Goal: Task Accomplishment & Management: Complete application form

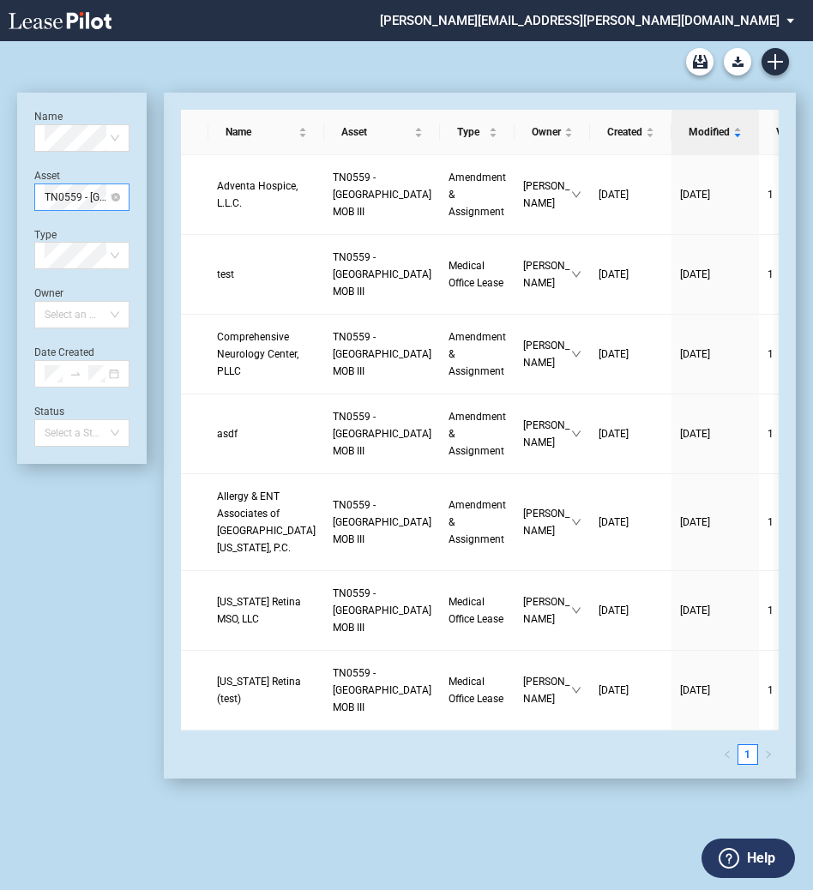
click at [90, 185] on span "TN0559 - [GEOGRAPHIC_DATA] MOB III" at bounding box center [82, 197] width 75 height 26
click at [88, 234] on div "KY2237 - Springs MOB 1" at bounding box center [82, 231] width 68 height 17
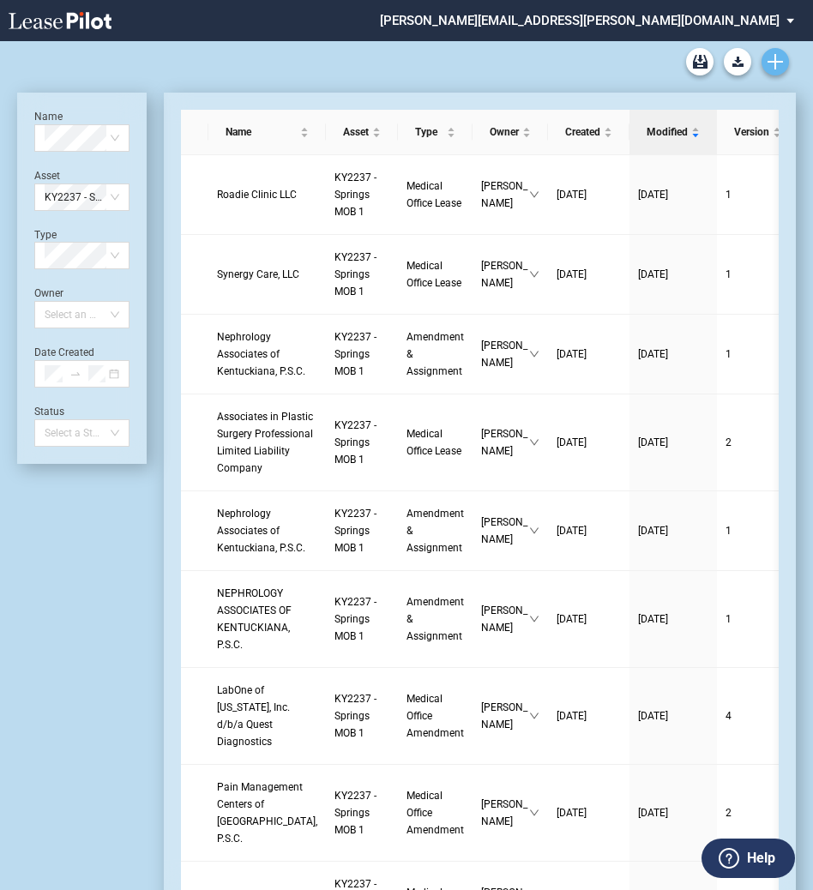
click at [786, 56] on link "Create new document" at bounding box center [774, 61] width 27 height 27
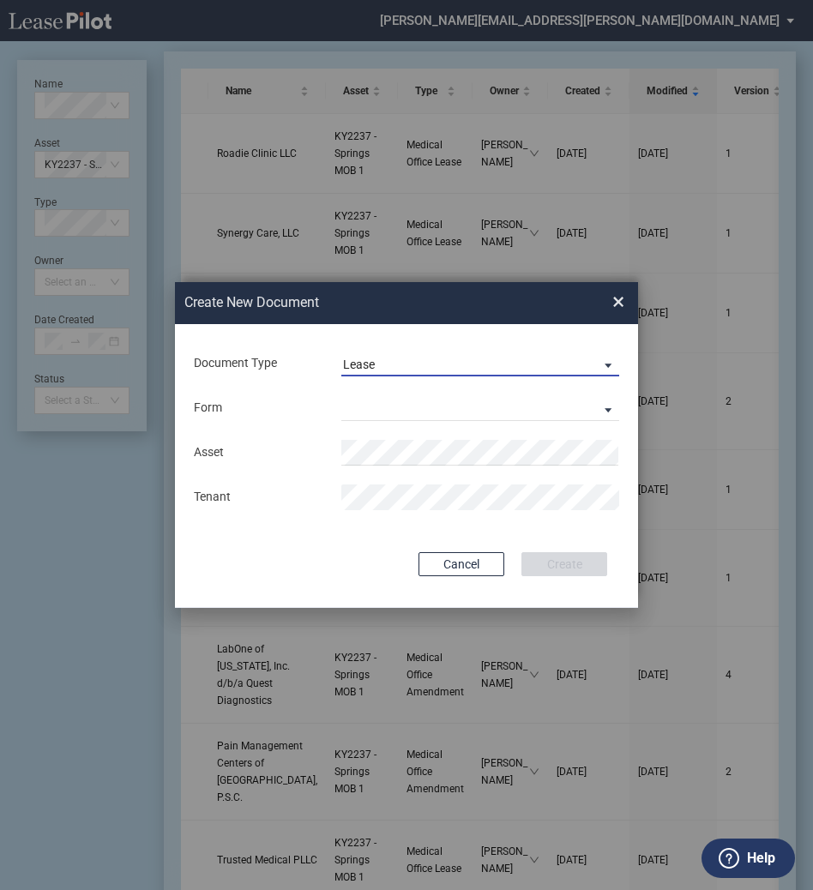
click at [397, 368] on span "Lease" at bounding box center [466, 365] width 247 height 17
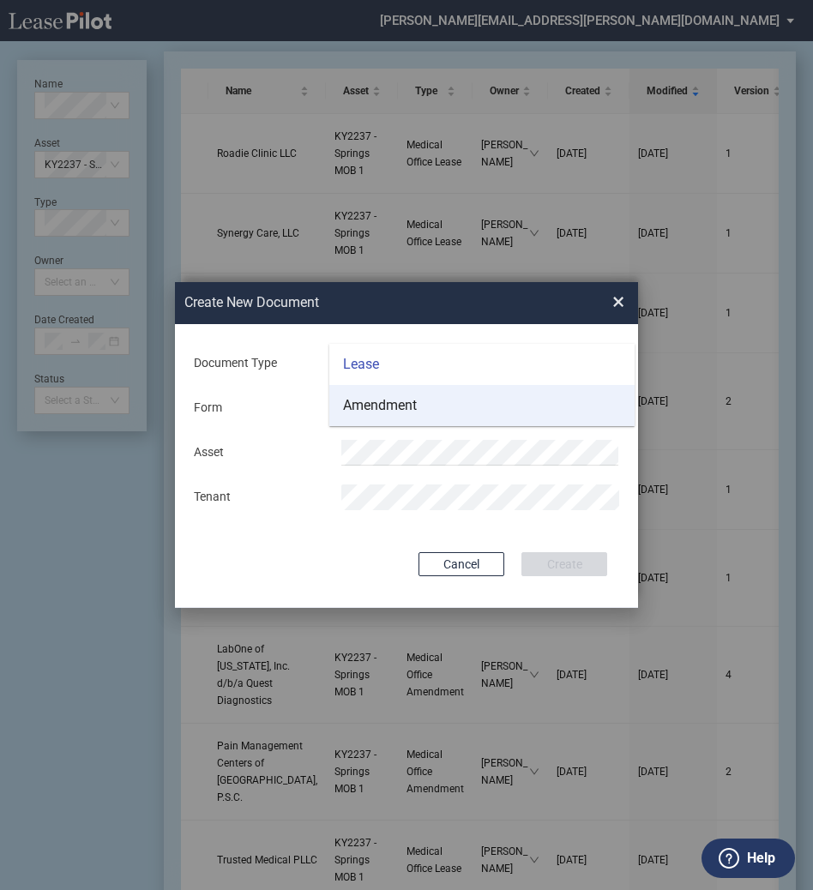
click at [398, 408] on div "Amendment" at bounding box center [380, 405] width 74 height 19
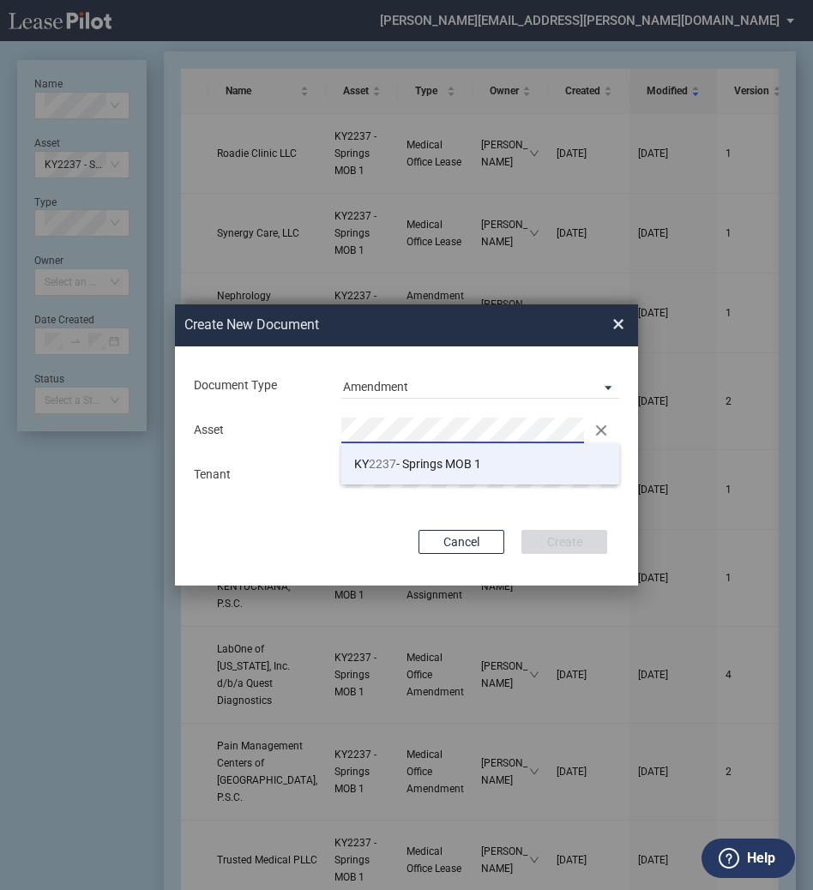
click at [377, 461] on span "2237" at bounding box center [382, 464] width 27 height 14
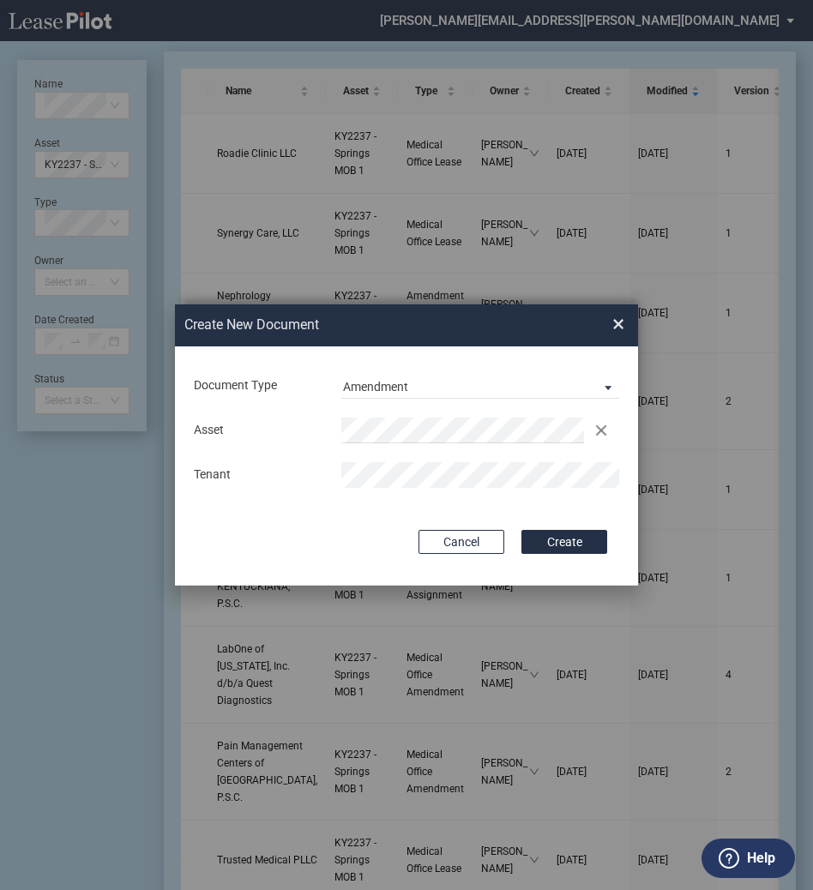
click at [521, 530] on button "Create" at bounding box center [564, 542] width 86 height 24
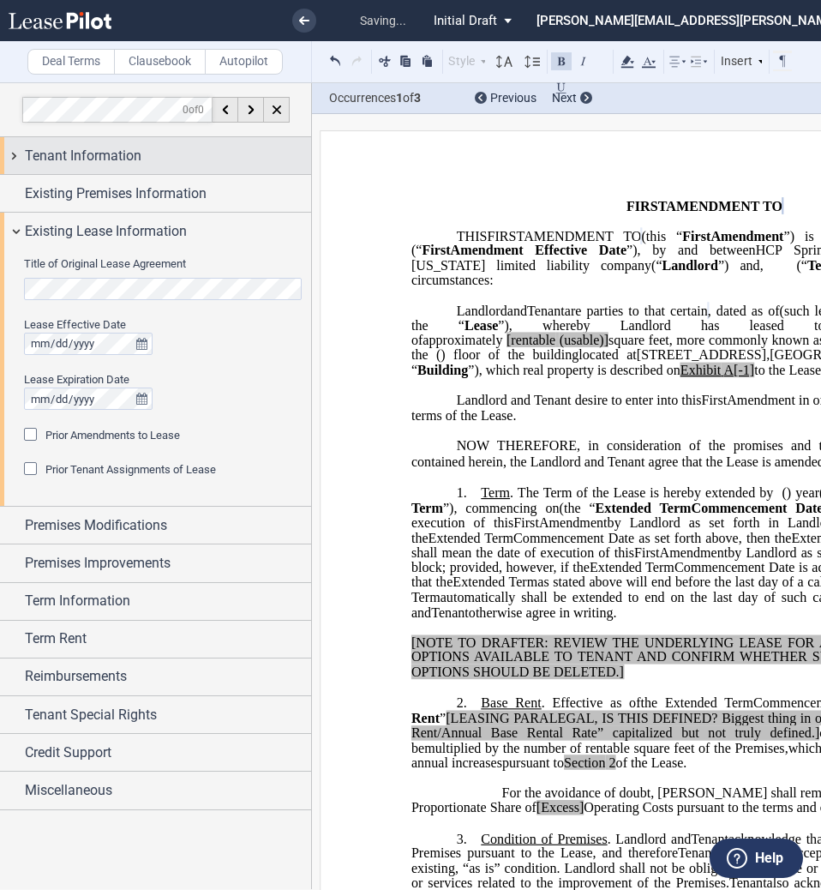
click at [112, 154] on span "Tenant Information" at bounding box center [83, 156] width 117 height 21
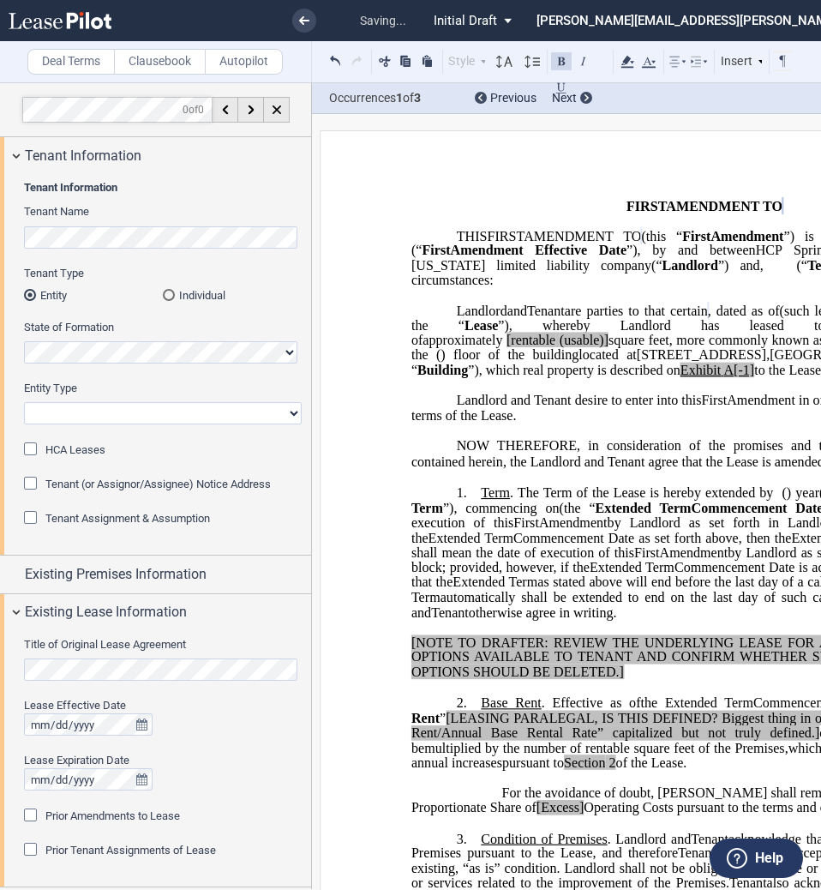
click at [105, 340] on div "State of Formation" at bounding box center [163, 342] width 278 height 44
click at [537, 191] on p "﻿" at bounding box center [704, 191] width 586 height 15
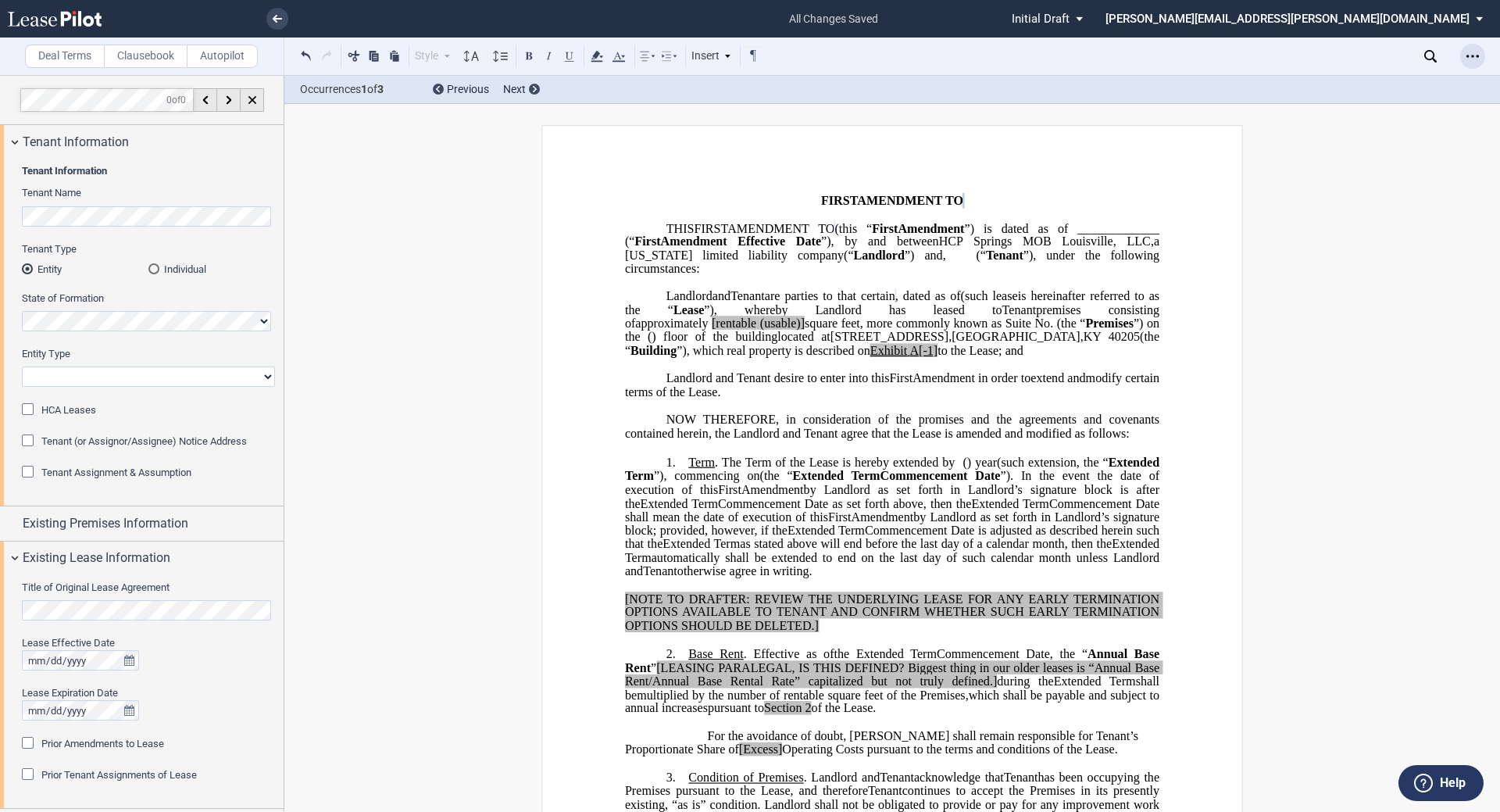
click at [747, 52] on icon "Open Lease options menu" at bounding box center [1473, 57] width 13 height 13
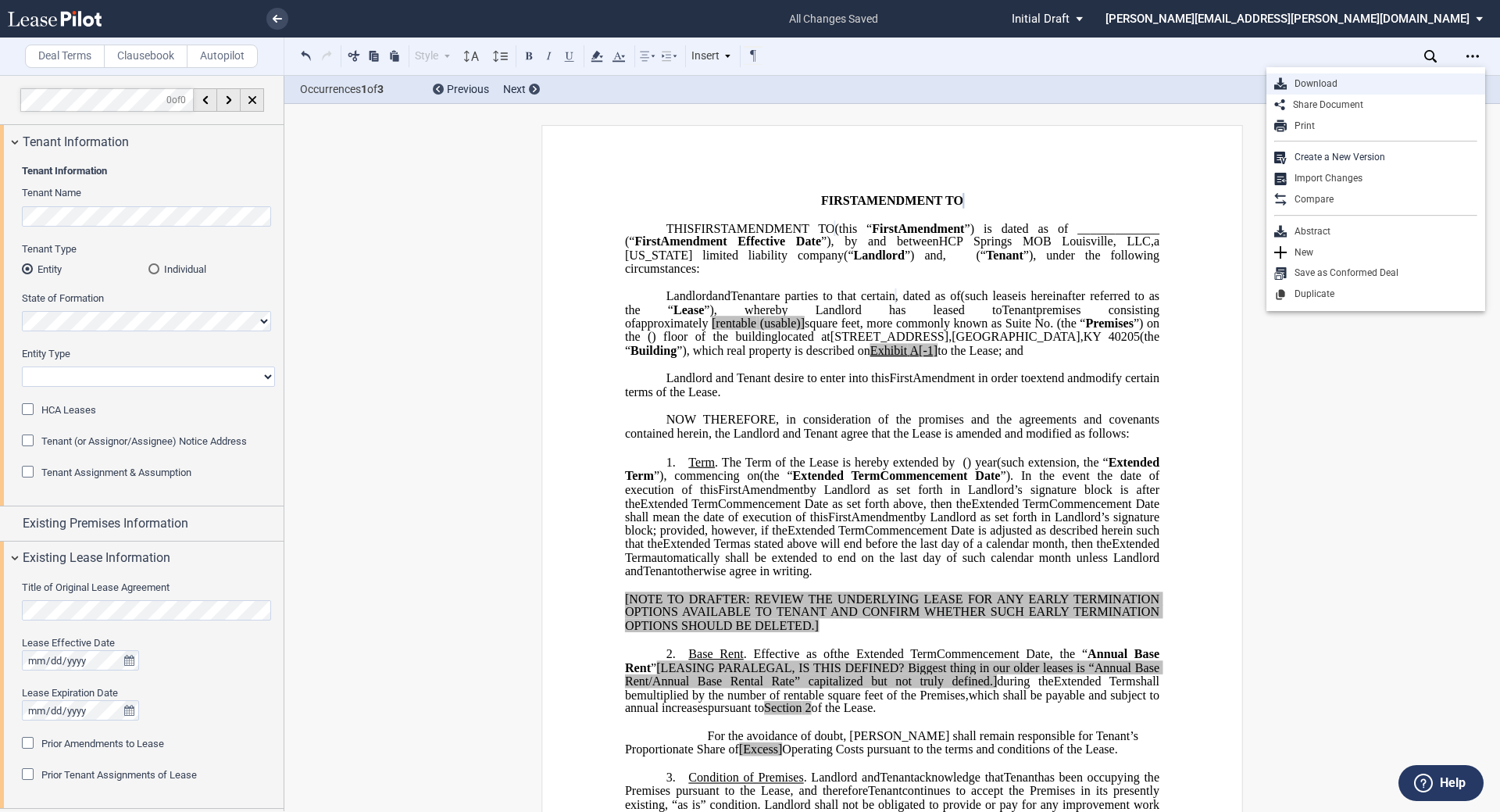
click at [747, 90] on div "Download" at bounding box center [1376, 84] width 219 height 21
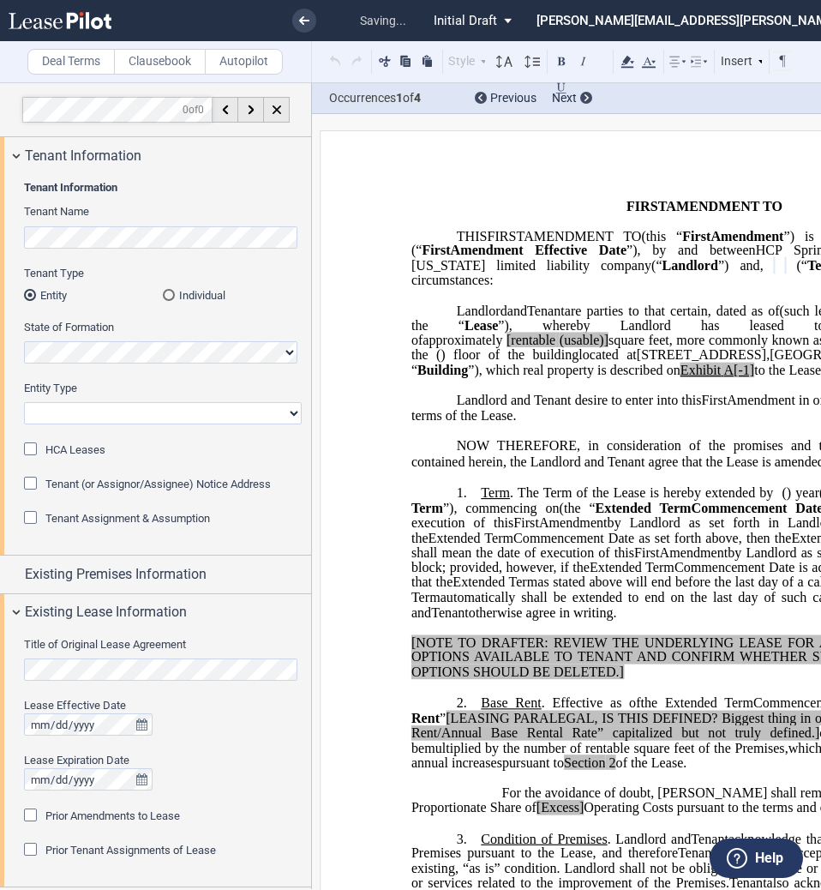
click at [123, 420] on select "Corporation Limited Liability Company General Partnership Limited Partnership O…" at bounding box center [163, 413] width 278 height 22
select select "Other"
click at [24, 402] on select "Corporation Limited Liability Company General Partnership Limited Partnership O…" at bounding box center [163, 413] width 278 height 22
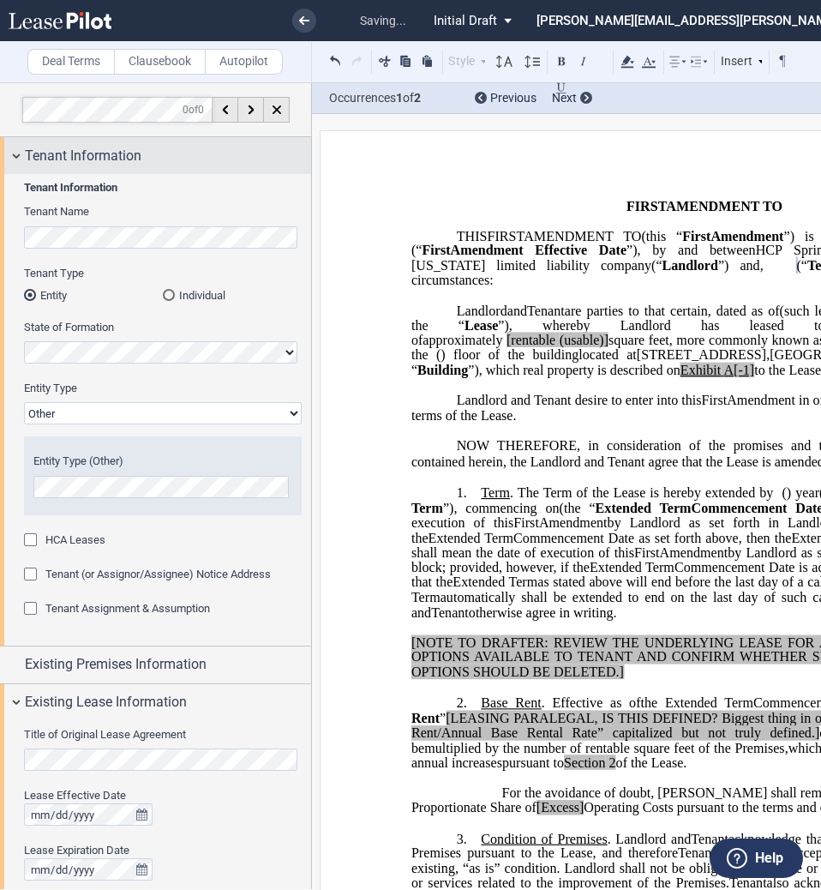
click at [83, 151] on span "Tenant Information" at bounding box center [83, 156] width 117 height 21
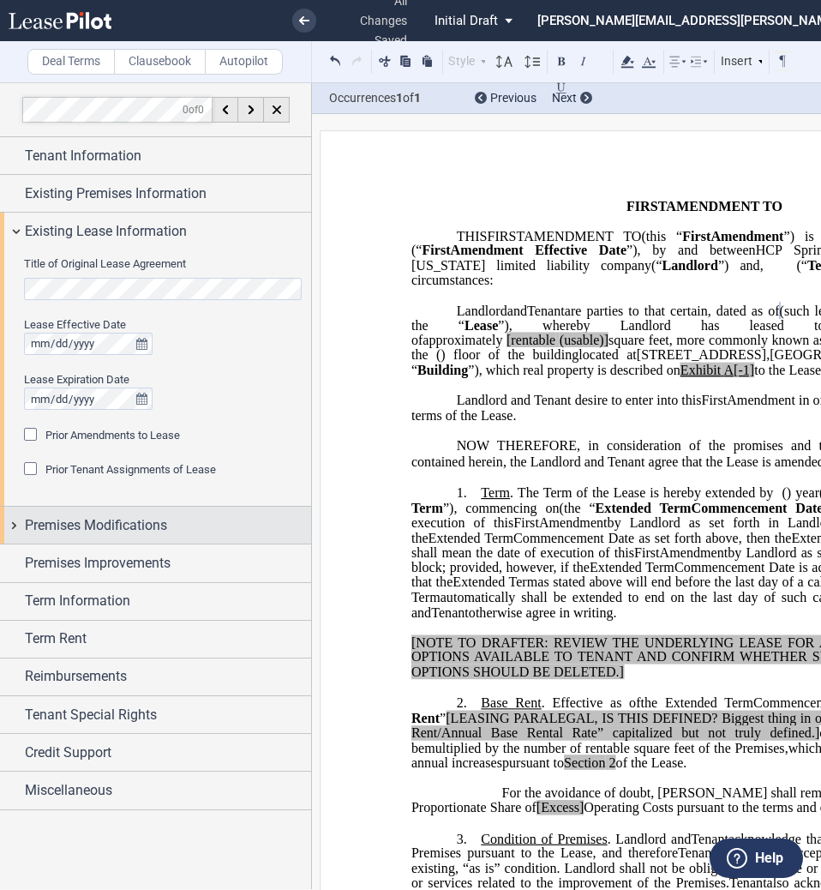
drag, startPoint x: 513, startPoint y: 500, endPoint x: 90, endPoint y: 521, distance: 423.1
click at [90, 521] on span "Premises Modifications" at bounding box center [96, 525] width 142 height 21
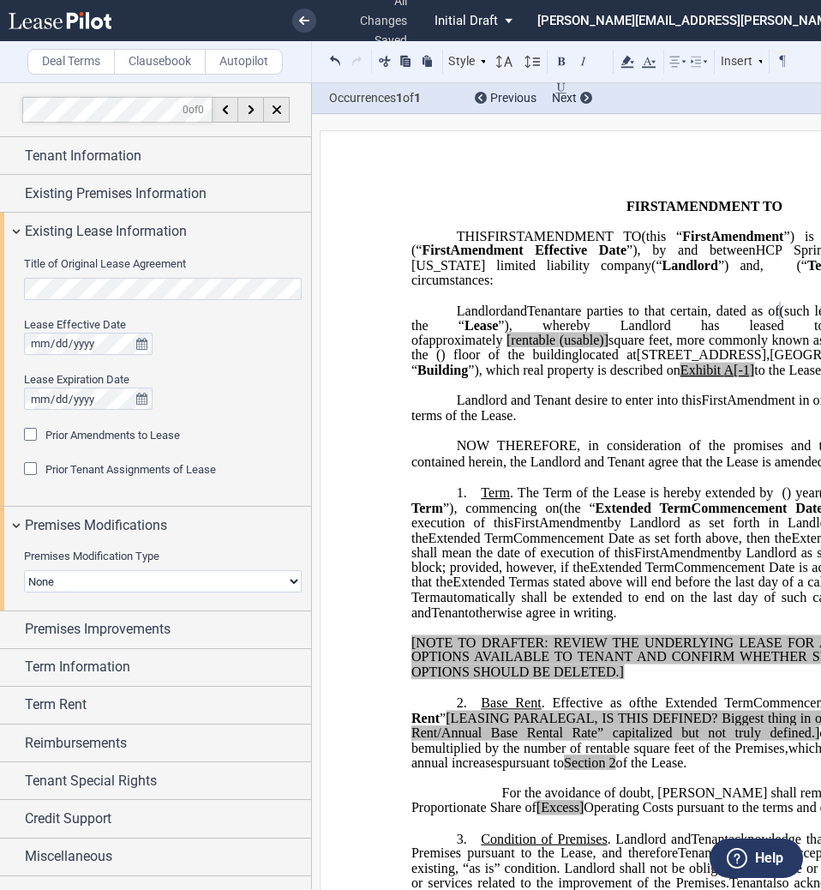
click at [99, 584] on select "None Expansion Relocation" at bounding box center [163, 581] width 278 height 22
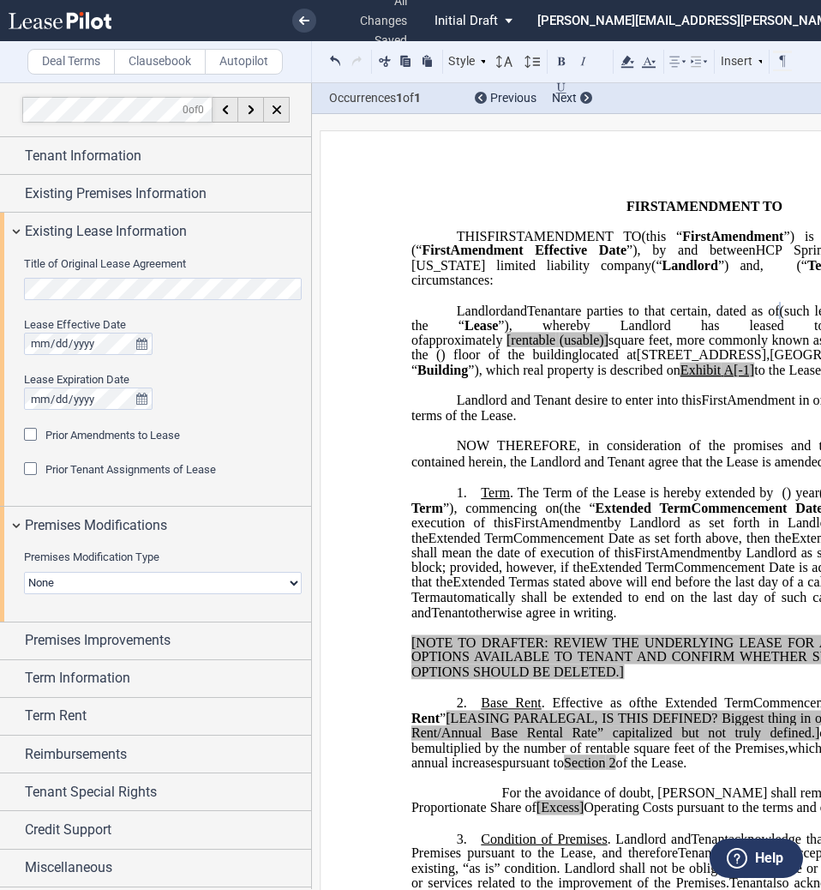
select select "relocation"
click at [24, 572] on select "None Expansion Relocation" at bounding box center [163, 583] width 278 height 22
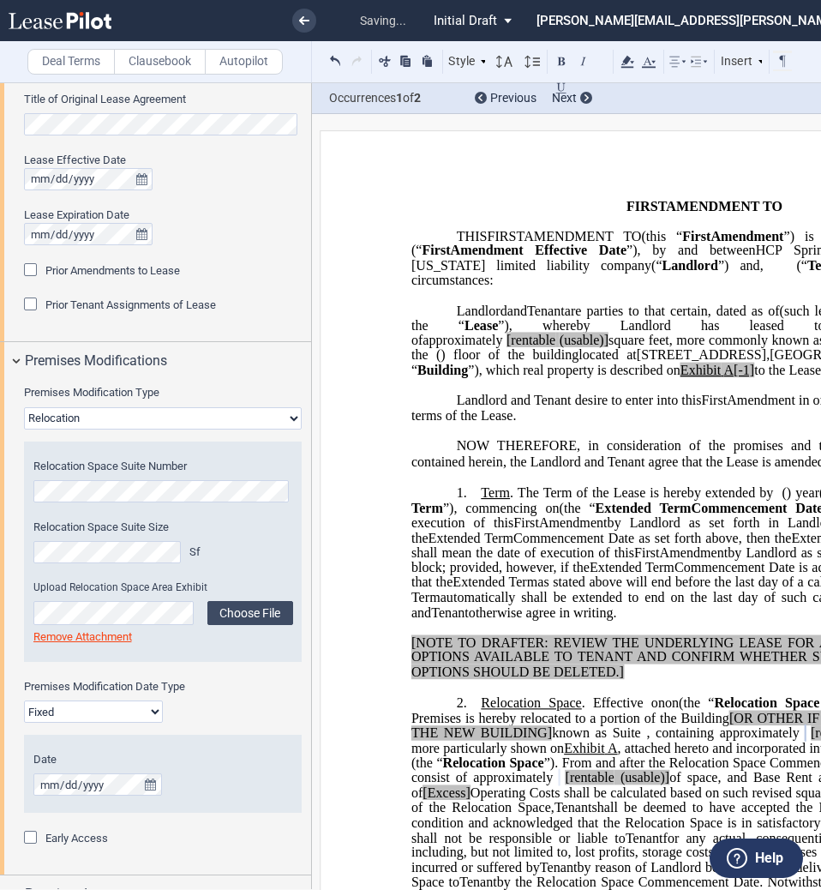
scroll to position [169, 0]
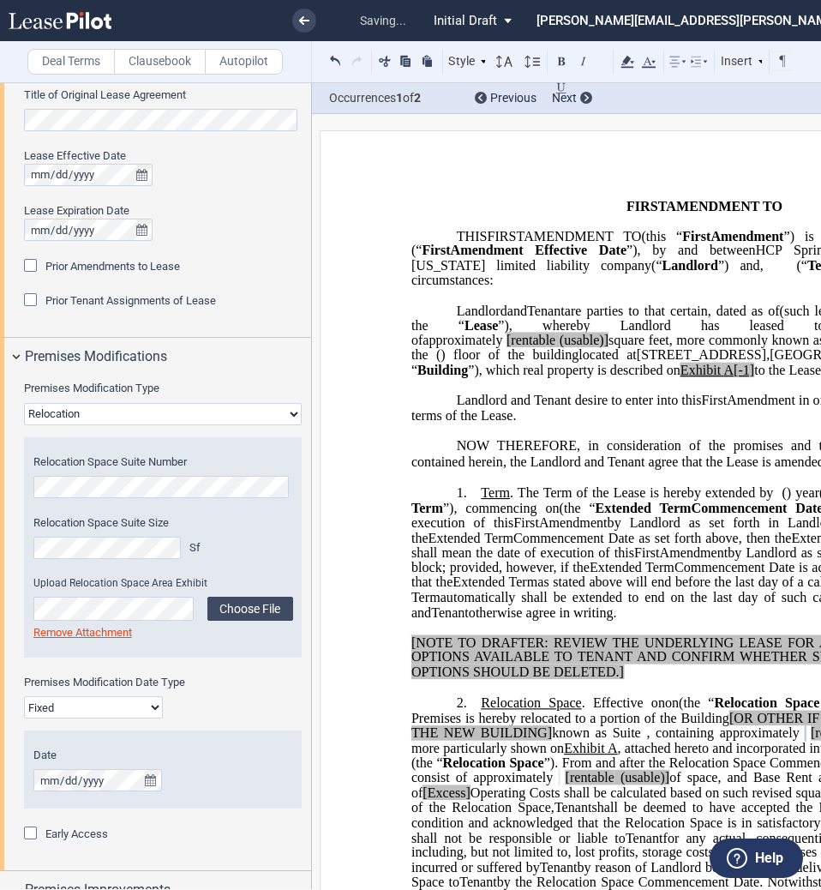
click at [126, 713] on select "Fixed Floating" at bounding box center [93, 707] width 139 height 22
select select "floating"
click at [24, 696] on select "Fixed Floating" at bounding box center [93, 707] width 139 height 22
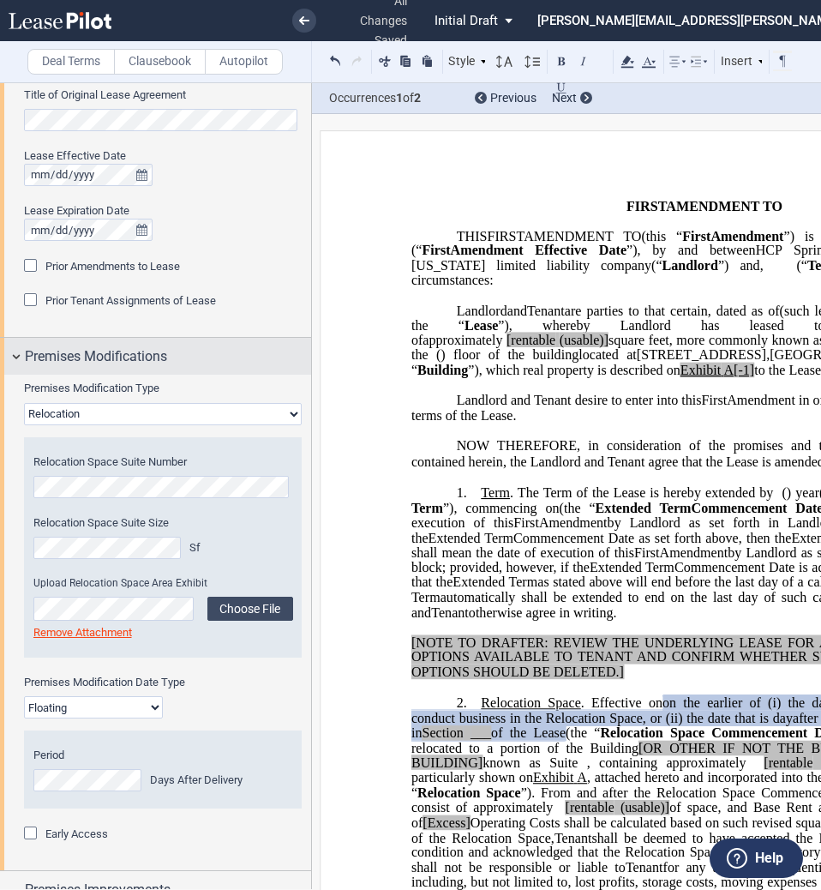
click at [91, 363] on span "Premises Modifications" at bounding box center [96, 356] width 142 height 21
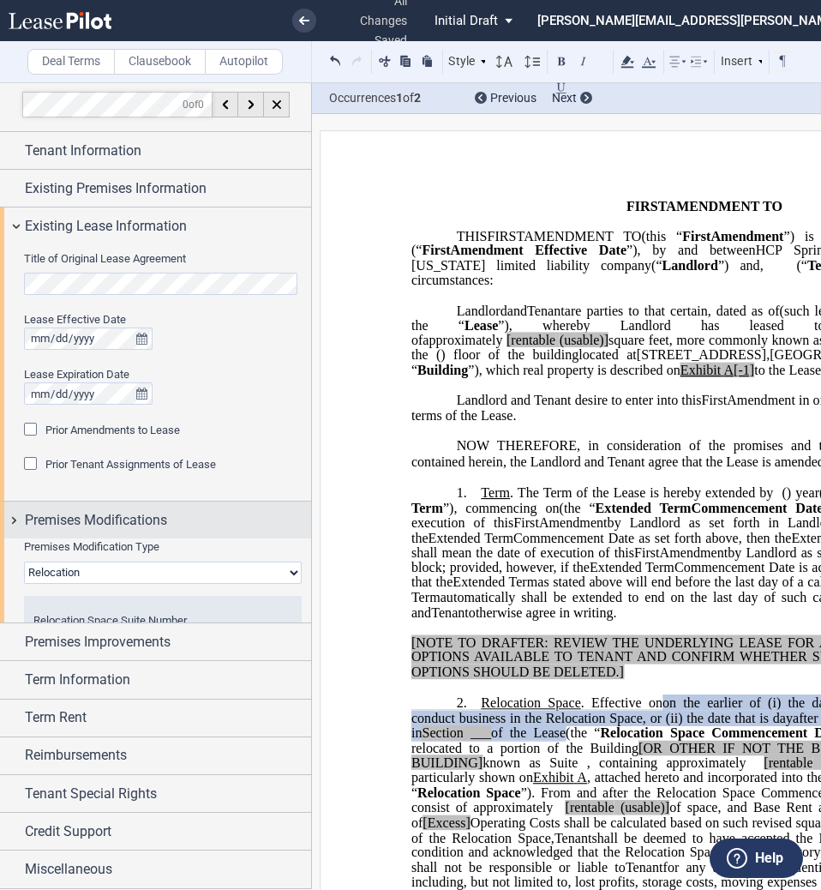
scroll to position [0, 0]
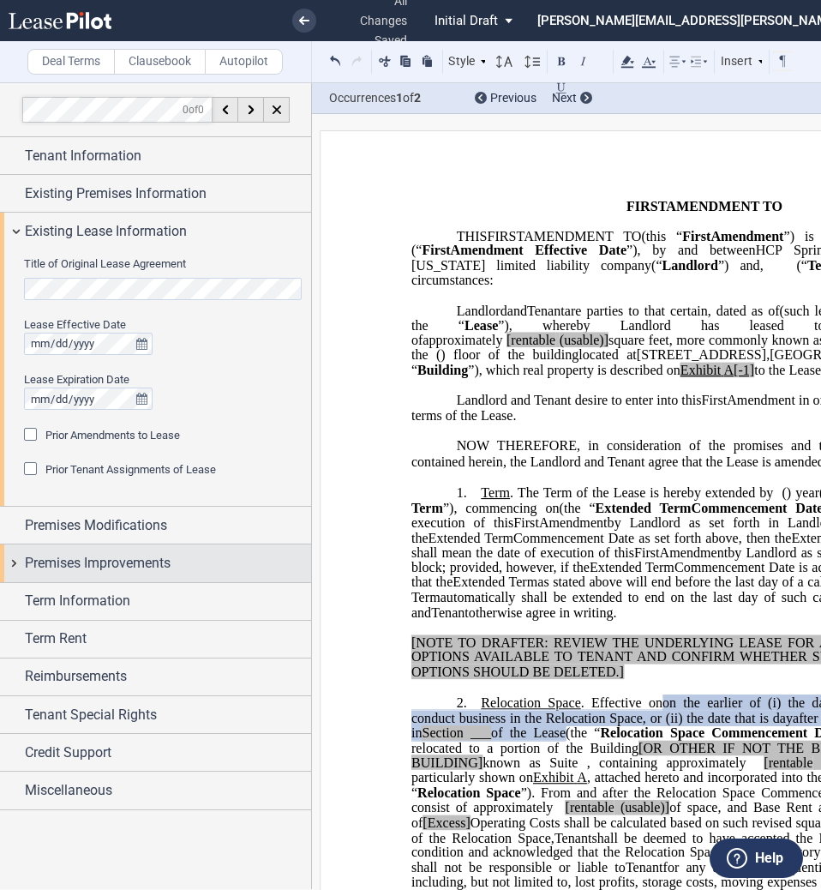
click at [88, 566] on span "Premises Improvements" at bounding box center [98, 563] width 146 height 21
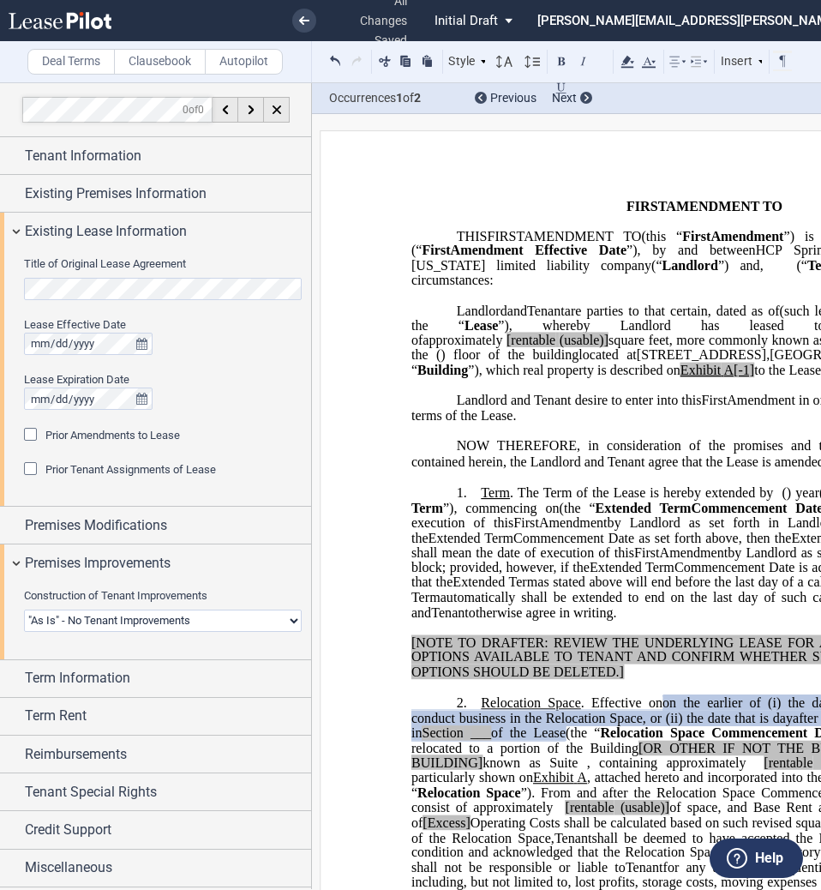
click at [100, 617] on select "Landlord Constructs Tenant Improvements Tenant Constructs Tenant Improvements "…" at bounding box center [163, 620] width 278 height 22
click at [80, 633] on div "Construction of Tenant Improvements Landlord Constructs Tenant Improvements Ten…" at bounding box center [163, 618] width 296 height 61
click at [80, 621] on select "Landlord Constructs Tenant Improvements Tenant Constructs Tenant Improvements "…" at bounding box center [163, 620] width 278 height 22
select select "landlord"
click at [24, 609] on select "Landlord Constructs Tenant Improvements Tenant Constructs Tenant Improvements "…" at bounding box center [163, 620] width 278 height 22
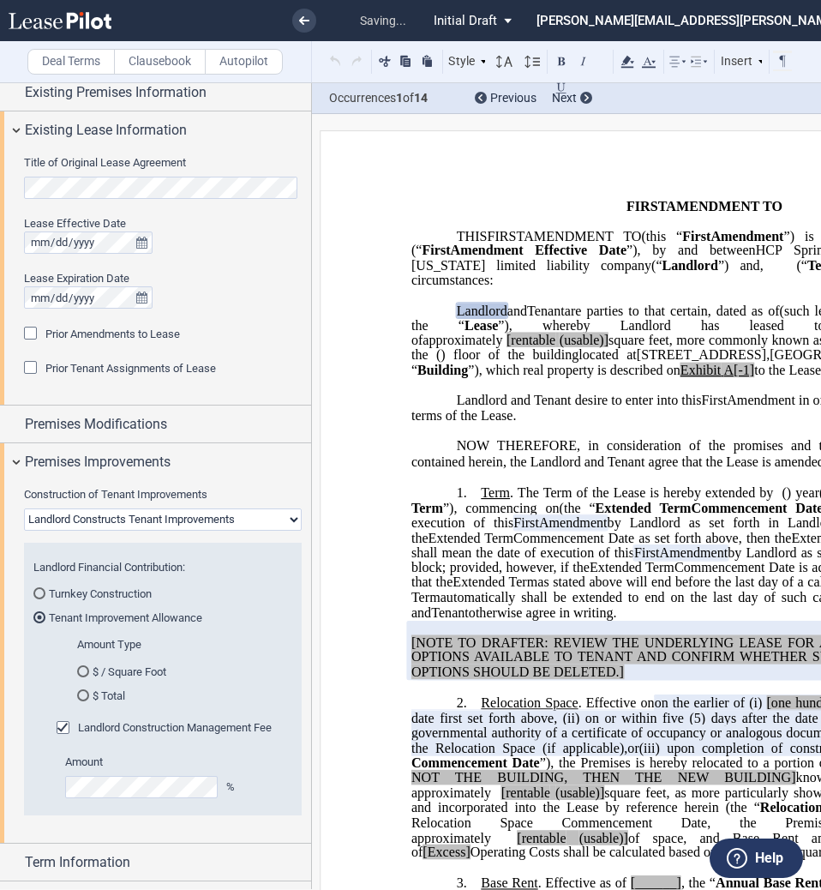
scroll to position [102, 0]
click at [127, 667] on md-radio-button "$ / Square Foot" at bounding box center [180, 669] width 207 height 15
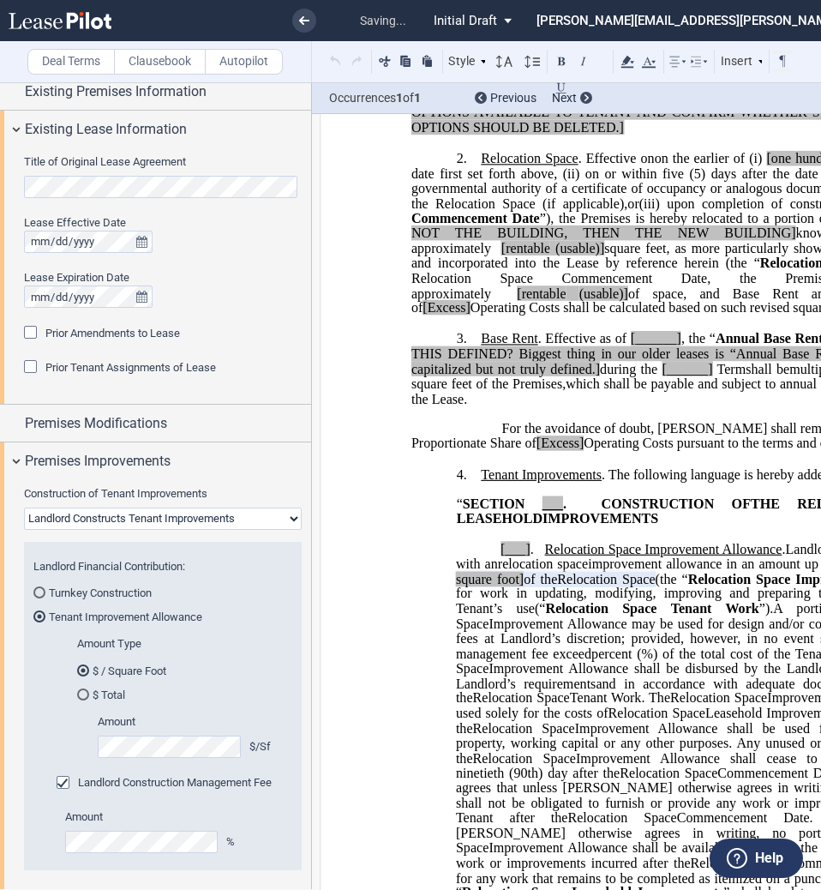
scroll to position [706, 0]
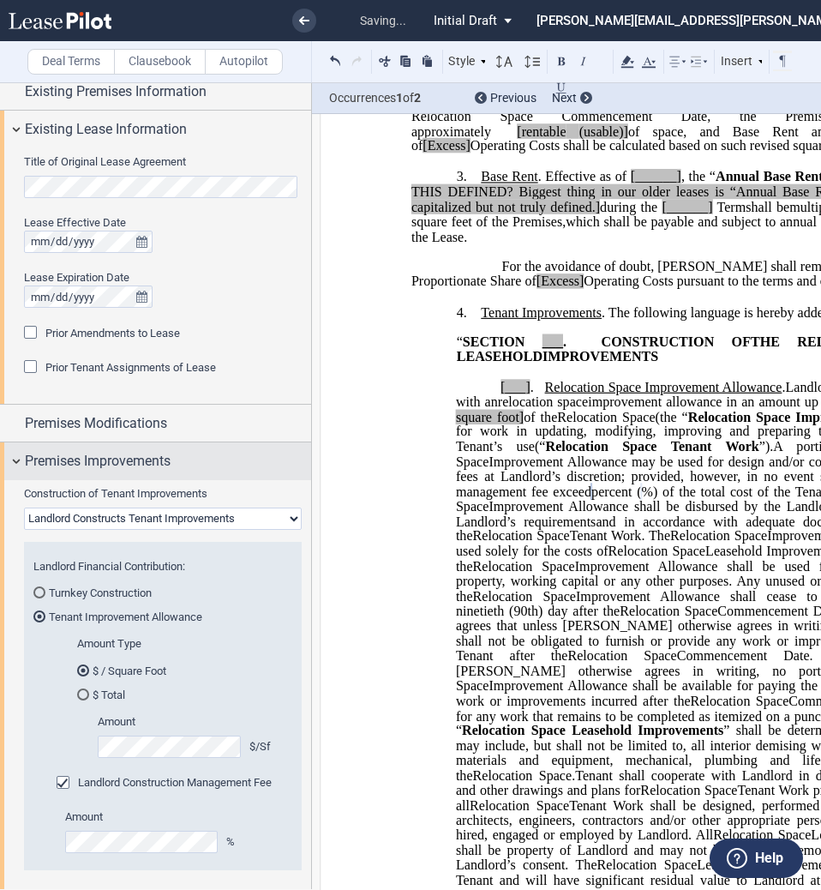
click at [157, 465] on span "Premises Improvements" at bounding box center [98, 461] width 146 height 21
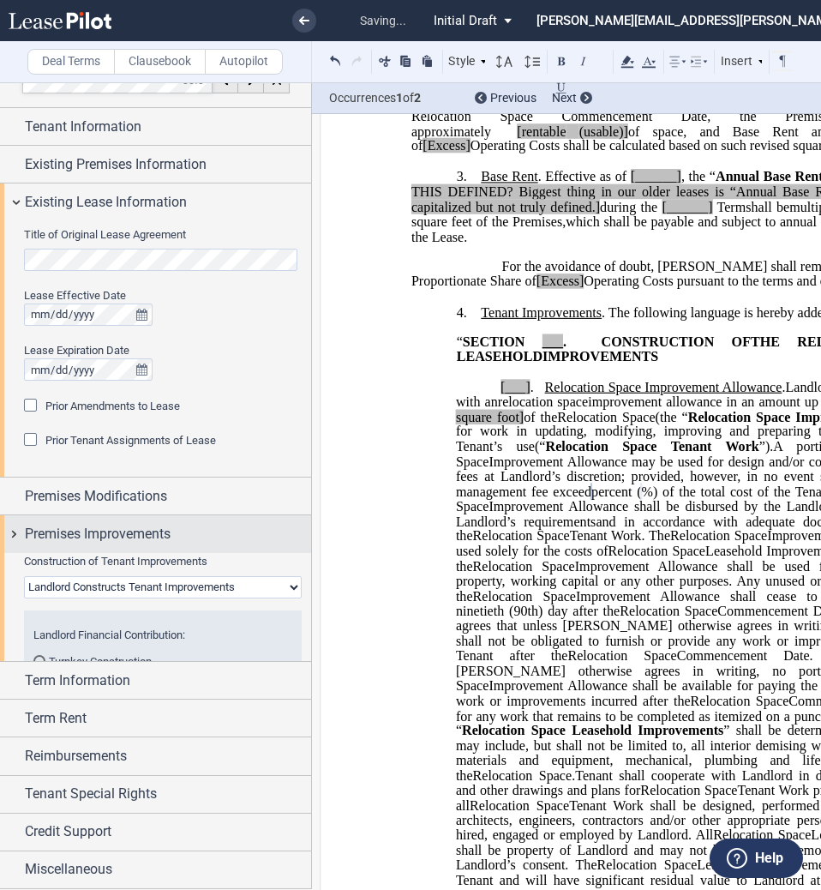
scroll to position [0, 0]
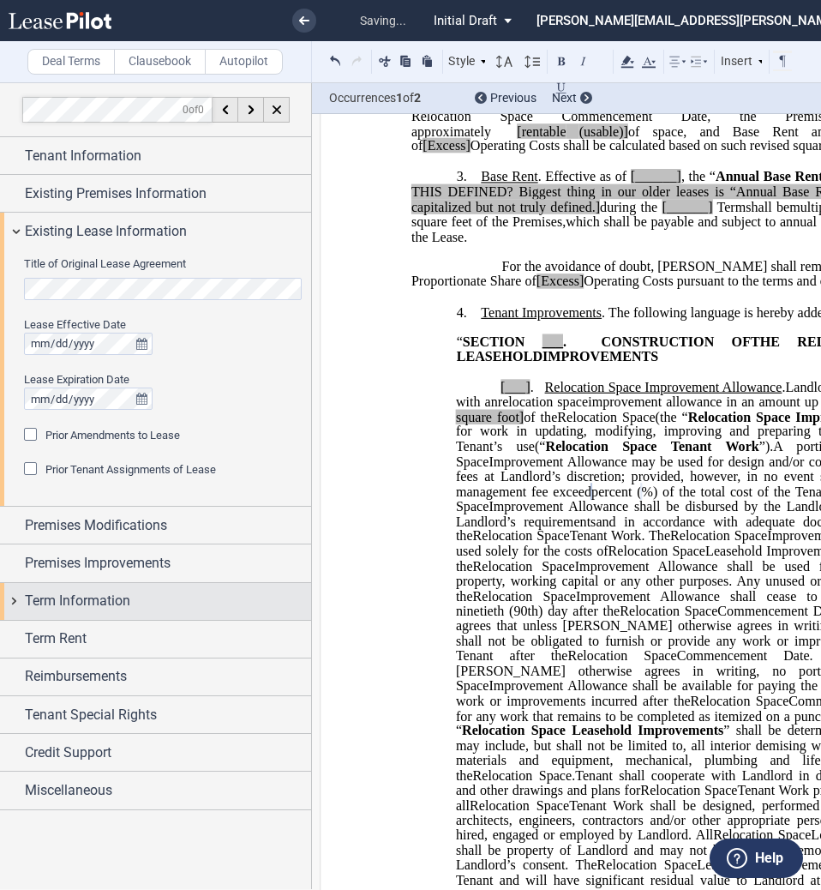
click at [108, 598] on span "Term Information" at bounding box center [77, 601] width 105 height 21
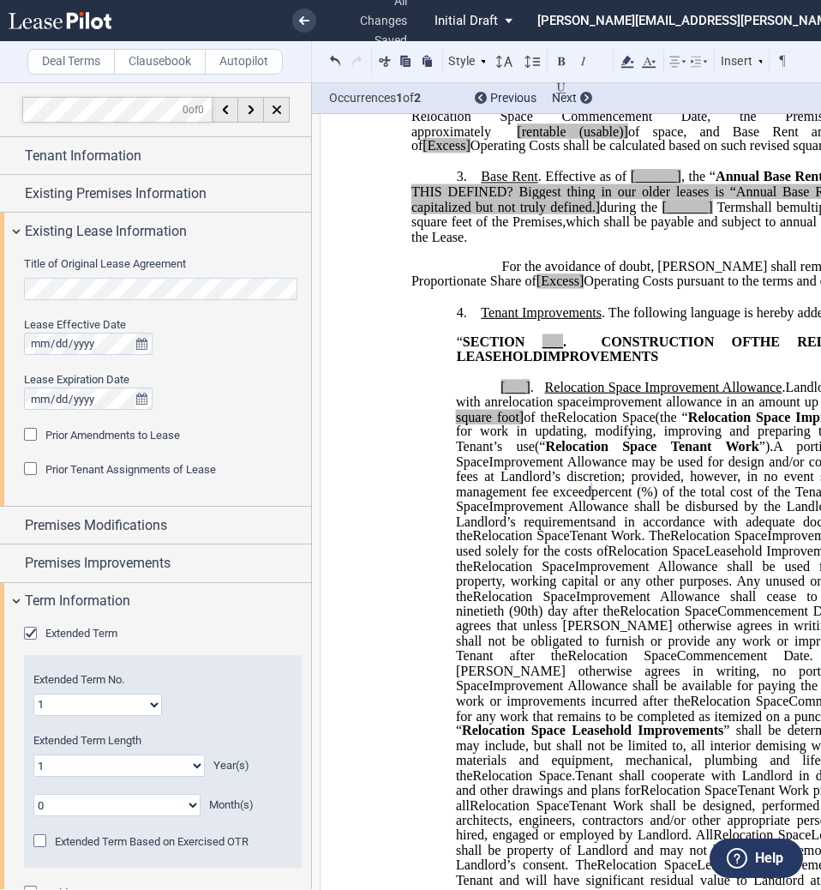
click at [185, 766] on select "0 1 2 3 4 5 6 7 8 9 10 11 12 13 14 15 16 17 18 19 20" at bounding box center [119, 765] width 172 height 22
select select "number:6"
click at [33, 754] on select "0 1 2 3 4 5 6 7 8 9 10 11 12 13 14 15 16 17 18 19 20" at bounding box center [119, 765] width 172 height 22
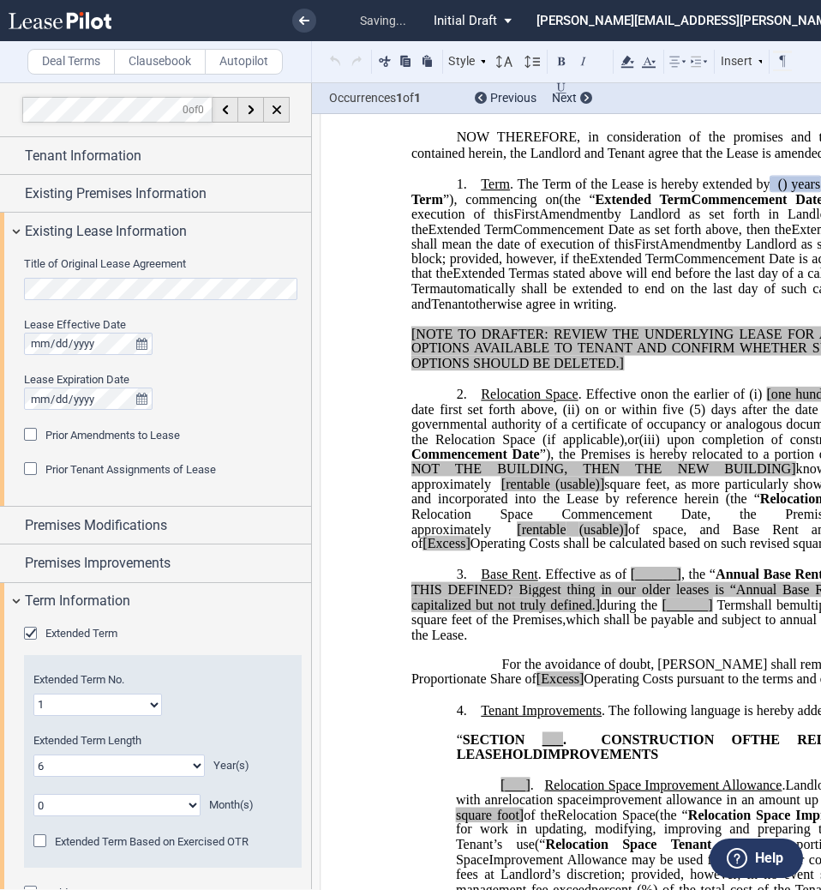
scroll to position [84, 0]
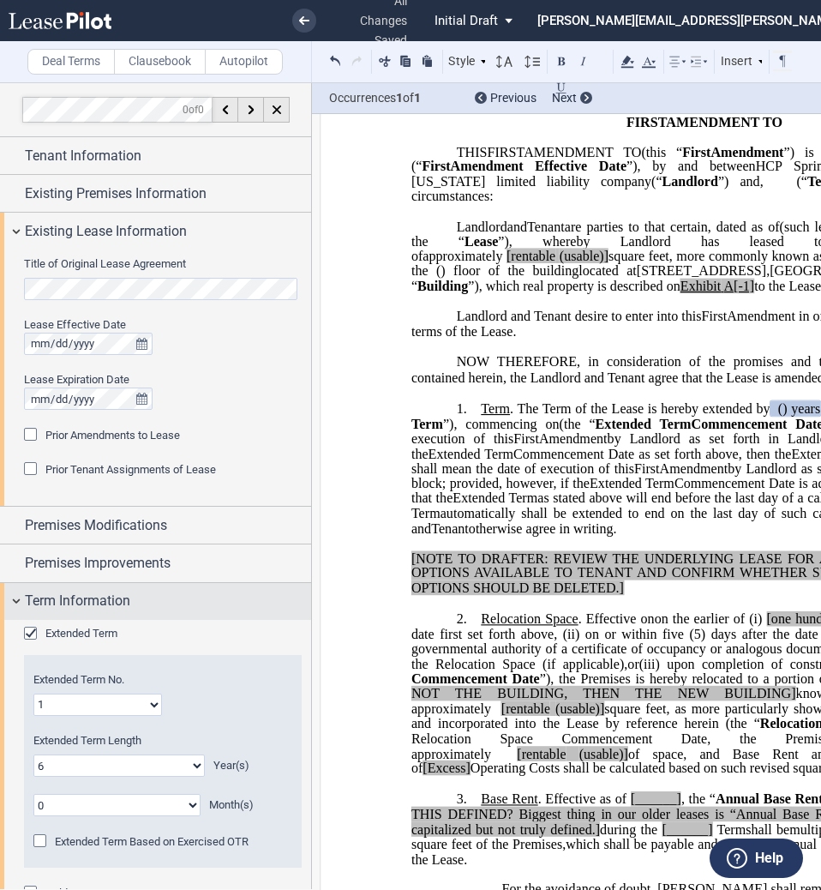
click at [90, 600] on span "Term Information" at bounding box center [77, 601] width 105 height 21
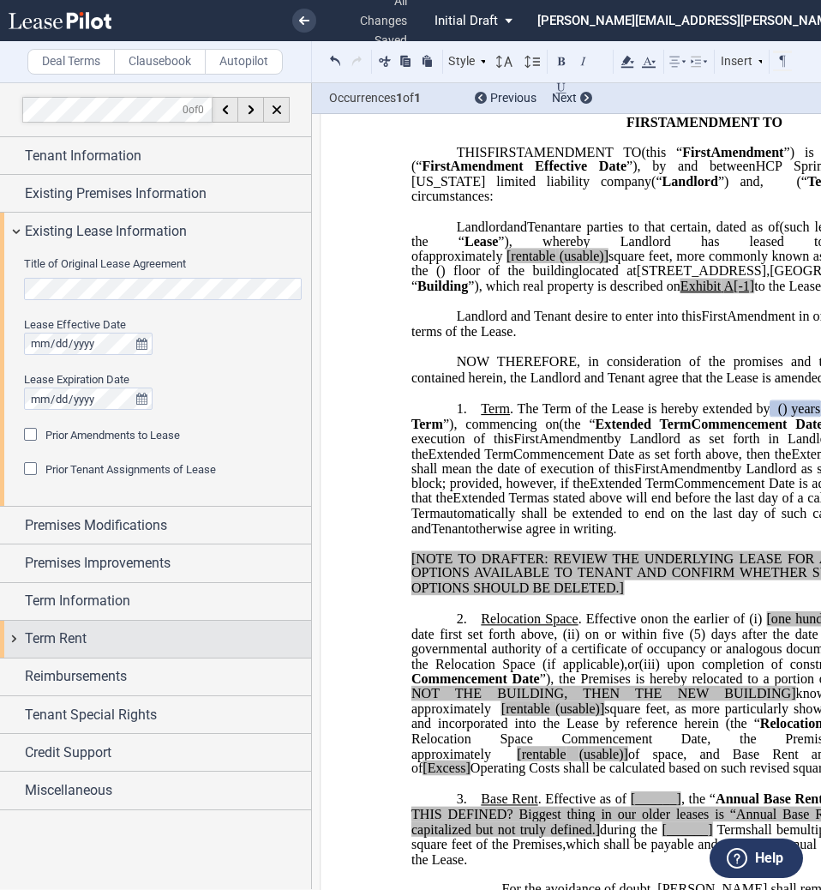
click at [70, 633] on span "Term Rent" at bounding box center [56, 638] width 62 height 21
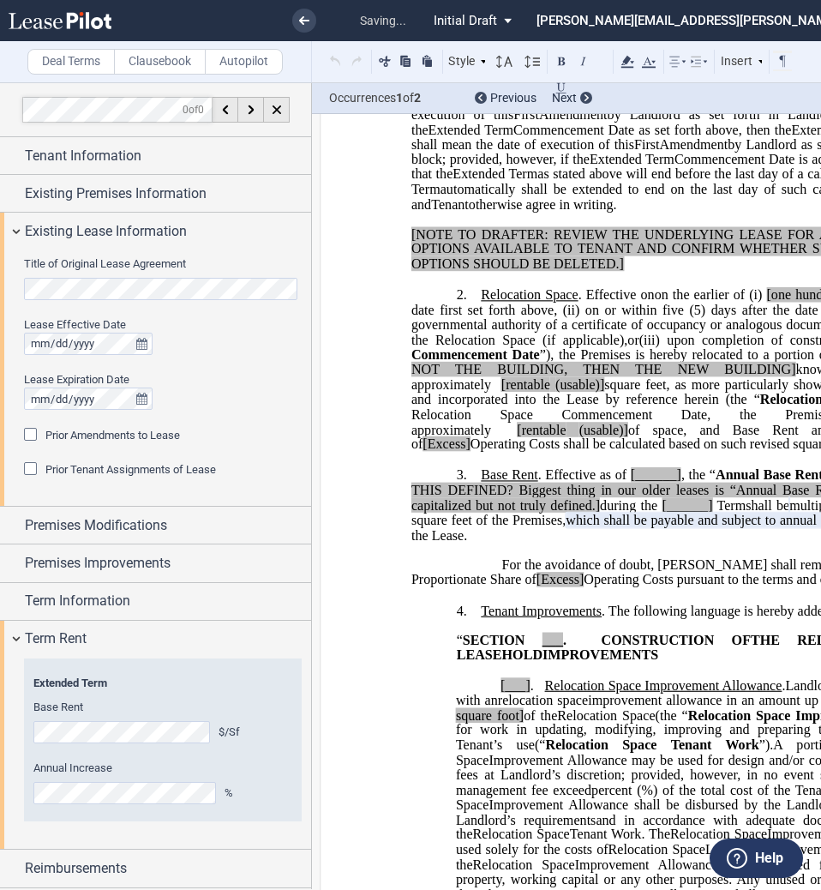
scroll to position [504, 0]
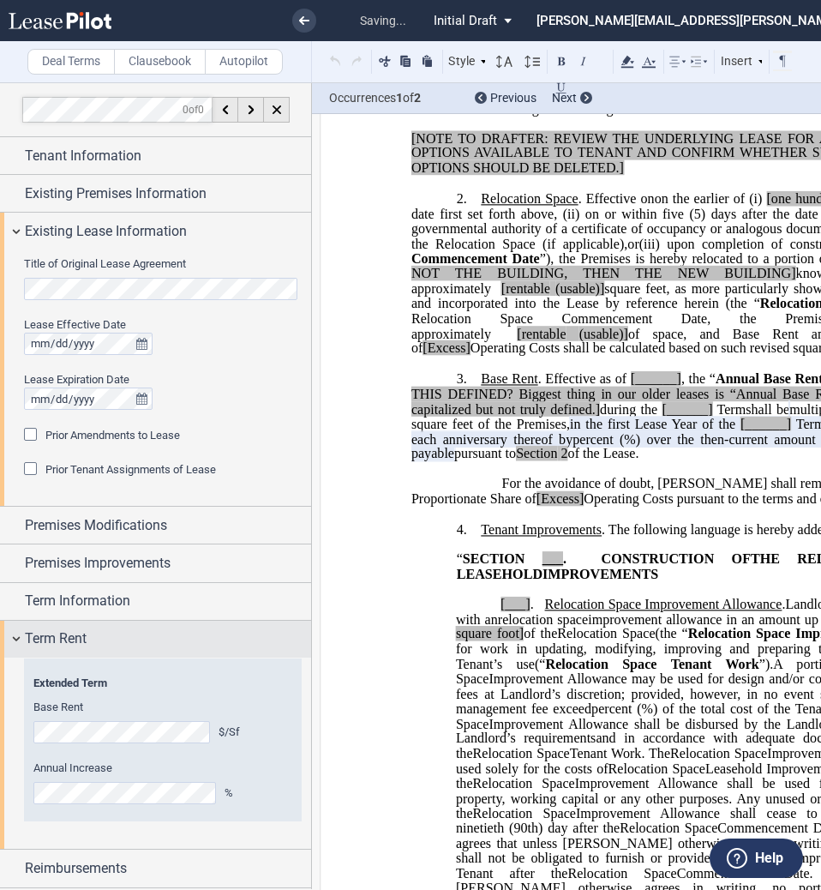
click at [58, 624] on div "Term Rent" at bounding box center [155, 639] width 311 height 37
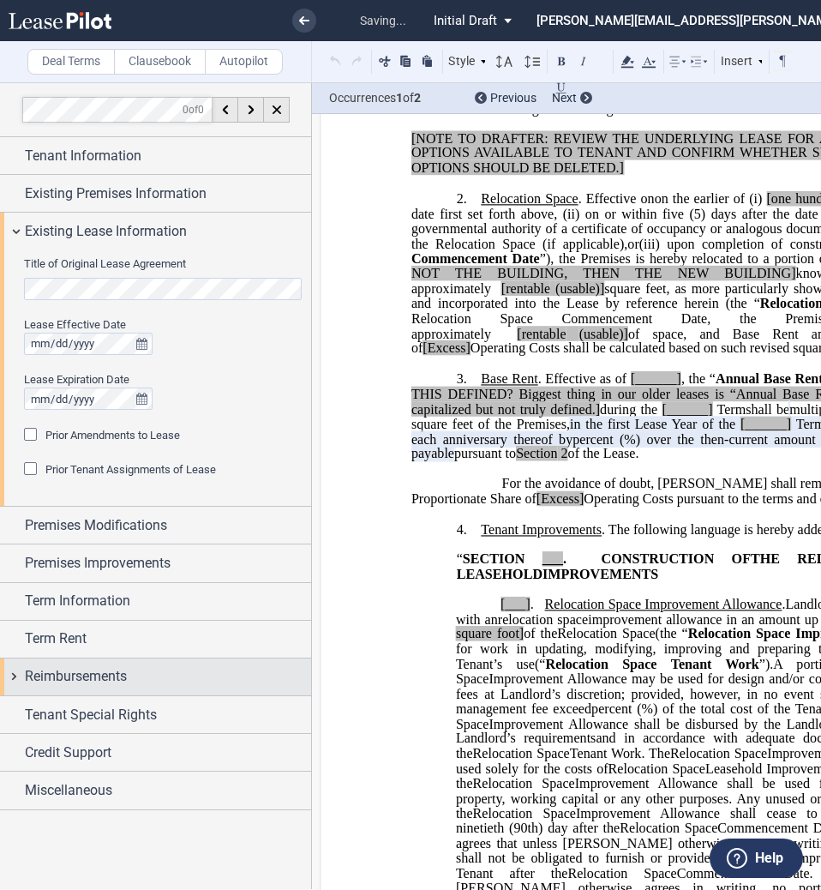
click at [73, 671] on span "Reimbursements" at bounding box center [76, 676] width 102 height 21
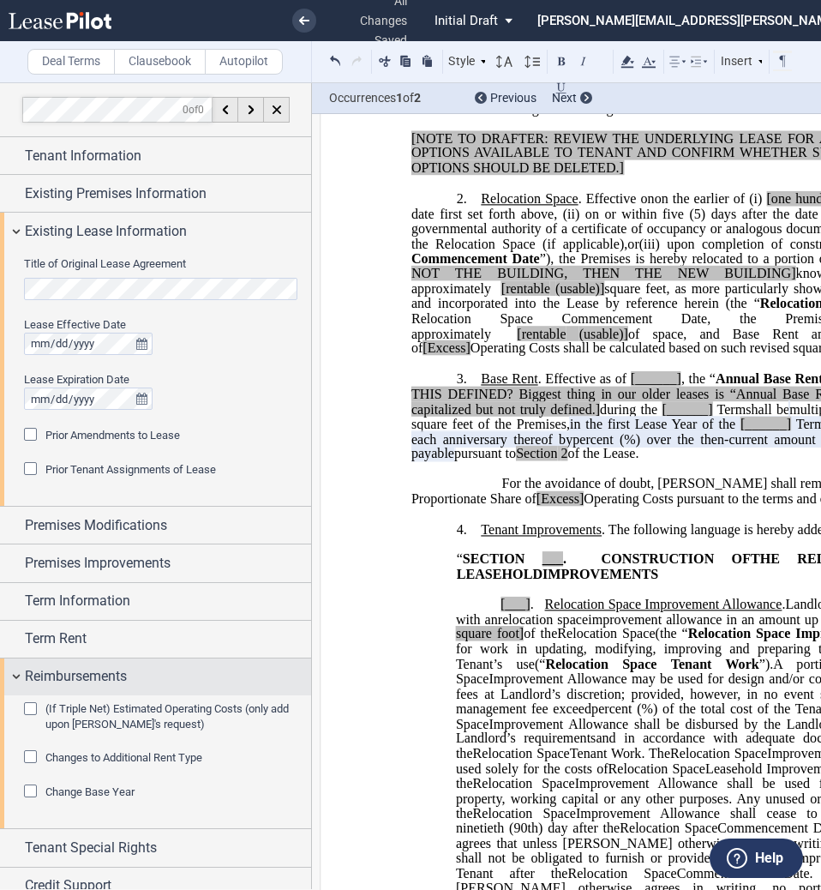
click at [73, 672] on span "Reimbursements" at bounding box center [76, 676] width 102 height 21
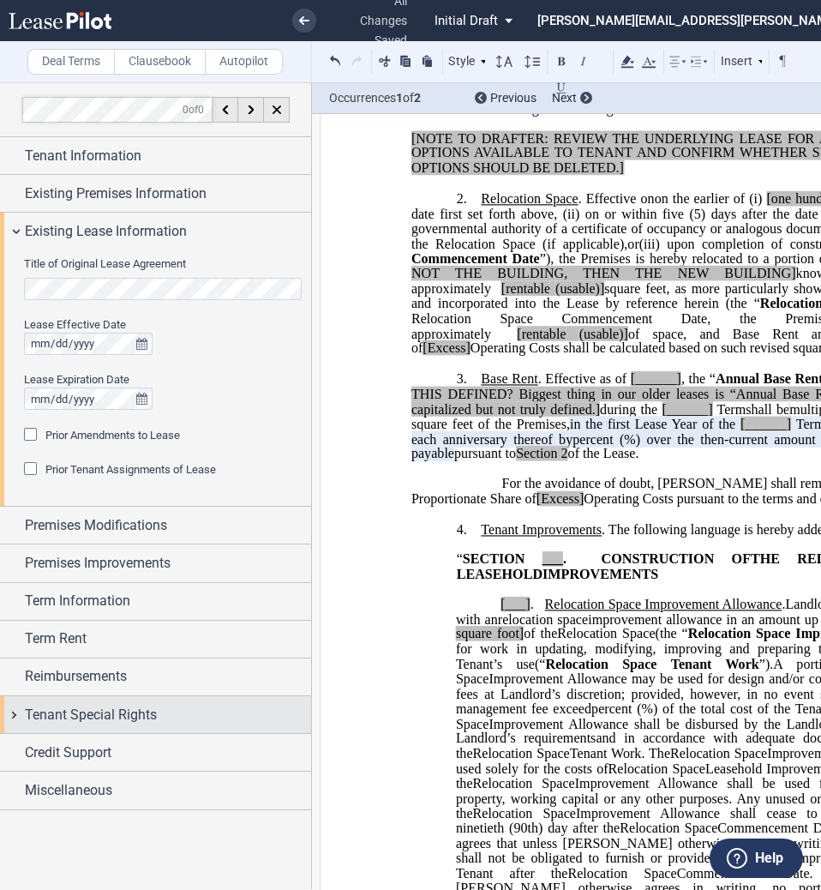
click at [75, 716] on span "Tenant Special Rights" at bounding box center [91, 715] width 132 height 21
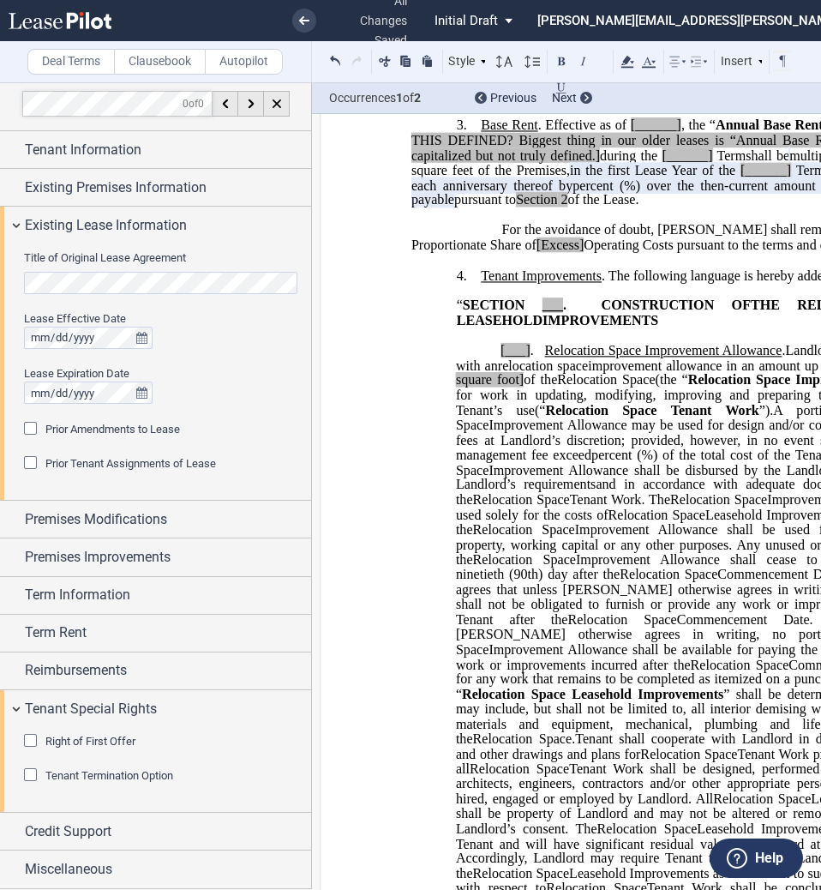
scroll to position [759, 0]
click at [642, 462] on span "percent (" at bounding box center [616, 454] width 51 height 15
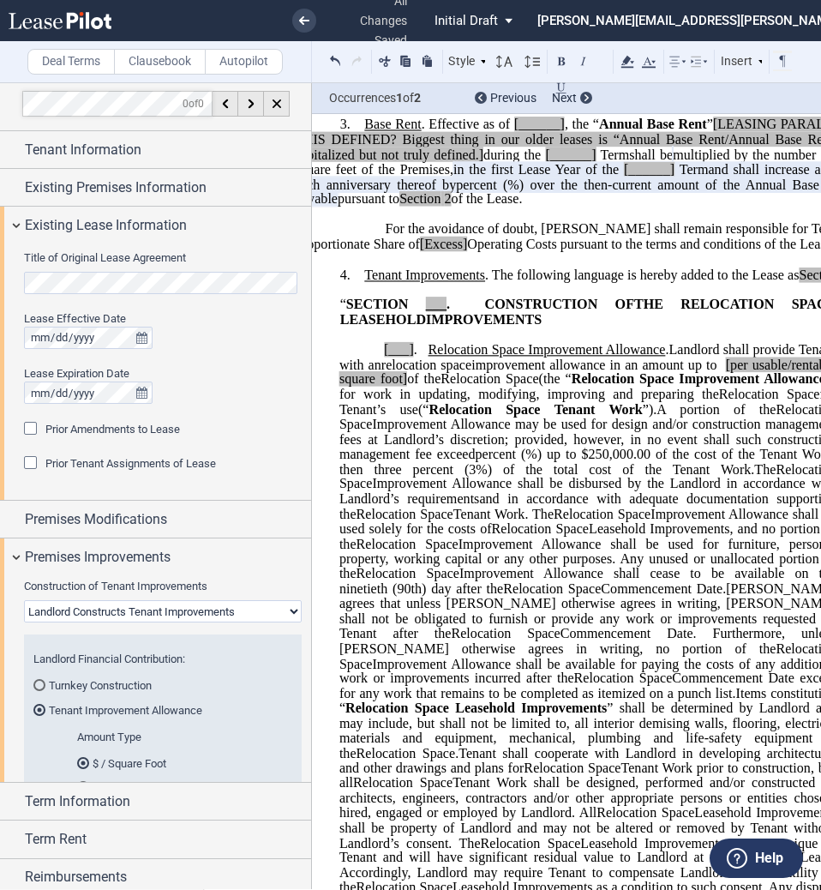
scroll to position [0, 0]
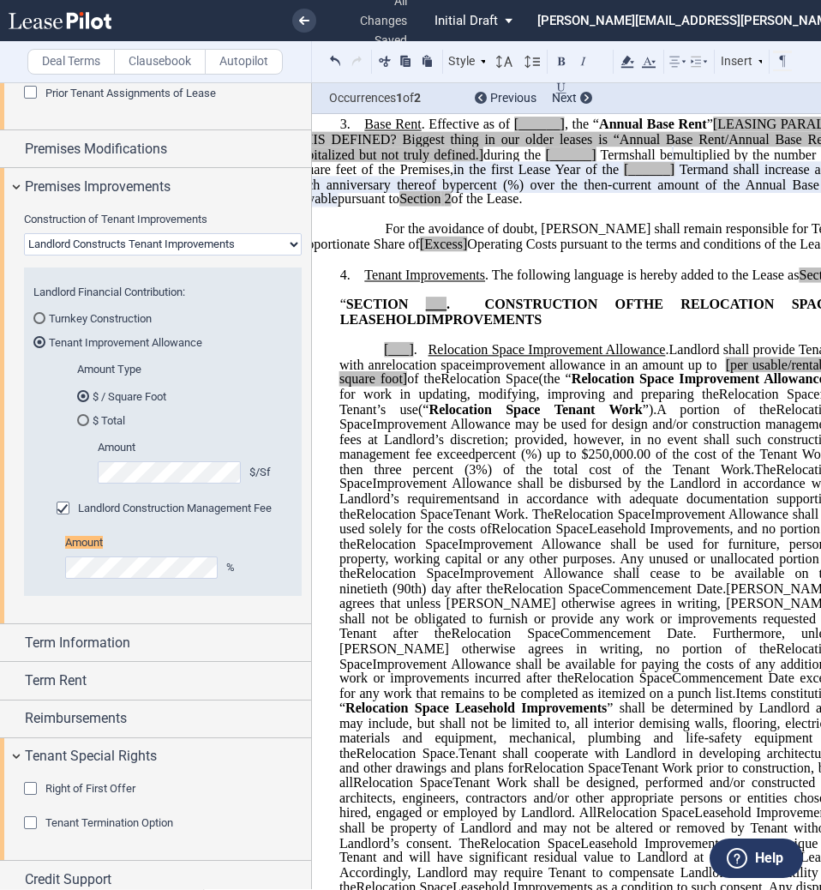
click at [602, 461] on span "Improvement Allowance may be used for design and/or construction management fee…" at bounding box center [589, 439] width 500 height 45
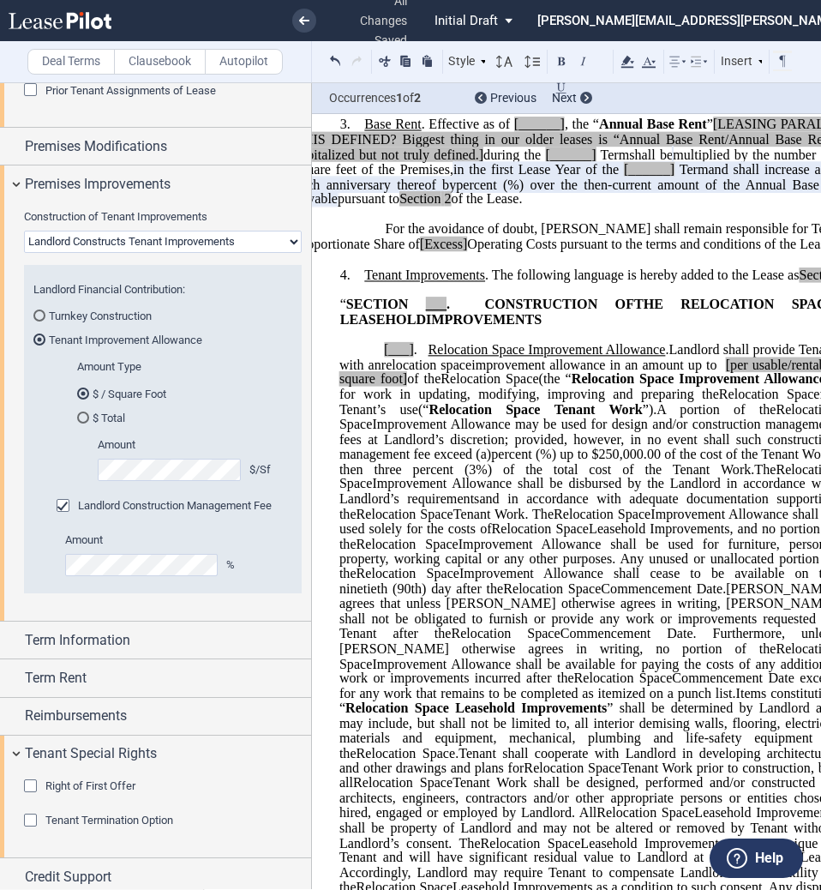
click at [551, 477] on span "%) up to $250,000.00 of the cost of the Tenant Work, then three percent (3%) of…" at bounding box center [589, 462] width 500 height 30
click at [755, 477] on span "%) up to $250,000.00 of the cost of the Tenant Work, then (b) three percent (3%…" at bounding box center [589, 462] width 500 height 30
click at [801, 477] on span "%) up to $250,000.00 of the cost of the Tenant Work, then (b) three percent (3%…" at bounding box center [589, 462] width 500 height 30
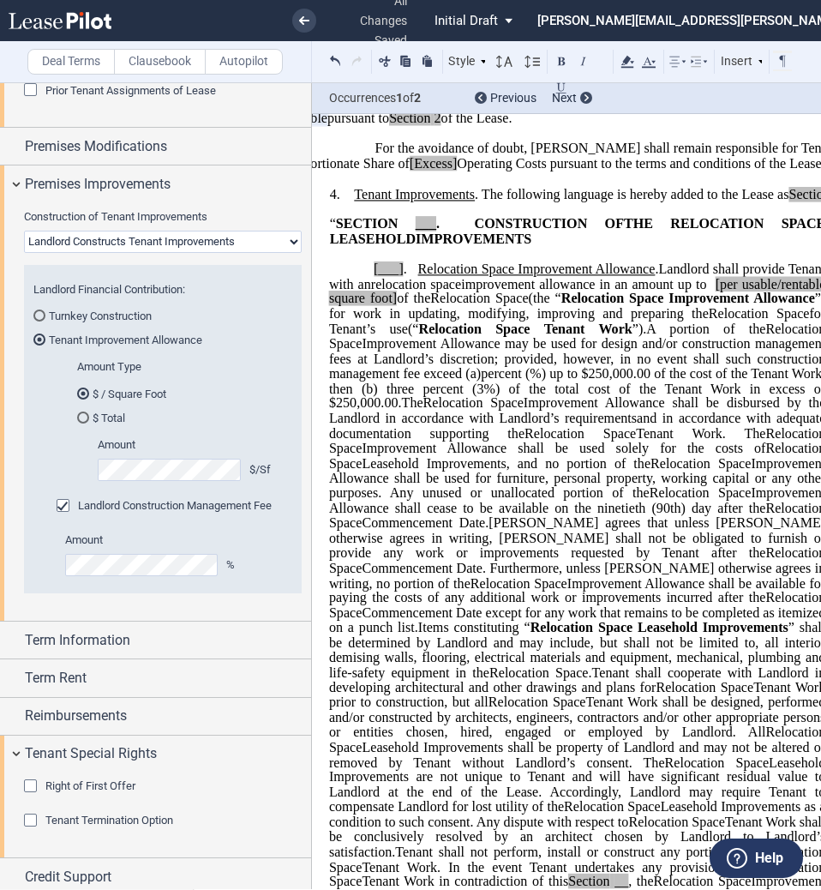
scroll to position [832, 0]
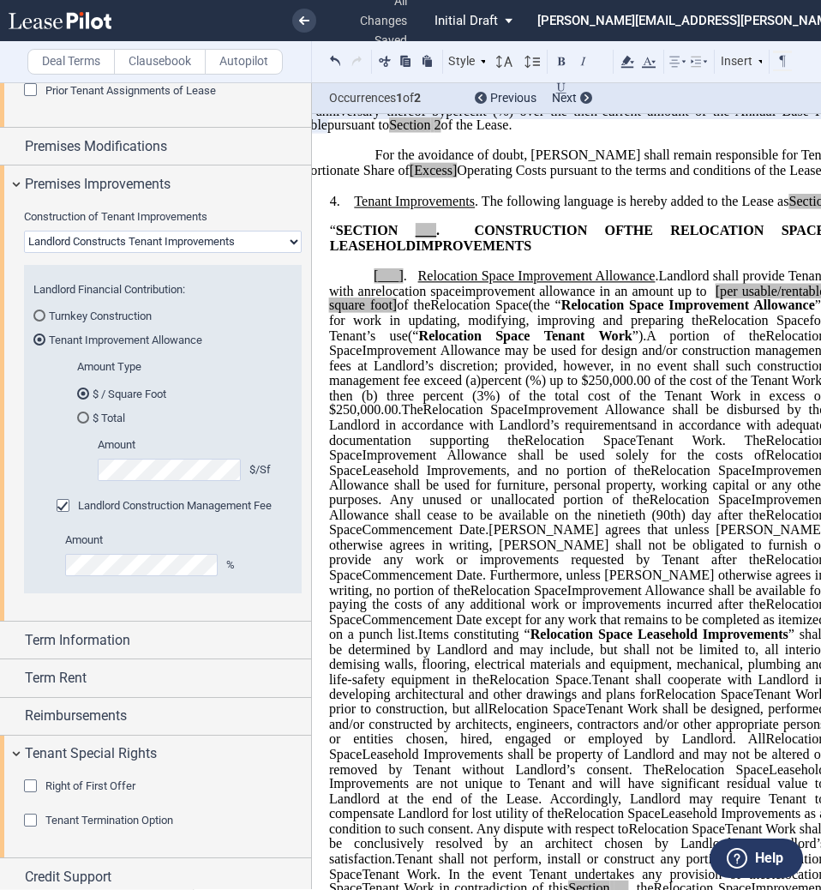
click at [363, 313] on span "[per usable/rentable square foot]" at bounding box center [579, 298] width 500 height 30
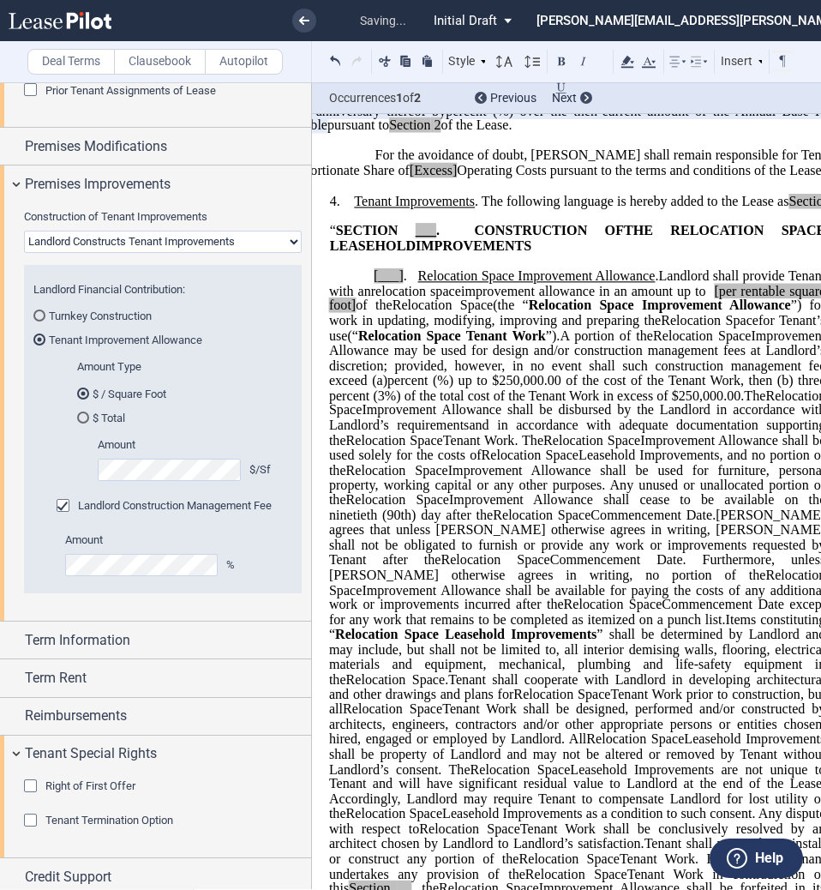
click at [443, 313] on span "[per rentable square foot]" at bounding box center [579, 298] width 500 height 30
click at [800, 313] on span "[per rentable square foot" at bounding box center [579, 298] width 500 height 30
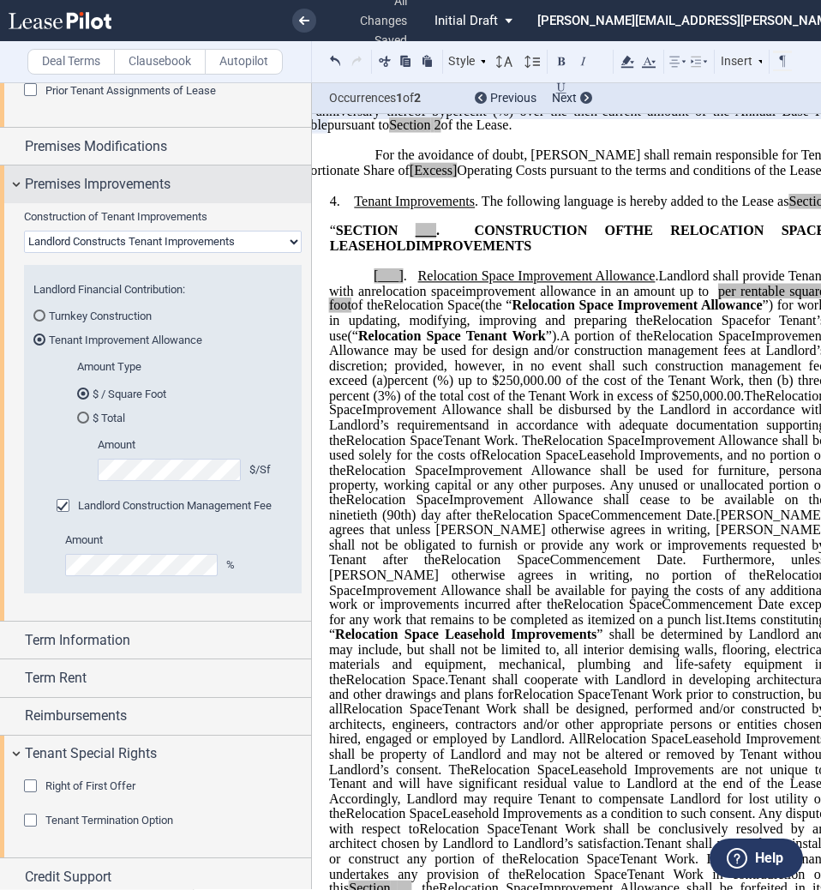
click at [107, 188] on span "Premises Improvements" at bounding box center [98, 184] width 146 height 21
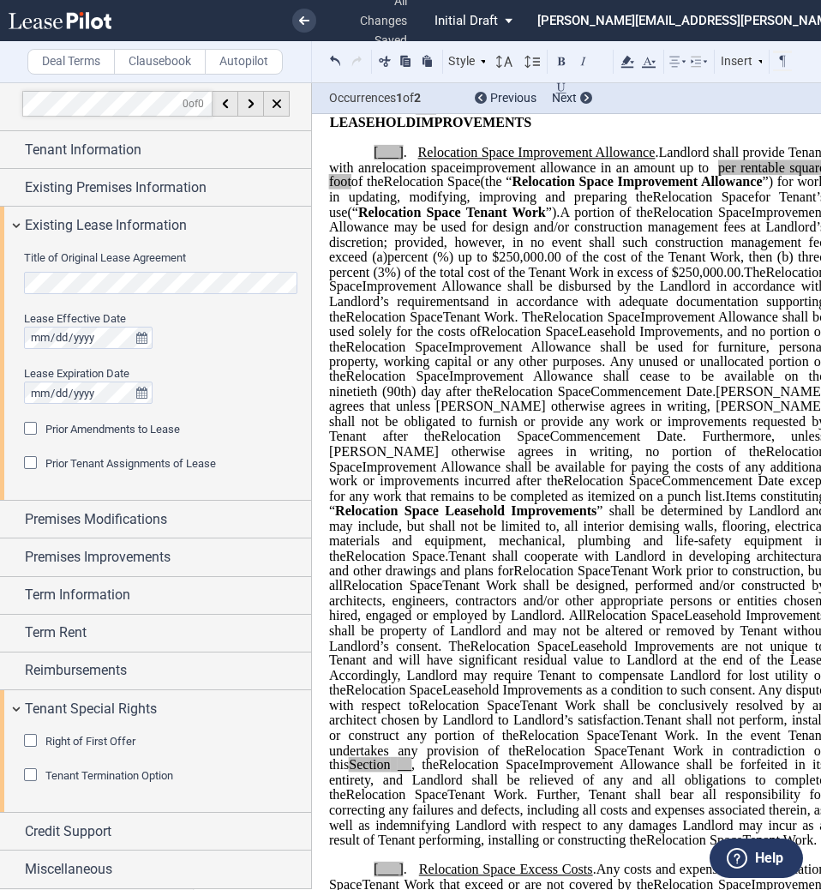
scroll to position [956, 0]
drag, startPoint x: 428, startPoint y: 421, endPoint x: 671, endPoint y: 418, distance: 243.5
click at [671, 418] on p "[___] . Extended Term Improvement Allowance . Expansion Space Improvement Allow…" at bounding box center [577, 497] width 496 height 702
drag, startPoint x: 418, startPoint y: 423, endPoint x: 535, endPoint y: 423, distance: 116.6
click at [535, 399] on span "Improvement Allowance shall cease to be available on the ninetieth (90th) day a…" at bounding box center [579, 384] width 500 height 30
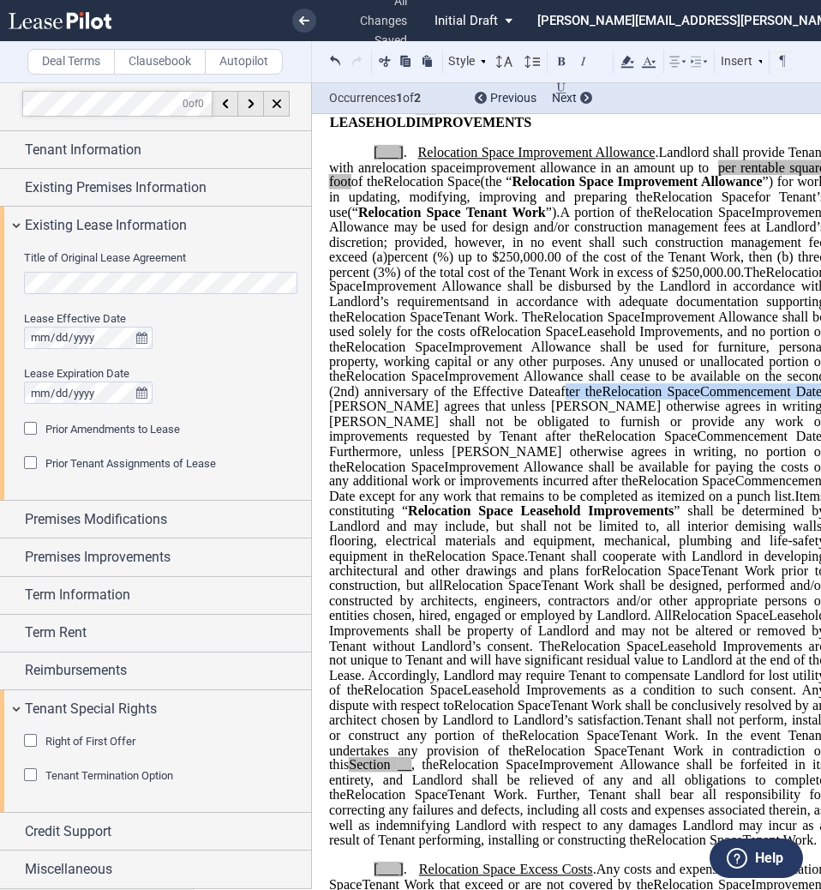
drag, startPoint x: 711, startPoint y: 424, endPoint x: 489, endPoint y: 436, distance: 222.3
click at [489, 436] on p "[___] . Extended Term Improvement Allowance . Expansion Space Improvement Allow…" at bounding box center [577, 497] width 496 height 702
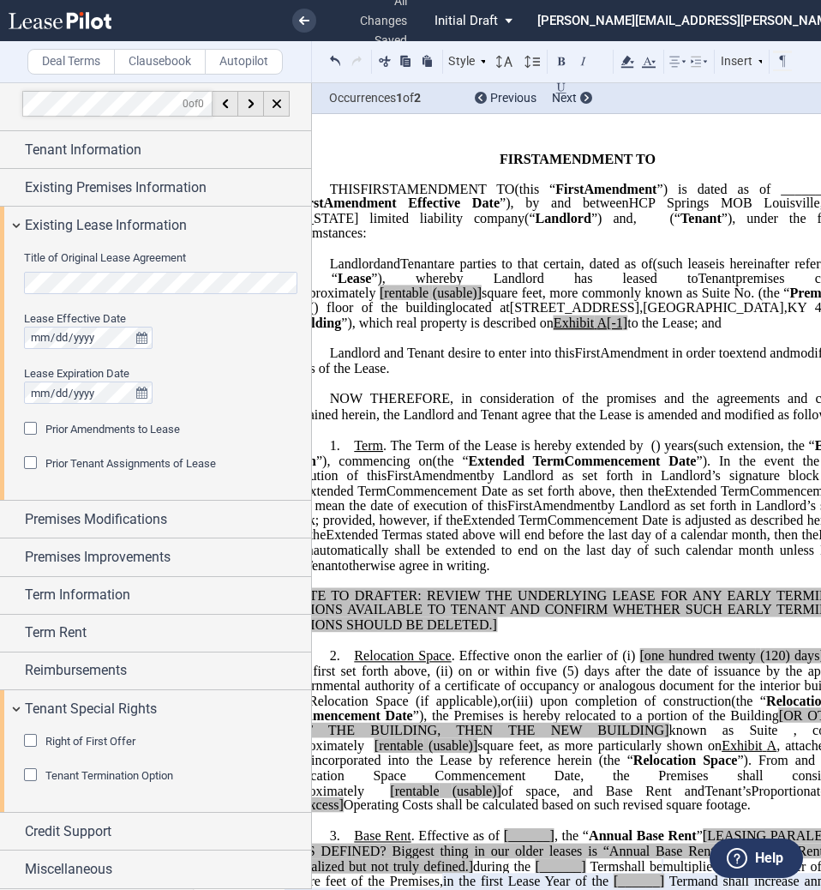
scroll to position [46, 0]
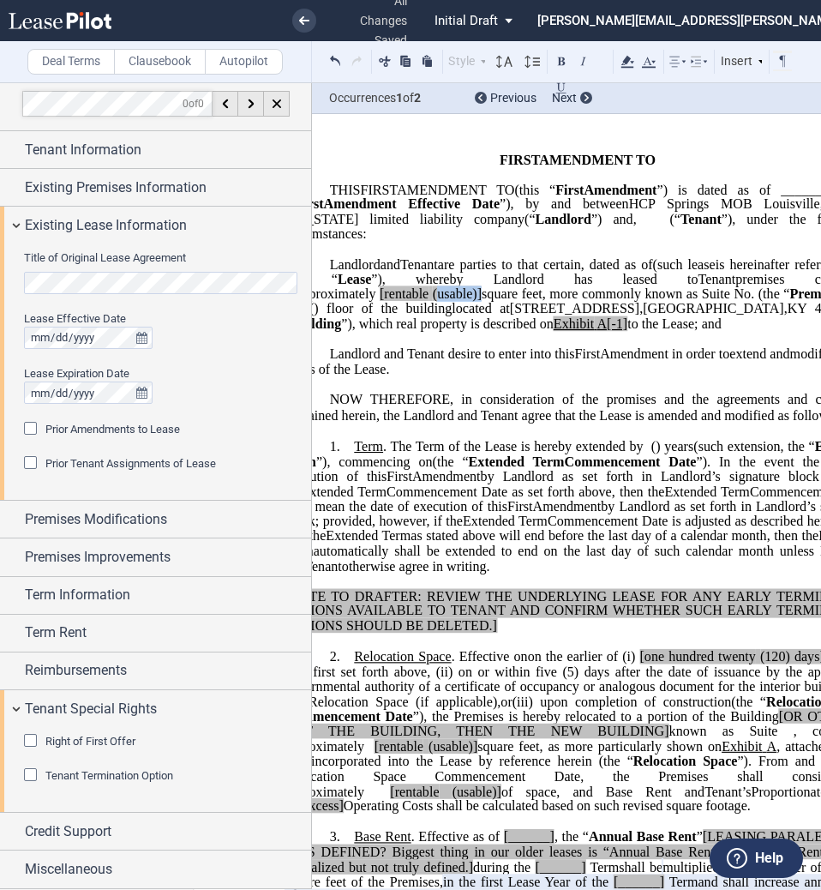
drag, startPoint x: 699, startPoint y: 308, endPoint x: 656, endPoint y: 303, distance: 43.9
click at [656, 303] on span "approximately ﻿ ﻿ [rentable (usable)] square feet, more commonly known as Suite…" at bounding box center [580, 301] width 590 height 30
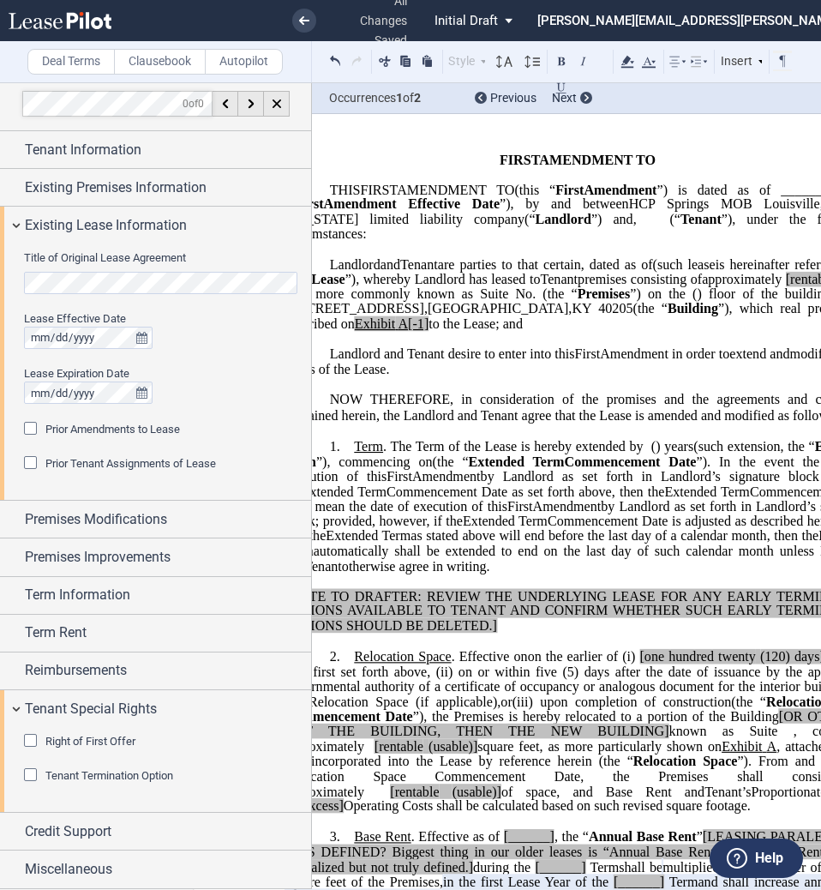
click at [786, 286] on span "[rentable" at bounding box center [810, 278] width 49 height 15
click at [790, 286] on span "rentable" at bounding box center [812, 278] width 45 height 15
click at [628, 59] on use at bounding box center [627, 62] width 13 height 12
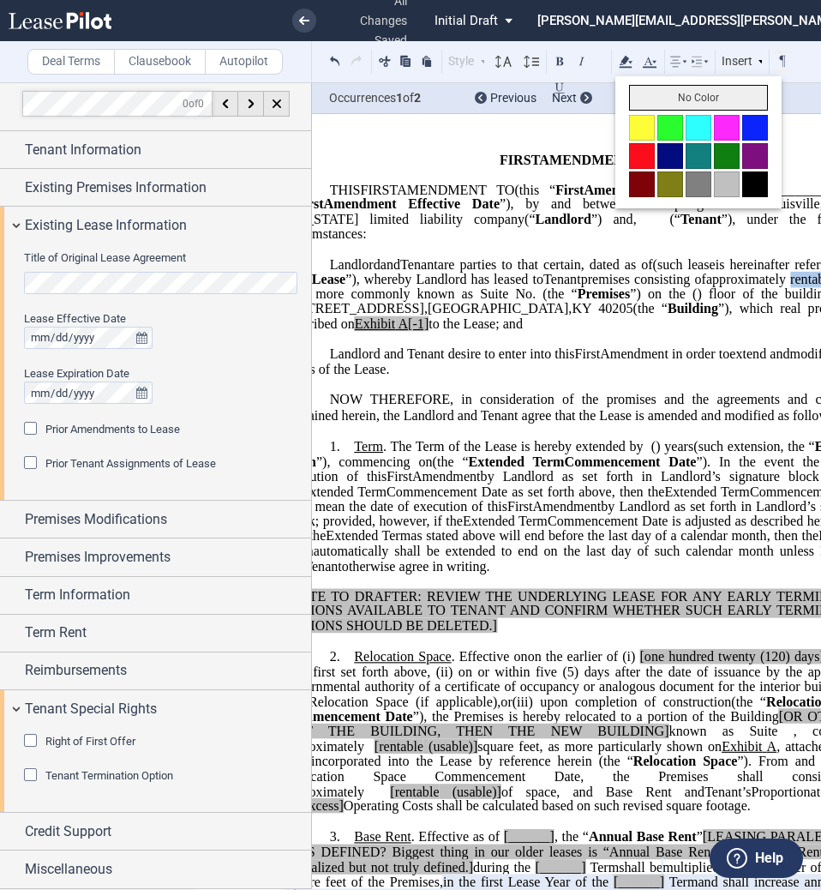
click at [657, 105] on button "No Color" at bounding box center [698, 98] width 139 height 26
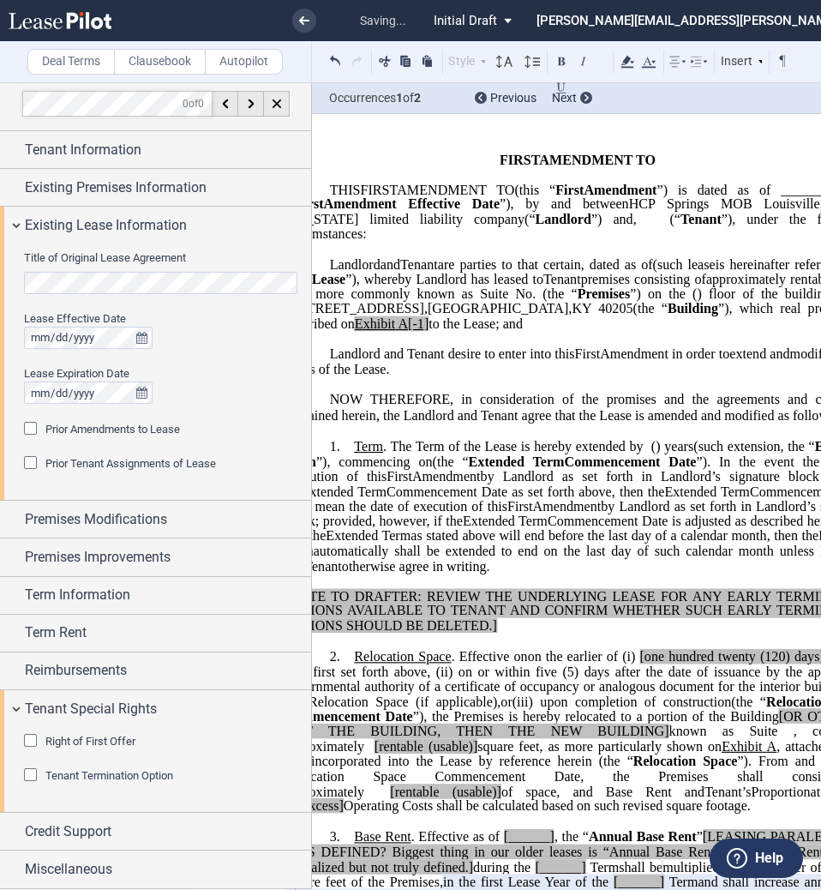
click at [644, 454] on span ". The Term of the Lease is hereby extended by" at bounding box center [513, 446] width 261 height 15
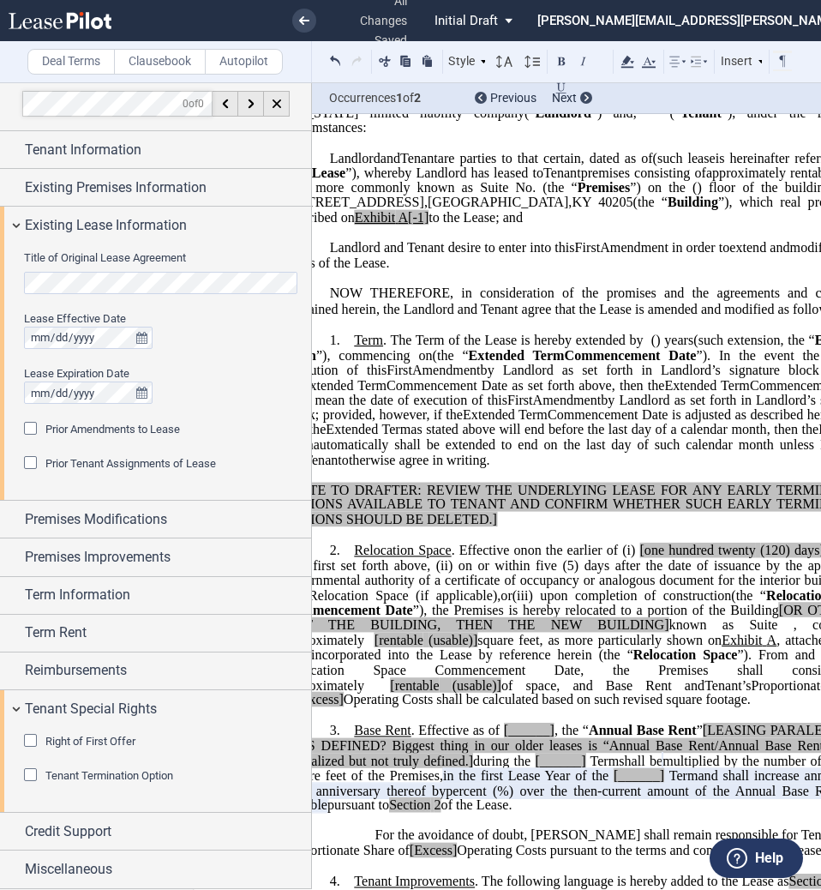
scroll to position [153, 0]
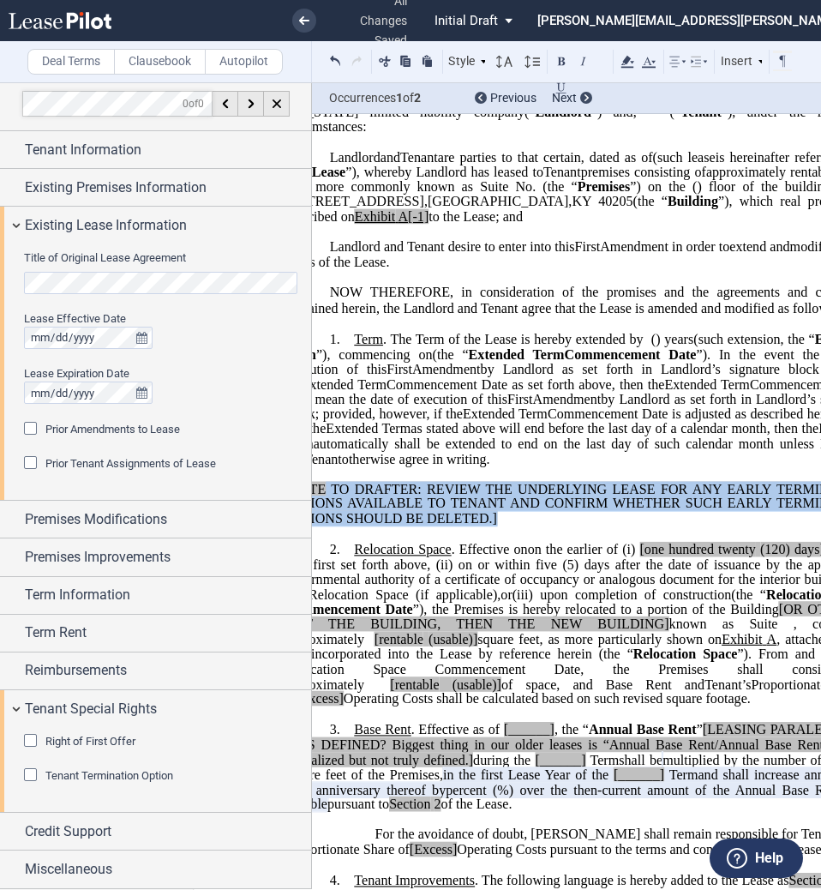
drag, startPoint x: 510, startPoint y: 555, endPoint x: 319, endPoint y: 519, distance: 194.4
click at [319, 519] on p "[NOTE TO DRAFTER: REVIEW THE UNDERLYING LEASE FOR ANY EARLY TERMINATION OPTIONS…" at bounding box center [578, 504] width 586 height 45
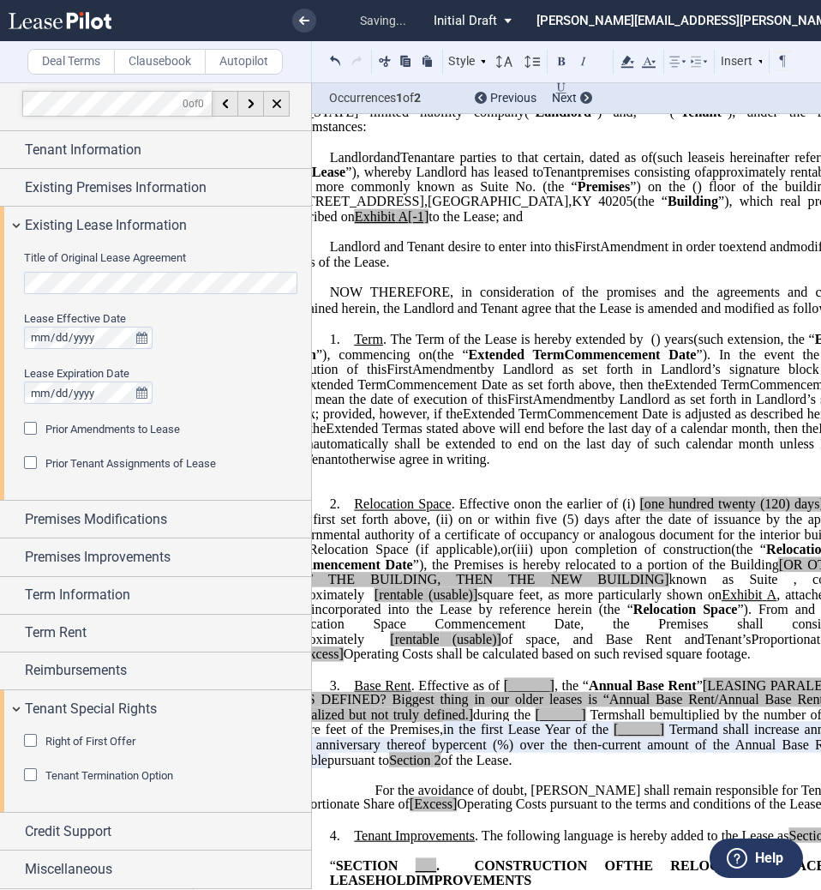
click at [319, 496] on p at bounding box center [578, 489] width 586 height 15
click at [639, 513] on span "[one hundred twenty" at bounding box center [697, 504] width 116 height 15
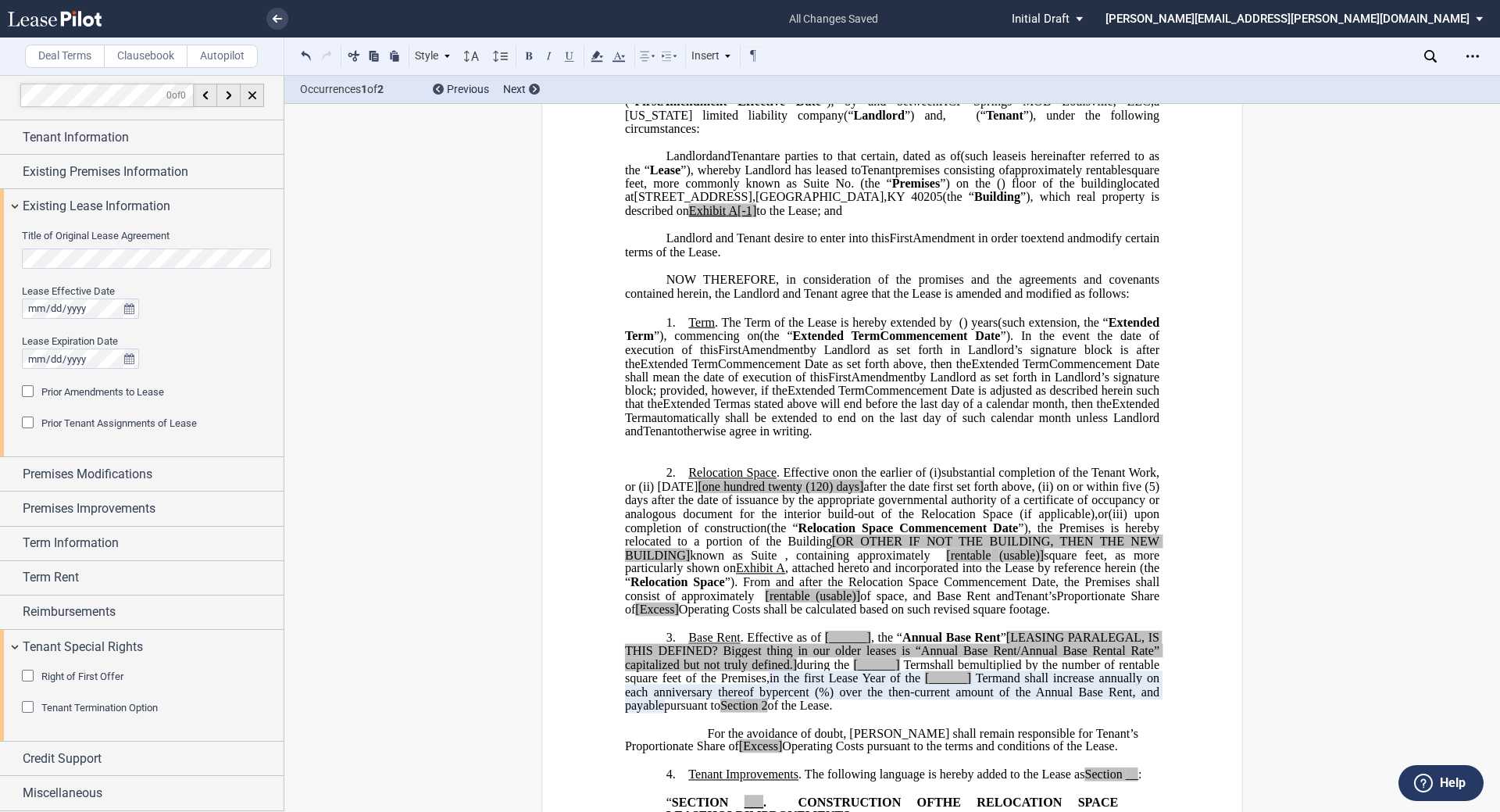
scroll to position [5, 0]
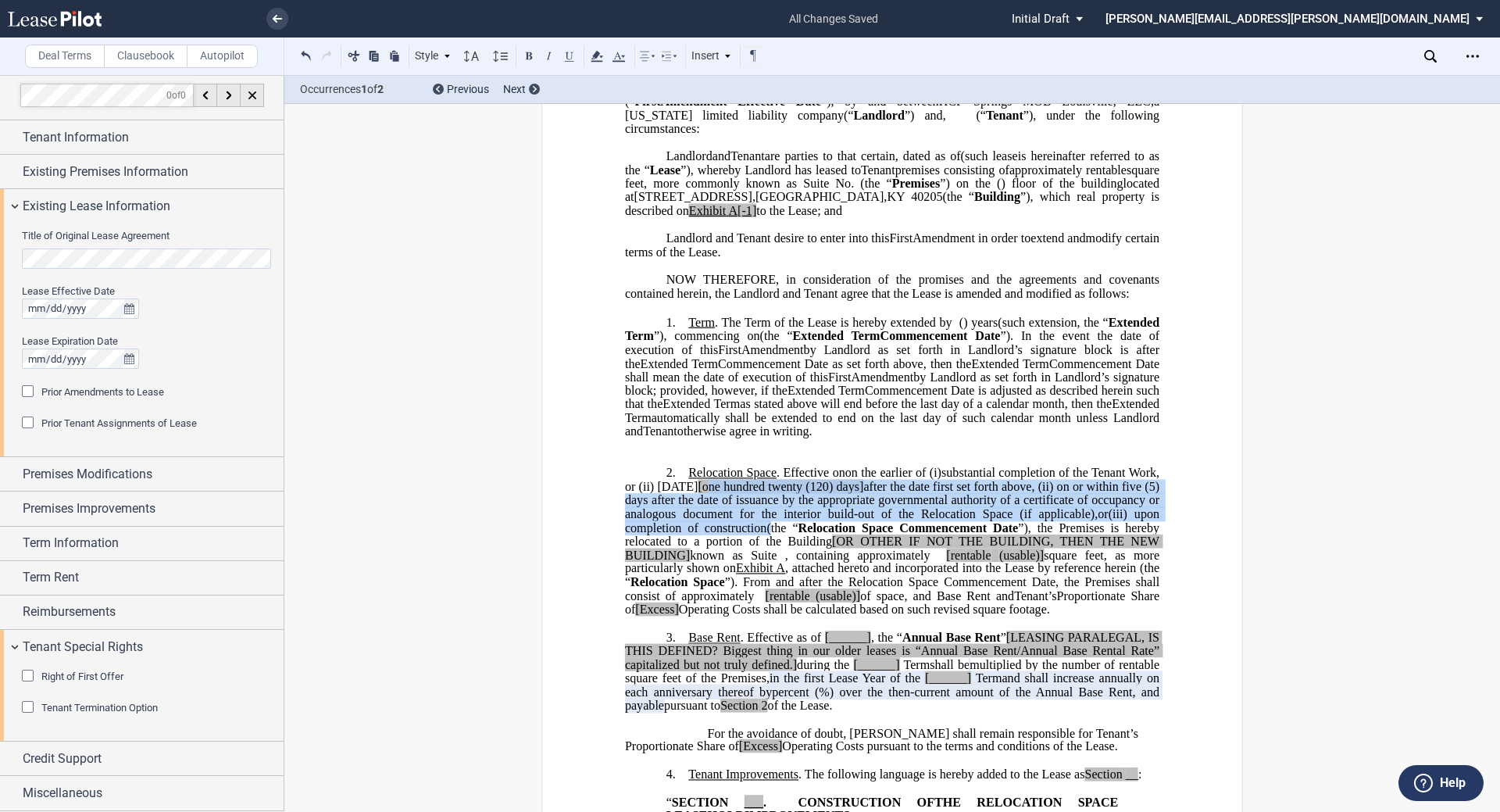
drag, startPoint x: 786, startPoint y: 511, endPoint x: 816, endPoint y: 556, distance: 54.1
click at [747, 556] on p "2. Relocation Space . Effective on on ﻿ ﻿ on the earlier of (i) the date upon w…" at bounding box center [892, 540] width 534 height 150
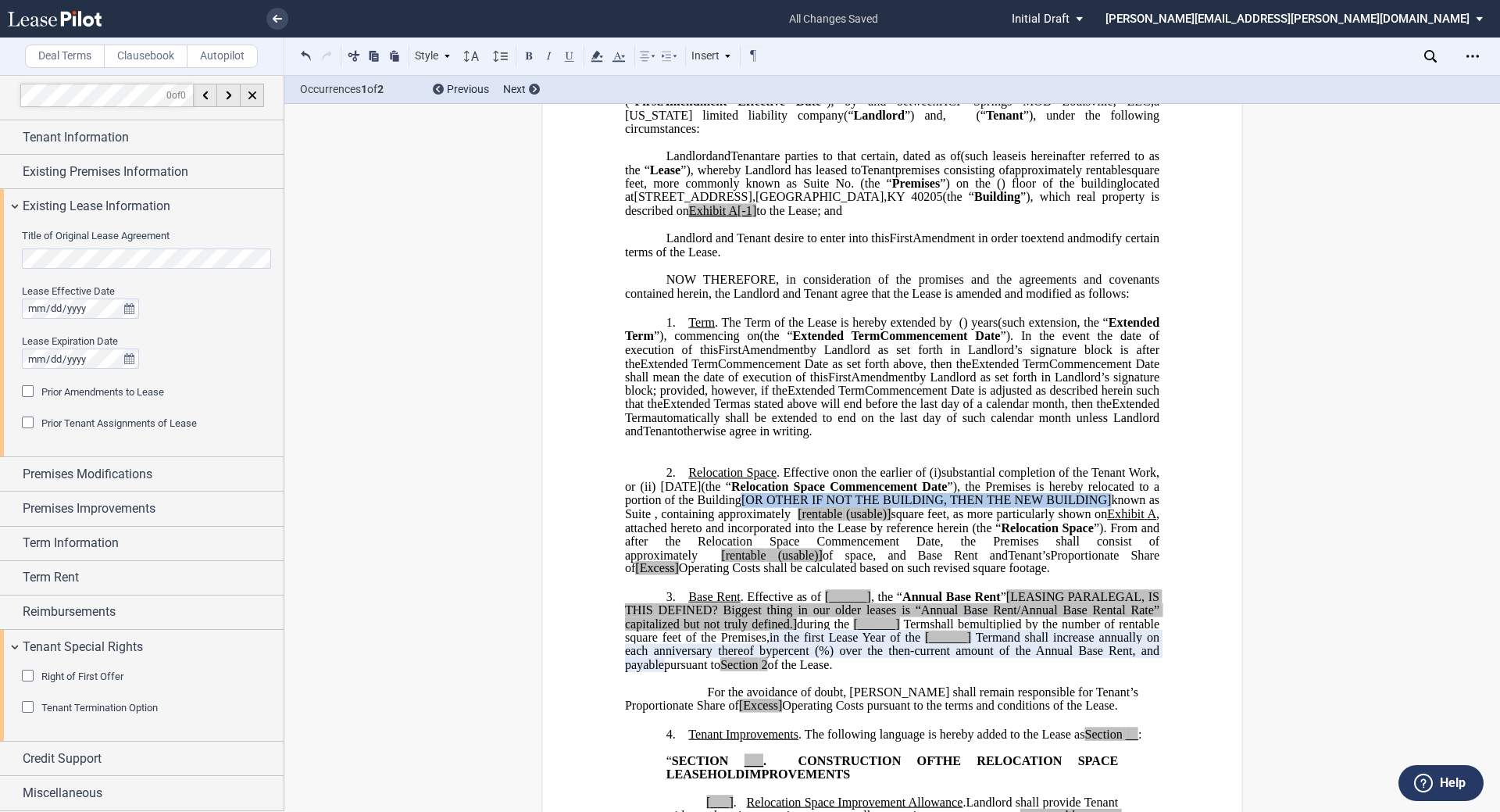
drag, startPoint x: 828, startPoint y: 527, endPoint x: 685, endPoint y: 537, distance: 143.3
click at [685, 537] on span "(the “ Relocation Space Commencement Date ”), the Premises is hereby relocated …" at bounding box center [894, 520] width 538 height 82
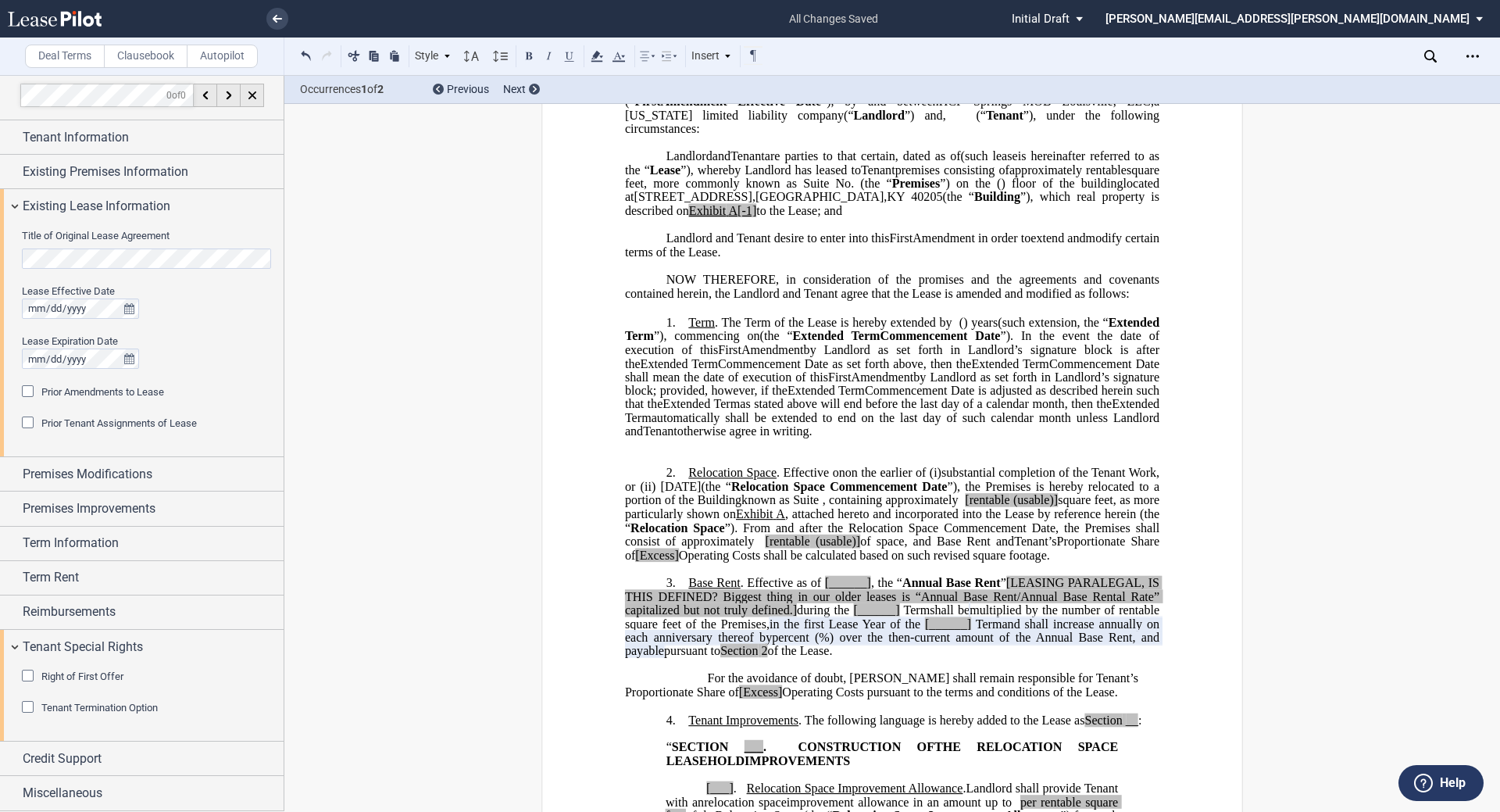
click at [747, 507] on span "[rentable" at bounding box center [987, 499] width 45 height 14
drag, startPoint x: 824, startPoint y: 539, endPoint x: 781, endPoint y: 540, distance: 43.0
click at [747, 540] on span "(the “ Relocation Space Commencement Date ”), the Premises is hereby relocated …" at bounding box center [894, 513] width 538 height 68
click at [747, 507] on span "rentable" at bounding box center [1025, 499] width 41 height 14
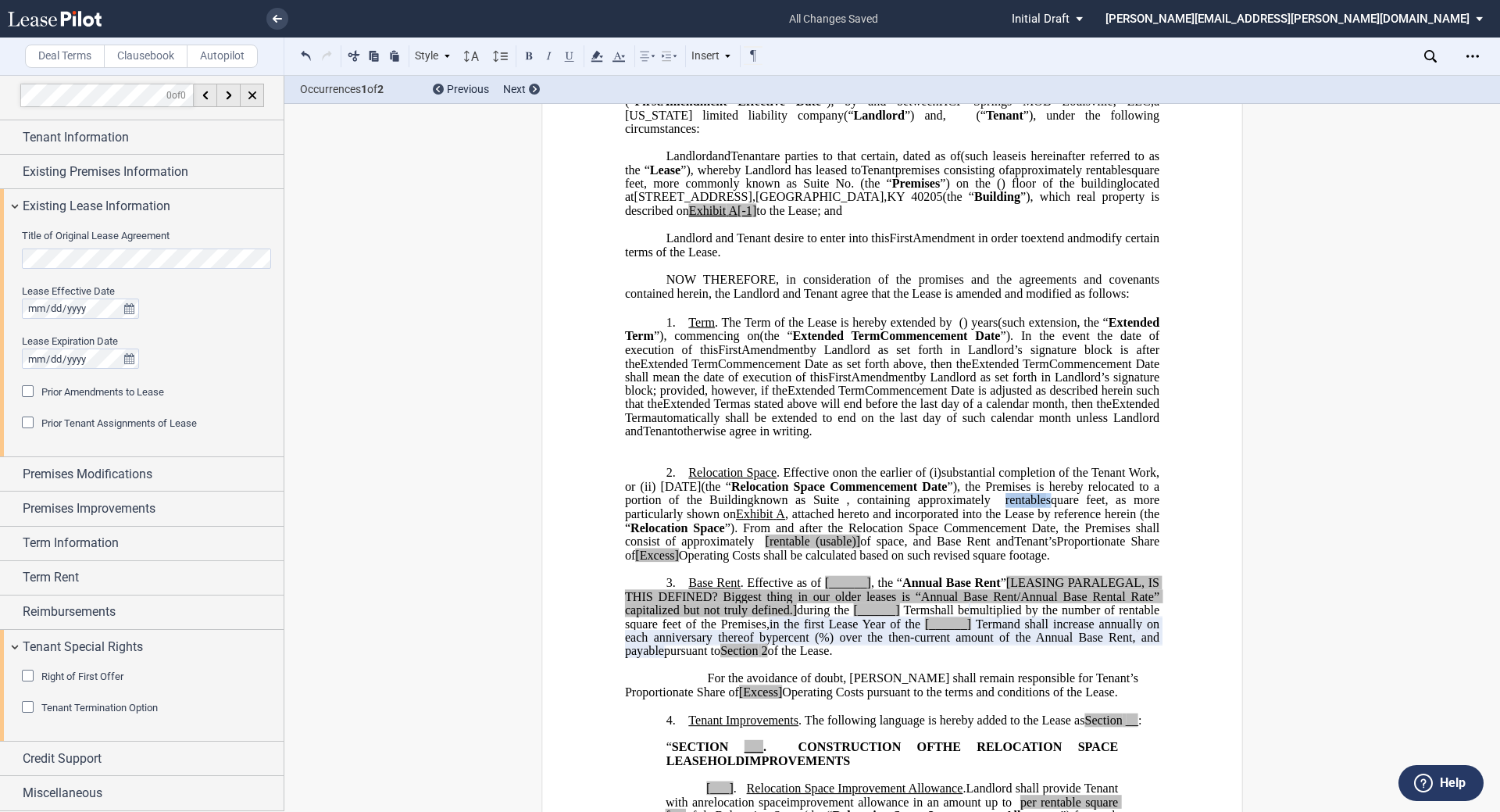
drag, startPoint x: 1164, startPoint y: 532, endPoint x: 1115, endPoint y: 530, distance: 49.0
click at [596, 54] on use at bounding box center [596, 57] width 12 height 11
click at [606, 84] on button "No Color" at bounding box center [663, 89] width 127 height 24
drag, startPoint x: 991, startPoint y: 570, endPoint x: 948, endPoint y: 562, distance: 43.7
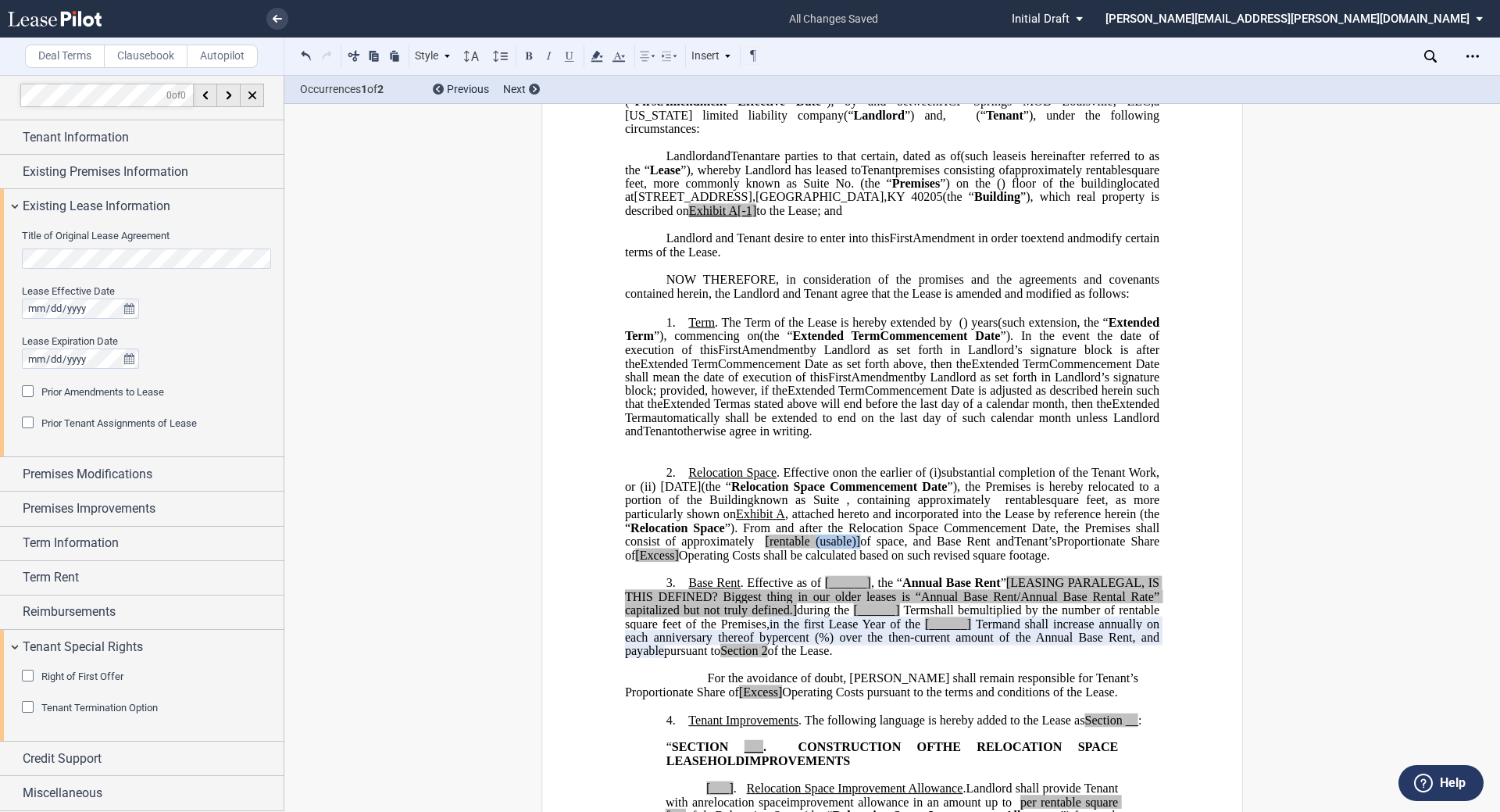
click at [747, 548] on span "(the “ Relocation Space Commencement Date ”), the Premises is hereby relocated …" at bounding box center [894, 513] width 538 height 68
click at [747, 549] on span "[rentable" at bounding box center [807, 540] width 45 height 14
click at [747, 561] on span "Operating Costs shall be calculated based on such revised square footage." at bounding box center [864, 554] width 371 height 14
click at [594, 62] on use at bounding box center [596, 57] width 12 height 11
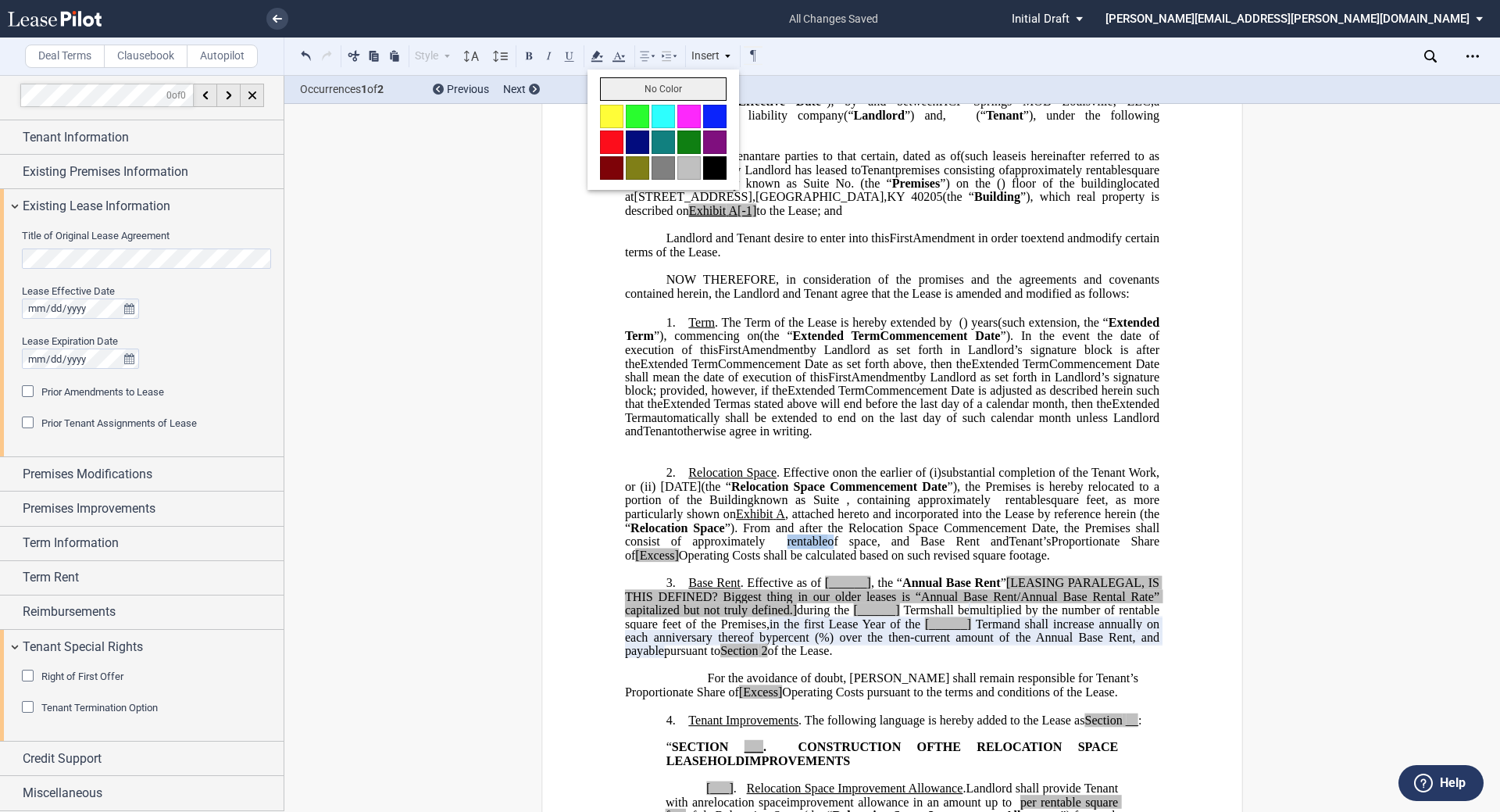
click at [621, 85] on button "No Color" at bounding box center [663, 89] width 127 height 24
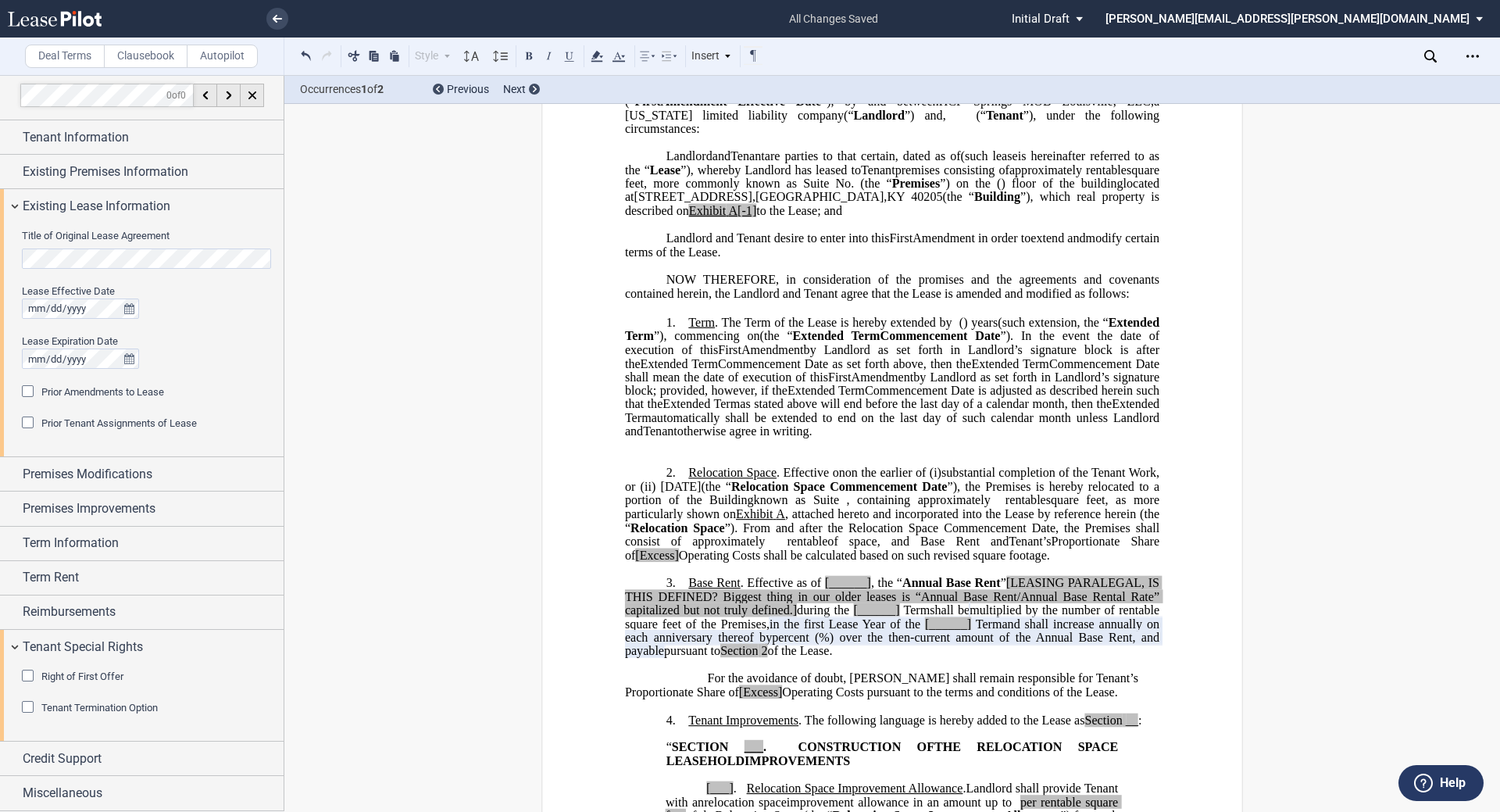
click at [679, 561] on span "[Excess]" at bounding box center [657, 554] width 44 height 14
click at [670, 561] on span "Excess" at bounding box center [652, 554] width 36 height 14
click at [608, 61] on div "Style 1. Section (a) Subsection (a) Subsection 1 a) Subsection 2 Normal Normal …" at bounding box center [530, 57] width 467 height 20
click at [594, 53] on icon at bounding box center [597, 56] width 19 height 19
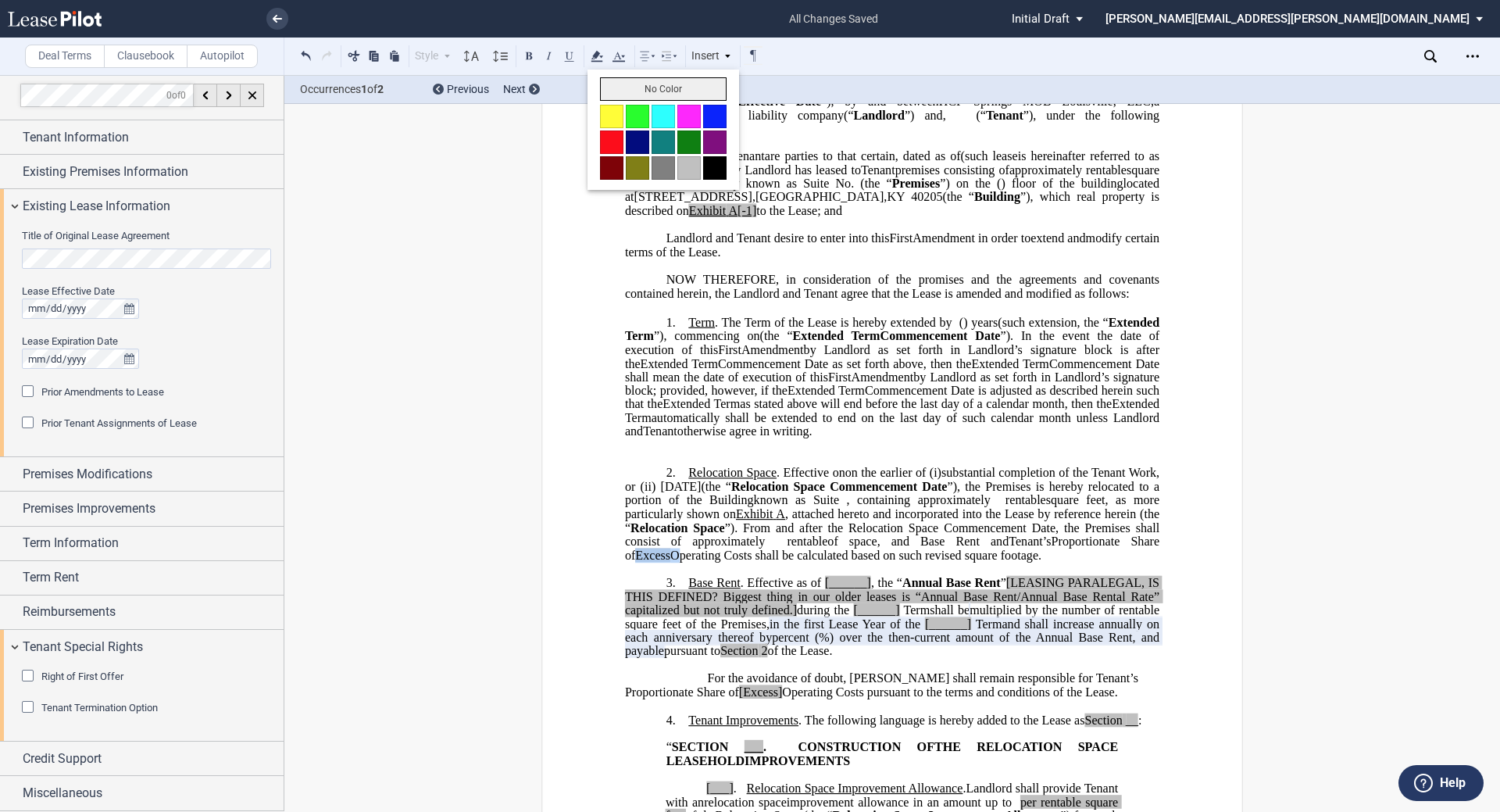
click at [618, 88] on button "No Color" at bounding box center [663, 89] width 127 height 24
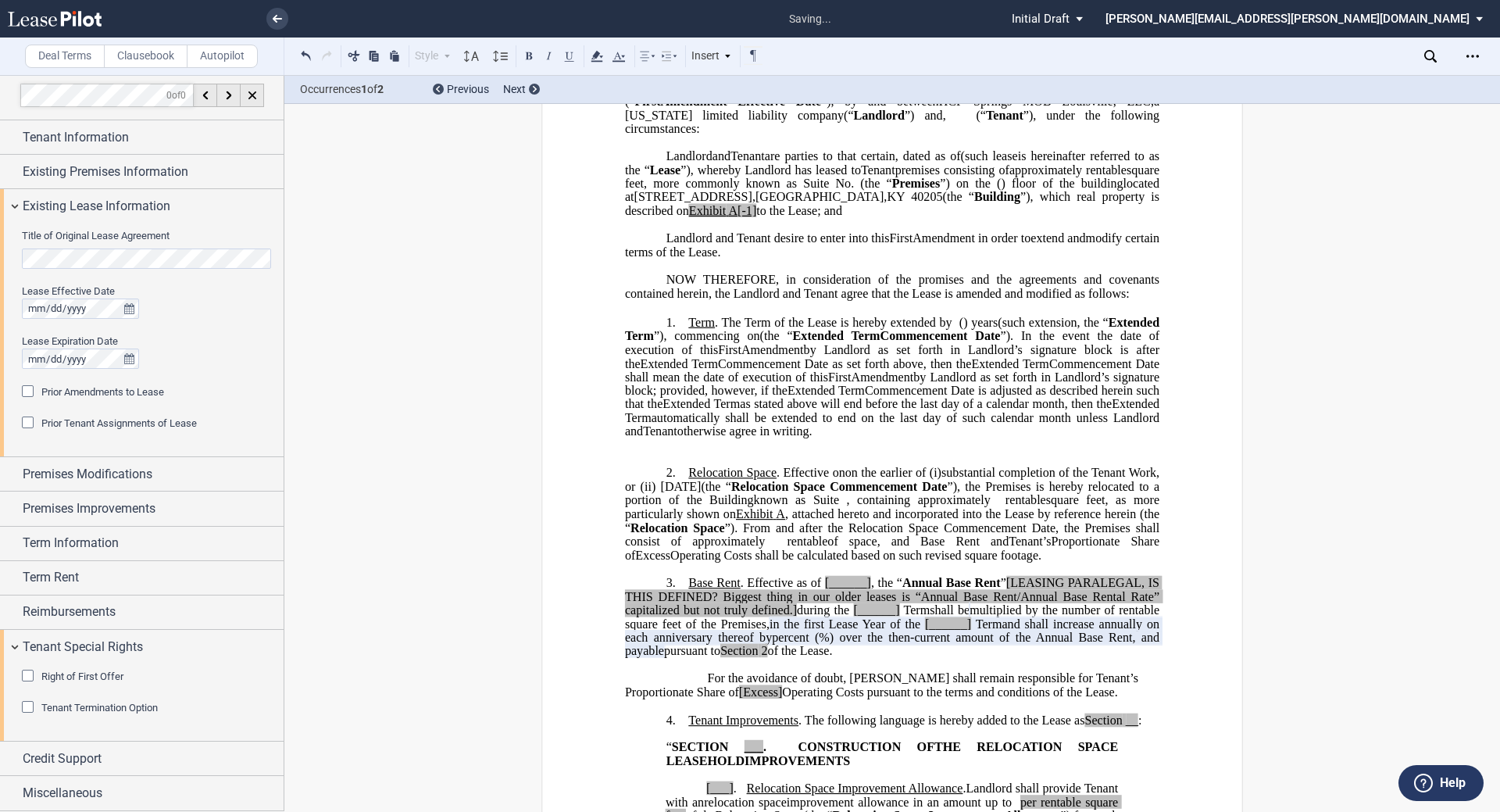
click at [747, 521] on span at bounding box center [774, 513] width 3 height 14
click at [747, 590] on span "[______]" at bounding box center [848, 582] width 46 height 14
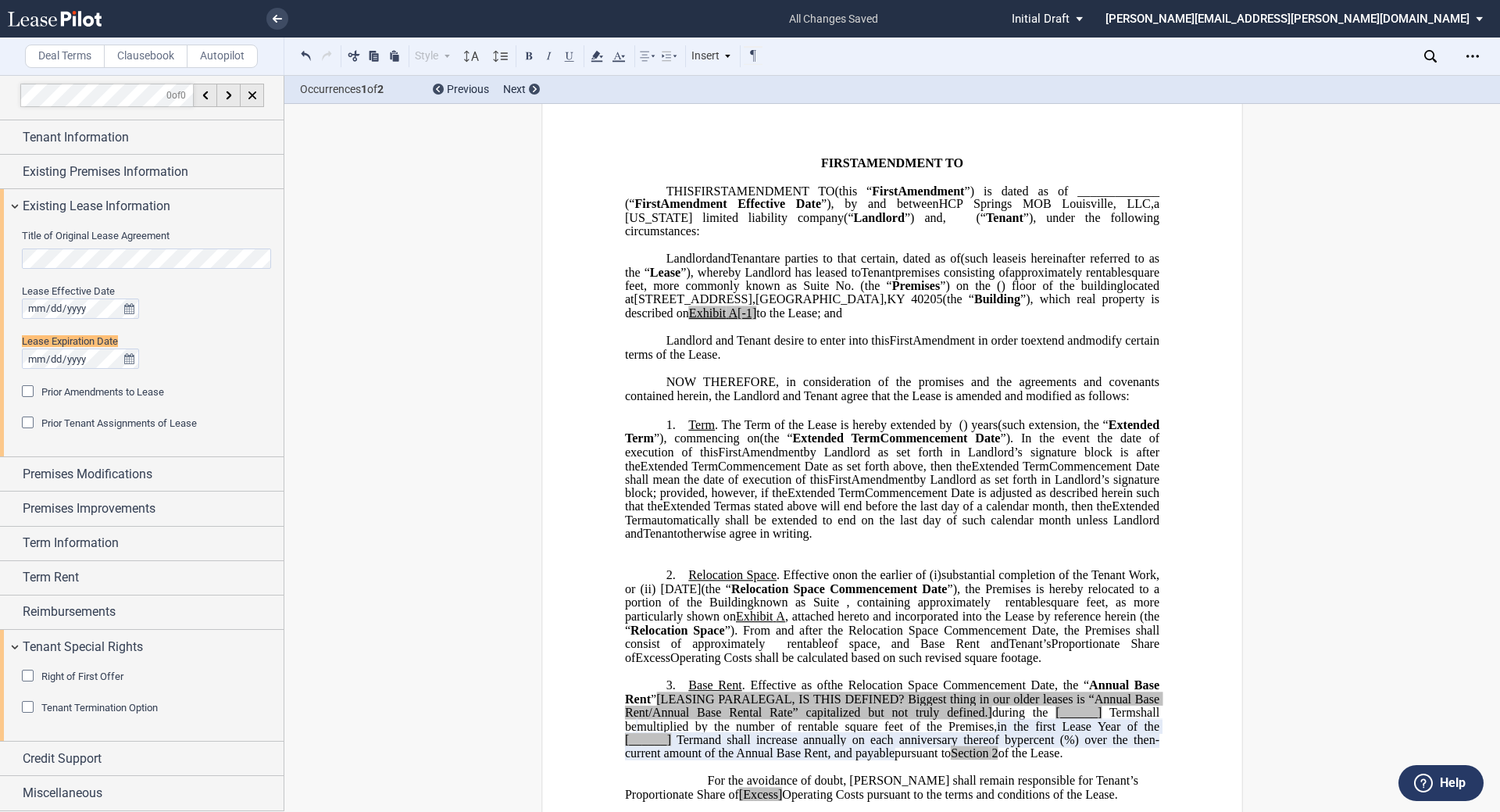
scroll to position [0, 0]
click at [747, 446] on span "(the “" at bounding box center [776, 437] width 33 height 14
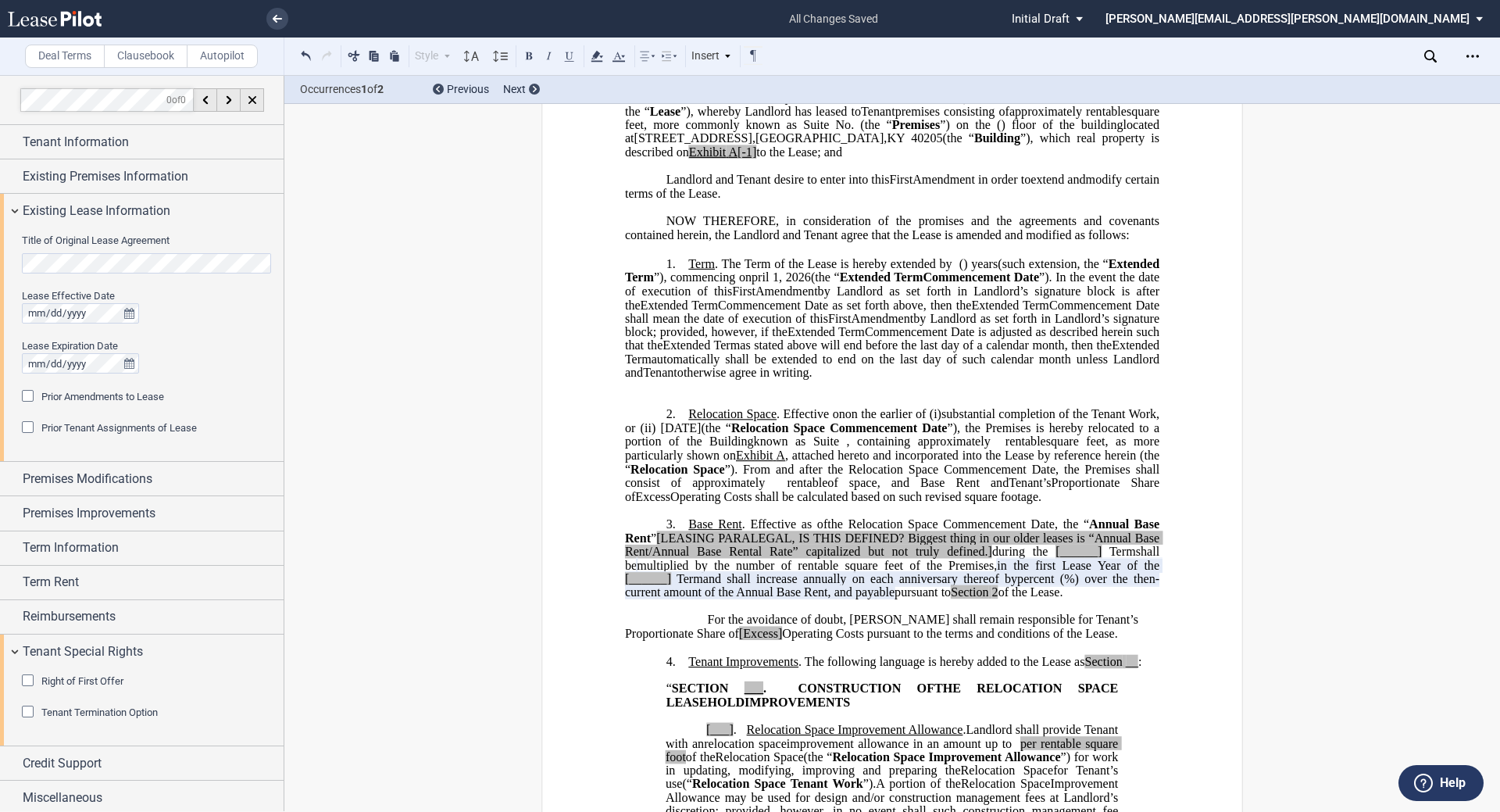
scroll to position [200, 0]
drag, startPoint x: 655, startPoint y: 565, endPoint x: 976, endPoint y: 575, distance: 321.2
click at [747, 557] on span ", the “ Annual Base Rent ” [LEASING PARALEGAL, IS THIS DEFINED? Biggest thing i…" at bounding box center [894, 537] width 538 height 41
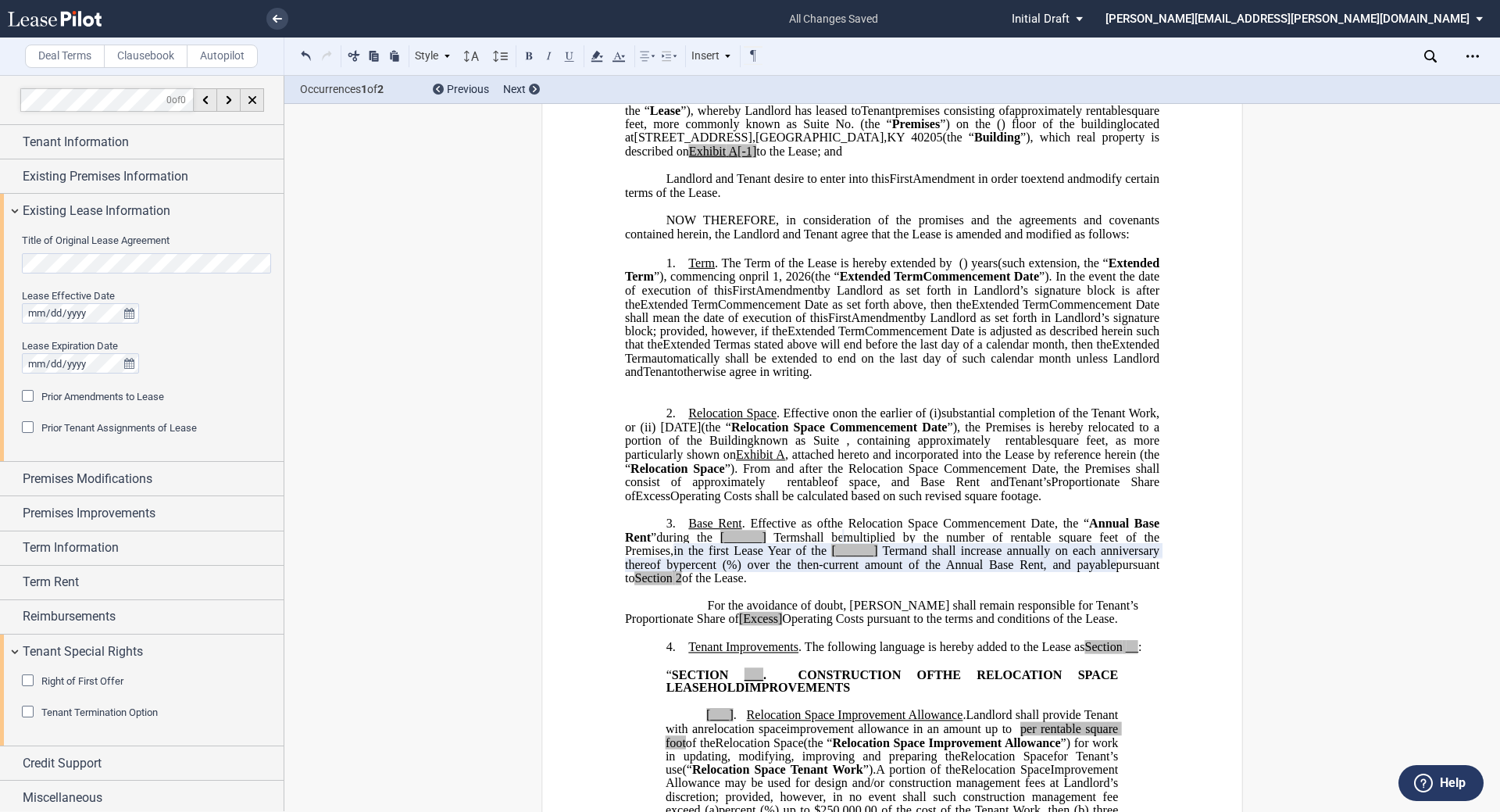
click at [737, 544] on span "[______]" at bounding box center [743, 536] width 46 height 14
click at [747, 558] on span "[______]" at bounding box center [854, 550] width 46 height 14
drag, startPoint x: 873, startPoint y: 579, endPoint x: 833, endPoint y: 577, distance: 40.0
click at [747, 558] on span "[______] Term" at bounding box center [868, 550] width 82 height 14
click at [747, 558] on span "Extended" at bounding box center [854, 550] width 47 height 14
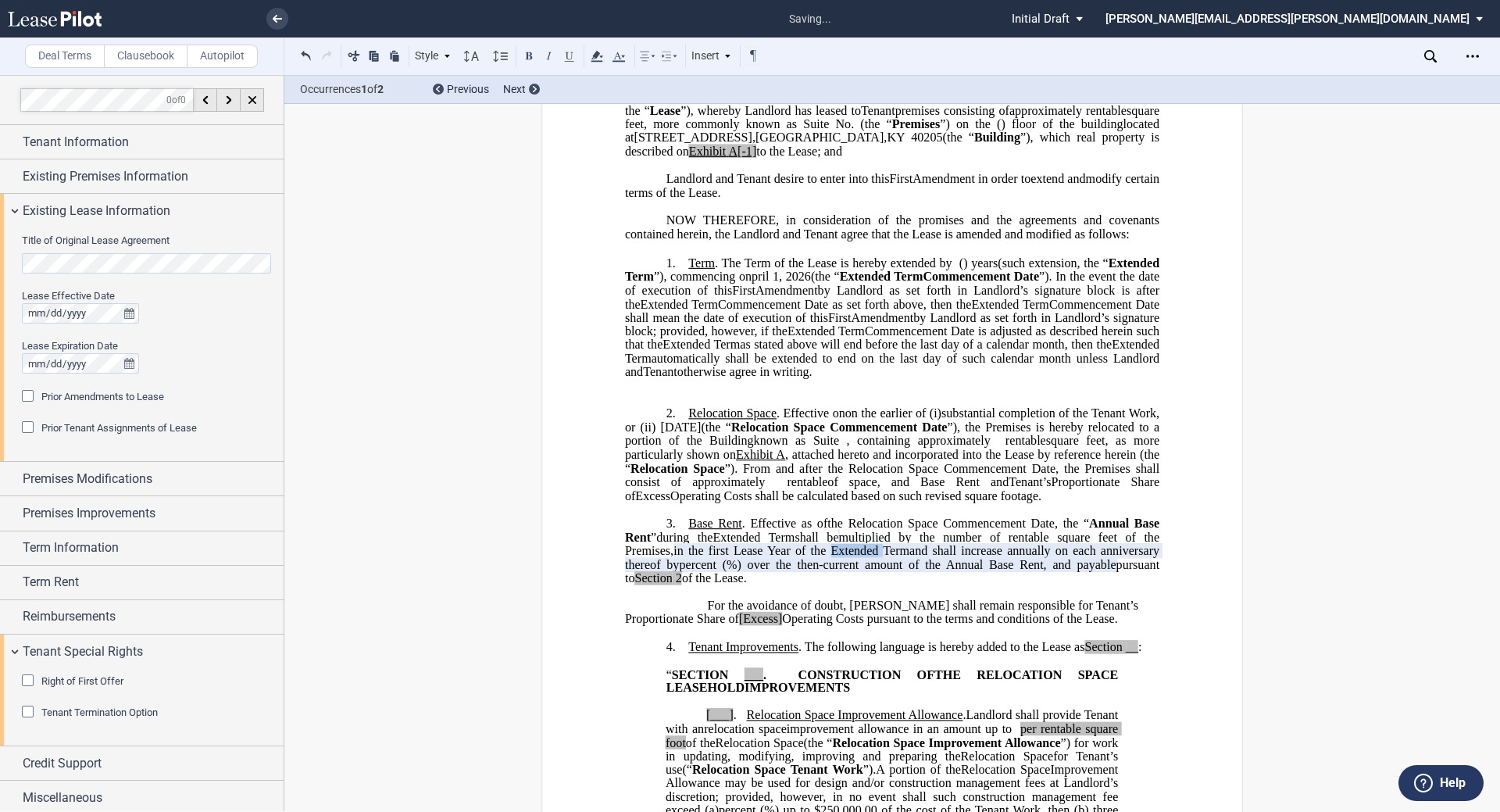
click at [747, 558] on span "Extended" at bounding box center [854, 550] width 47 height 14
click at [593, 70] on div "Style 1. Section (a) Subsection (a) Subsection 1 a) Subsection 2 Normal Normal …" at bounding box center [754, 56] width 939 height 37
click at [594, 67] on div "Style 1. Section (a) Subsection (a) Subsection 1 a) Subsection 2 Normal Normal …" at bounding box center [754, 56] width 939 height 37
click at [597, 65] on icon at bounding box center [597, 56] width 19 height 19
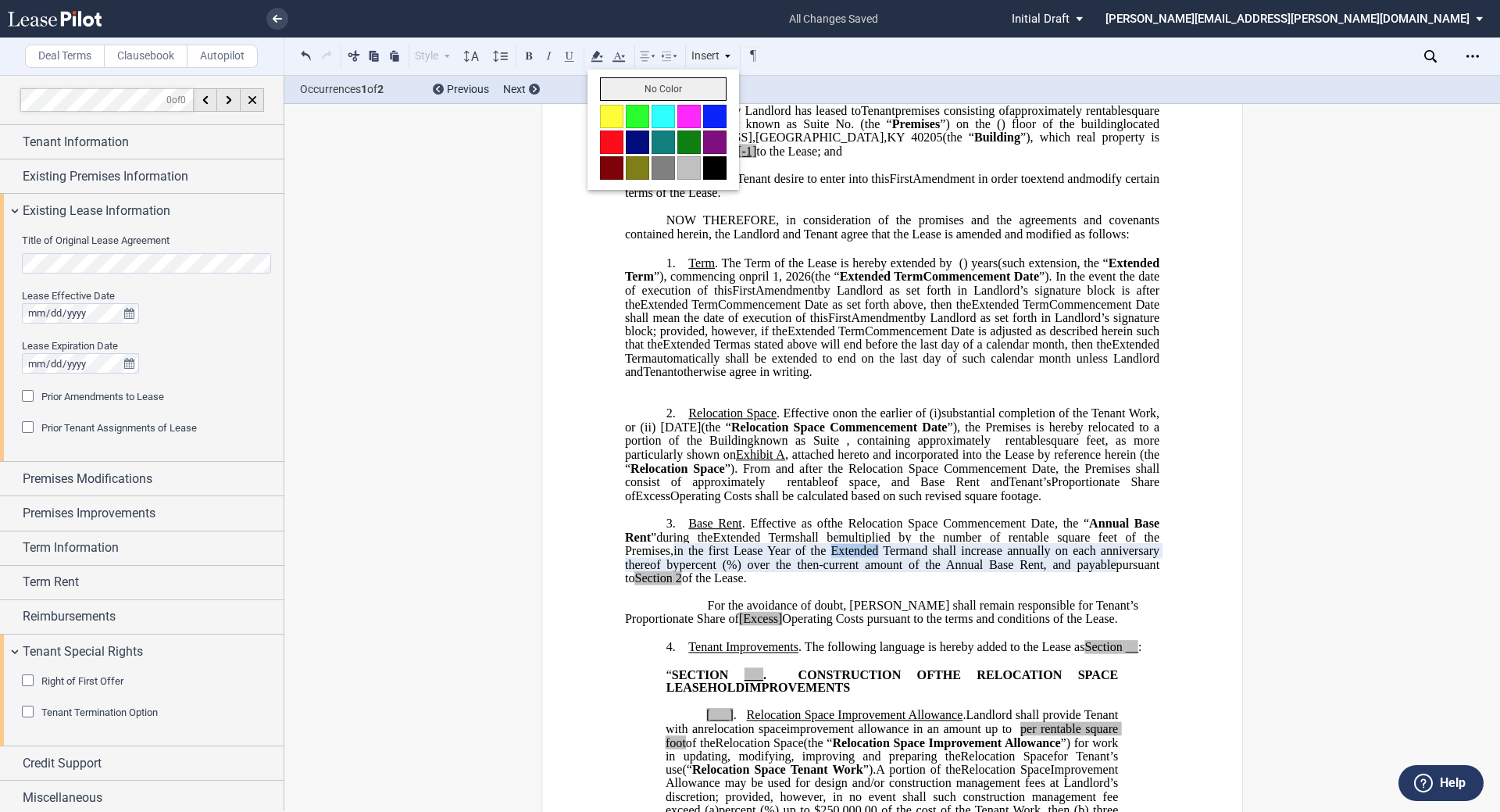
click at [621, 94] on button "No Color" at bounding box center [663, 89] width 127 height 24
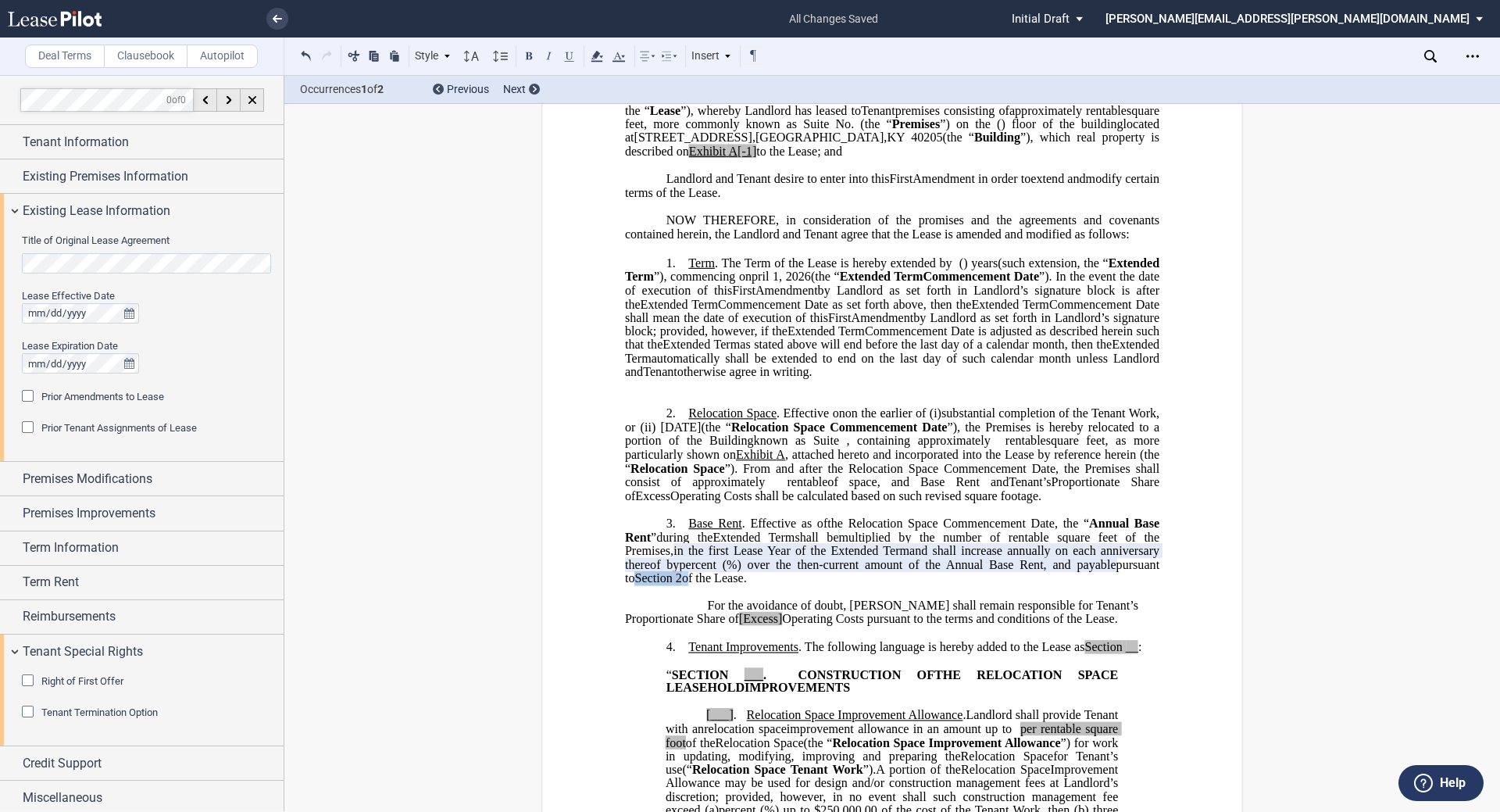
drag, startPoint x: 773, startPoint y: 607, endPoint x: 724, endPoint y: 609, distance: 49.0
click at [724, 584] on span "pursuant to Section 2 of the Lease." at bounding box center [894, 570] width 538 height 27
click at [597, 57] on use at bounding box center [596, 57] width 12 height 11
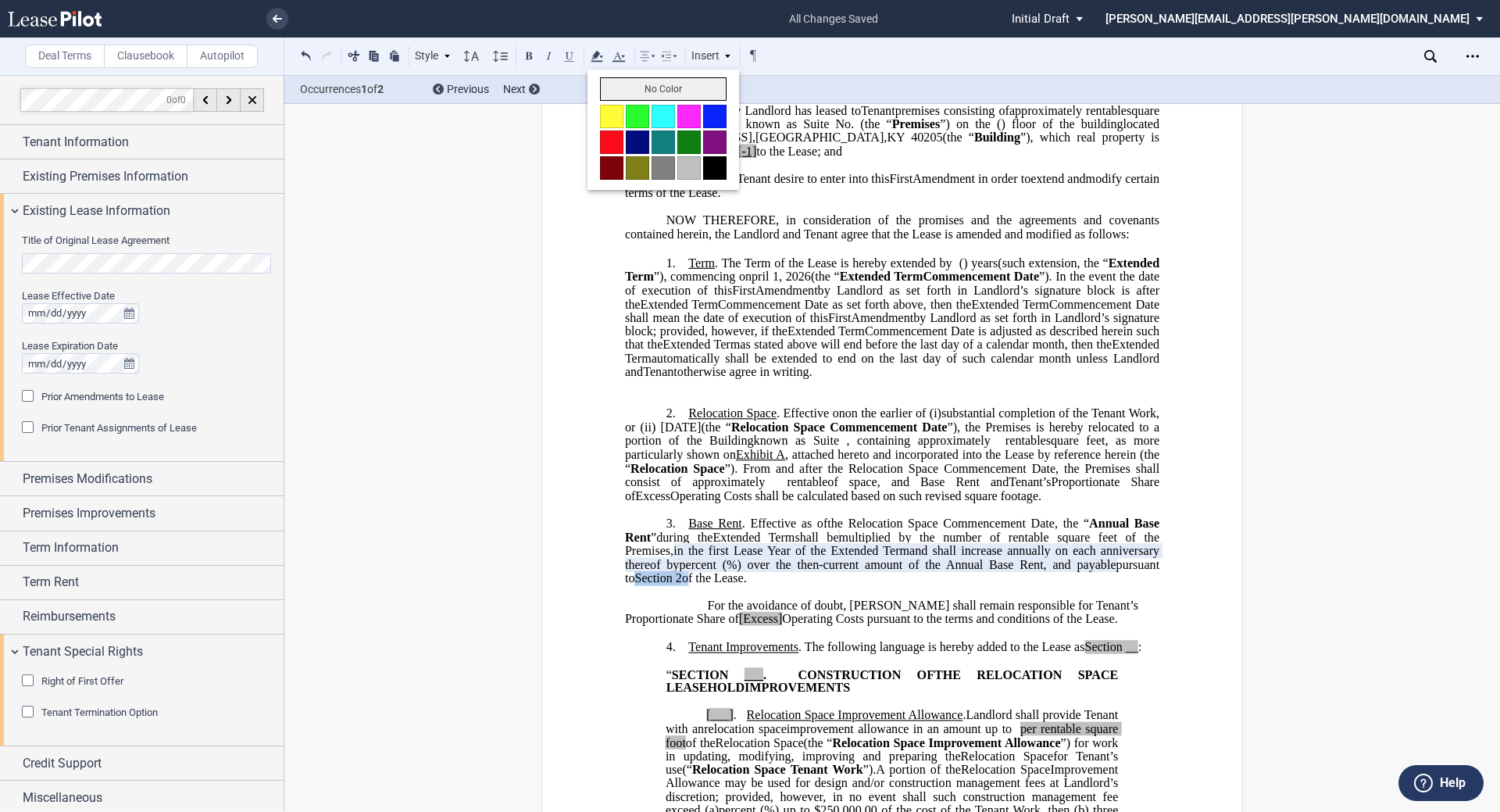
click at [616, 97] on button "No Color" at bounding box center [663, 89] width 127 height 24
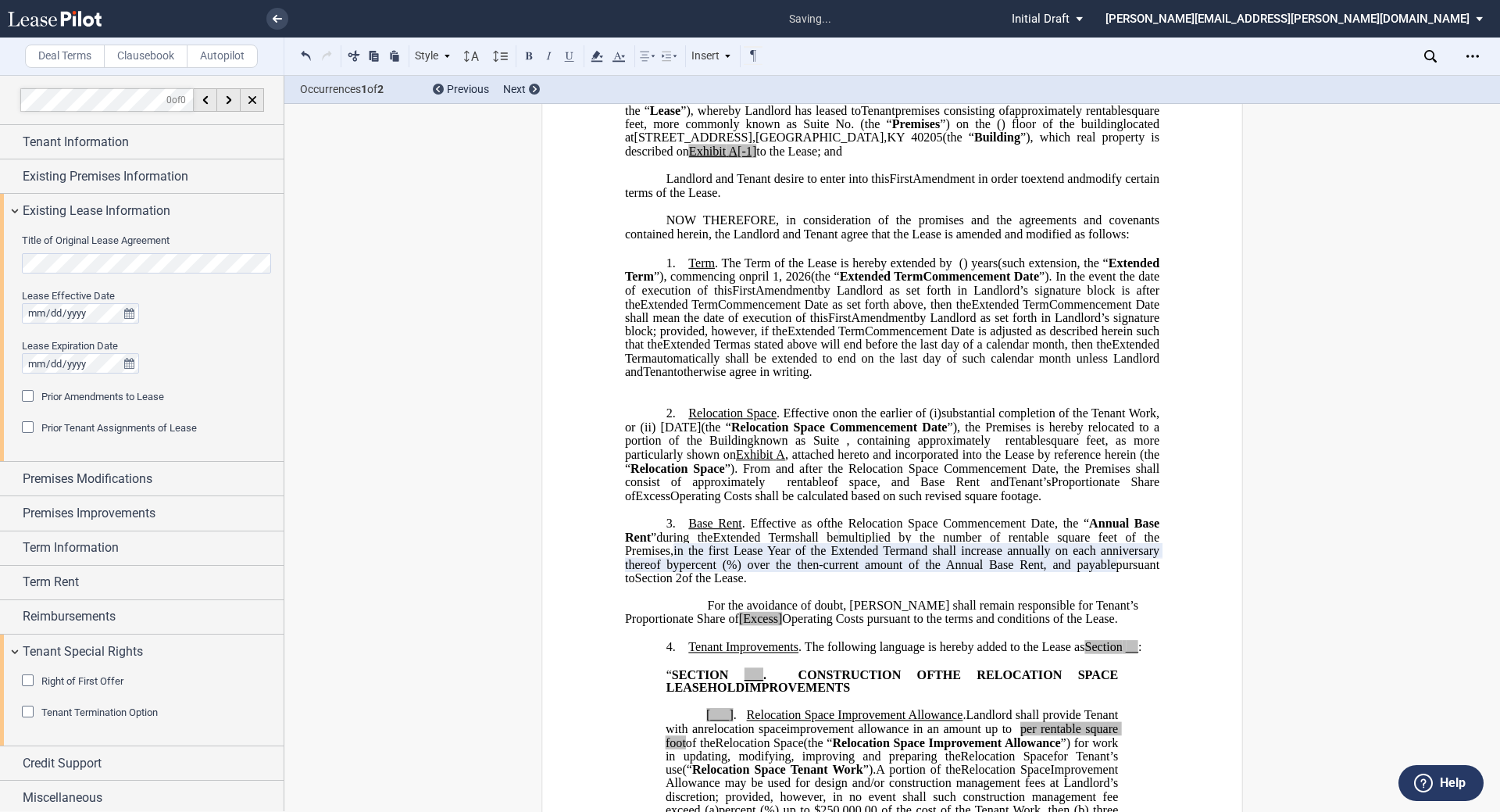
click at [747, 557] on span "multiplied by the number of rentable square feet of the Premises," at bounding box center [894, 543] width 538 height 27
click at [747, 571] on span "%) over the then-current amount of the Annual Base Rent, and payable" at bounding box center [921, 563] width 390 height 14
click at [747, 379] on span "otherwise agree in writing." at bounding box center [745, 371] width 135 height 14
click at [747, 406] on p "﻿" at bounding box center [892, 399] width 534 height 14
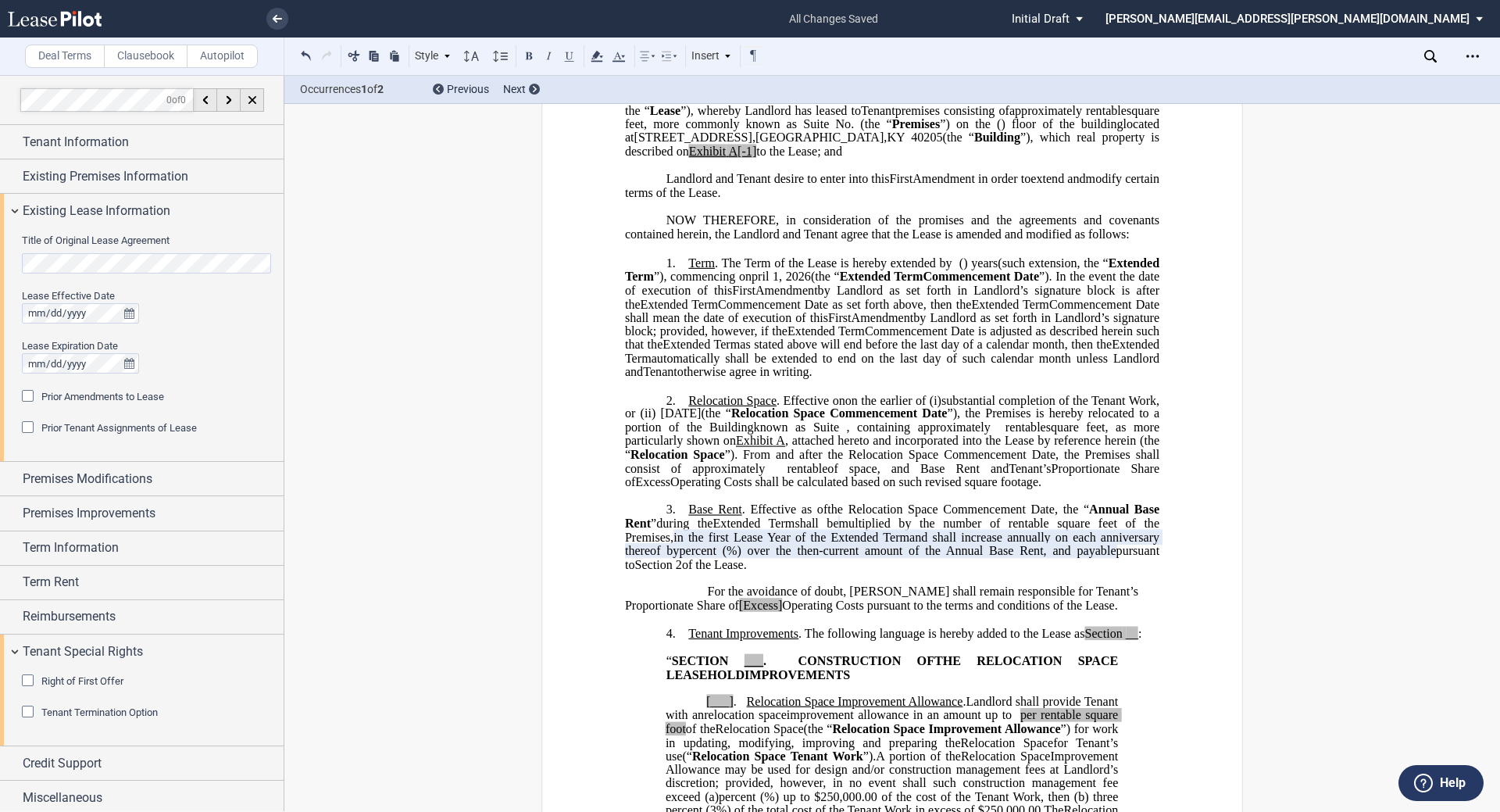
click at [747, 612] on span "Operating Costs pursuant to the terms and conditions of the Lease." at bounding box center [950, 605] width 335 height 14
click at [739, 612] on span "Excess" at bounding box center [756, 605] width 36 height 14
drag, startPoint x: 698, startPoint y: 630, endPoint x: 678, endPoint y: 622, distance: 21.5
click at [678, 612] on p "For the avoidance of doubt, Tenant shall remain responsible for Tenant’s Propor…" at bounding box center [892, 599] width 534 height 27
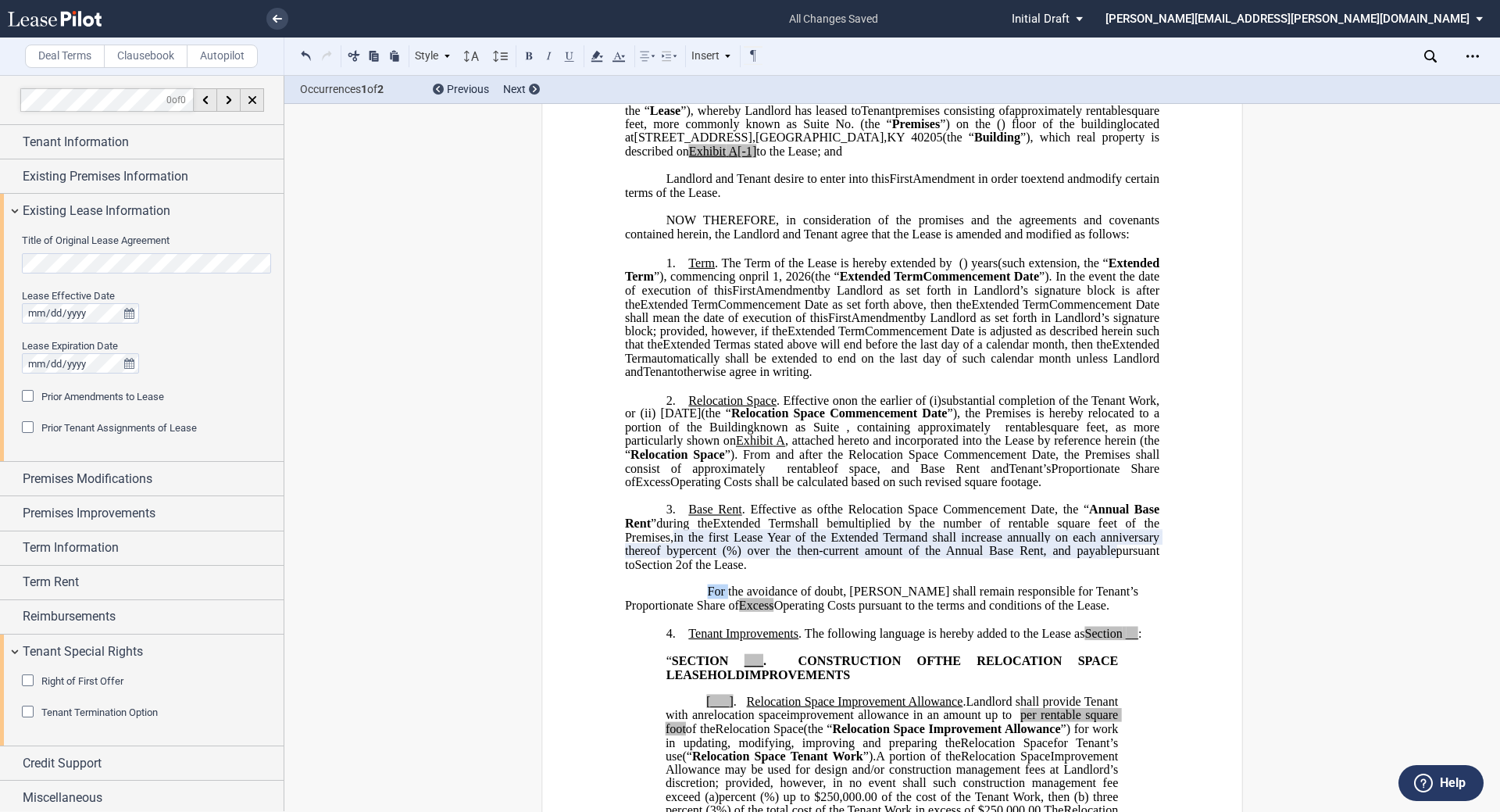
click at [678, 612] on p "For the avoidance of doubt, Tenant shall remain responsible for Tenant’s Propor…" at bounding box center [892, 599] width 534 height 27
click at [739, 612] on span "Excess" at bounding box center [756, 605] width 36 height 14
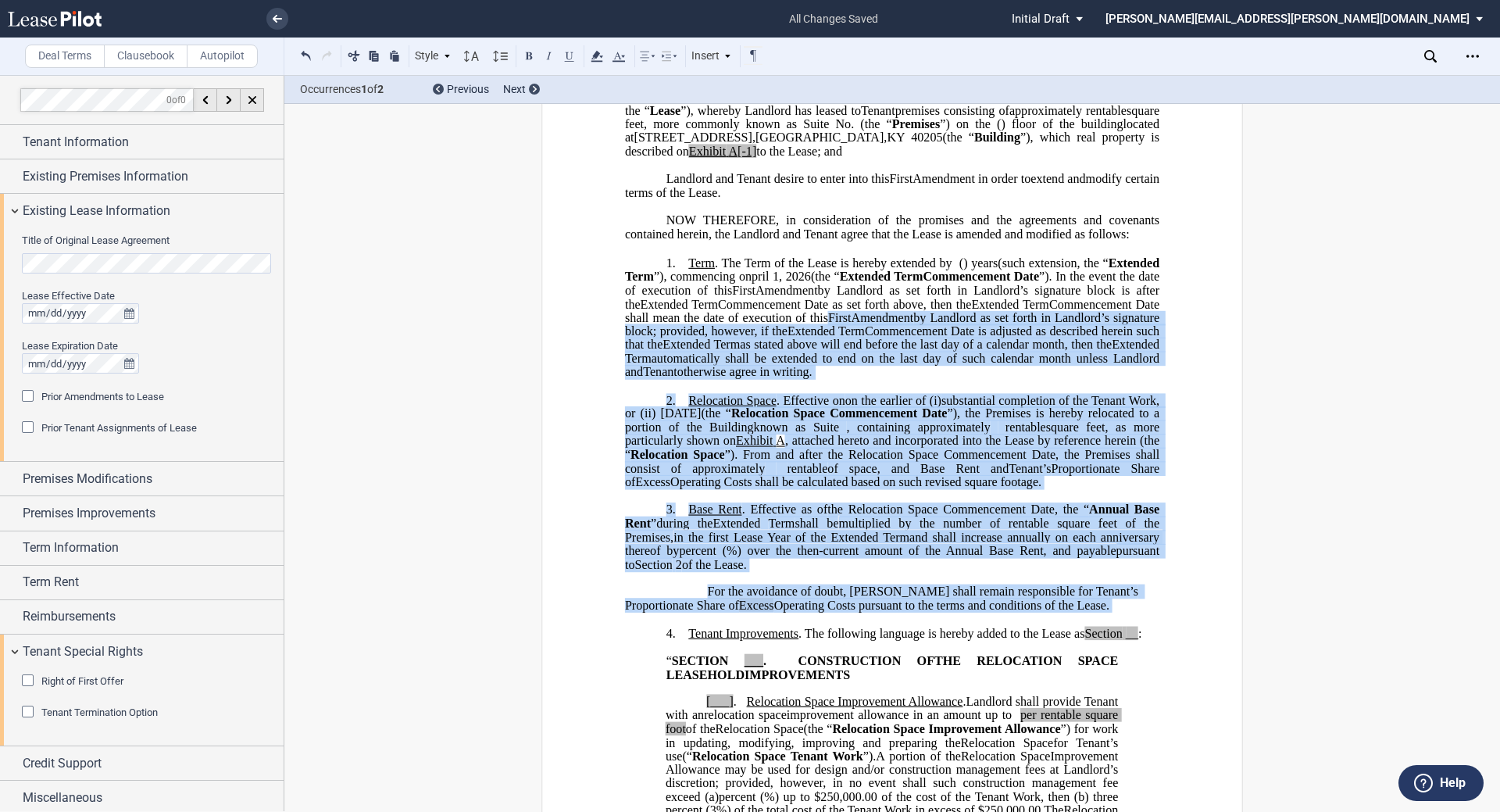
drag, startPoint x: 677, startPoint y: 627, endPoint x: 625, endPoint y: 84, distance: 545.5
click at [625, 84] on div "Deal Terms Clausebook Autopilot Style 1. Section (a) Subsection (a) Subsection …" at bounding box center [750, 443] width 1500 height 736
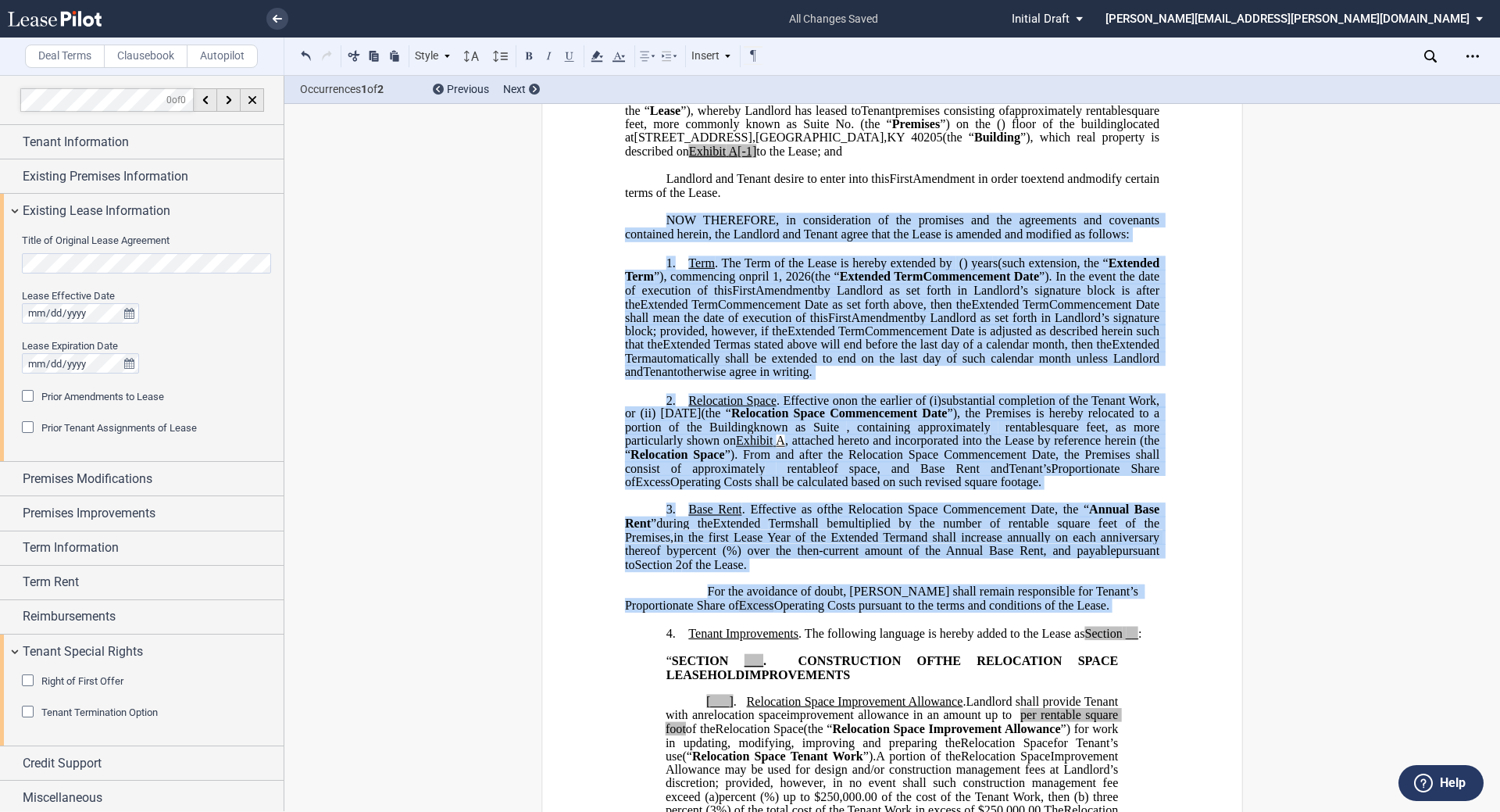
scroll to position [185, 0]
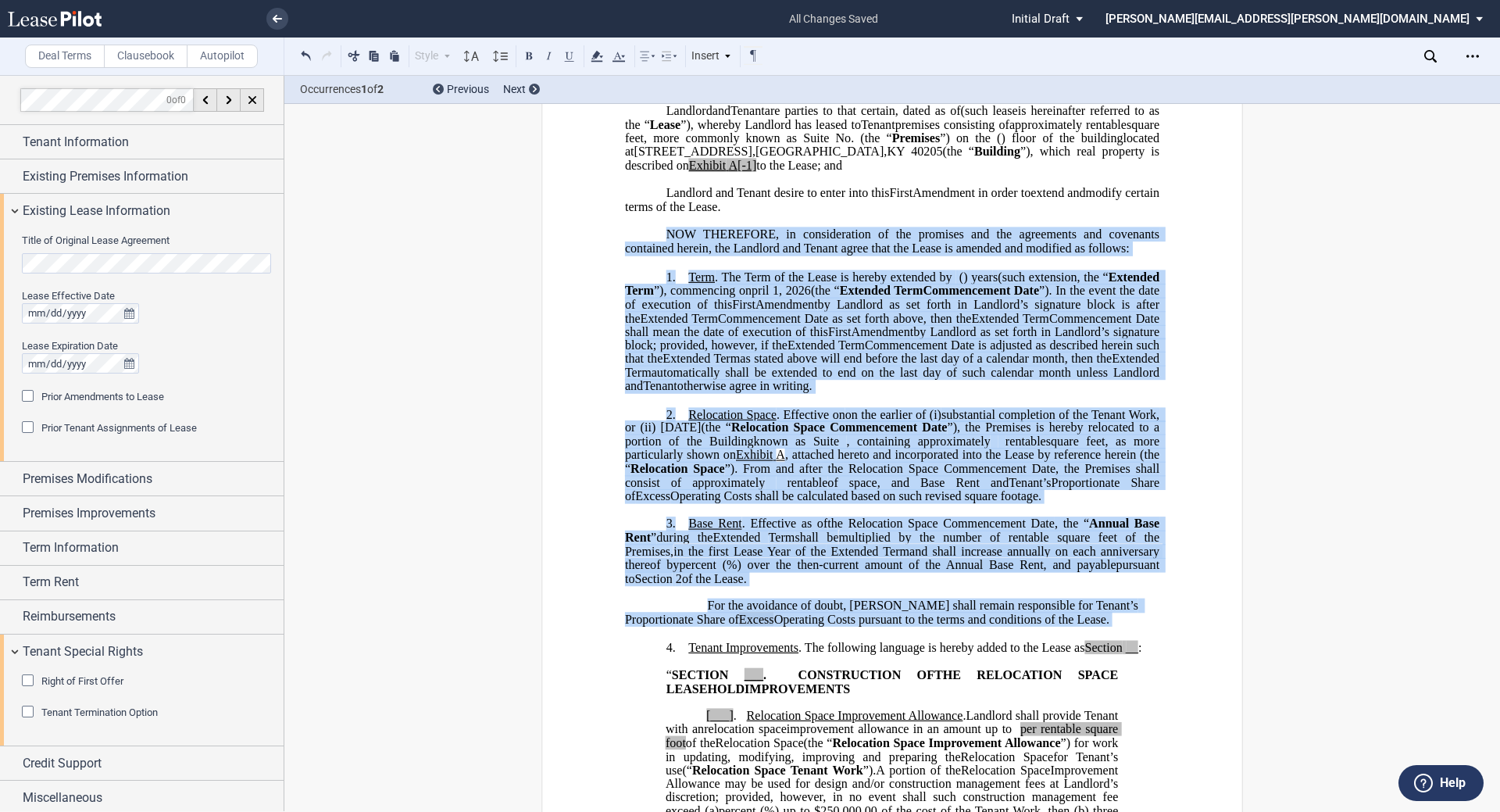
click at [739, 626] on span "Excess" at bounding box center [756, 619] width 36 height 14
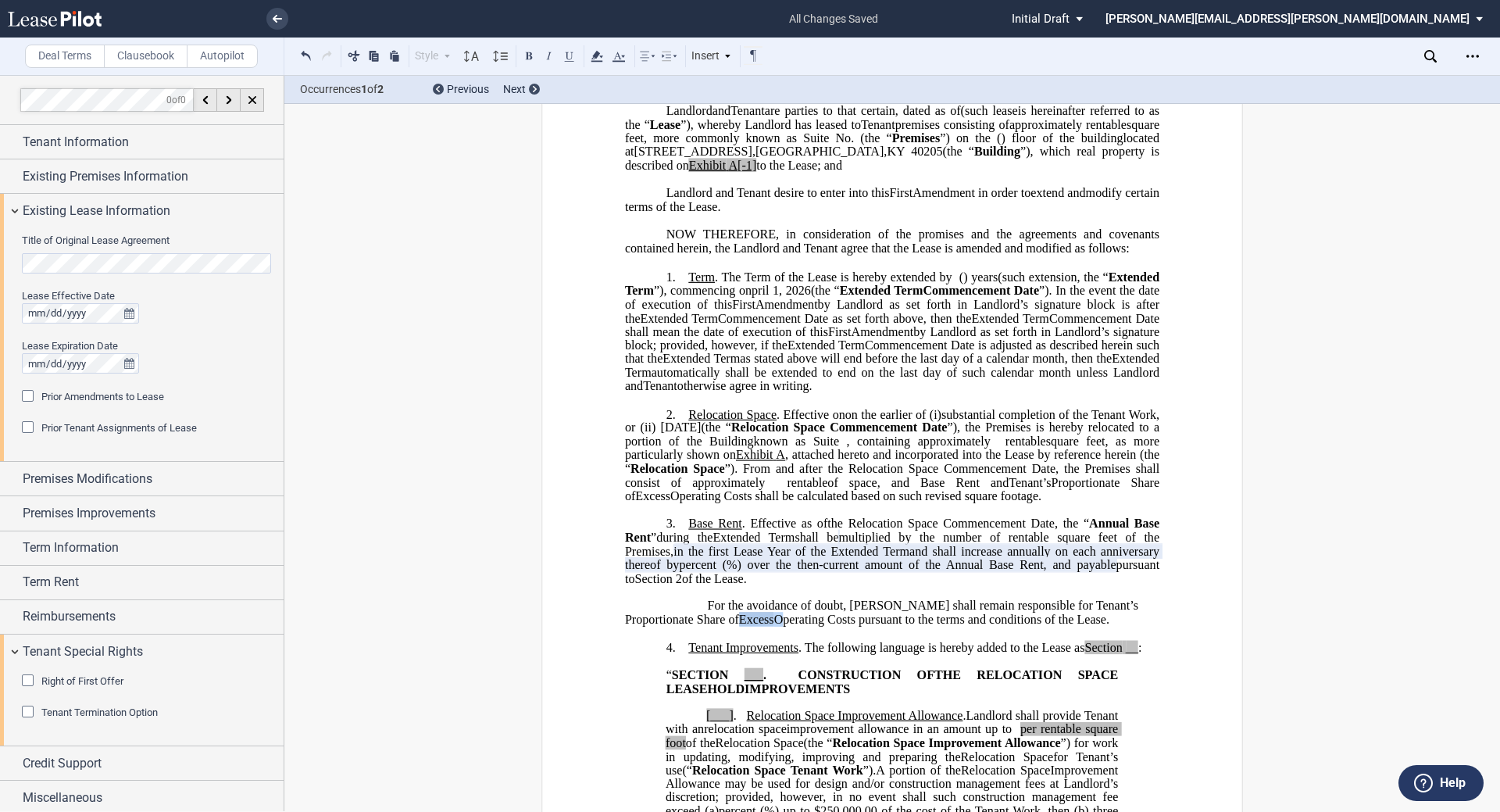
click at [739, 626] on span "Excess" at bounding box center [756, 619] width 36 height 14
click at [596, 59] on icon at bounding box center [597, 56] width 19 height 19
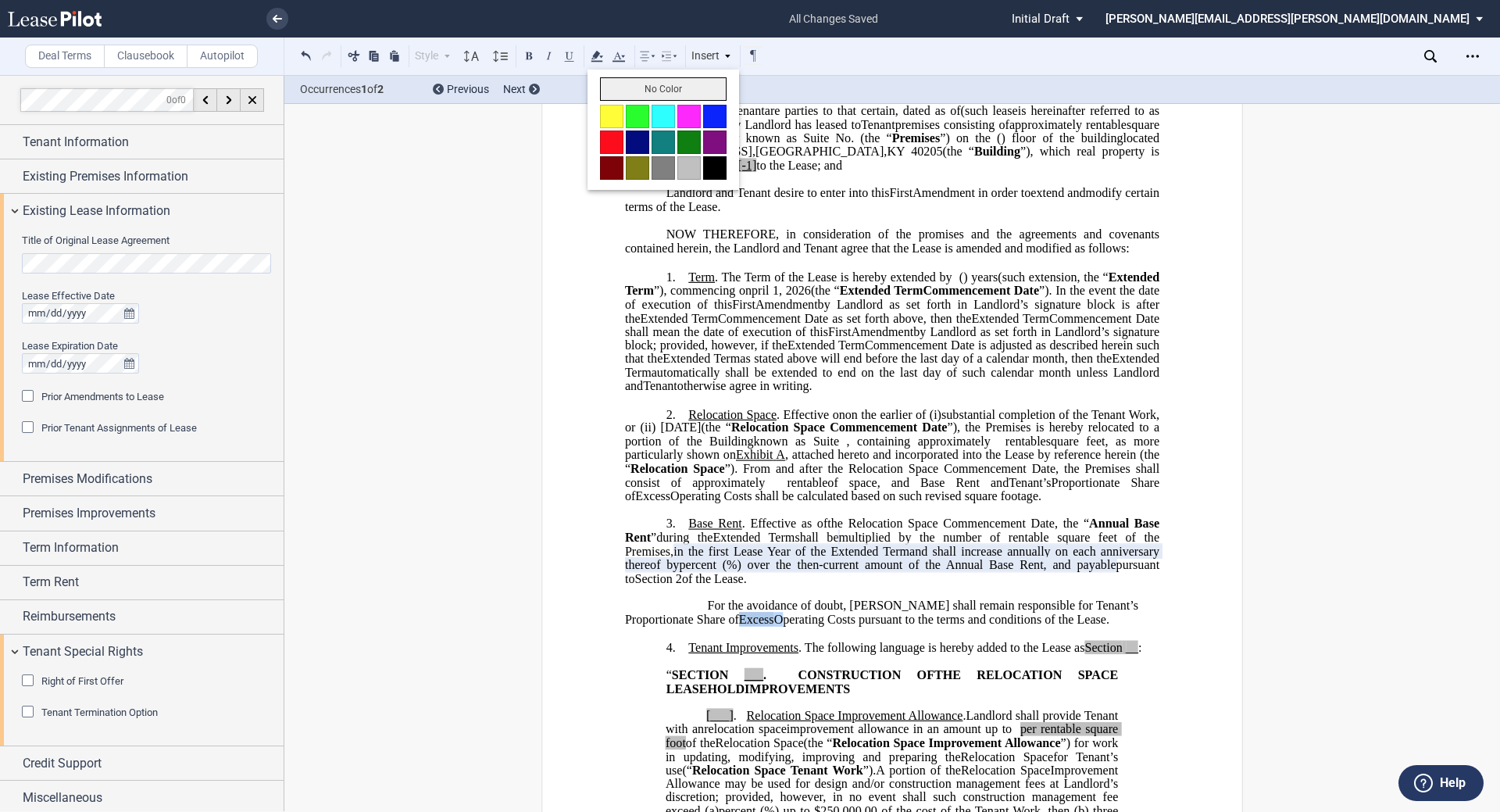
click at [621, 97] on button "No Color" at bounding box center [663, 89] width 127 height 24
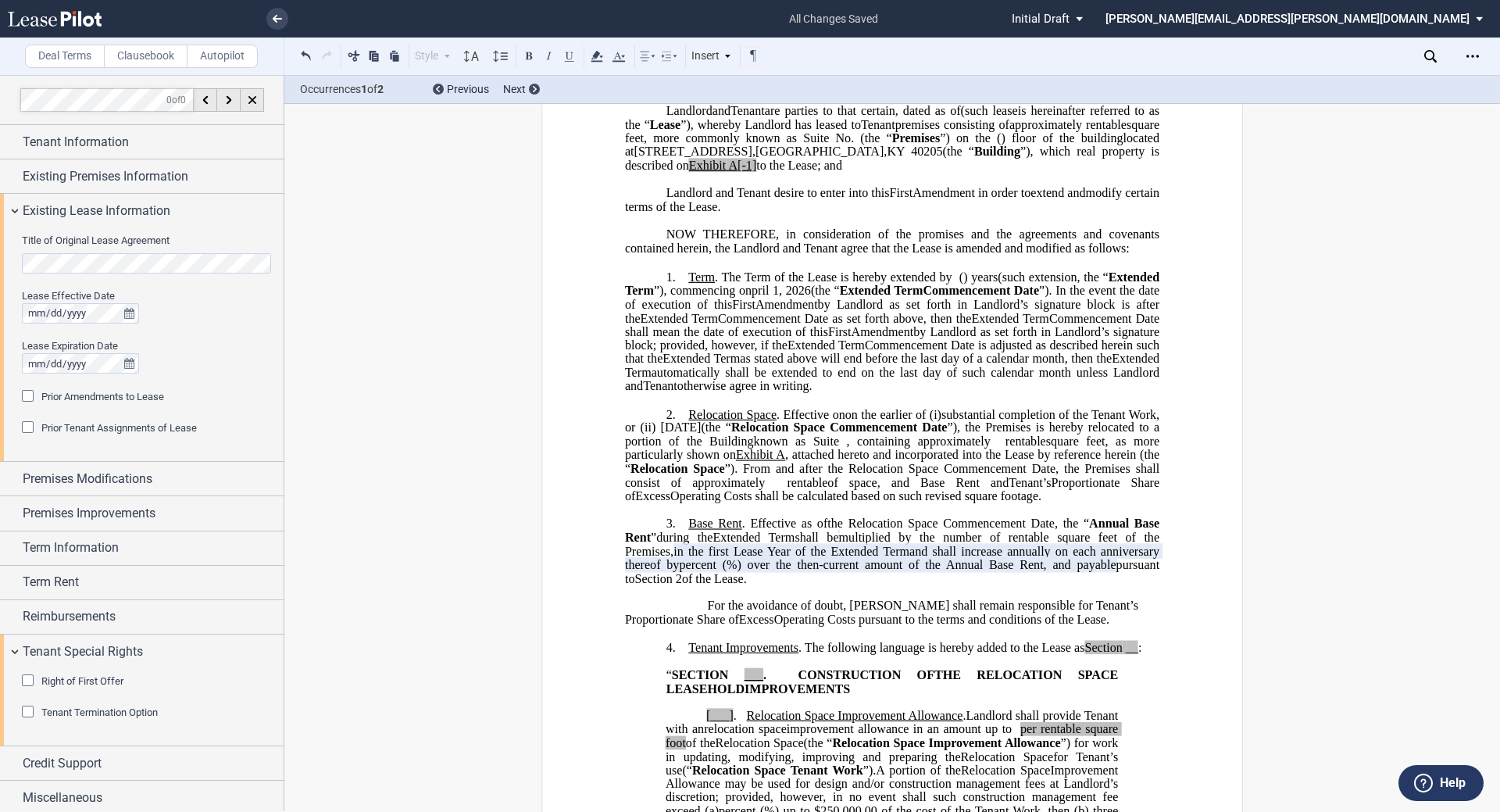
click at [650, 365] on span "Commencement Date is adjusted as described herein such that the" at bounding box center [894, 352] width 538 height 27
click at [747, 172] on span "to the Lease; and" at bounding box center [799, 165] width 86 height 14
drag, startPoint x: 1088, startPoint y: 177, endPoint x: 1037, endPoint y: 176, distance: 51.0
click at [747, 172] on span "located at 6400 Dutchman's Lane , Louisville , KY 40205 (the “ Building ”), whi…" at bounding box center [894, 151] width 538 height 41
click at [599, 55] on icon at bounding box center [597, 56] width 19 height 19
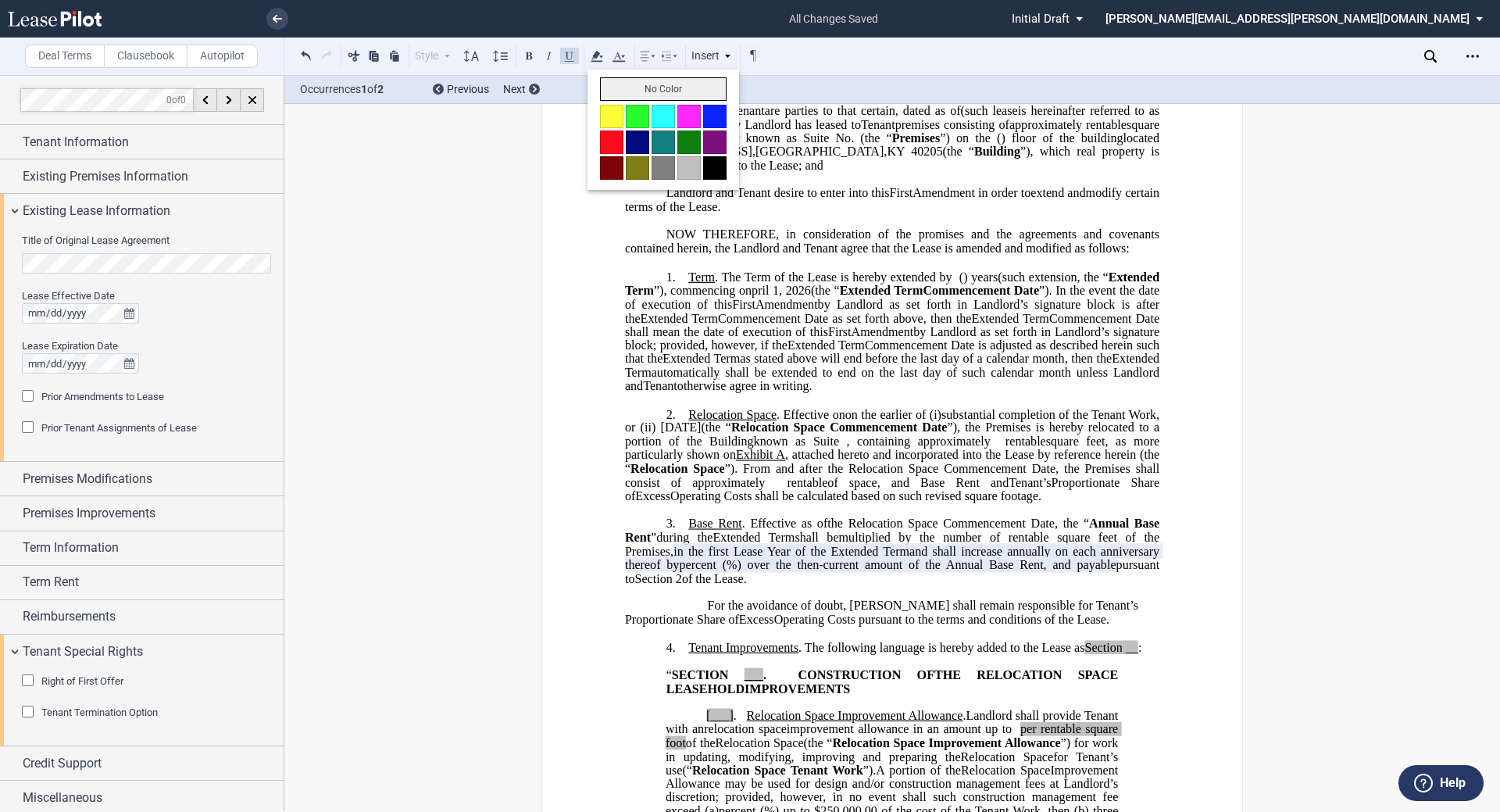
click at [620, 98] on button "No Color" at bounding box center [663, 89] width 127 height 24
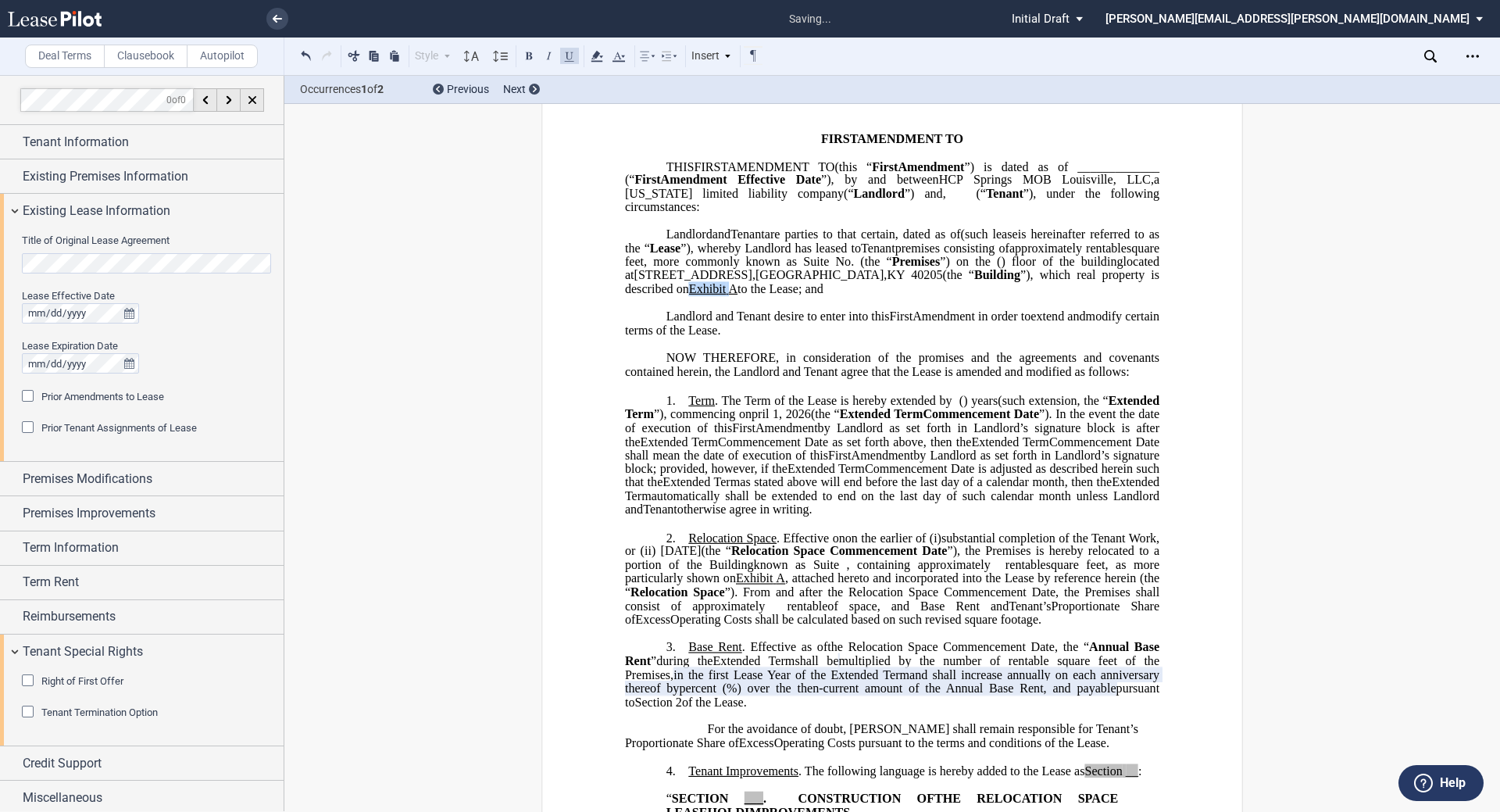
scroll to position [0, 0]
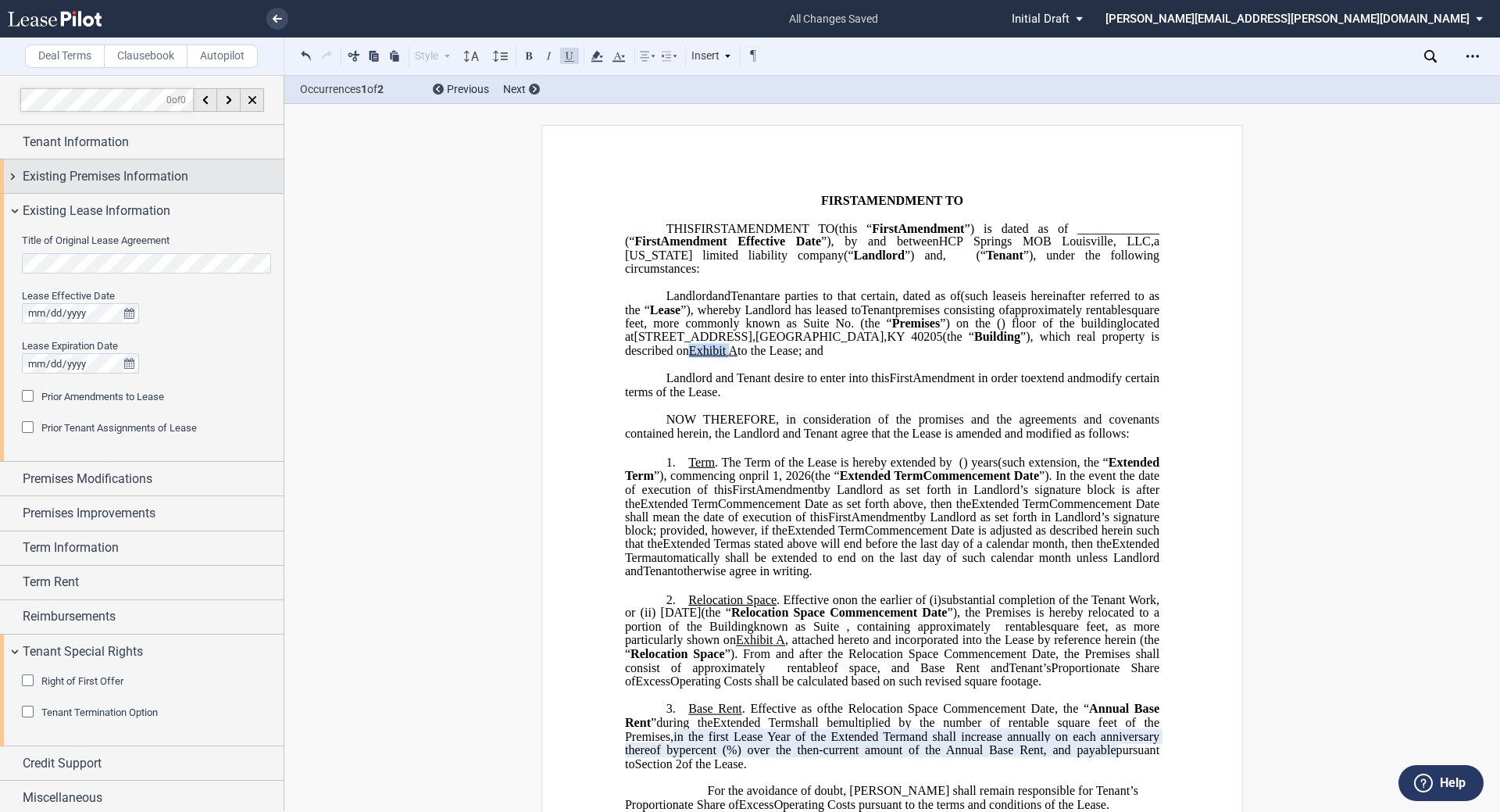
click at [96, 171] on span "Existing Premises Information" at bounding box center [106, 176] width 166 height 19
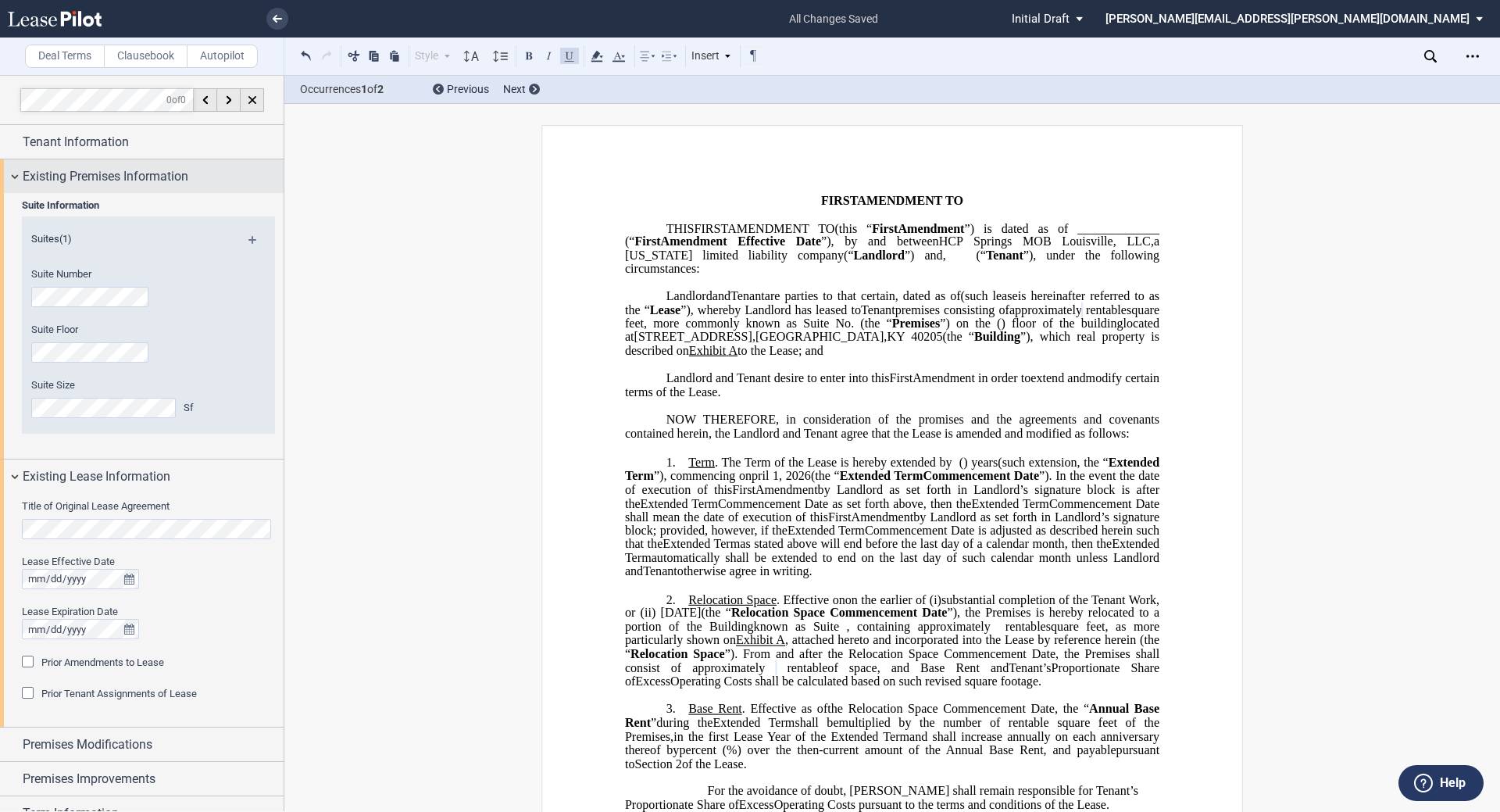
click at [96, 184] on span "Existing Premises Information" at bounding box center [106, 176] width 166 height 19
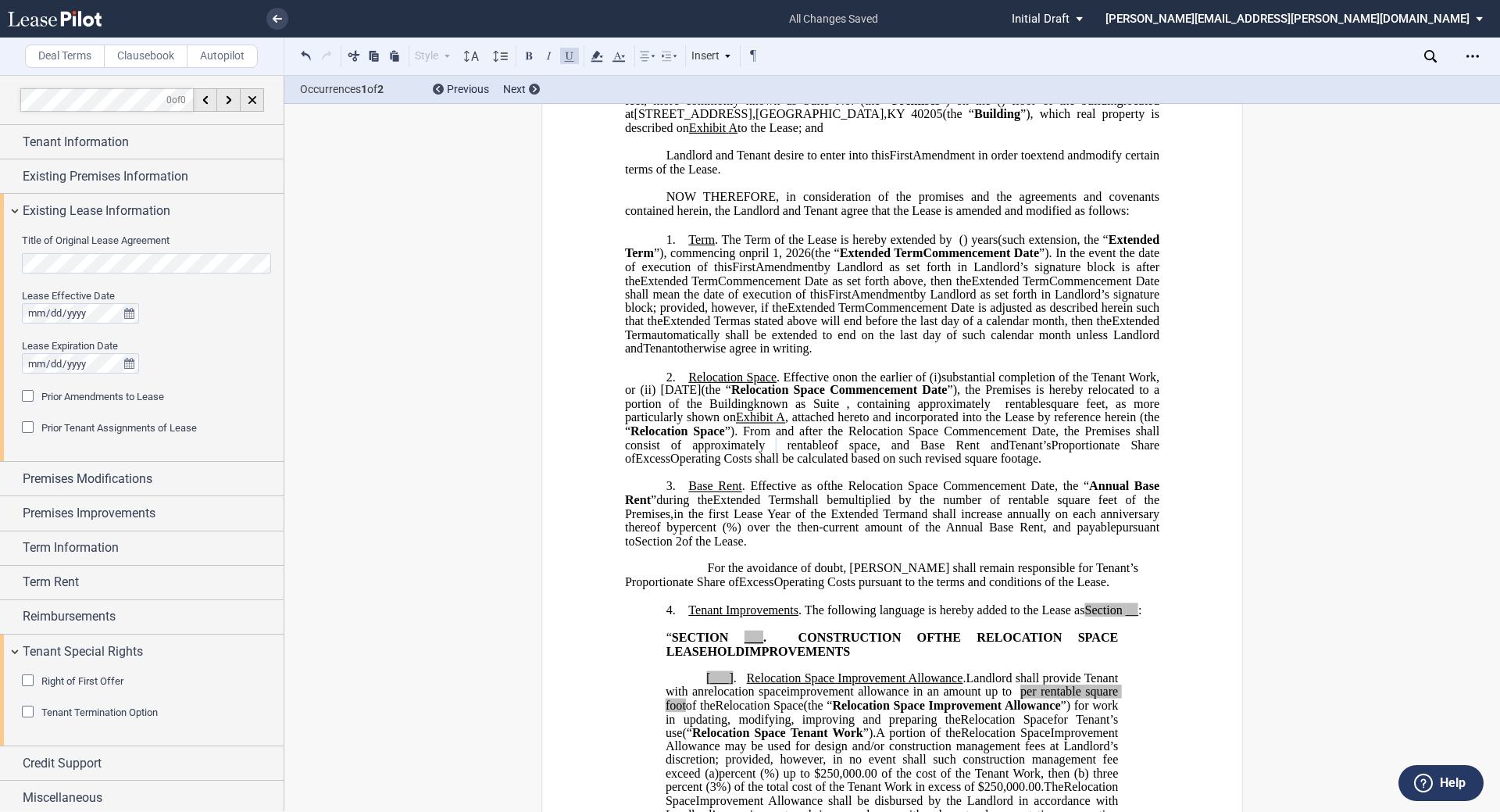
scroll to position [237, 0]
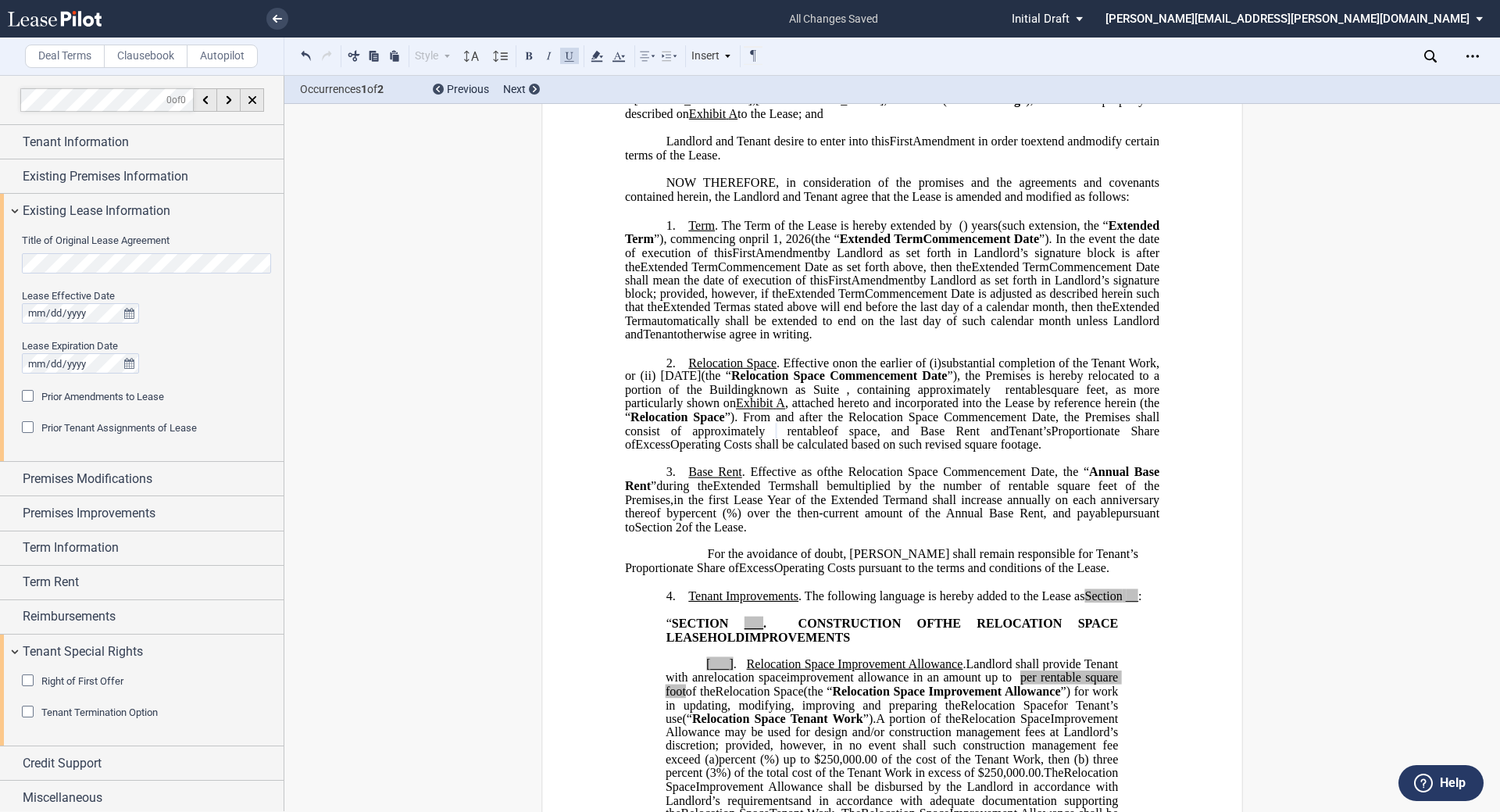
click at [747, 602] on span ":" at bounding box center [1139, 594] width 3 height 14
drag, startPoint x: 1084, startPoint y: 607, endPoint x: 1137, endPoint y: 604, distance: 53.1
click at [747, 602] on span "Tenant Improvements . The following language is hereby added to the Lease as Se…" at bounding box center [913, 594] width 450 height 14
click at [589, 58] on icon at bounding box center [597, 56] width 19 height 19
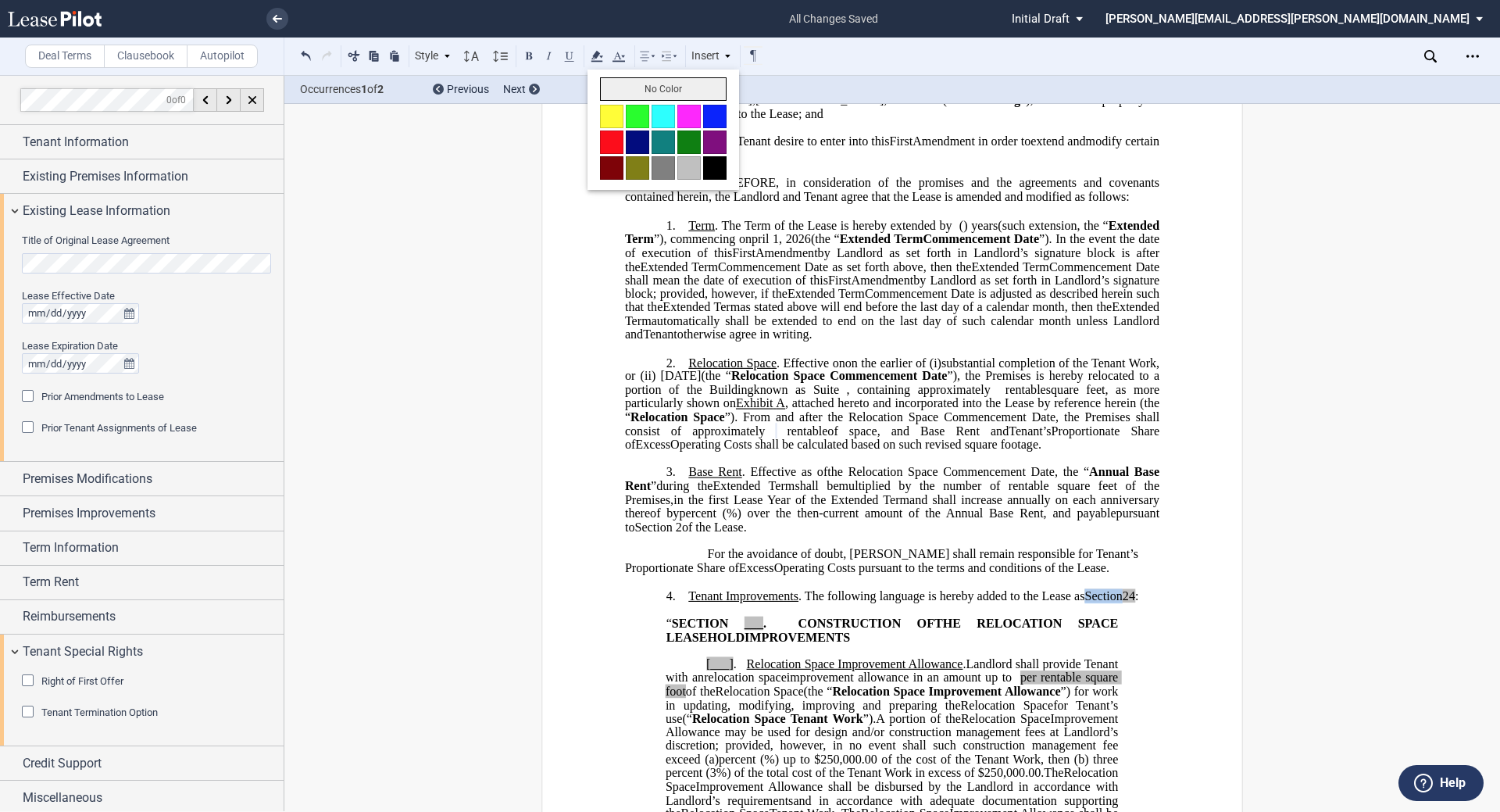
click at [633, 94] on button "No Color" at bounding box center [663, 89] width 127 height 24
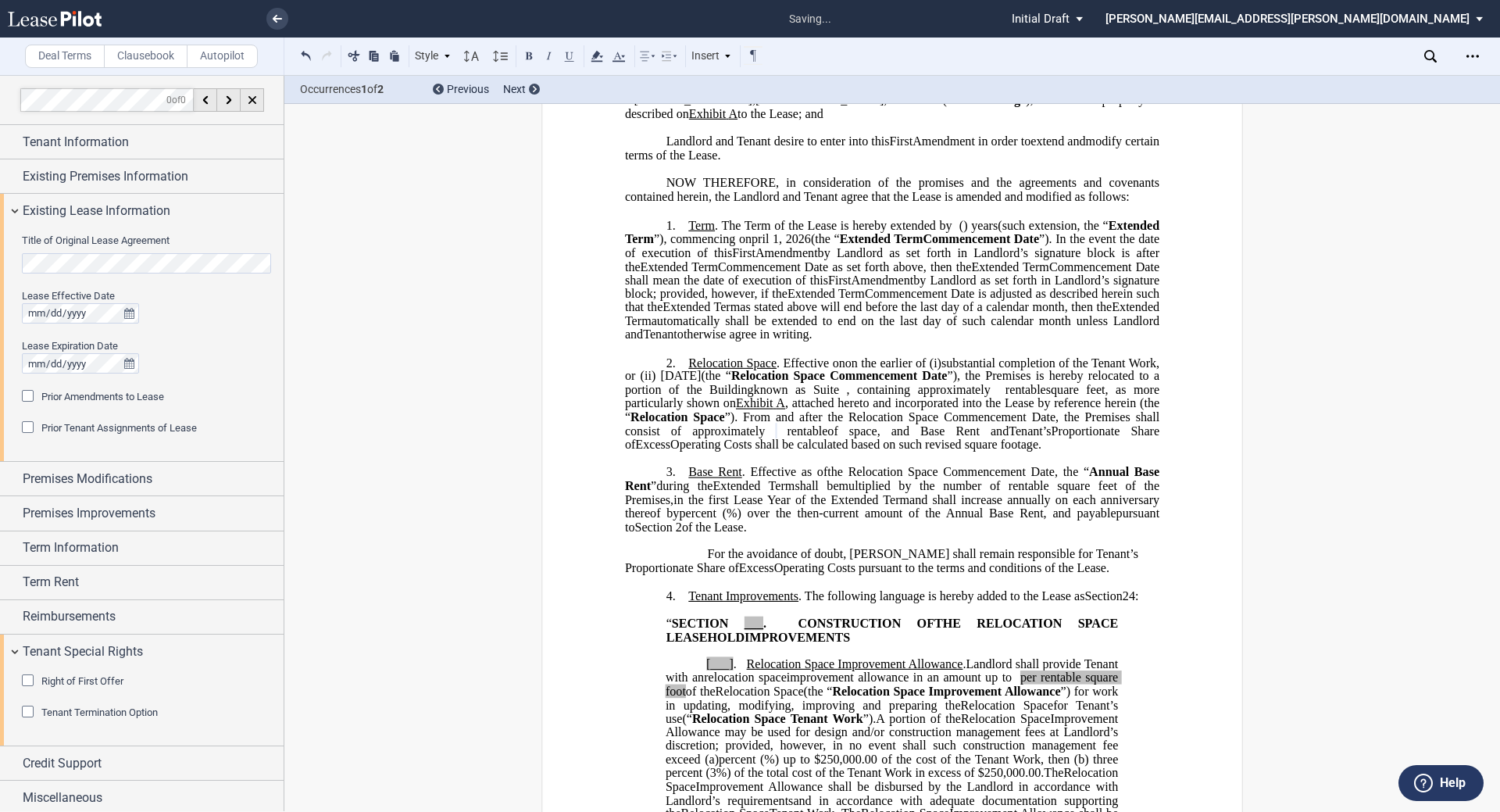
click at [747, 630] on span "___" at bounding box center [754, 622] width 19 height 14
click at [734, 671] on span "." at bounding box center [735, 663] width 3 height 14
drag, startPoint x: 1053, startPoint y: 689, endPoint x: 717, endPoint y: 702, distance: 336.3
click at [717, 697] on span "﻿ ﻿ per rentable square foot of the" at bounding box center [893, 684] width 456 height 27
click at [594, 53] on icon at bounding box center [597, 56] width 19 height 19
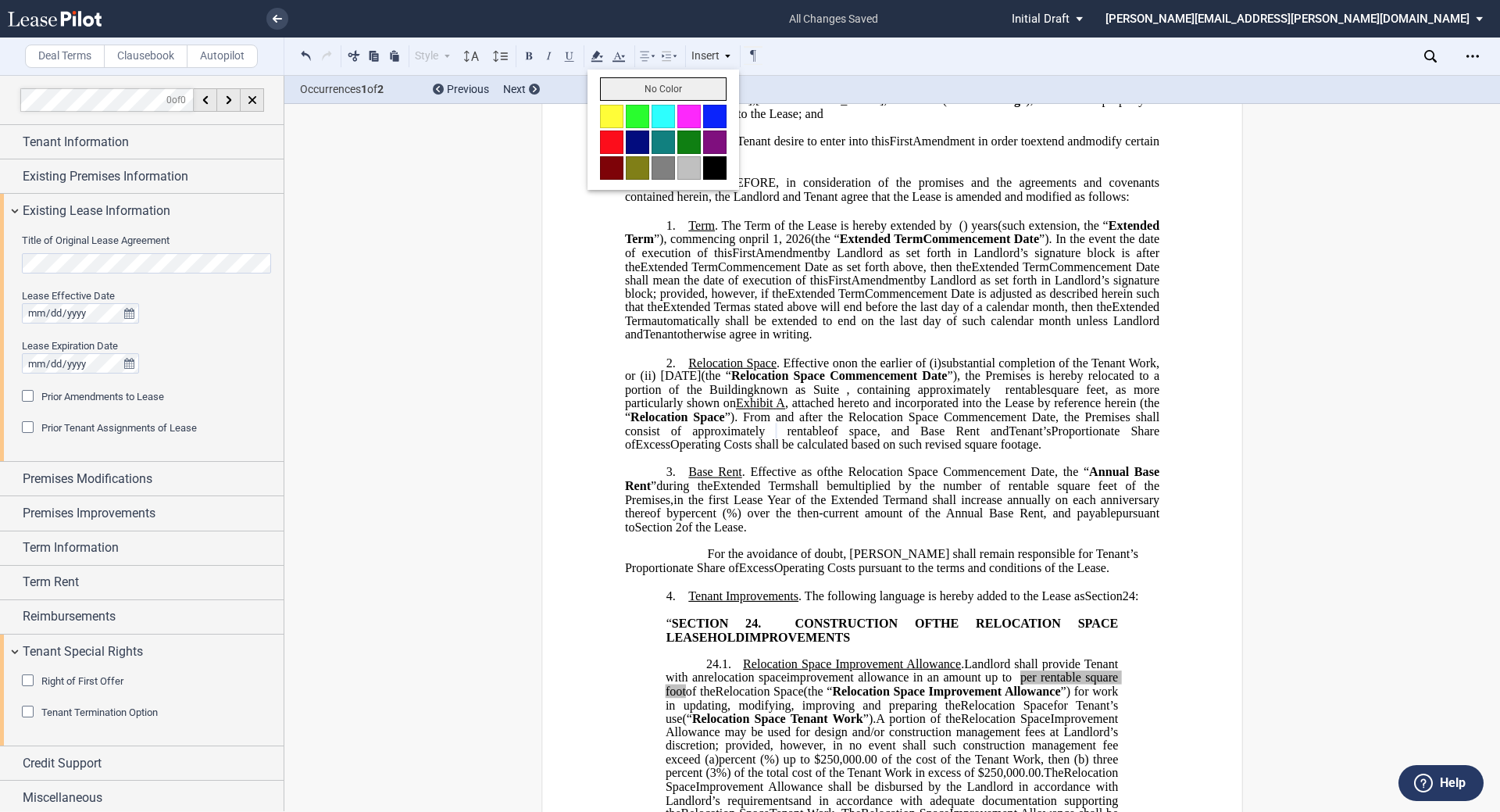
click at [612, 87] on button "No Color" at bounding box center [663, 89] width 127 height 24
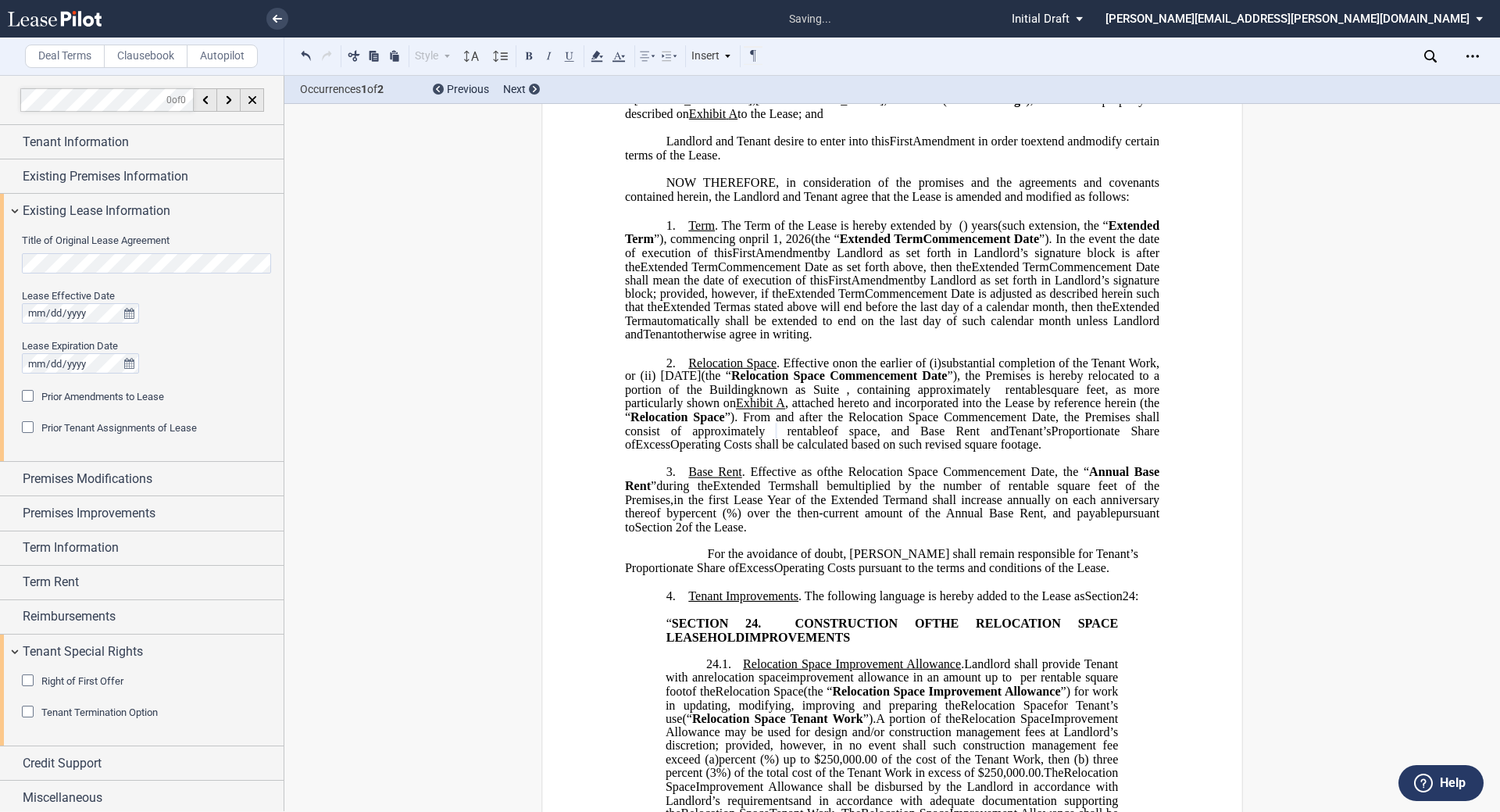
click at [746, 533] on span "of the Lease." at bounding box center [714, 526] width 65 height 14
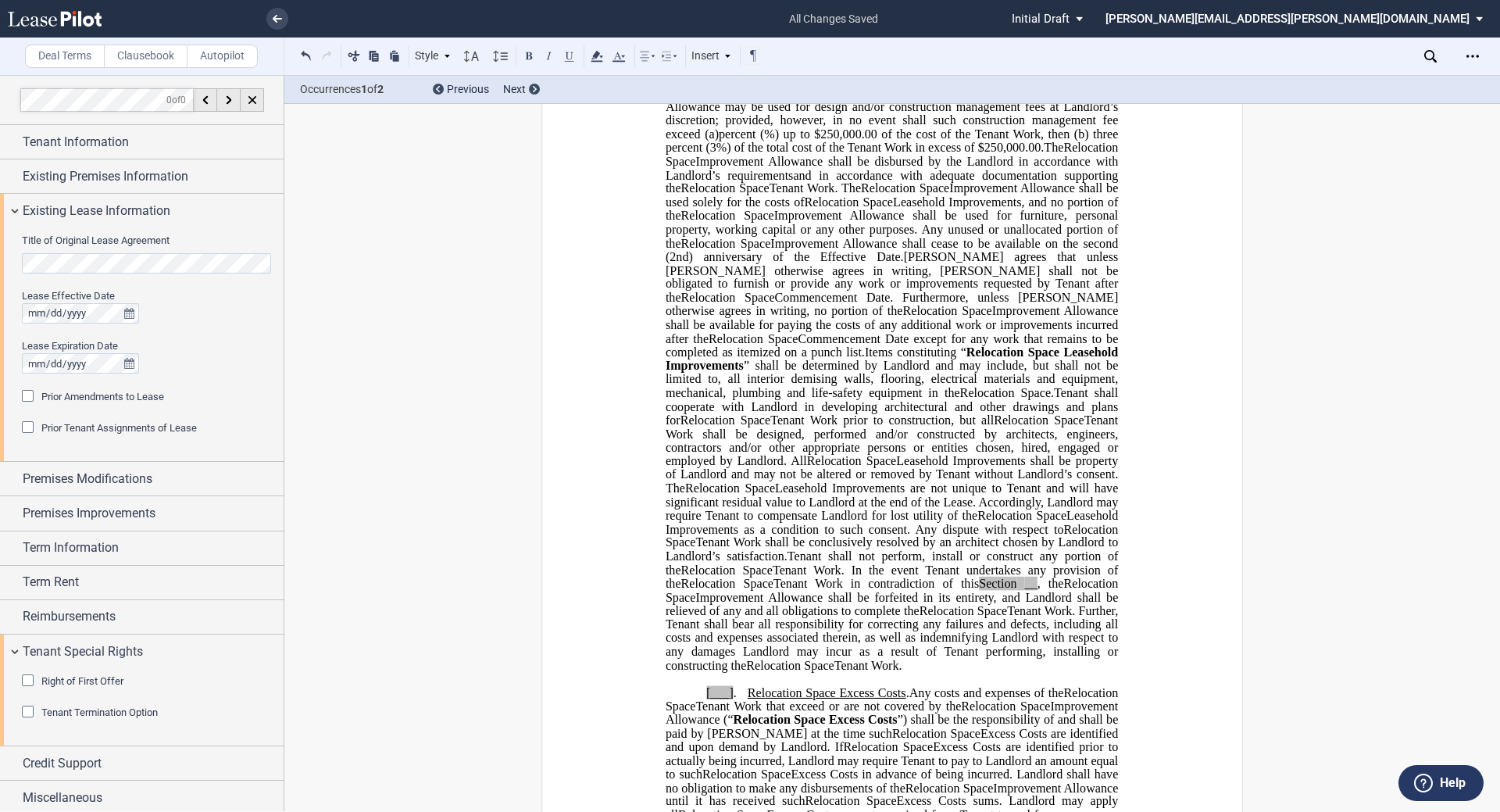
scroll to position [862, 0]
click at [747, 590] on span "__" at bounding box center [1032, 582] width 13 height 14
drag, startPoint x: 915, startPoint y: 596, endPoint x: 983, endPoint y: 591, distance: 68.2
click at [747, 590] on span "Tenant Work in contradiction of this Section 24.1 , the" at bounding box center [919, 582] width 291 height 14
click at [595, 54] on use at bounding box center [596, 57] width 12 height 11
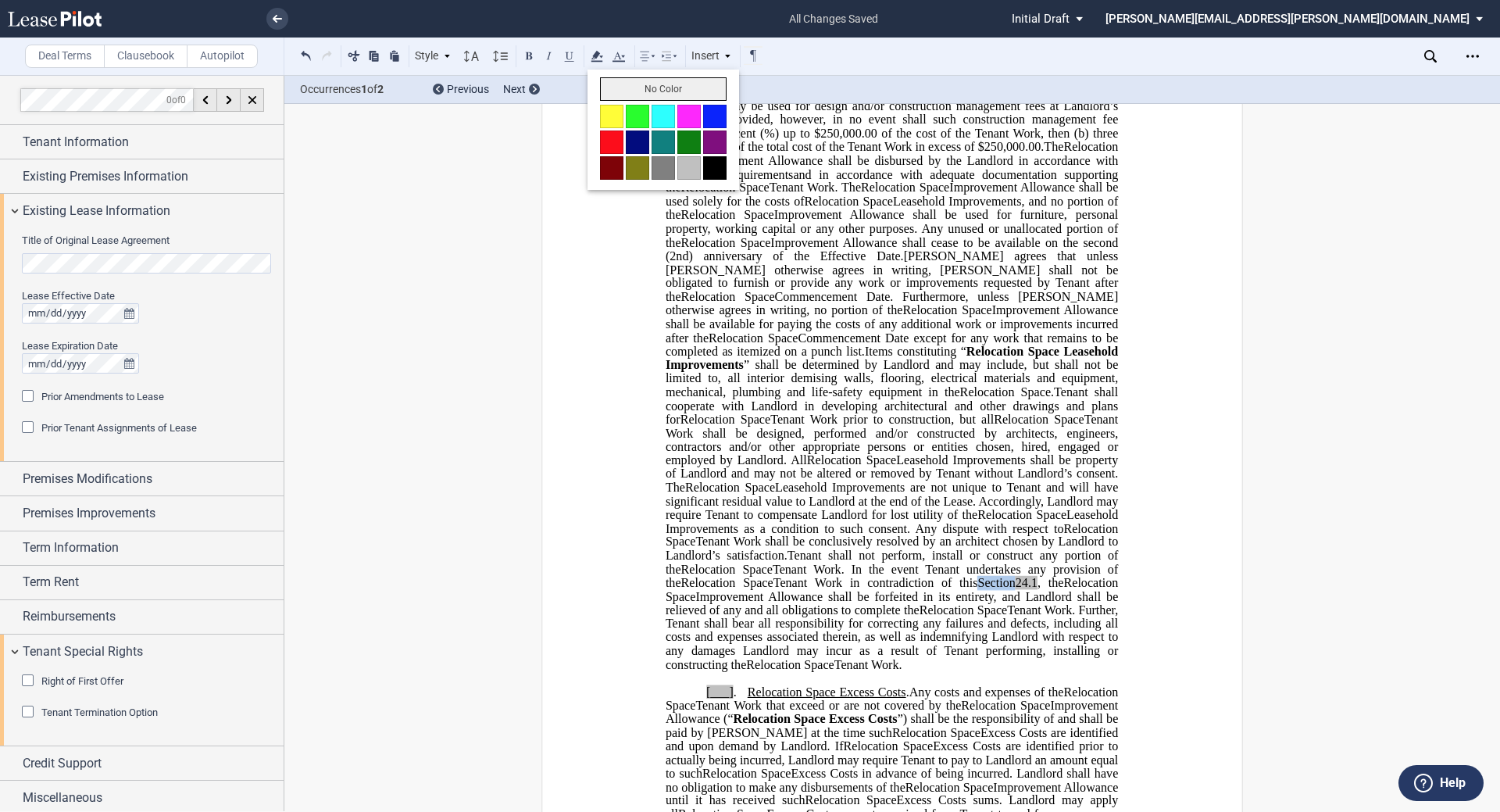
click at [626, 88] on button "No Color" at bounding box center [663, 89] width 127 height 24
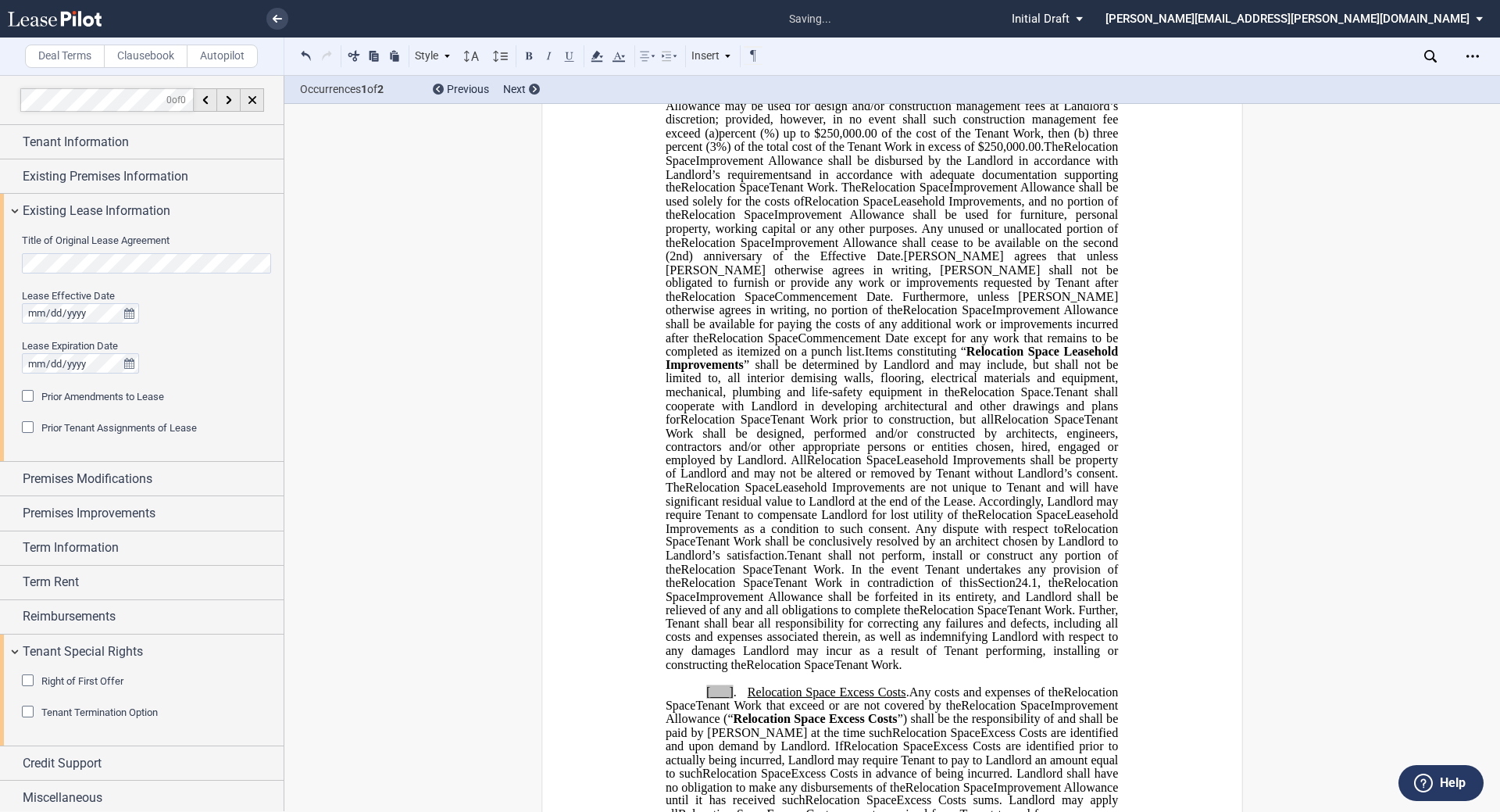
click at [747, 713] on span "Tenant Work that exceed or are not covered by the" at bounding box center [827, 704] width 265 height 14
click at [726, 698] on span "[___]" at bounding box center [720, 691] width 27 height 14
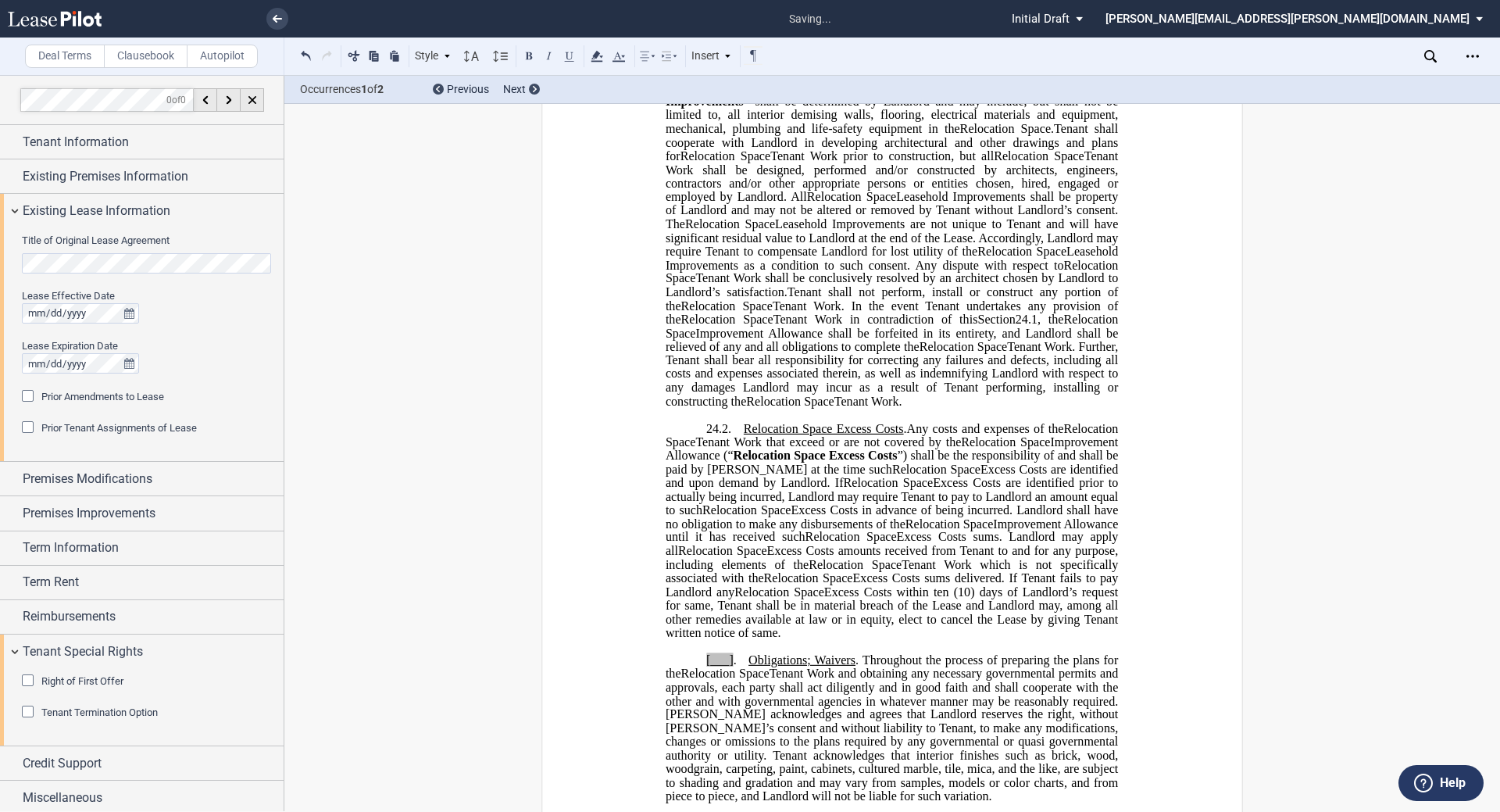
scroll to position [1126, 0]
click at [734, 665] on span "." at bounding box center [735, 658] width 3 height 14
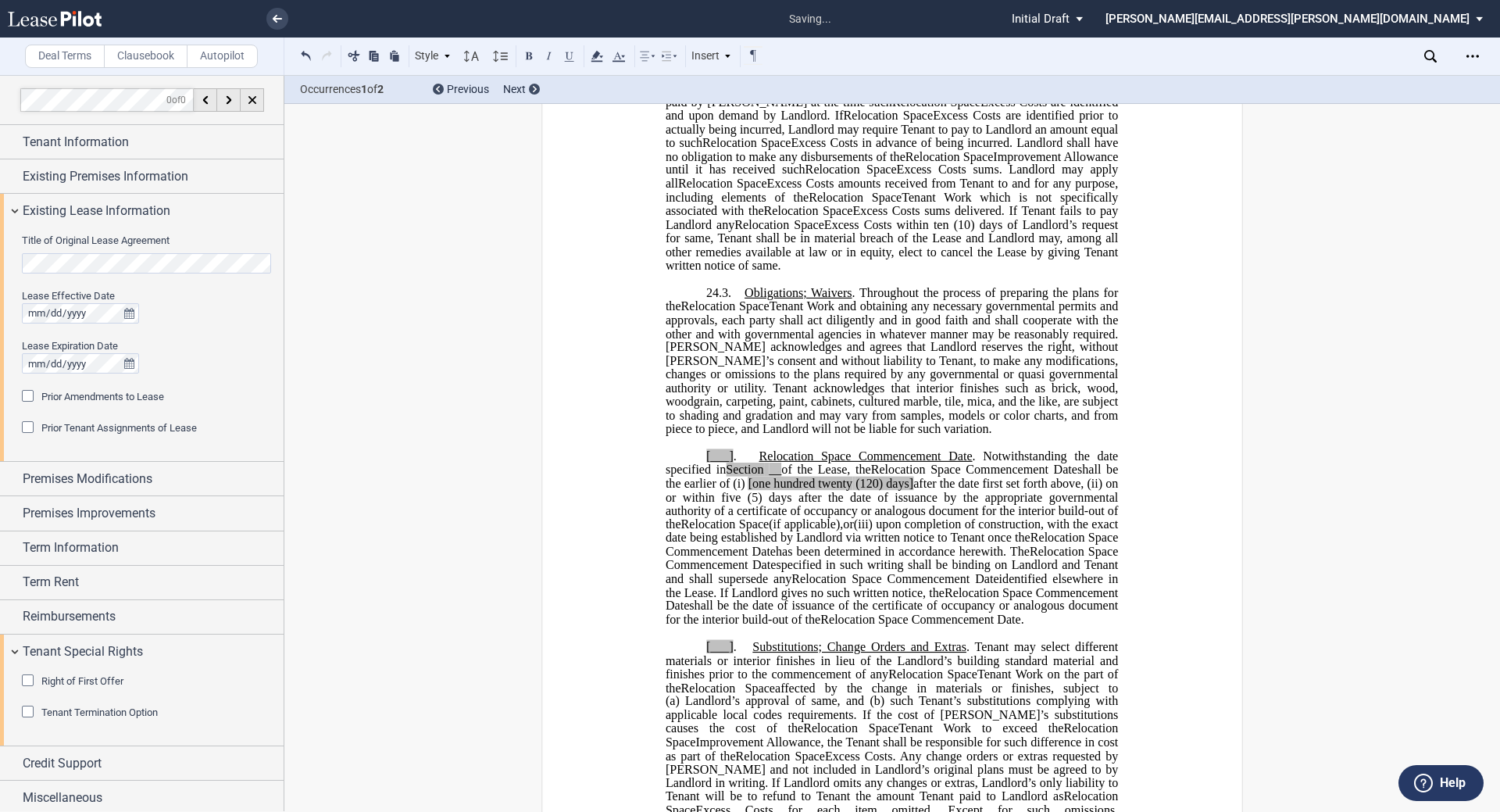
scroll to position [1494, 0]
click at [734, 462] on span "." at bounding box center [735, 455] width 3 height 14
click at [747, 476] on span "of the Lease, the" at bounding box center [826, 468] width 89 height 14
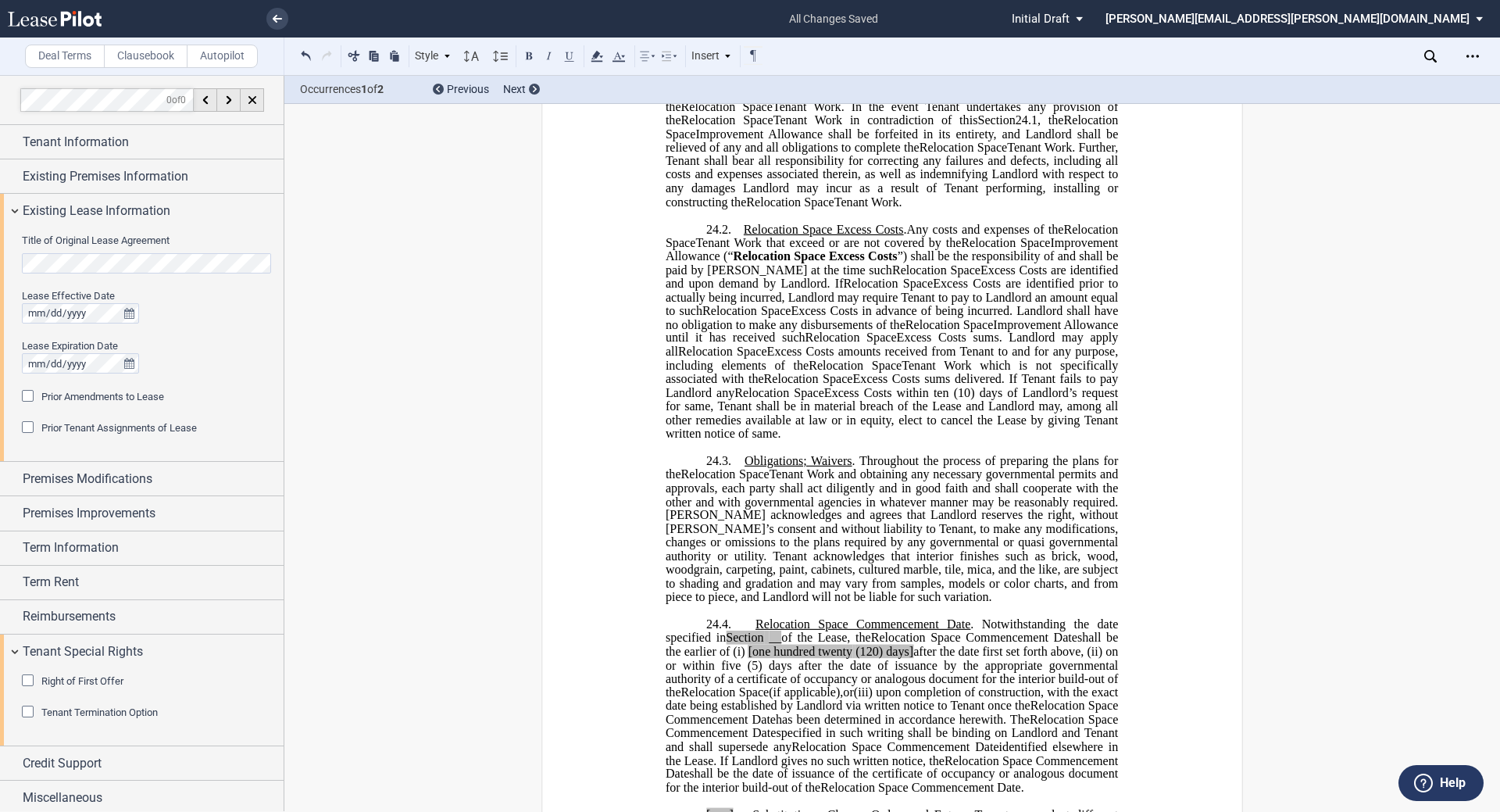
scroll to position [1326, 0]
drag, startPoint x: 726, startPoint y: 650, endPoint x: 775, endPoint y: 649, distance: 49.0
click at [747, 643] on span ". Notwithstanding the date specified in Section 1 of the Lease, the" at bounding box center [893, 630] width 456 height 27
click at [588, 57] on icon at bounding box center [597, 56] width 19 height 19
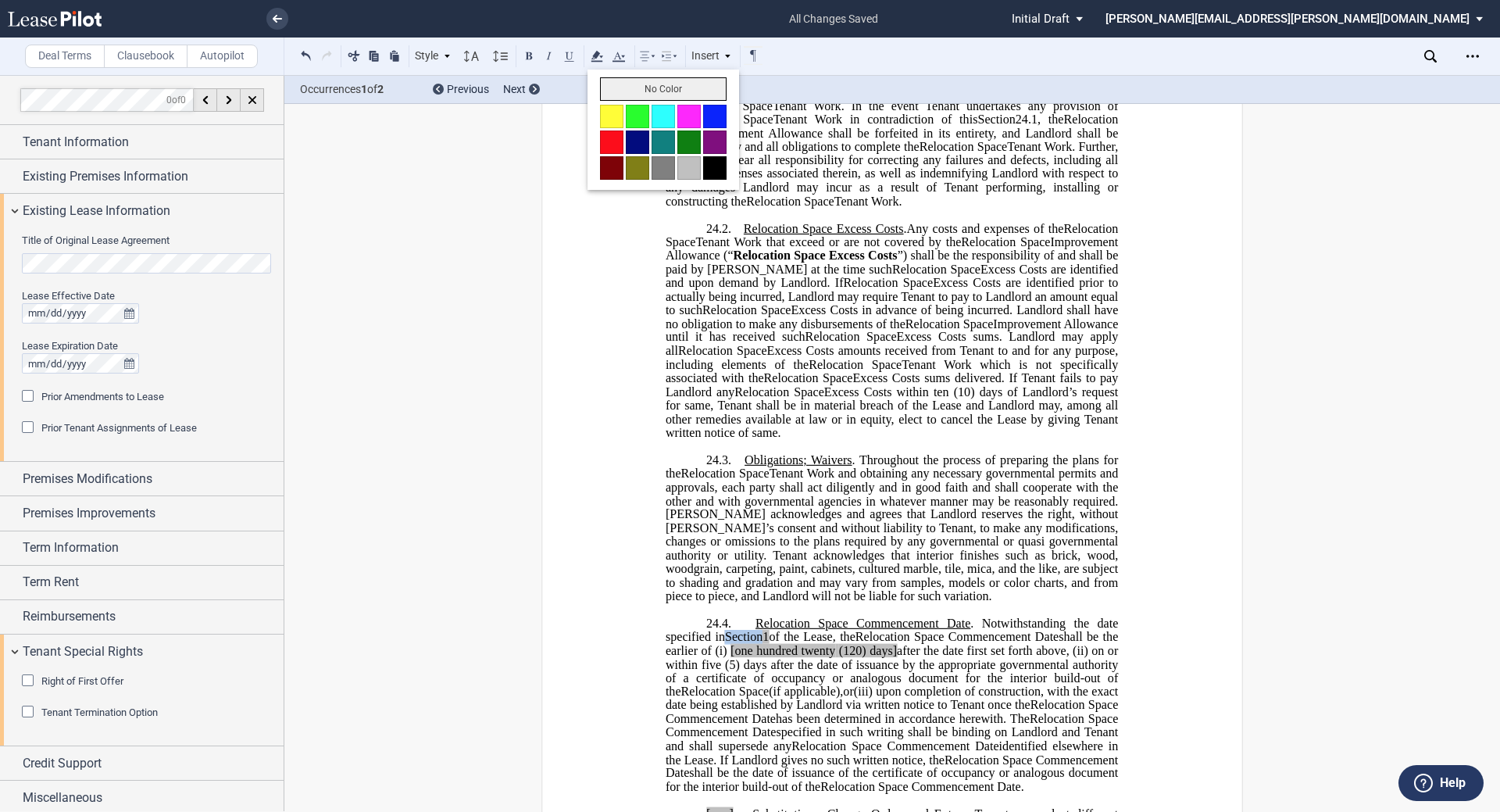
click at [622, 88] on button "No Color" at bounding box center [663, 89] width 127 height 24
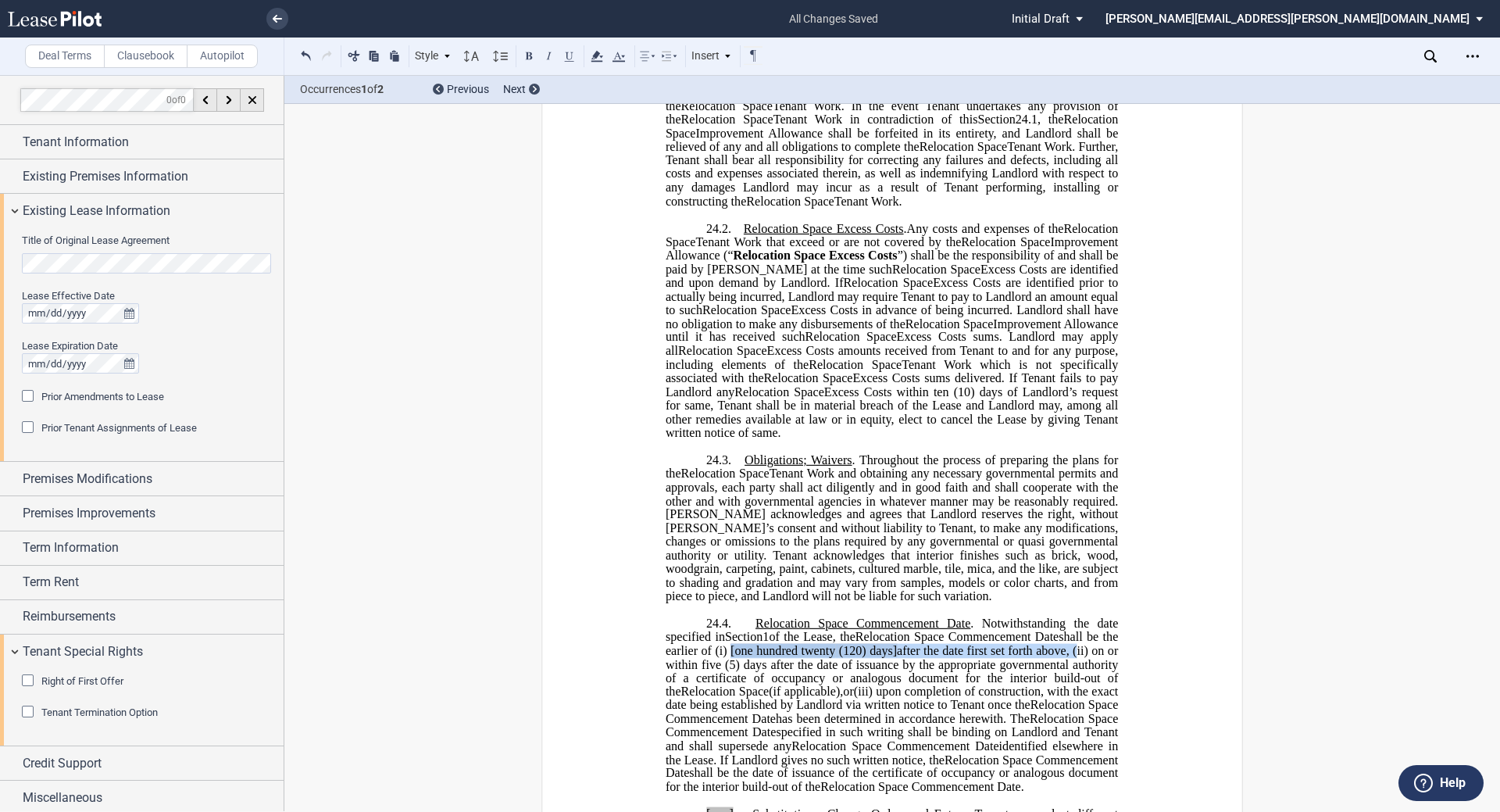
drag, startPoint x: 753, startPoint y: 663, endPoint x: 1119, endPoint y: 661, distance: 366.0
click at [747, 661] on div "24.4. Expansion Space Commencement Date Relocation Space Commencement Date . No…" at bounding box center [892, 698] width 534 height 190
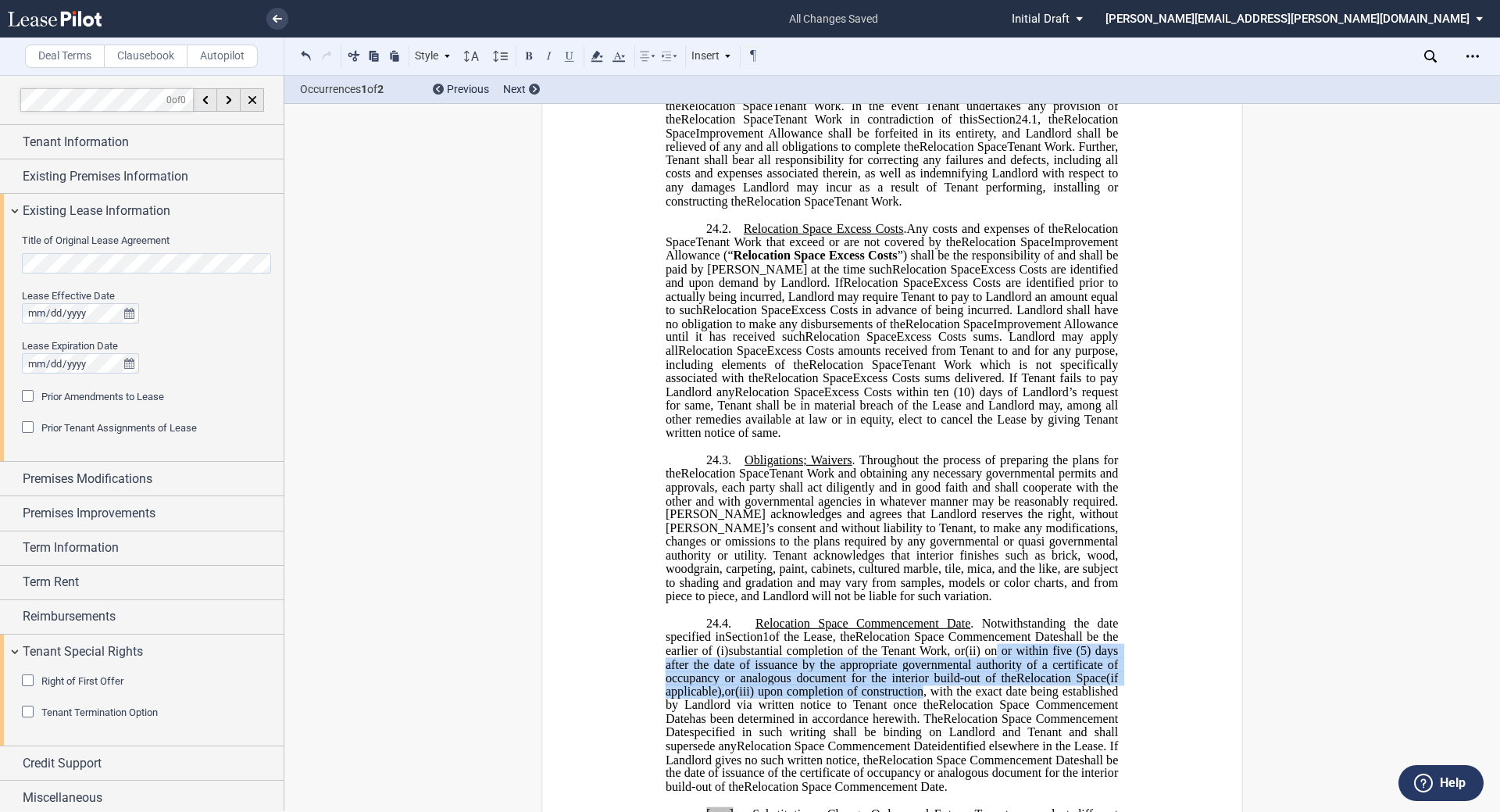
drag, startPoint x: 1018, startPoint y: 660, endPoint x: 954, endPoint y: 703, distance: 77.1
click at [747, 703] on p "24.4. Expansion Space Commencement Date Relocation Space Commencement Date . No…" at bounding box center [891, 705] width 452 height 178
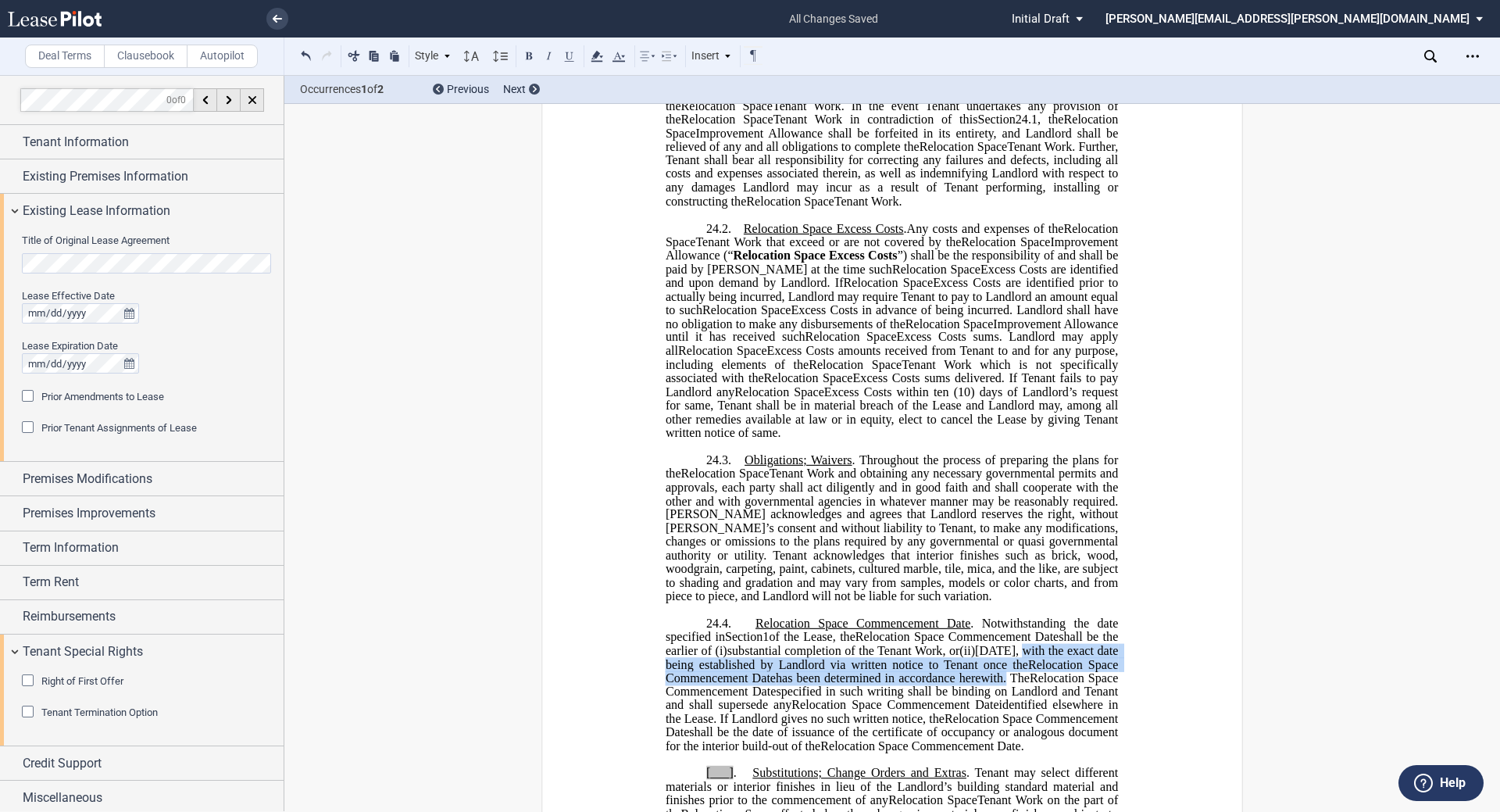
drag, startPoint x: 1095, startPoint y: 663, endPoint x: 1110, endPoint y: 685, distance: 26.6
click at [747, 685] on p "24.4. Expansion Space Commencement Date Relocation Space Commencement Date . No…" at bounding box center [891, 684] width 452 height 136
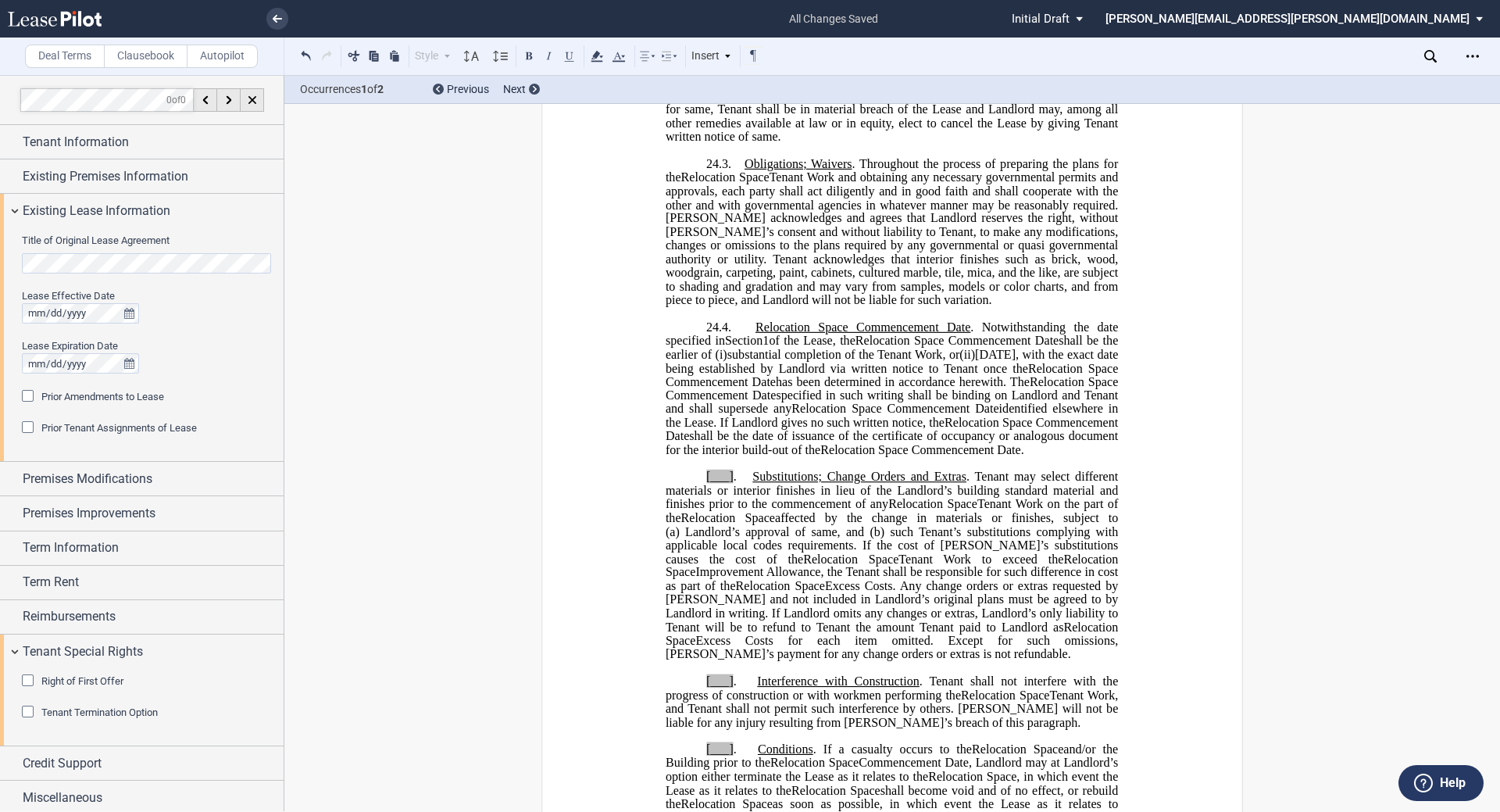
click at [726, 484] on span "[___]" at bounding box center [720, 476] width 27 height 14
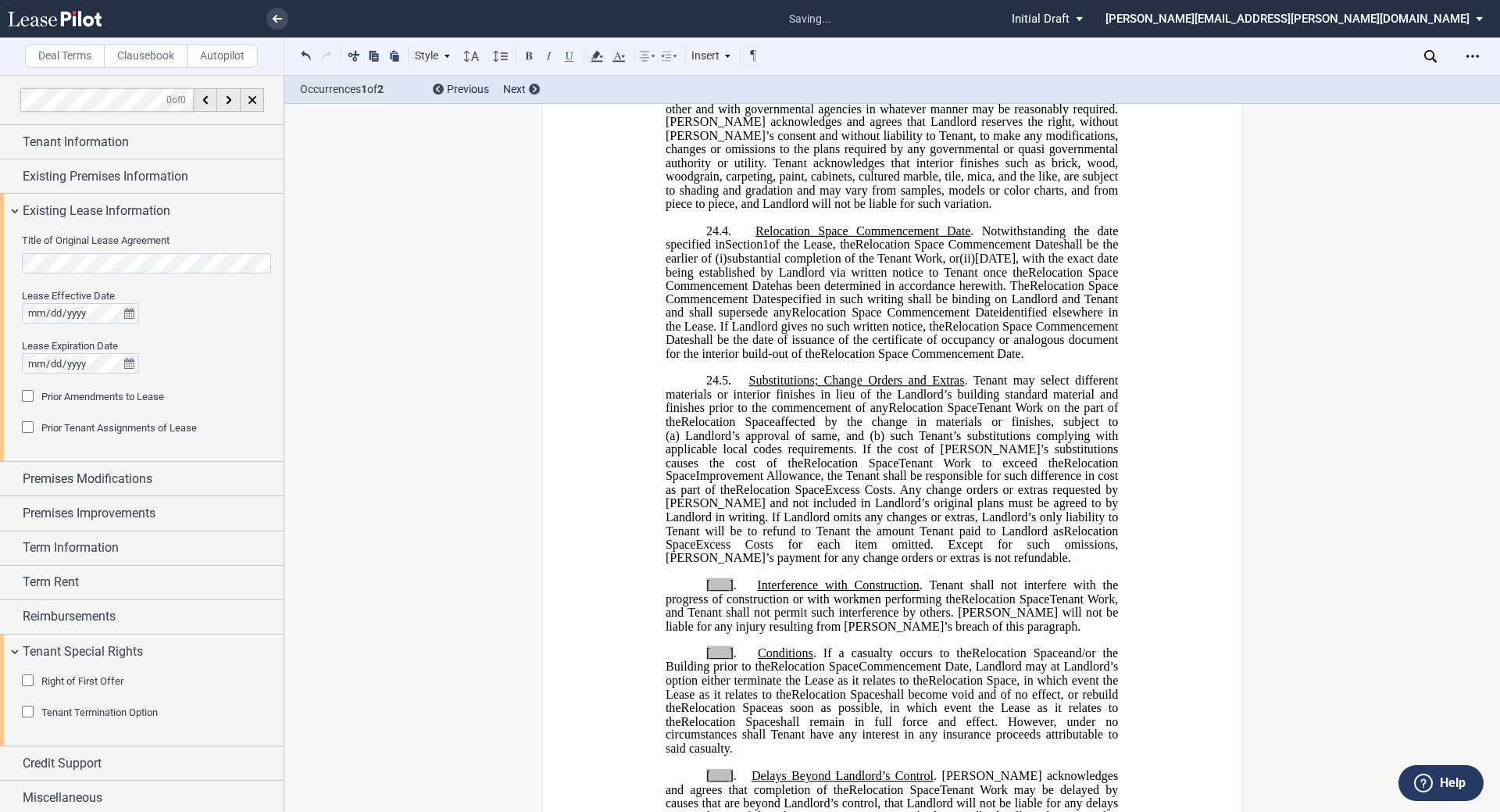
scroll to position [1752, 0]
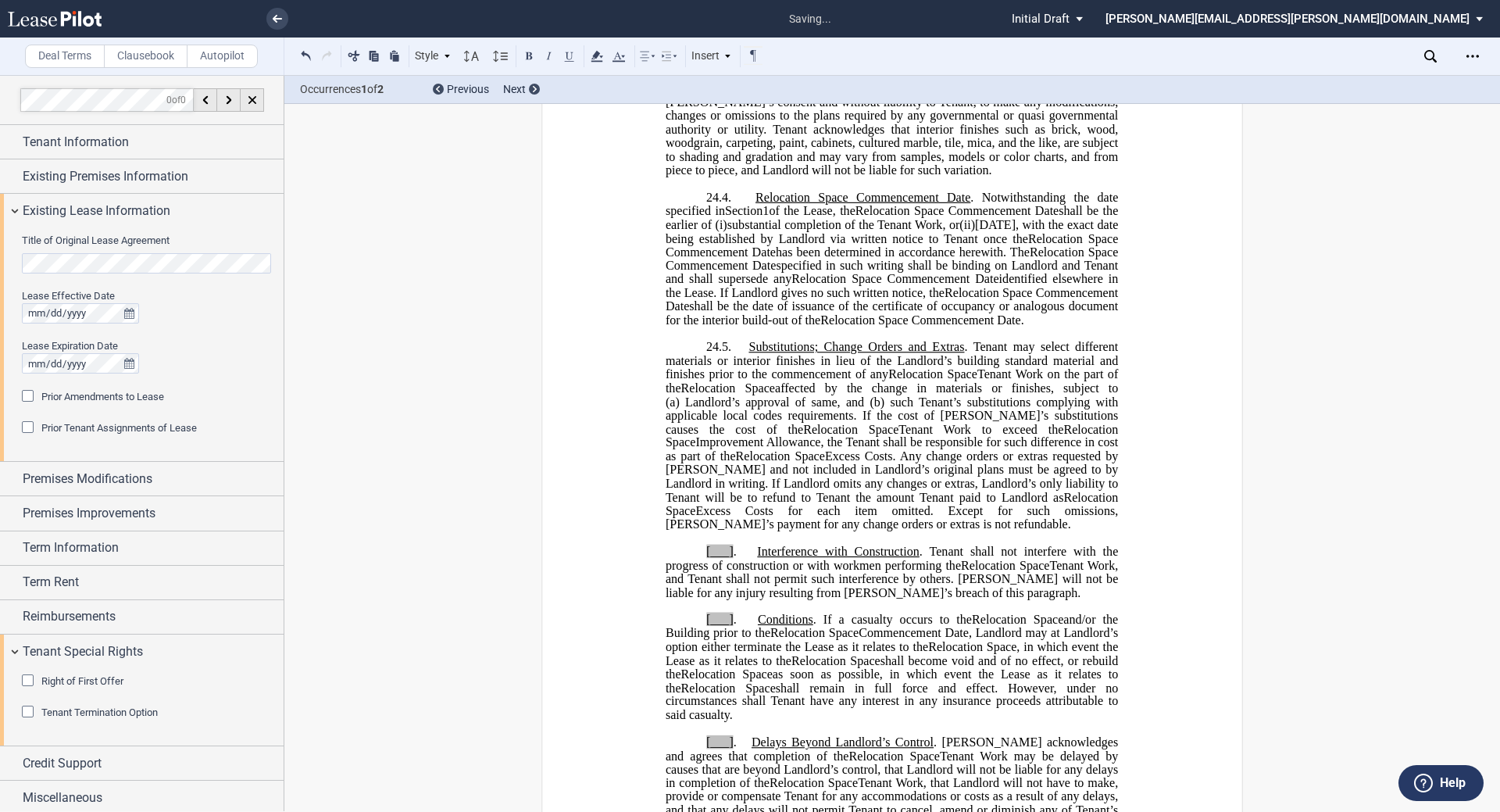
click at [734, 559] on span "." at bounding box center [735, 550] width 3 height 14
click at [734, 626] on span "." at bounding box center [735, 619] width 3 height 14
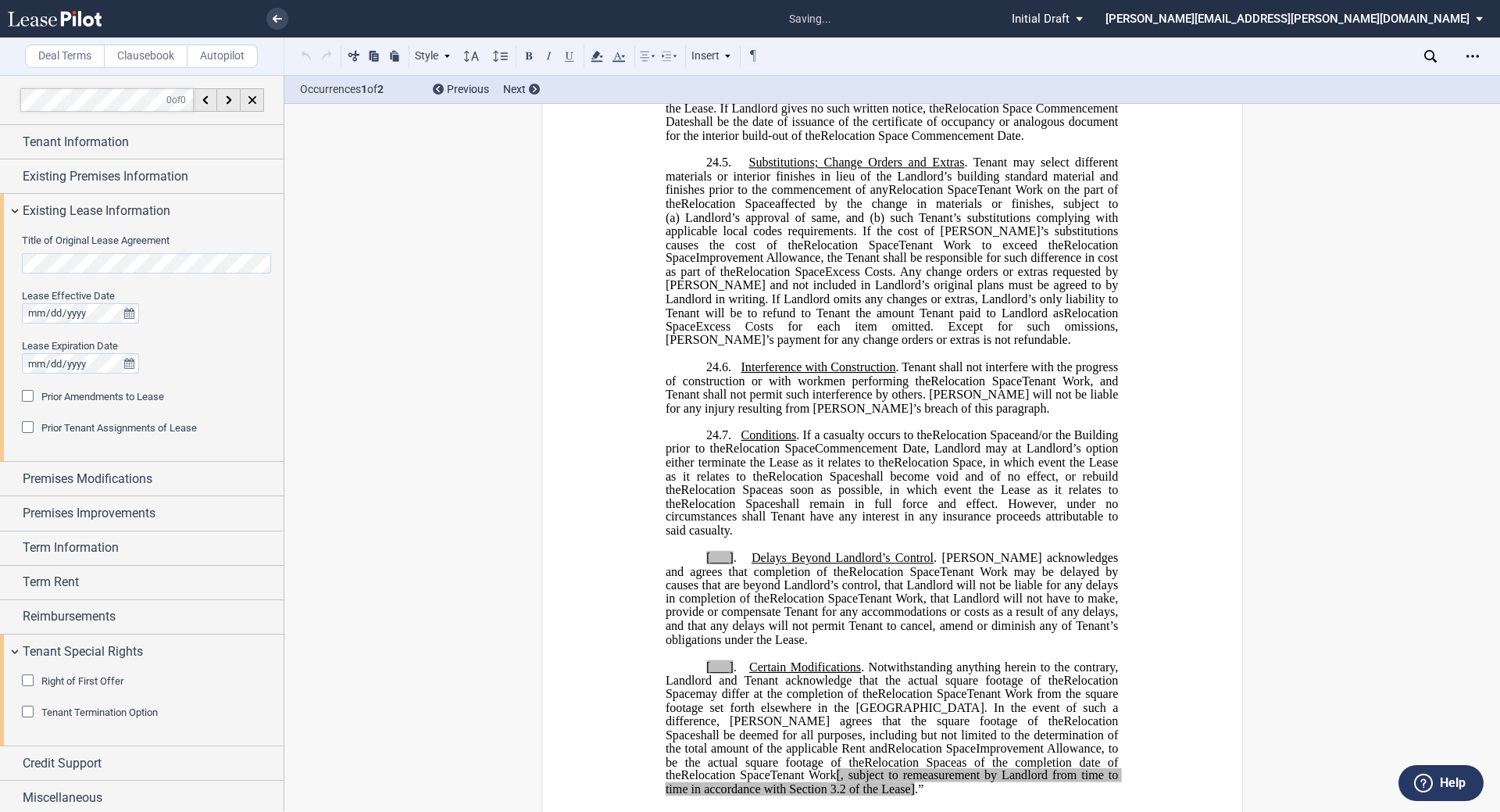
scroll to position [1937, 0]
click at [734, 564] on span "." at bounding box center [735, 556] width 3 height 14
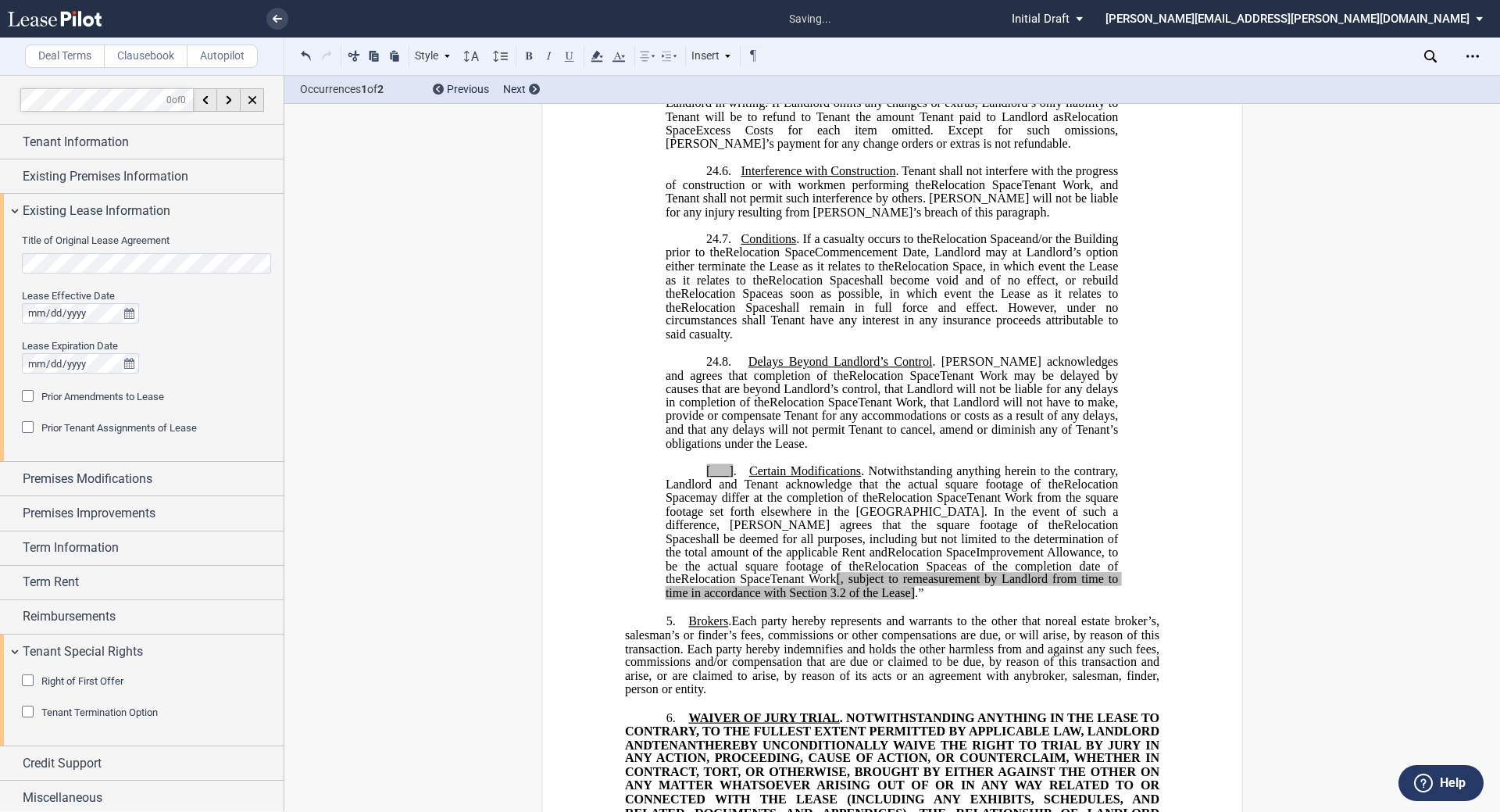
click at [734, 478] on span "." at bounding box center [735, 469] width 3 height 14
click at [747, 598] on span "[, subject to remeasurement by Landlord from time to time in accordance with Se…" at bounding box center [893, 586] width 456 height 27
drag, startPoint x: 1023, startPoint y: 604, endPoint x: 1096, endPoint y: 604, distance: 73.0
click at [747, 600] on span "Tenant Work , subject to remeasurement by Landlord from time to time in accorda…" at bounding box center [893, 586] width 456 height 27
drag, startPoint x: 1070, startPoint y: 592, endPoint x: 1057, endPoint y: 600, distance: 15.3
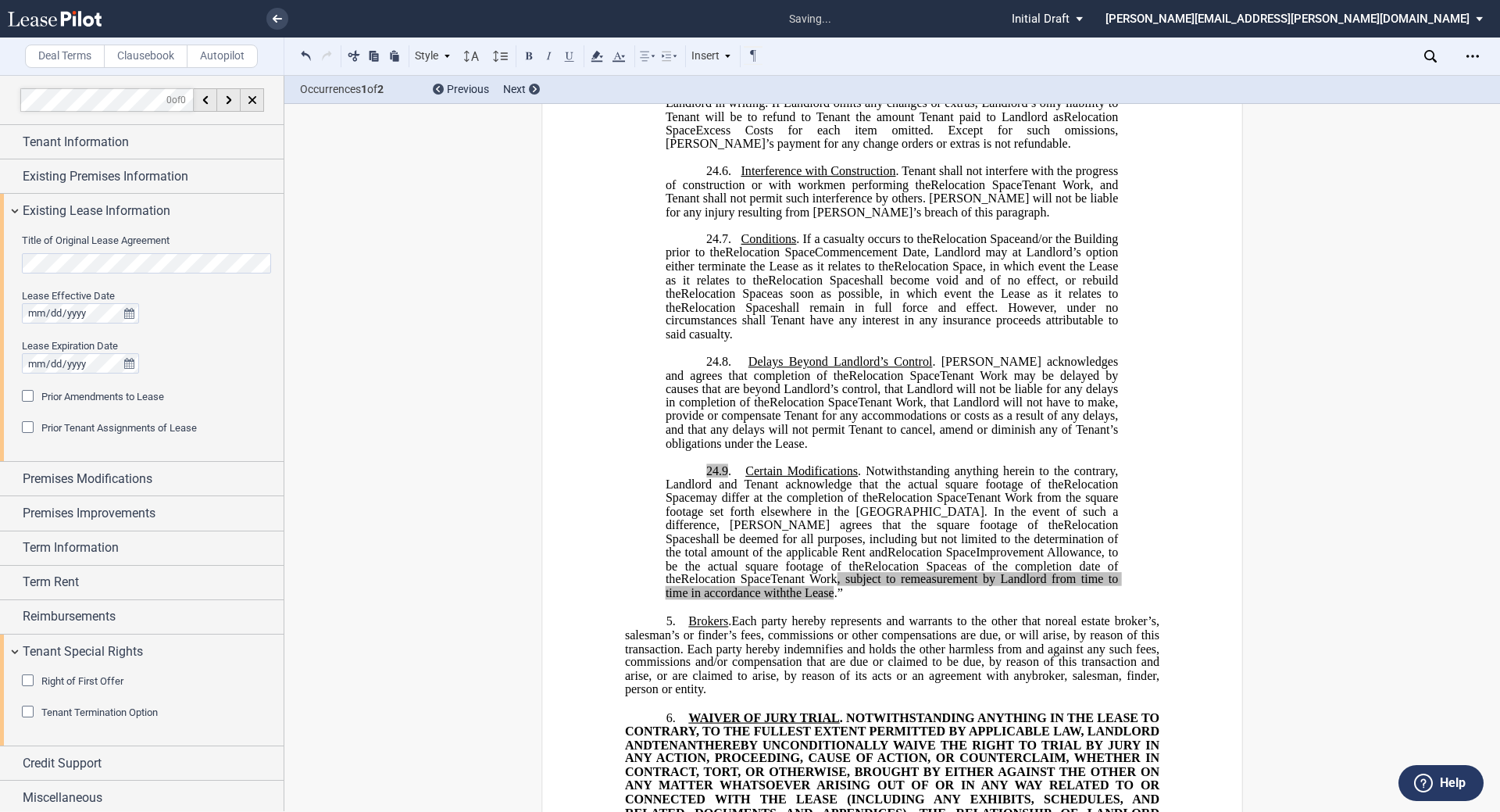
click at [747, 600] on span "Tenant Work , subject to remeasurement by Landlord from time to time in accorda…" at bounding box center [893, 586] width 456 height 27
drag, startPoint x: 610, startPoint y: 57, endPoint x: 591, endPoint y: 73, distance: 24.8
click at [591, 73] on div "Style 1. Section (a) Subsection (a) Subsection 1 a) Subsection 2 Normal Normal …" at bounding box center [754, 56] width 939 height 37
click at [599, 51] on icon at bounding box center [597, 56] width 19 height 19
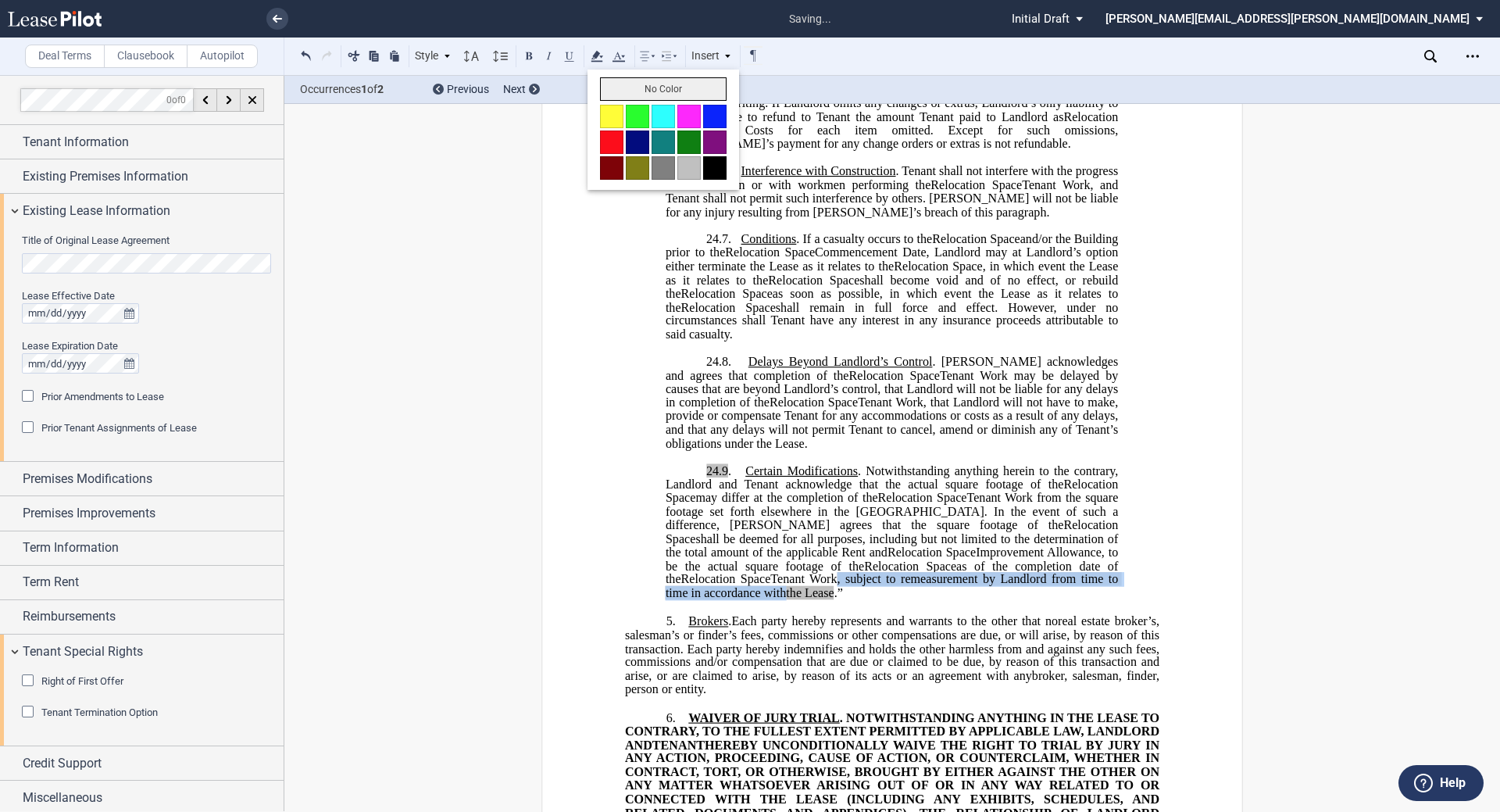
click at [619, 87] on button "No Color" at bounding box center [663, 89] width 127 height 24
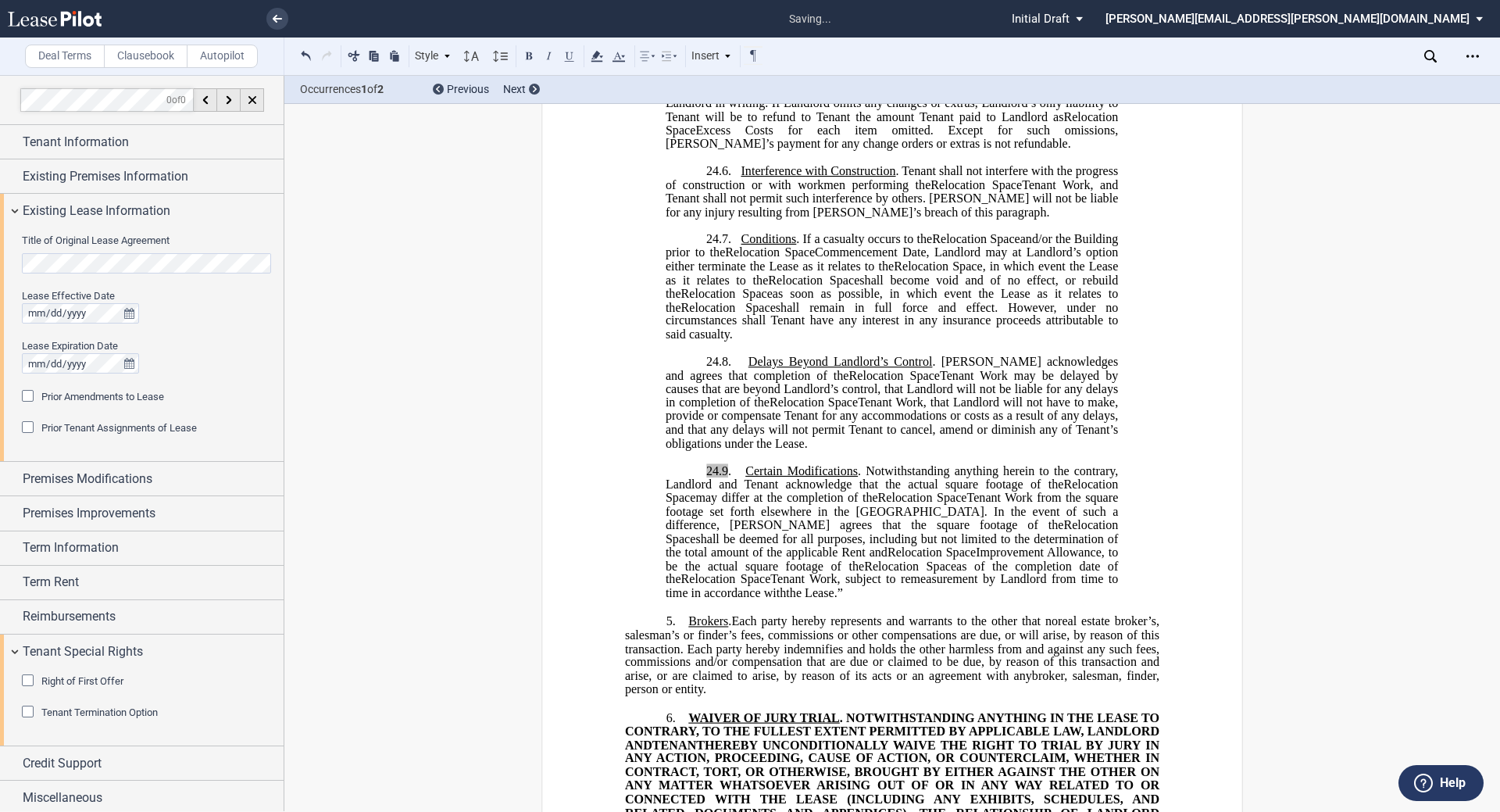
click at [747, 531] on span "Tenant Work from the square footage set forth elsewhere in the Lease. In the ev…" at bounding box center [893, 510] width 456 height 41
drag, startPoint x: 703, startPoint y: 500, endPoint x: 723, endPoint y: 497, distance: 20.2
click at [723, 478] on span "24.9" at bounding box center [717, 469] width 22 height 14
click at [597, 57] on use at bounding box center [596, 57] width 12 height 11
click at [625, 97] on button "No Color" at bounding box center [663, 89] width 127 height 24
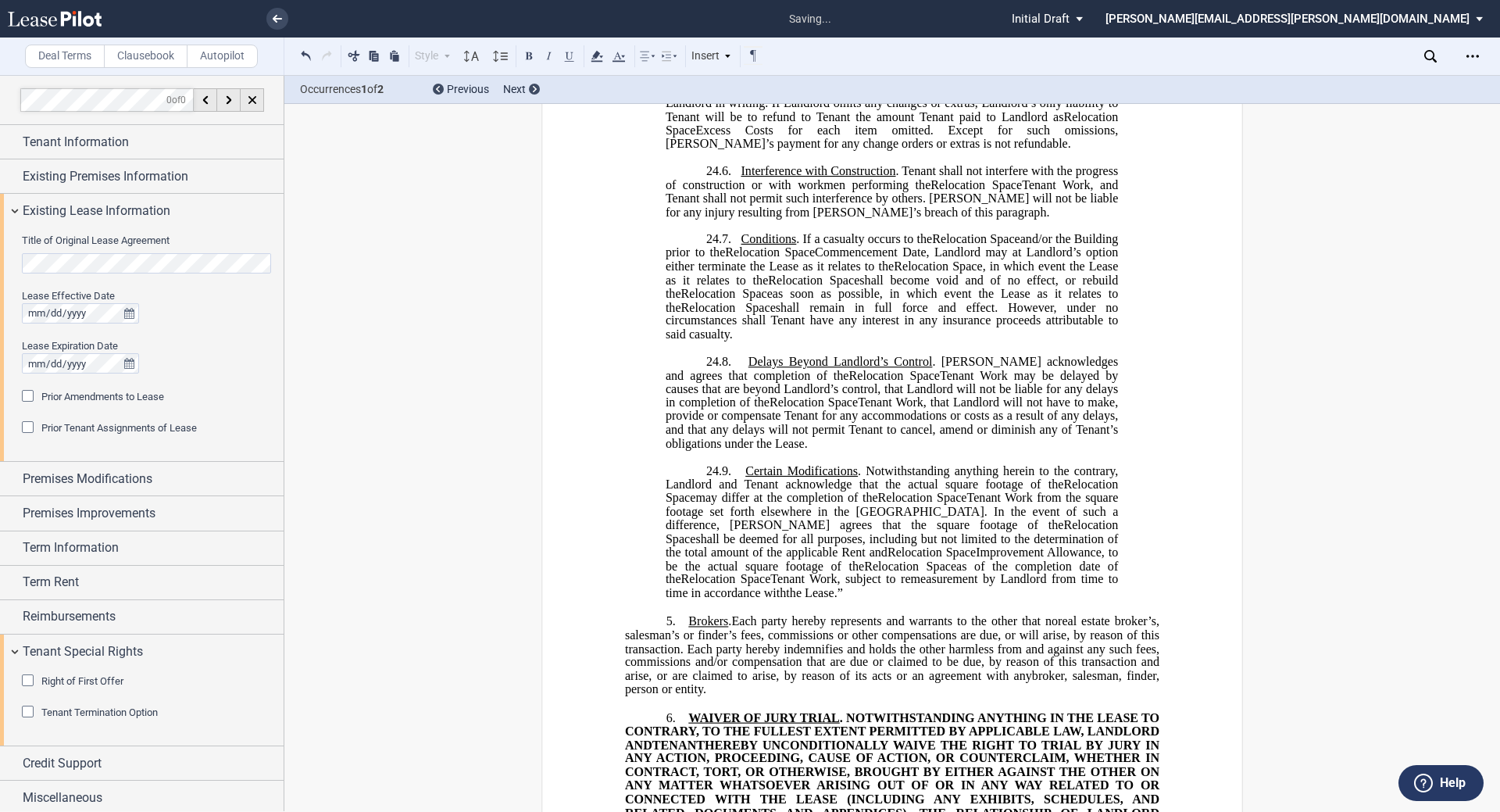
click at [747, 478] on span "Certain Modifications" at bounding box center [801, 469] width 112 height 14
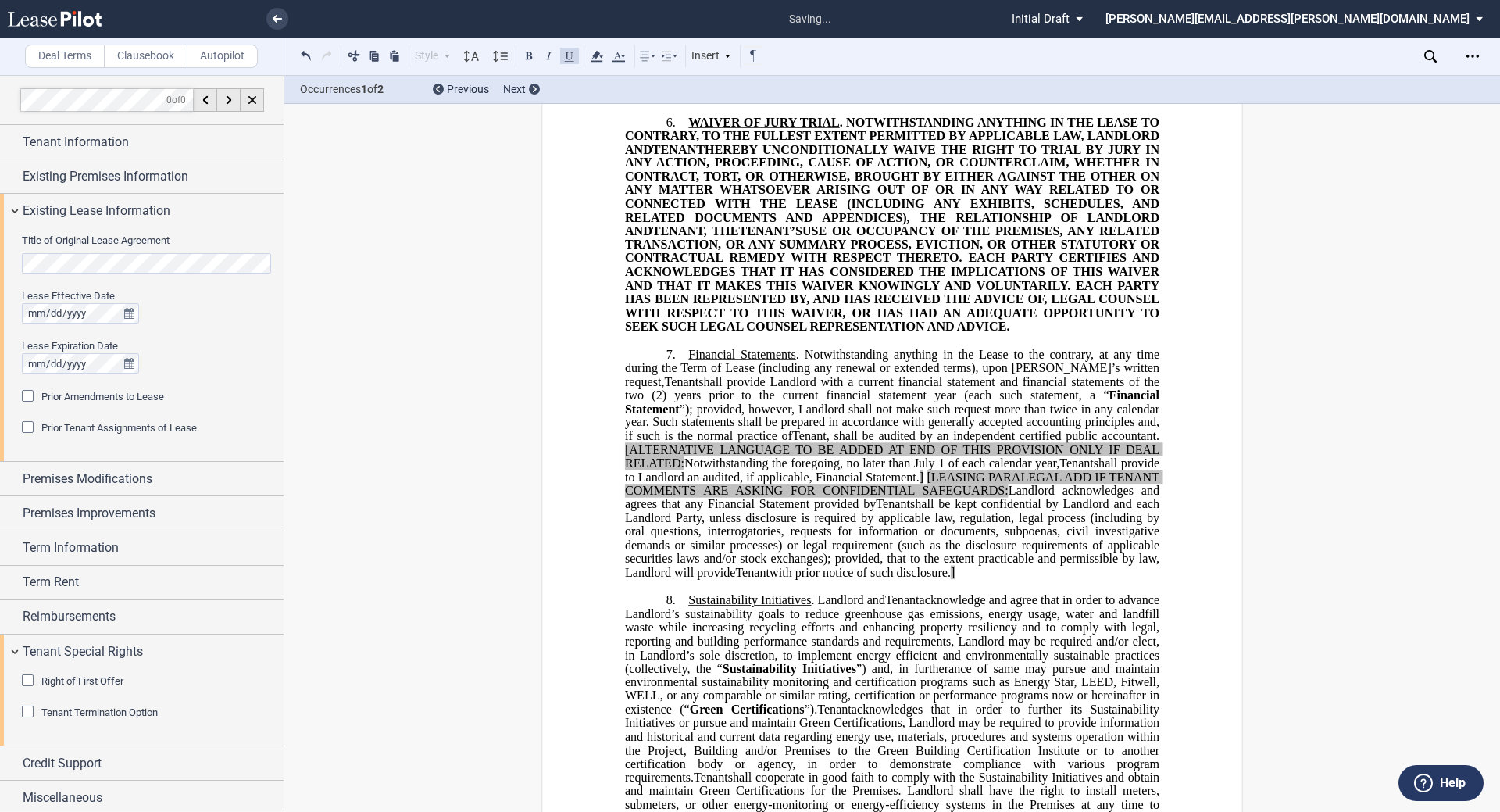
scroll to position [2728, 0]
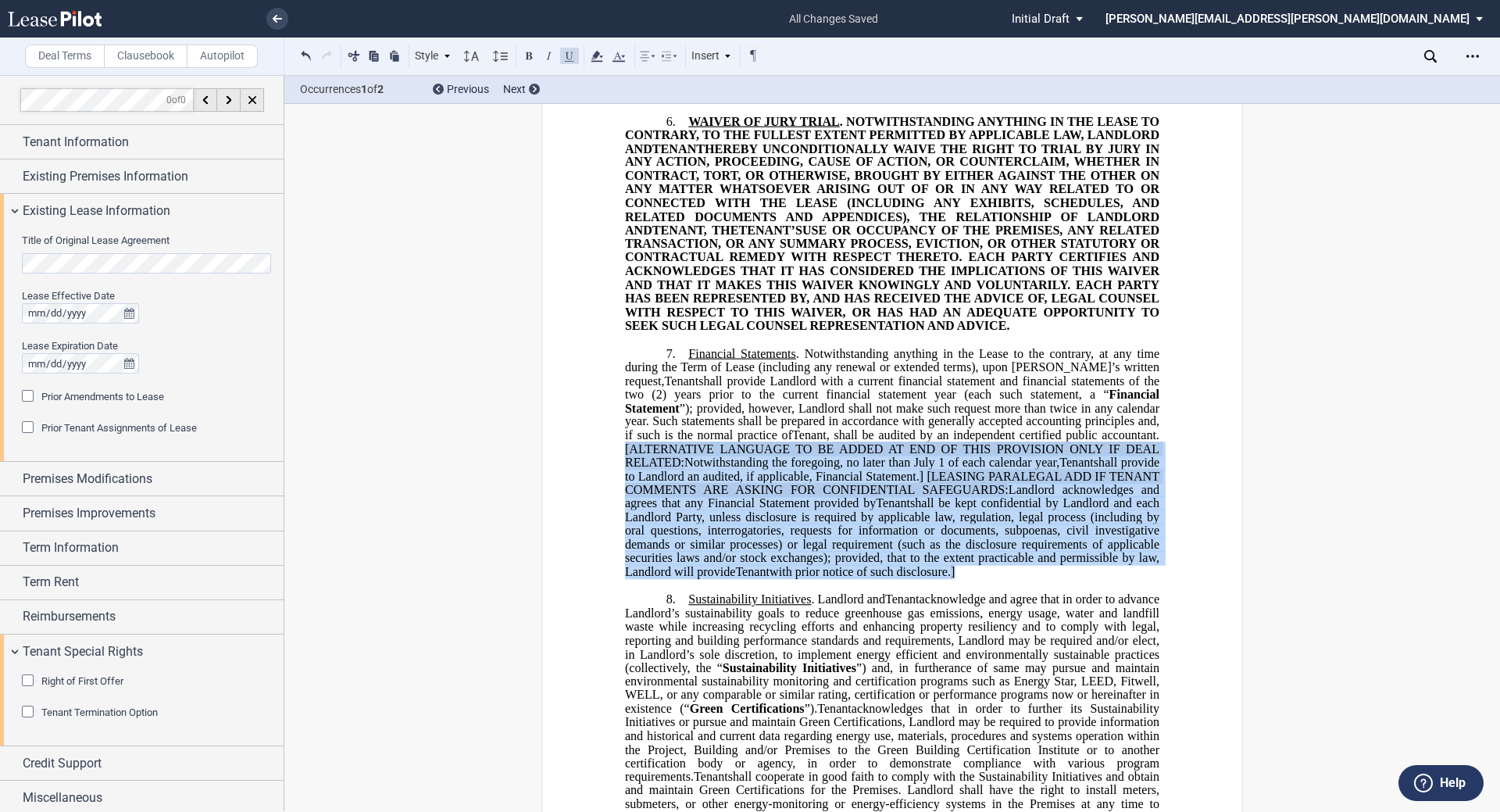
drag, startPoint x: 621, startPoint y: 458, endPoint x: 1137, endPoint y: 580, distance: 530.2
click at [747, 578] on p "7. Financial Statements . Notwithstanding anything in the Lease to the contrary…" at bounding box center [892, 462] width 534 height 232
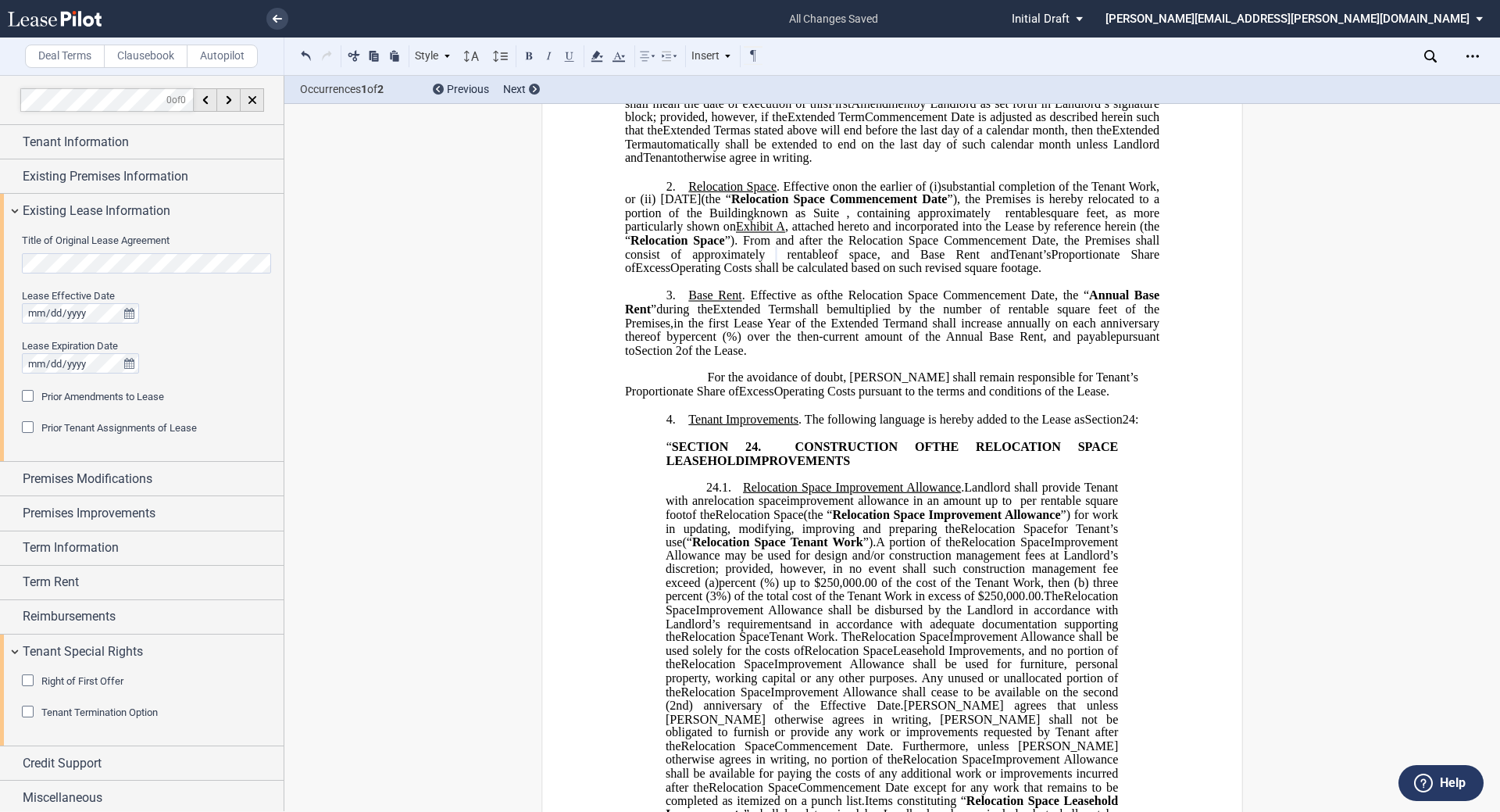
scroll to position [0, 0]
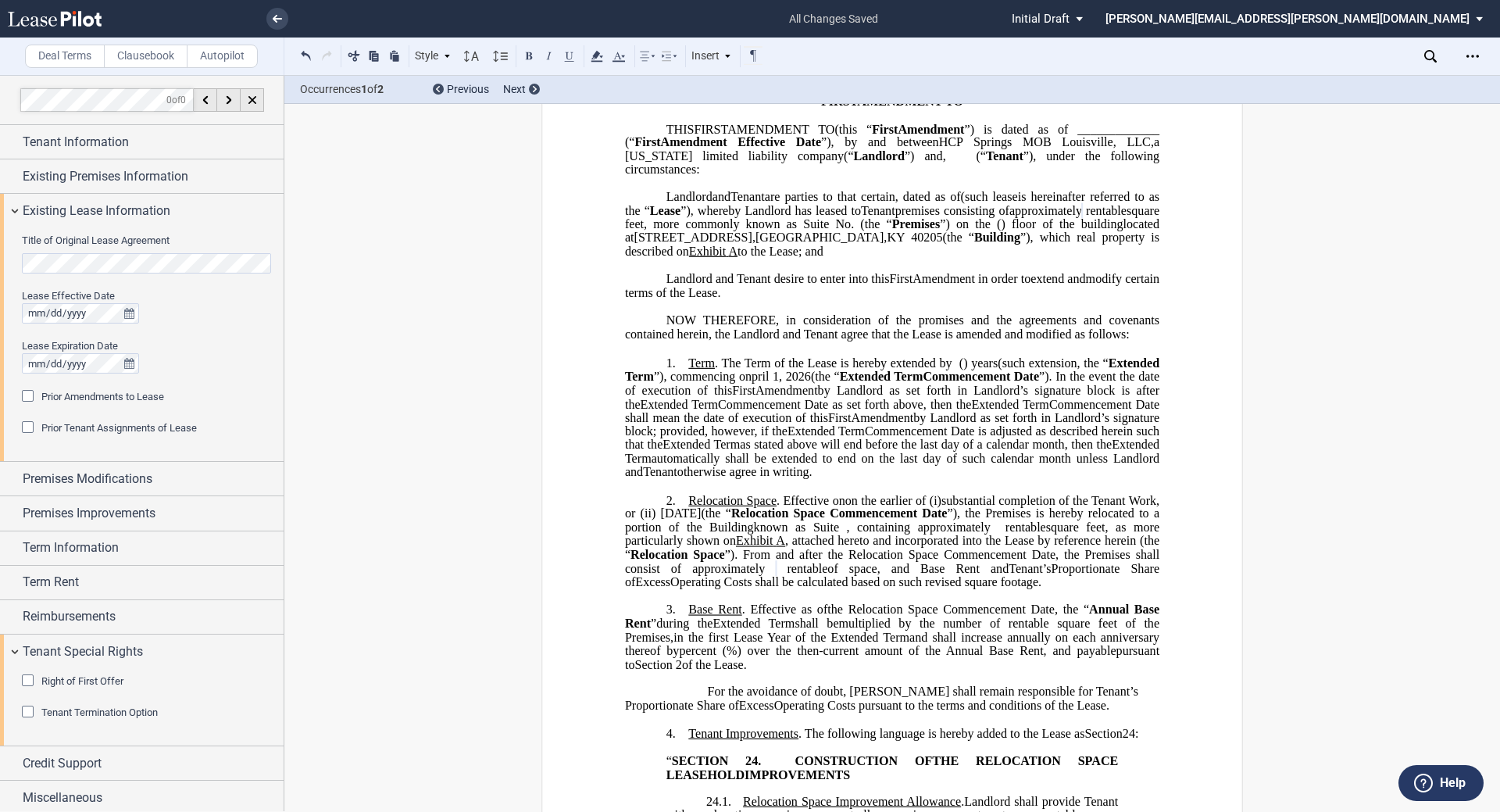
scroll to position [100, 0]
click at [747, 512] on span "substantial completion of the Tenant Work, or (ii) February 1, 2026" at bounding box center [894, 506] width 538 height 27
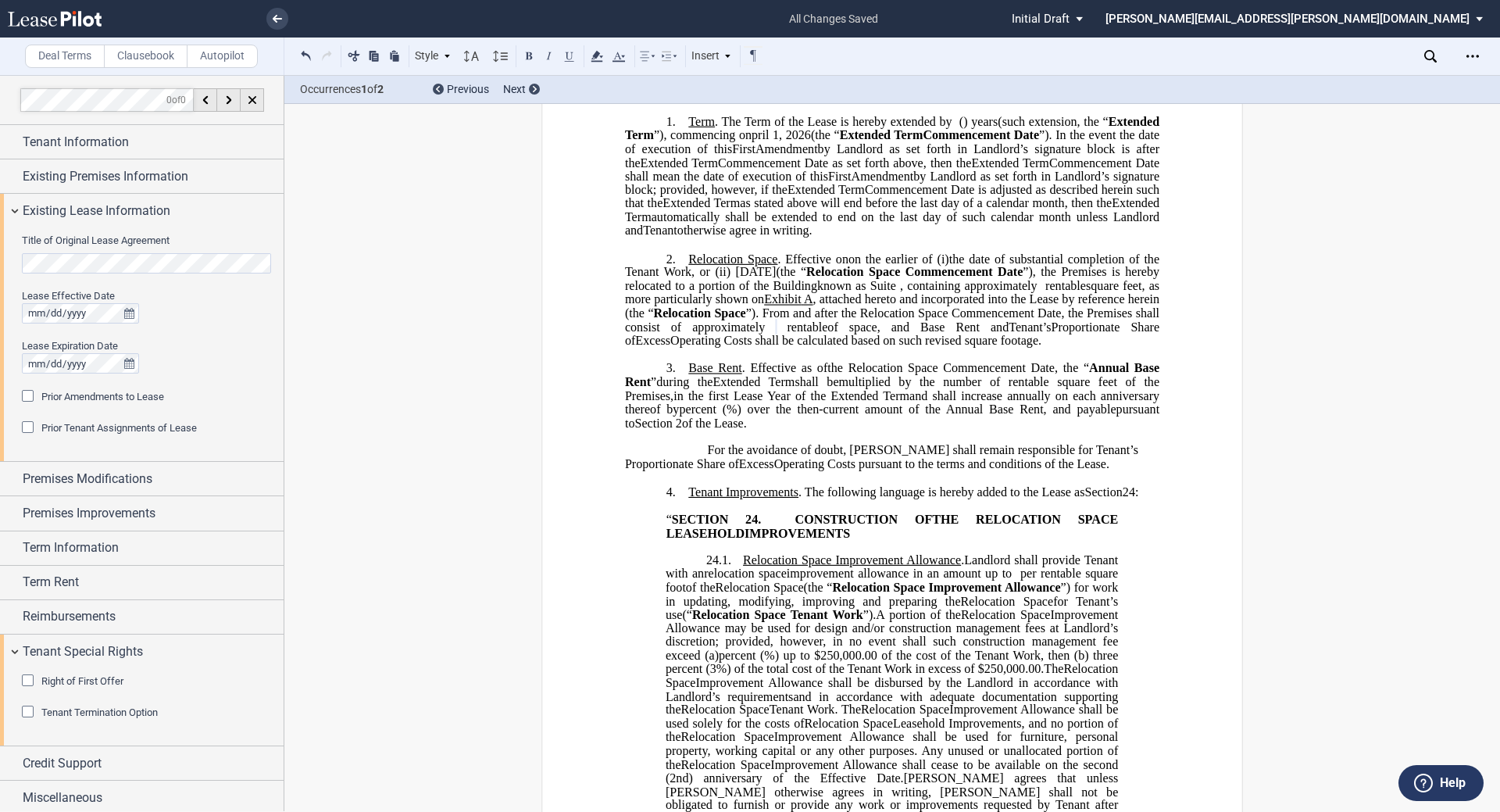
scroll to position [336, 0]
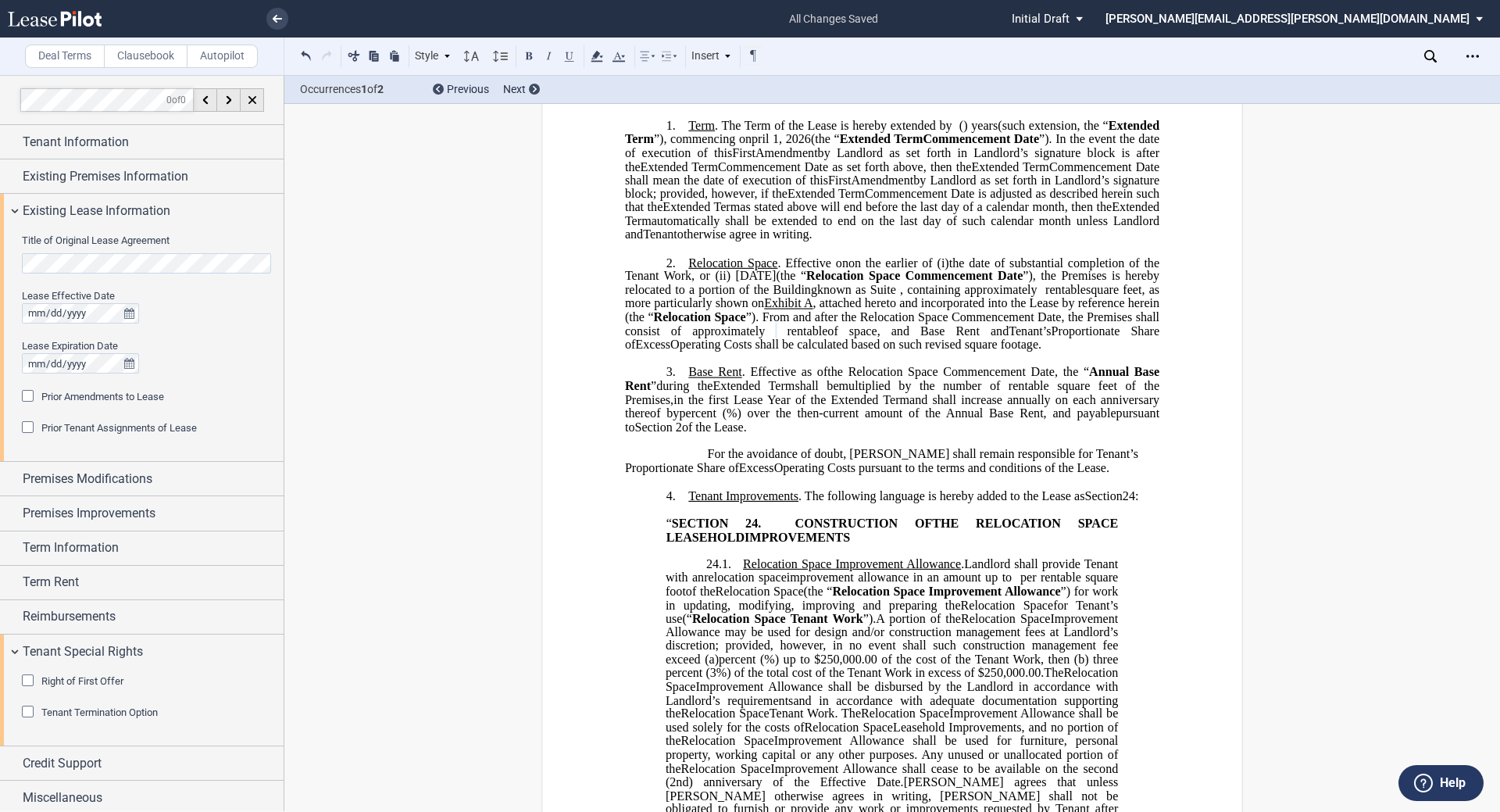
click at [139, 57] on label "Clausebook" at bounding box center [146, 57] width 84 height 24
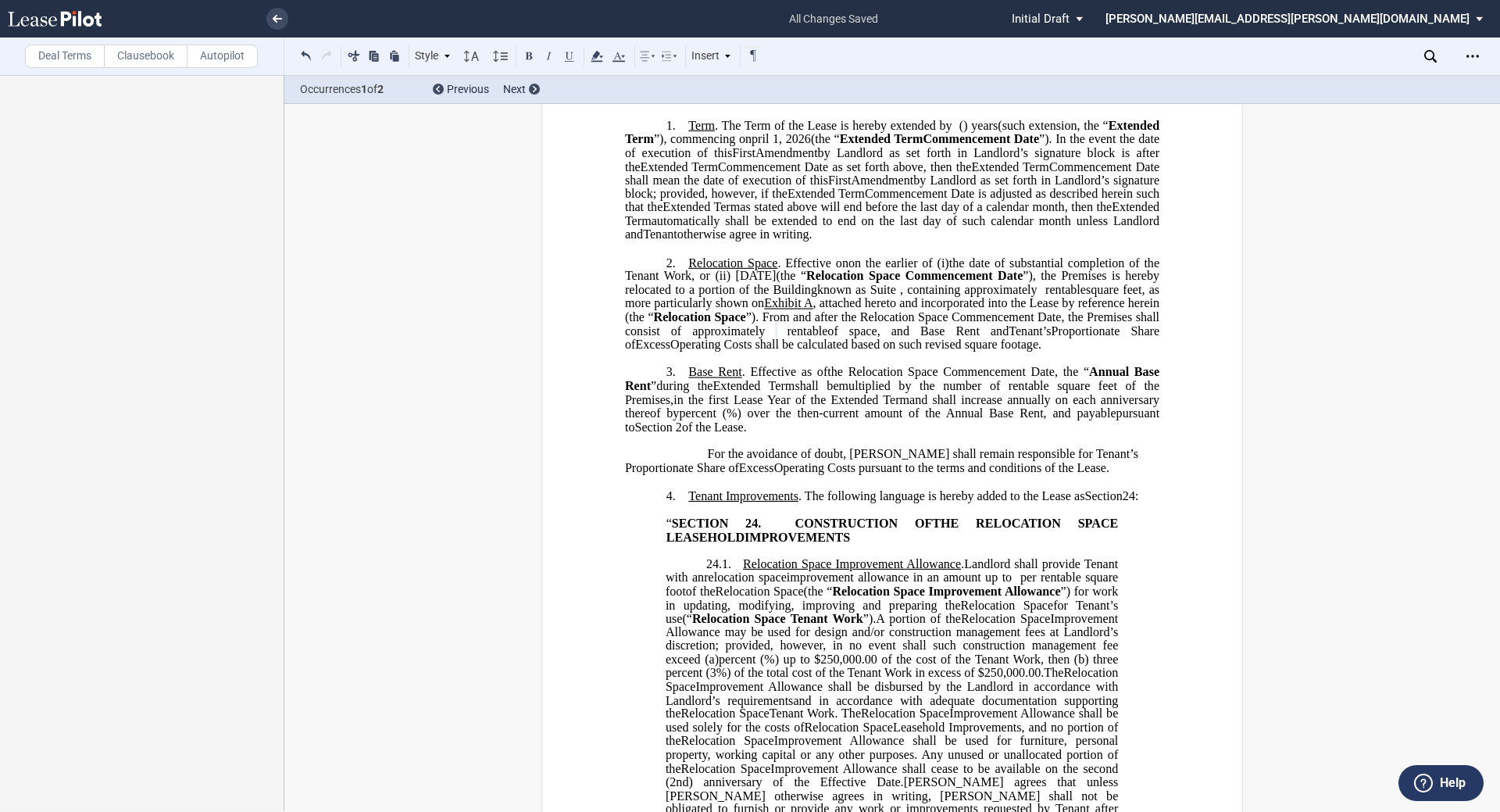
click at [747, 352] on p "2. Relocation Space . Effective on on ﻿ ﻿ on the earlier of (i) the date upon w…" at bounding box center [892, 303] width 534 height 96
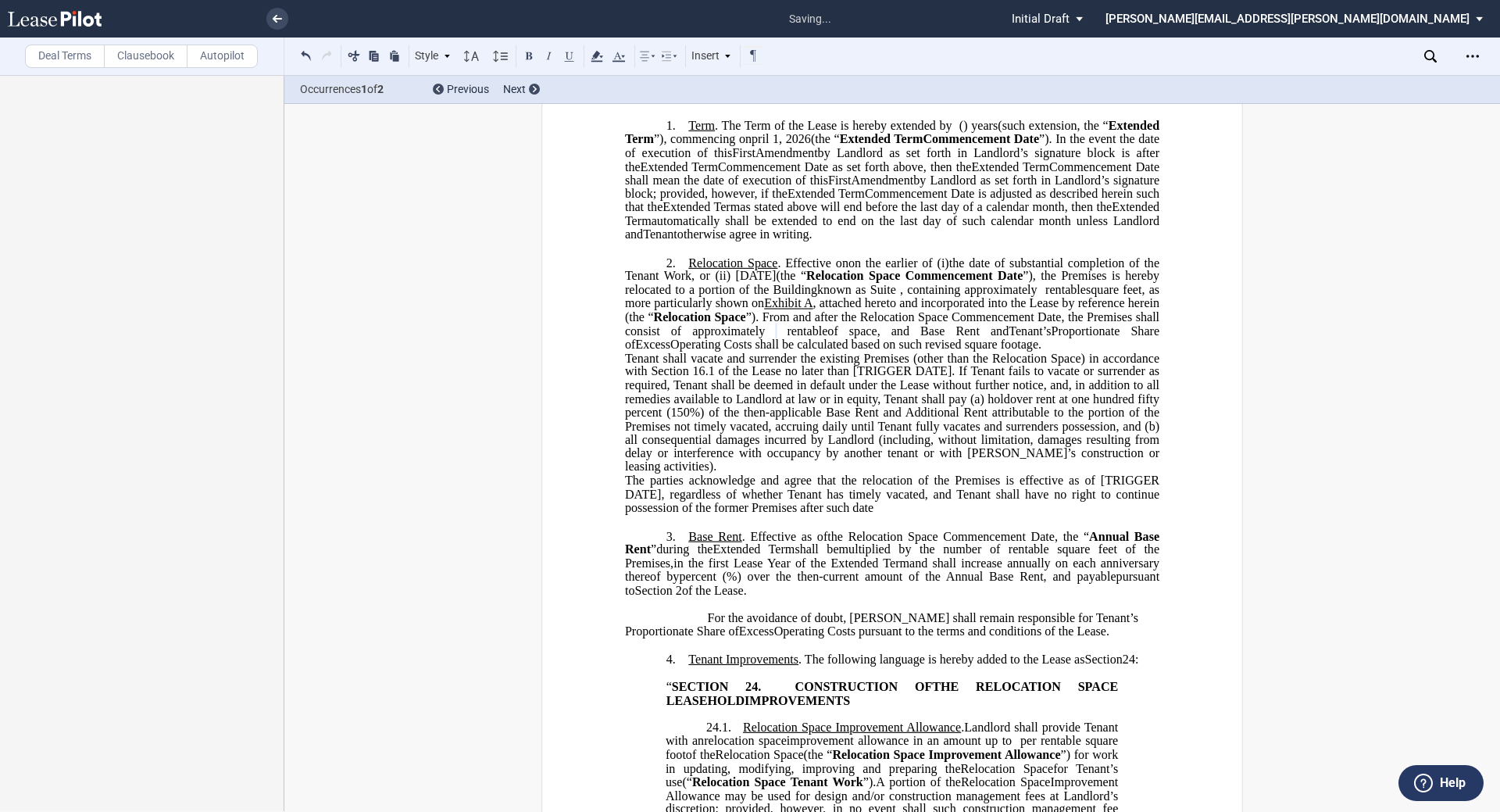
click at [306, 49] on button at bounding box center [306, 56] width 19 height 19
click at [306, 49] on div "Style 1. Section (a) Subsection (a) Subsection 1 a) Subsection 2 Normal Normal …" at bounding box center [530, 57] width 467 height 20
click at [306, 55] on button at bounding box center [306, 56] width 19 height 19
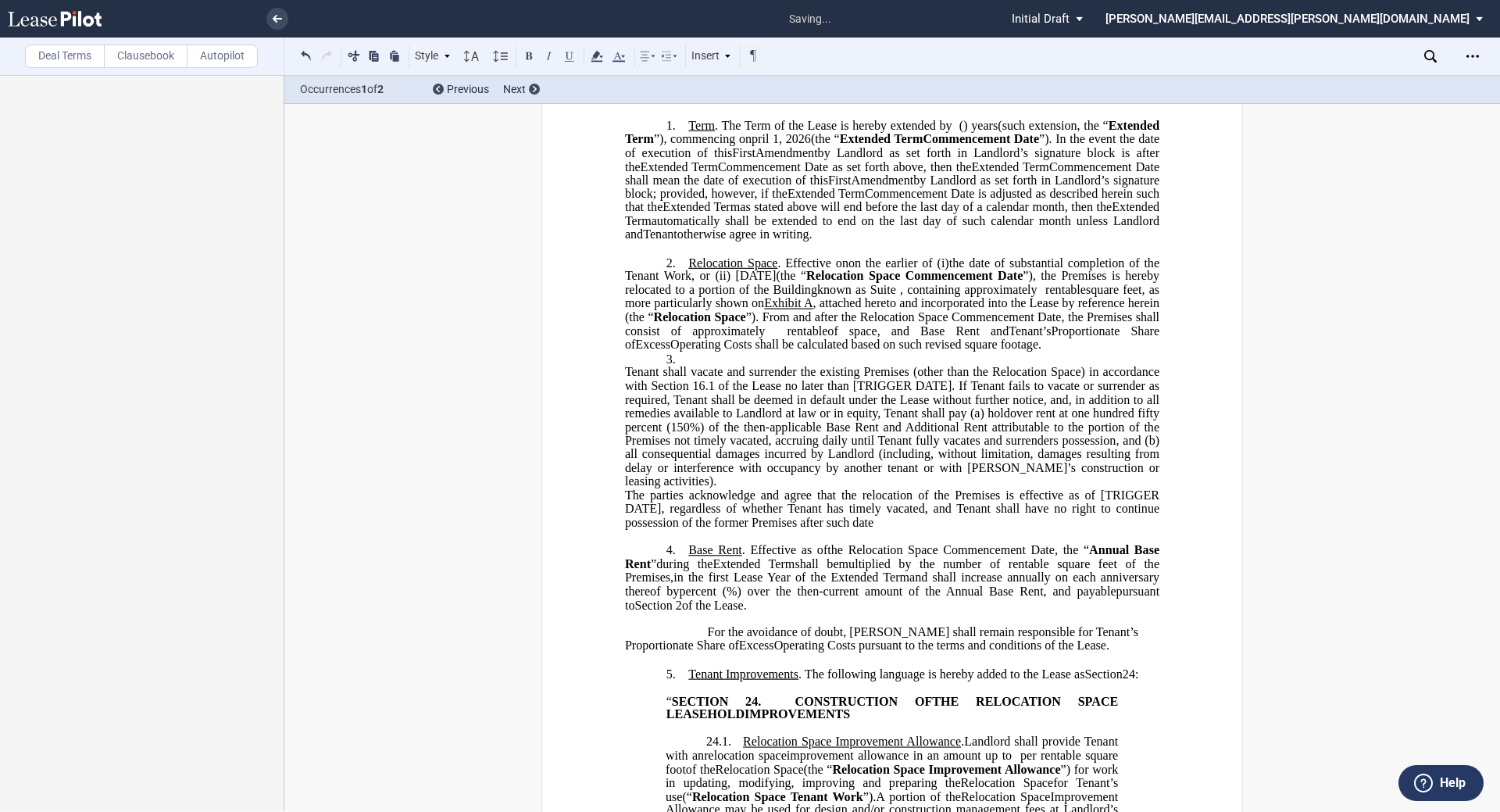
click at [701, 383] on p "3. Tenant shall vacate and surrender the existing Premises (other than the Relo…" at bounding box center [892, 440] width 534 height 178
click at [700, 383] on p "3. Tenant shall vacate and surrender the existing Premises (other than the Relo…" at bounding box center [892, 440] width 534 height 178
click at [747, 352] on p "2. Relocation Space . Effective on on ﻿ ﻿ on the earlier of (i) the date upon w…" at bounding box center [892, 303] width 534 height 96
drag, startPoint x: 621, startPoint y: 402, endPoint x: 612, endPoint y: 391, distance: 14.2
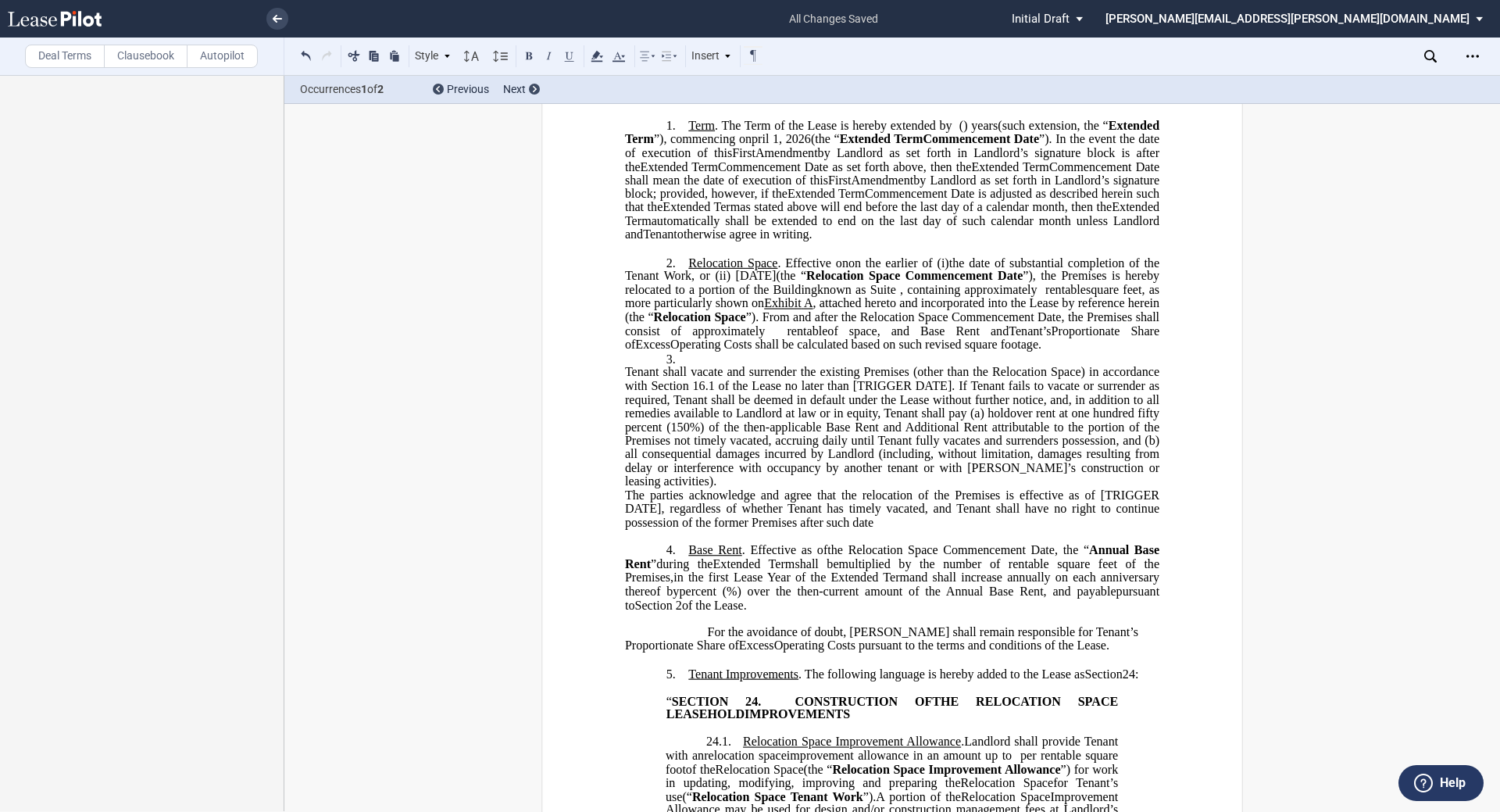
drag, startPoint x: 659, startPoint y: 393, endPoint x: 659, endPoint y: 383, distance: 10.0
click at [659, 383] on p "3. Tenant shall vacate and surrender the existing Premises (other than the Relo…" at bounding box center [892, 440] width 534 height 178
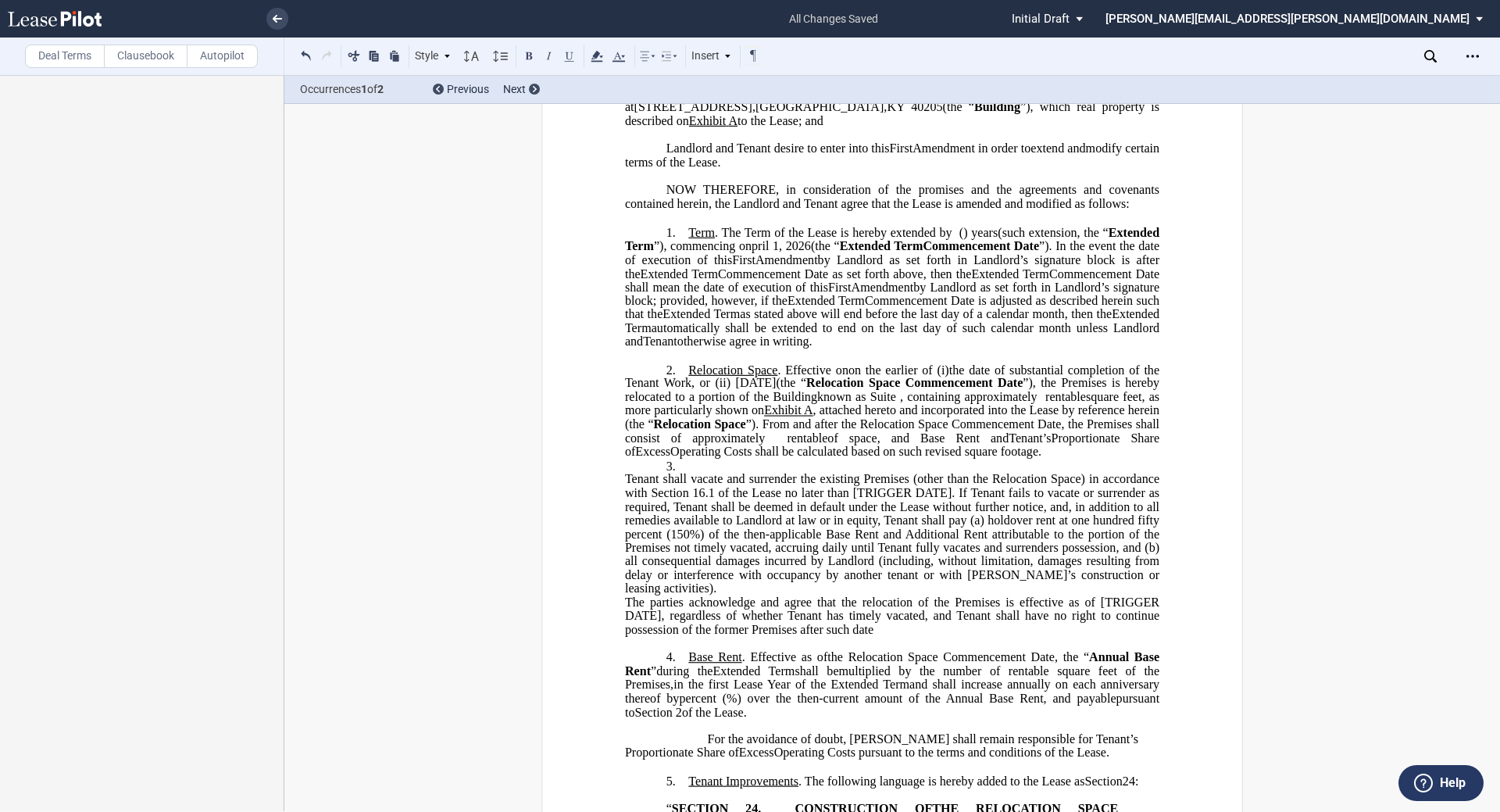
scroll to position [246, 0]
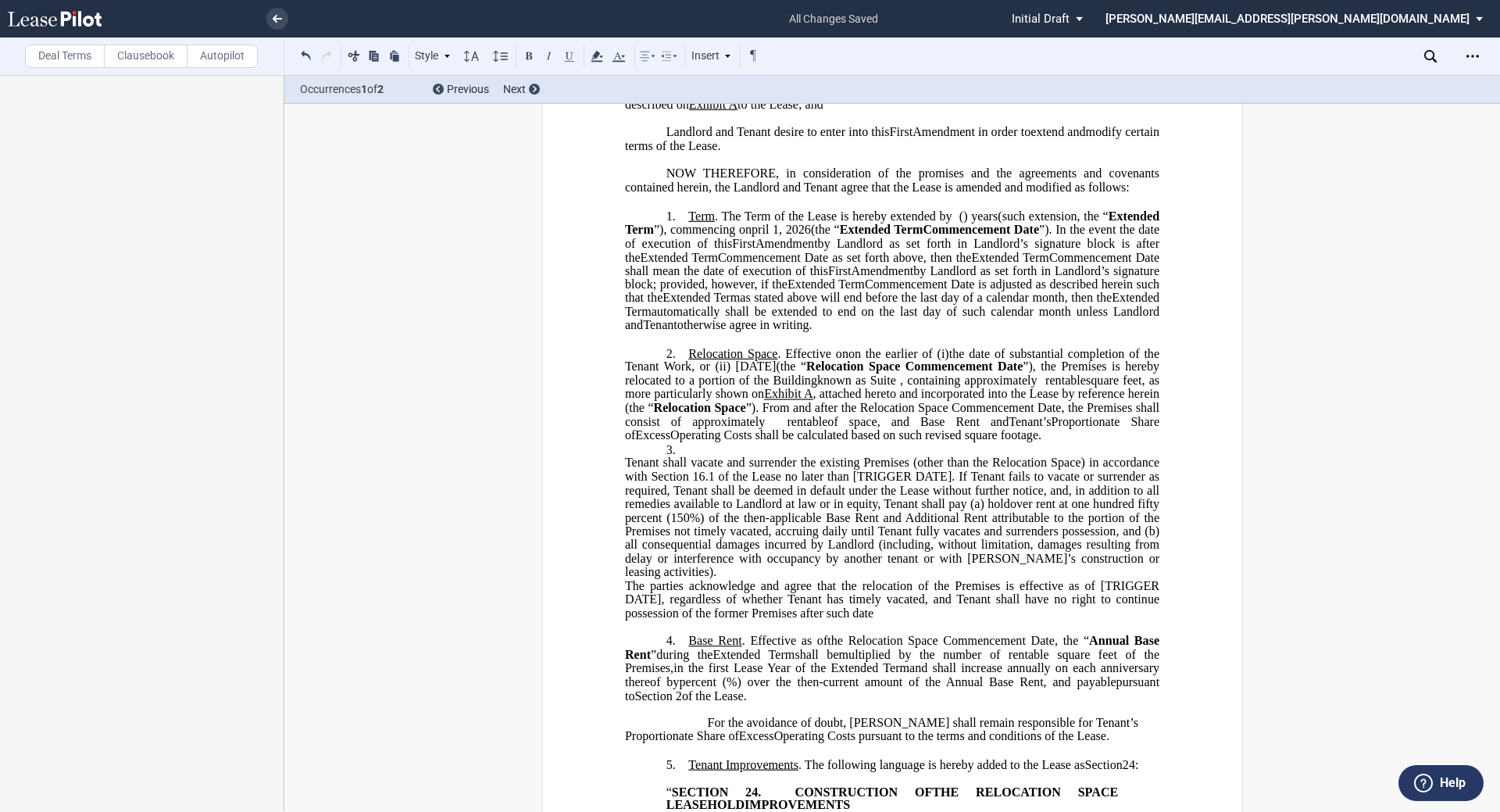
click at [747, 500] on span "Tenant shall vacate and surrender the existing Premises (other than the Relocat…" at bounding box center [894, 518] width 538 height 123
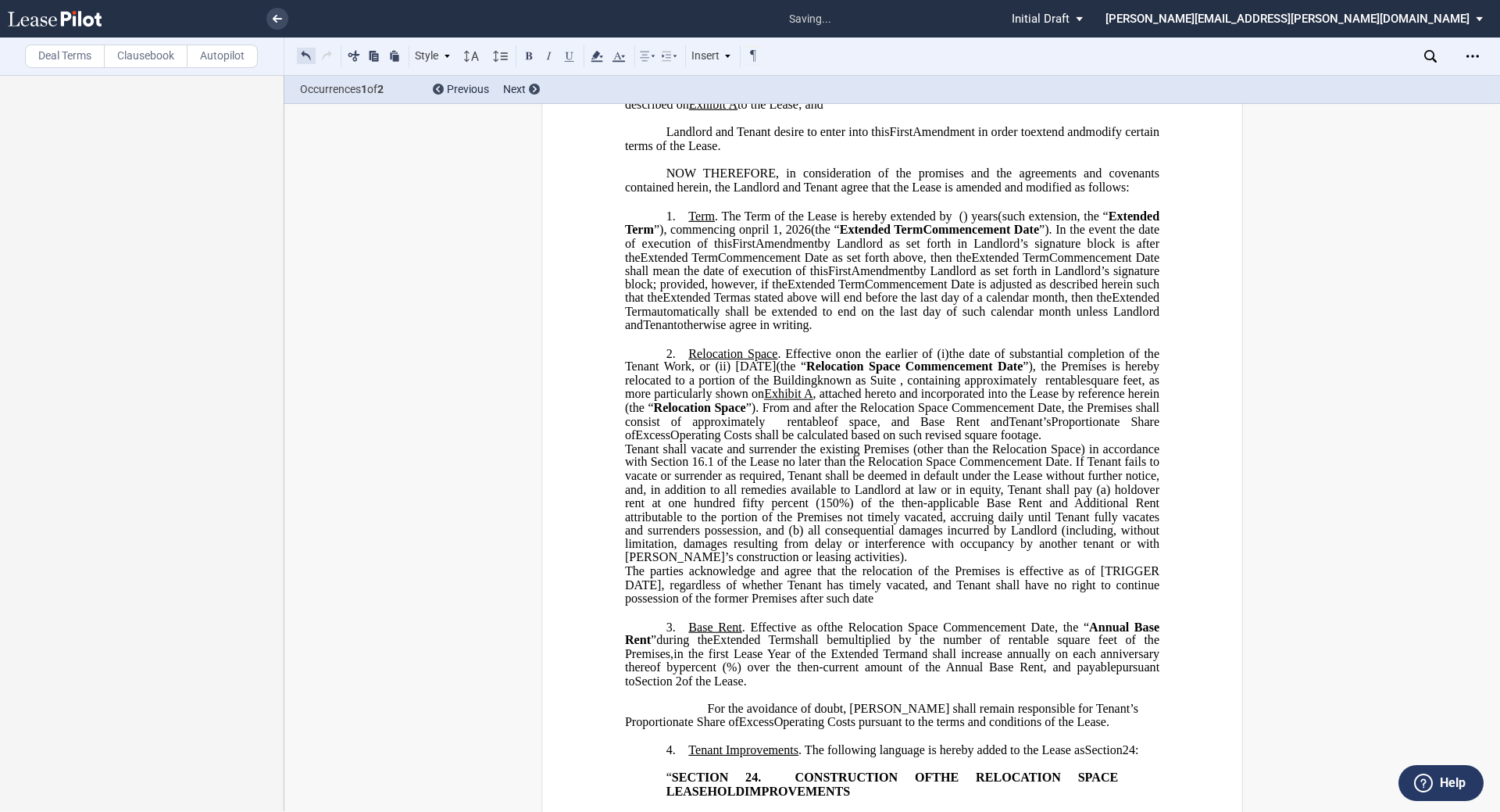
click at [307, 56] on button at bounding box center [306, 56] width 19 height 19
click at [747, 564] on span "Tenant shall vacate and surrender the existing Premises (other than the Relocat…" at bounding box center [894, 502] width 538 height 123
drag, startPoint x: 1094, startPoint y: 595, endPoint x: 652, endPoint y: 612, distance: 442.3
click at [652, 604] on span "The parties acknowledge and agree that the relocation of the Premises is effect…" at bounding box center [894, 584] width 538 height 41
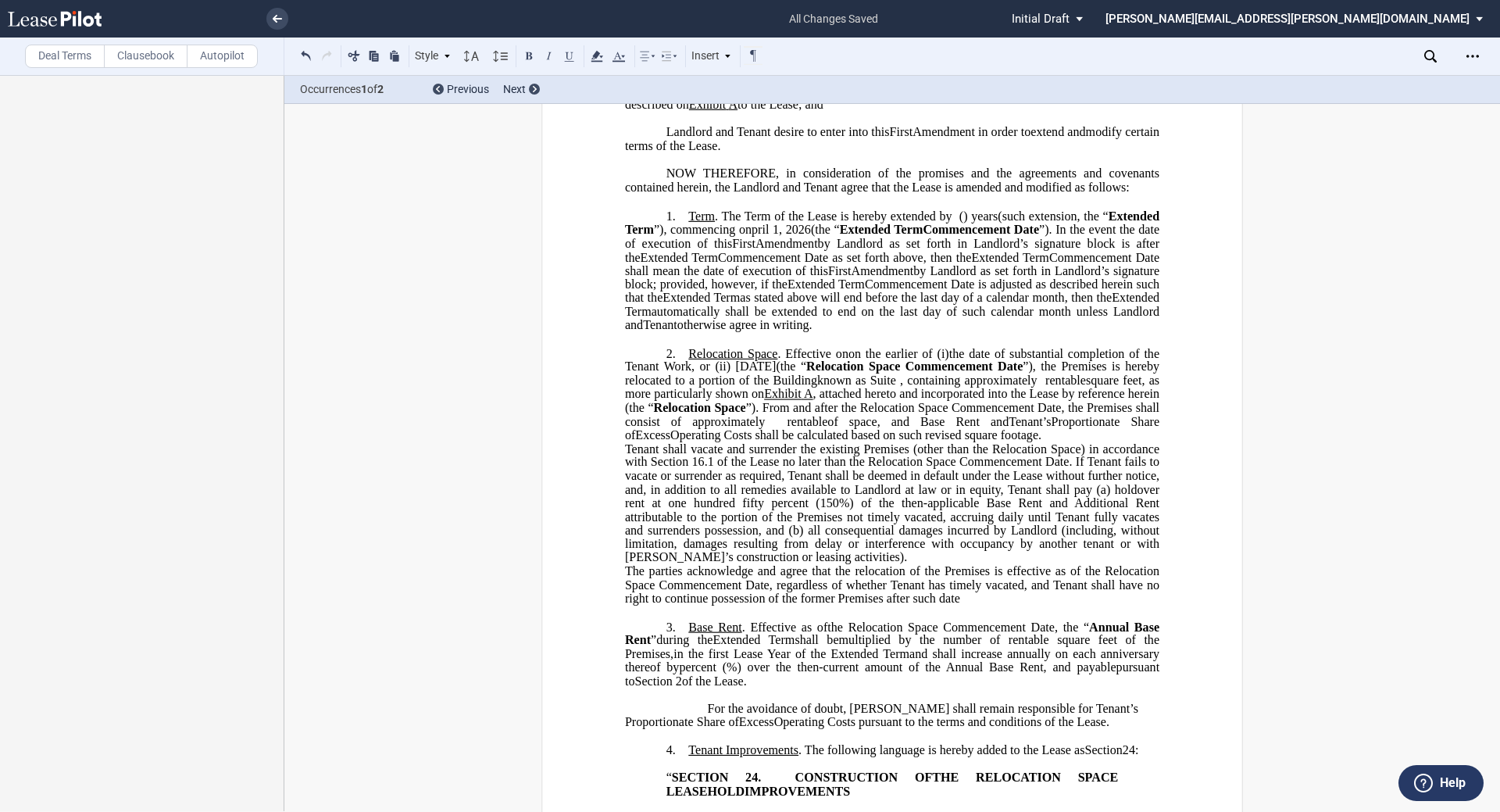
click at [747, 605] on p "The parties acknowledge and agree that the relocation of the Premises is effect…" at bounding box center [892, 585] width 534 height 41
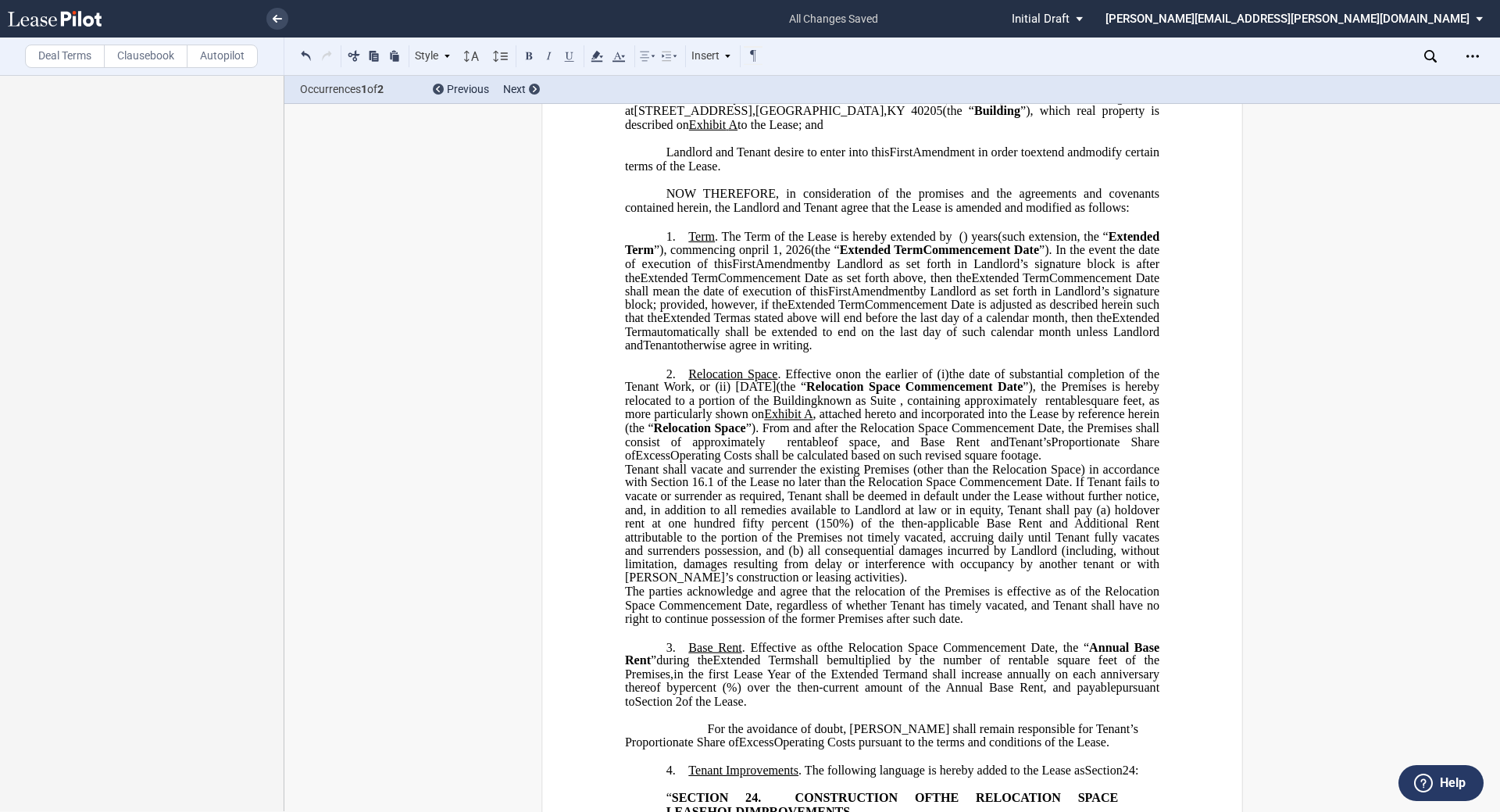
scroll to position [226, 0]
click at [747, 479] on p "2. Relocation Space . Effective on on ﻿ ﻿ on the earlier of (i) the date upon w…" at bounding box center [892, 496] width 534 height 260
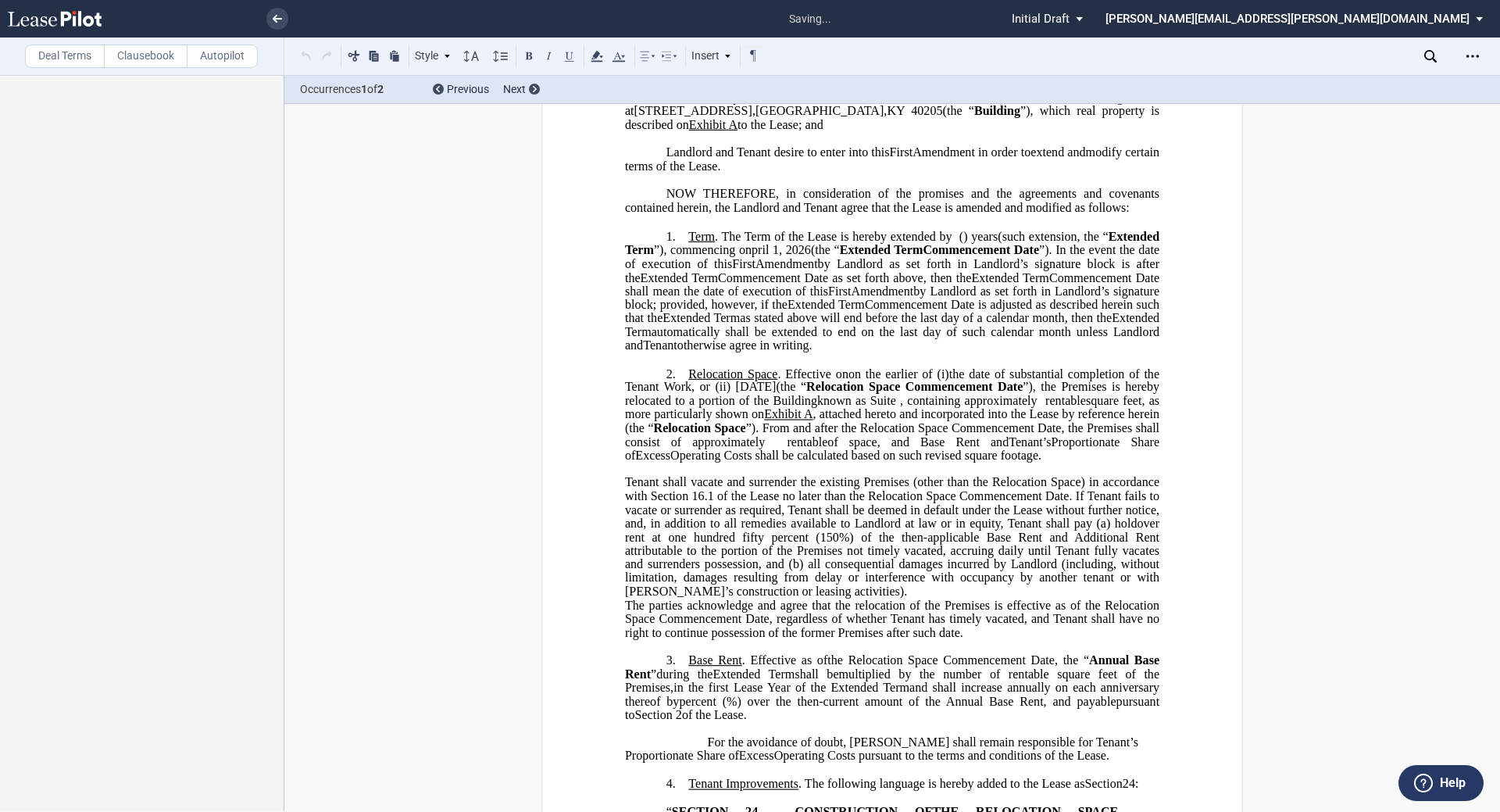
click at [747, 599] on p "Tenant shall vacate and surrender the existing Premises (other than the Relocat…" at bounding box center [892, 538] width 534 height 123
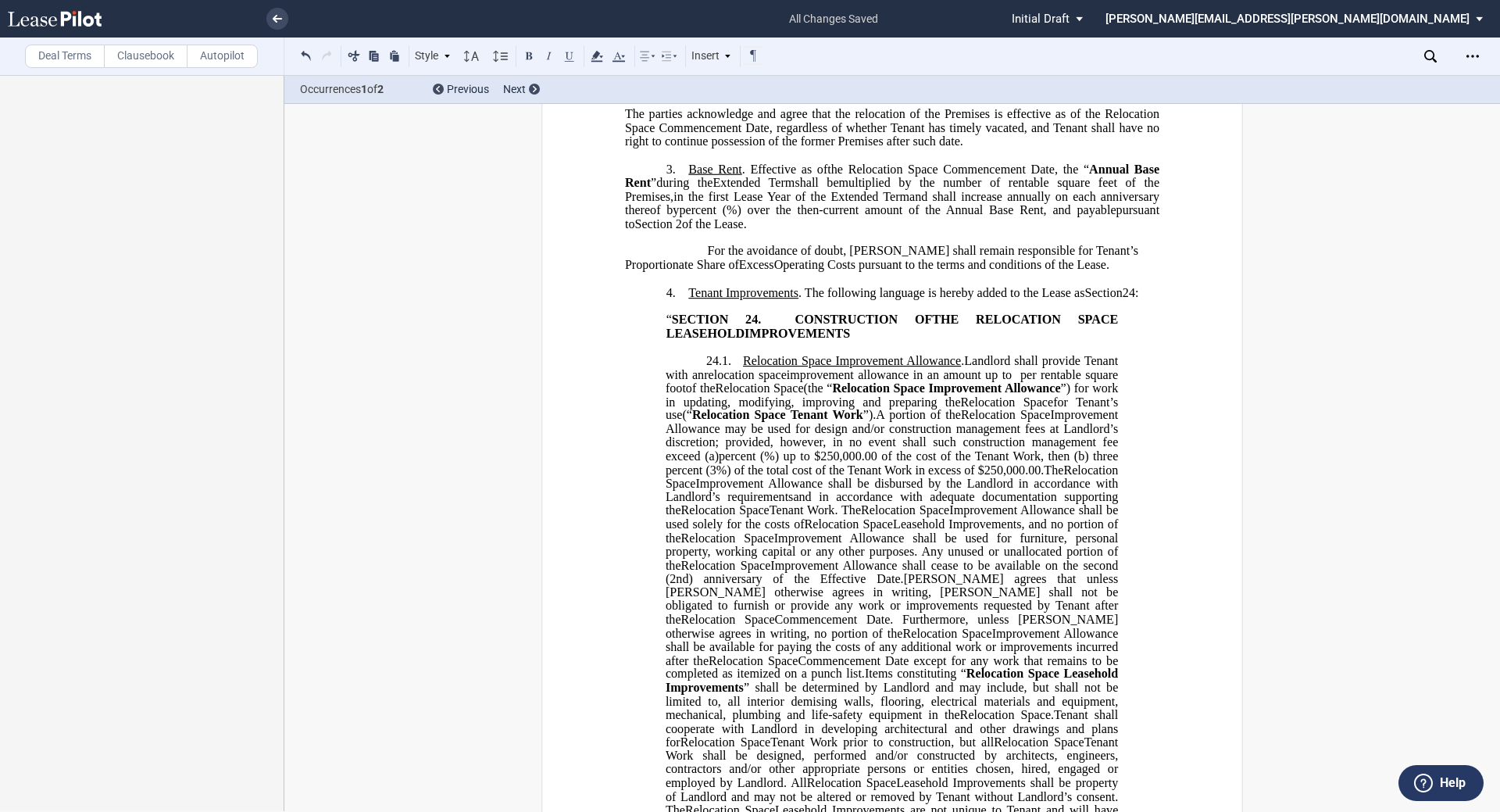
scroll to position [730, 0]
click at [747, 477] on span "%) up to $250,000.00 of the cost of the Tenant Work, then (b) three percent (3%…" at bounding box center [893, 463] width 456 height 27
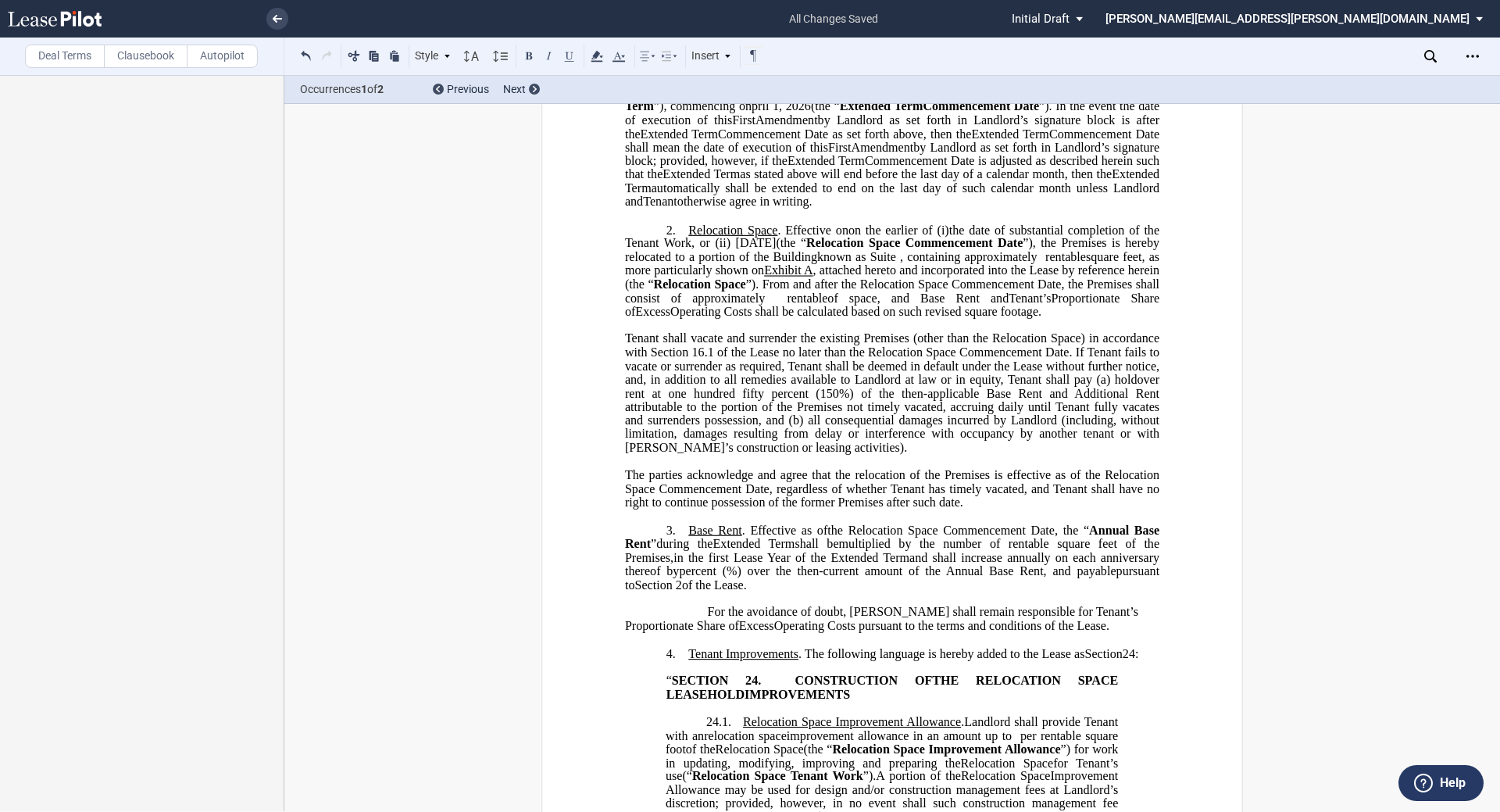
scroll to position [0, 0]
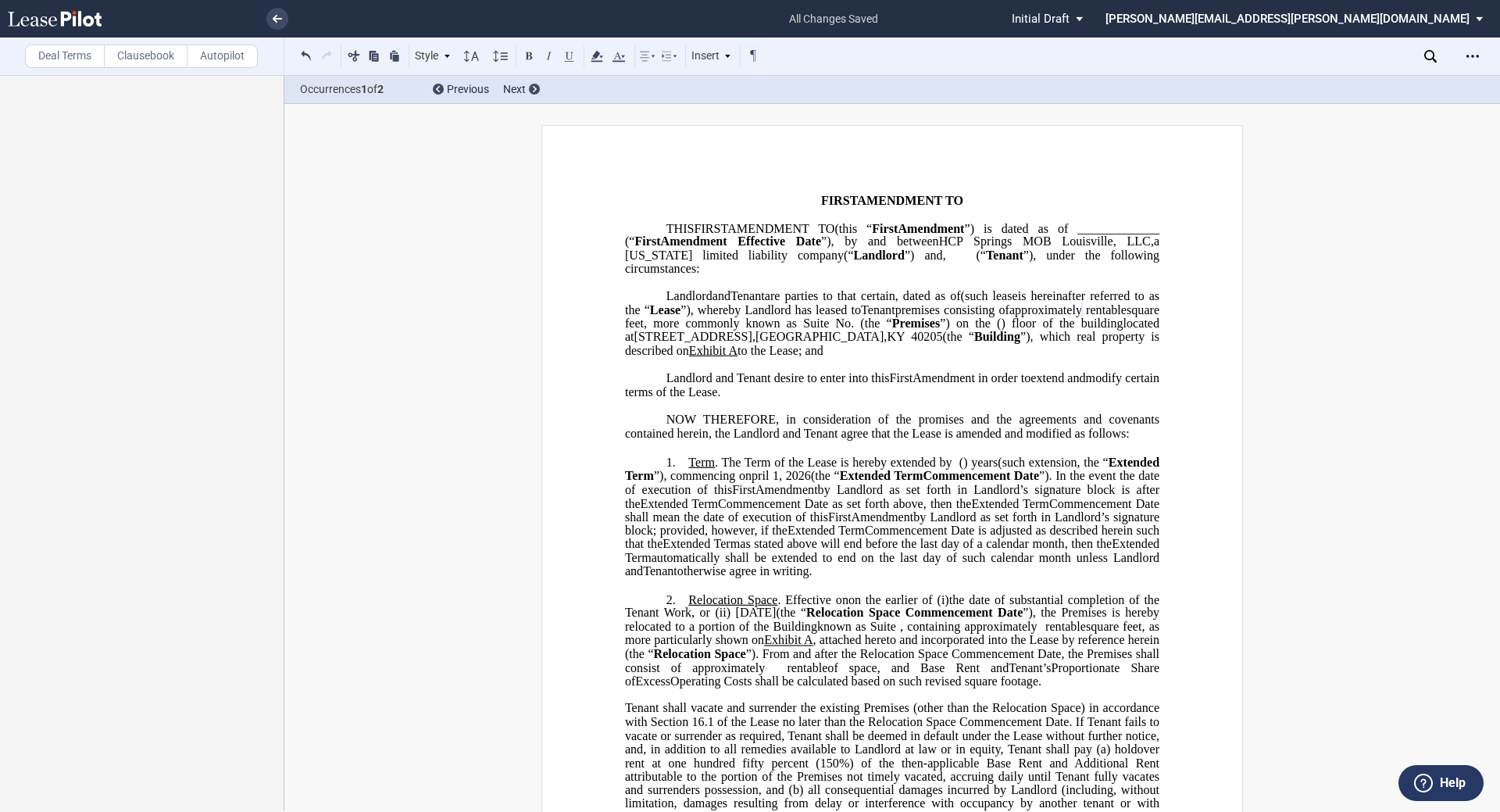
click at [68, 48] on label "Deal Terms" at bounding box center [64, 57] width 79 height 24
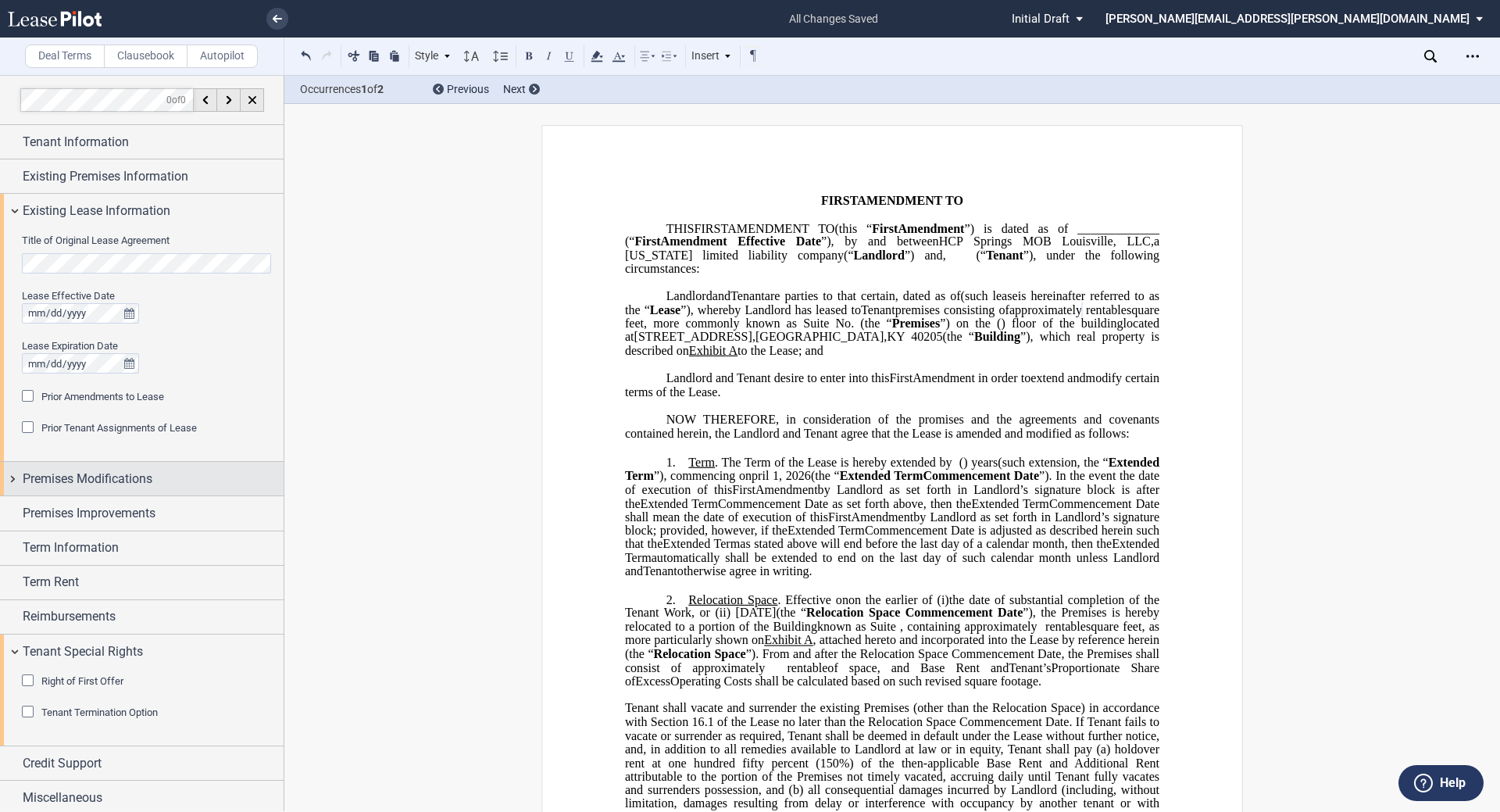
scroll to position [5, 0]
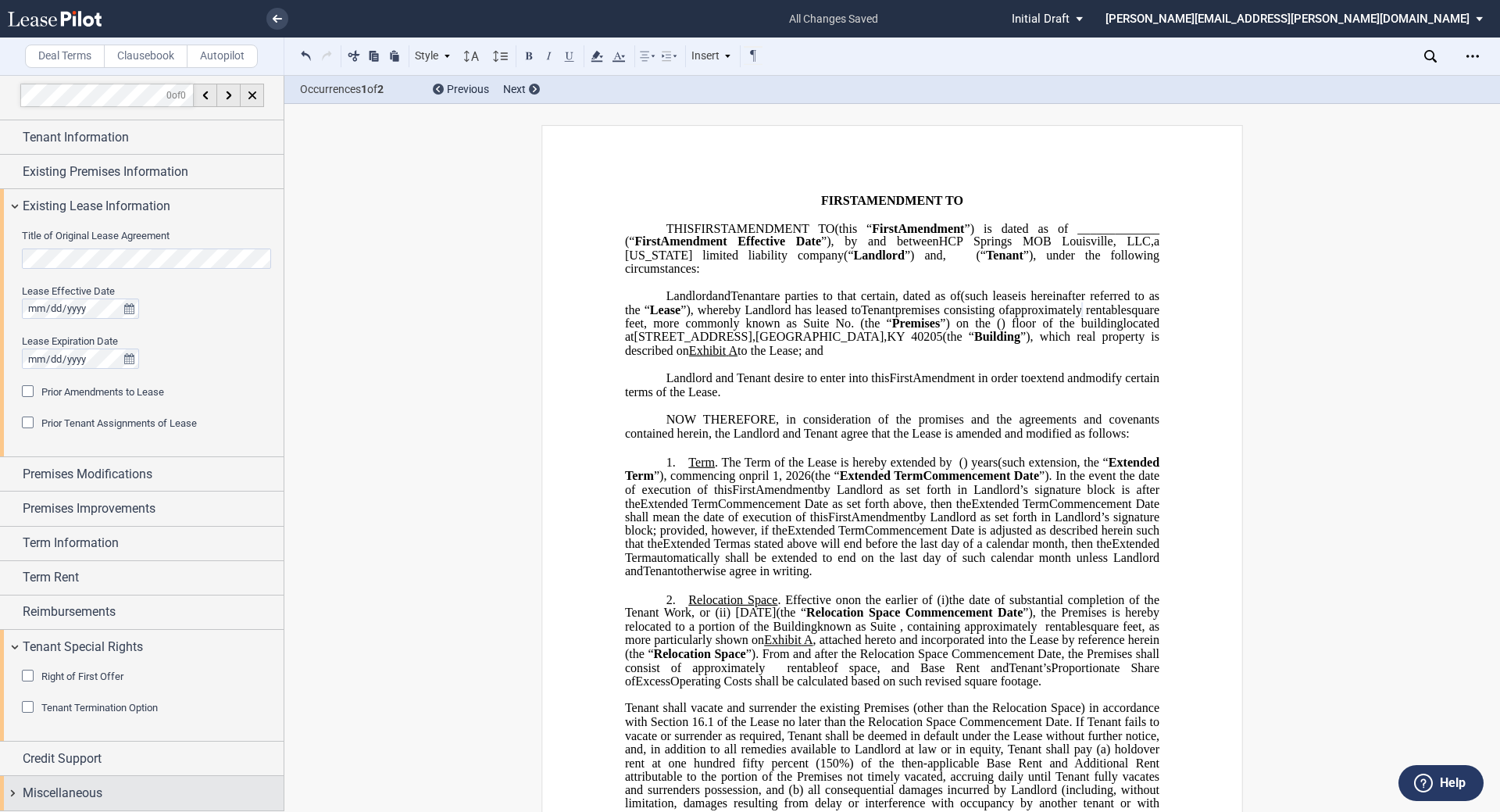
click at [56, 796] on span "Miscellaneous" at bounding box center [62, 793] width 79 height 19
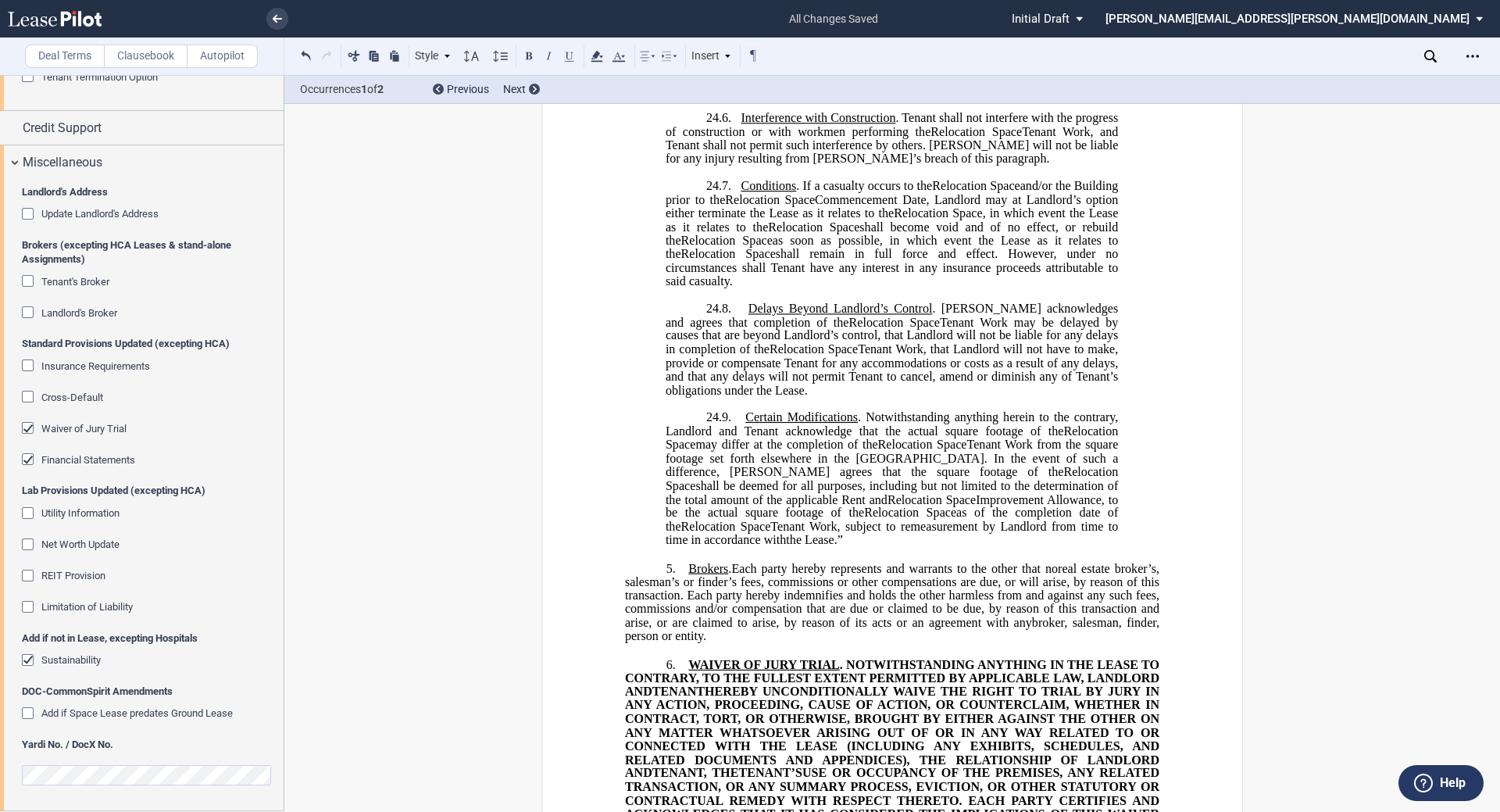
scroll to position [2806, 0]
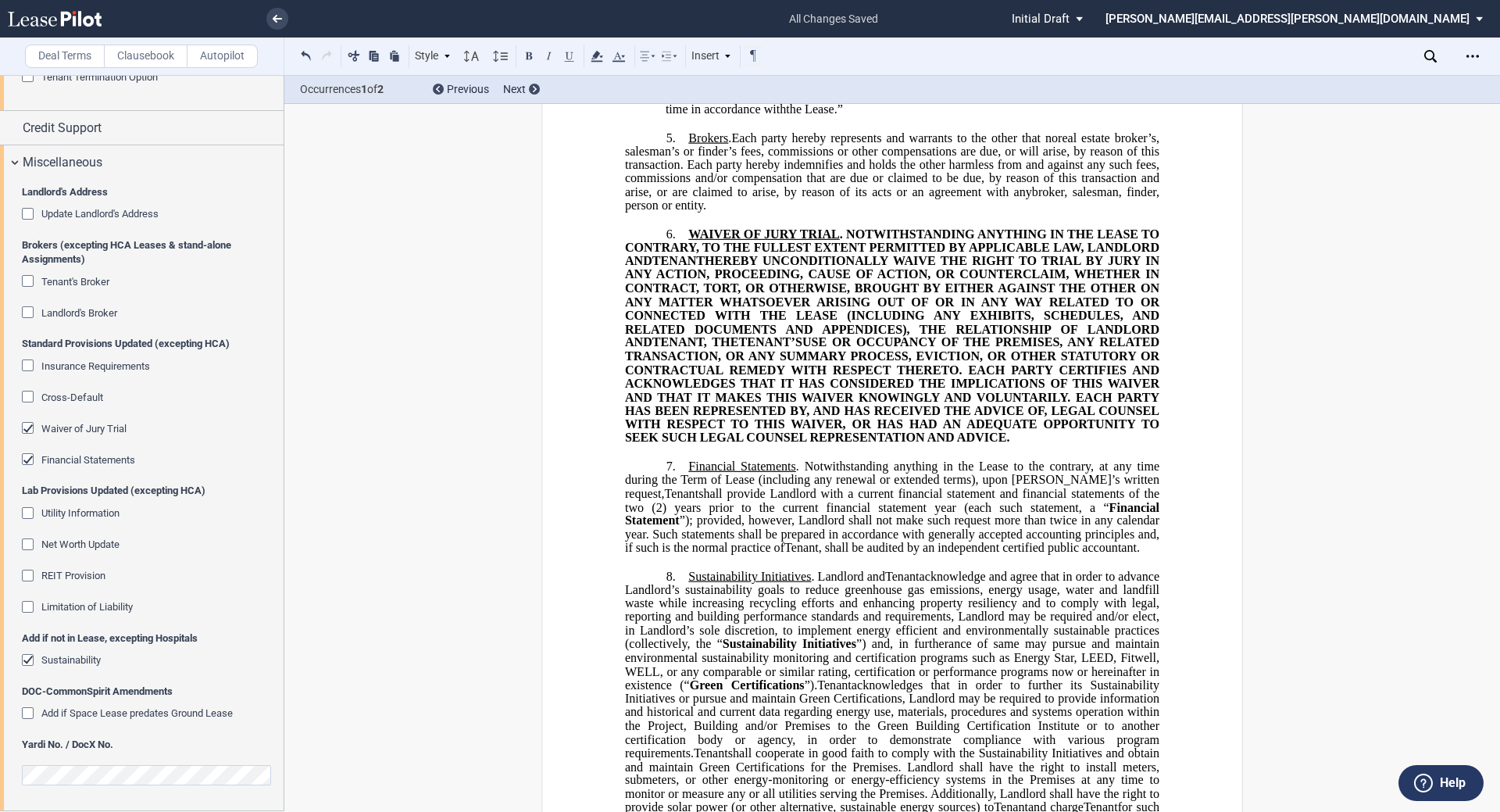
click at [74, 426] on span "Waiver of Jury Trial" at bounding box center [83, 428] width 85 height 12
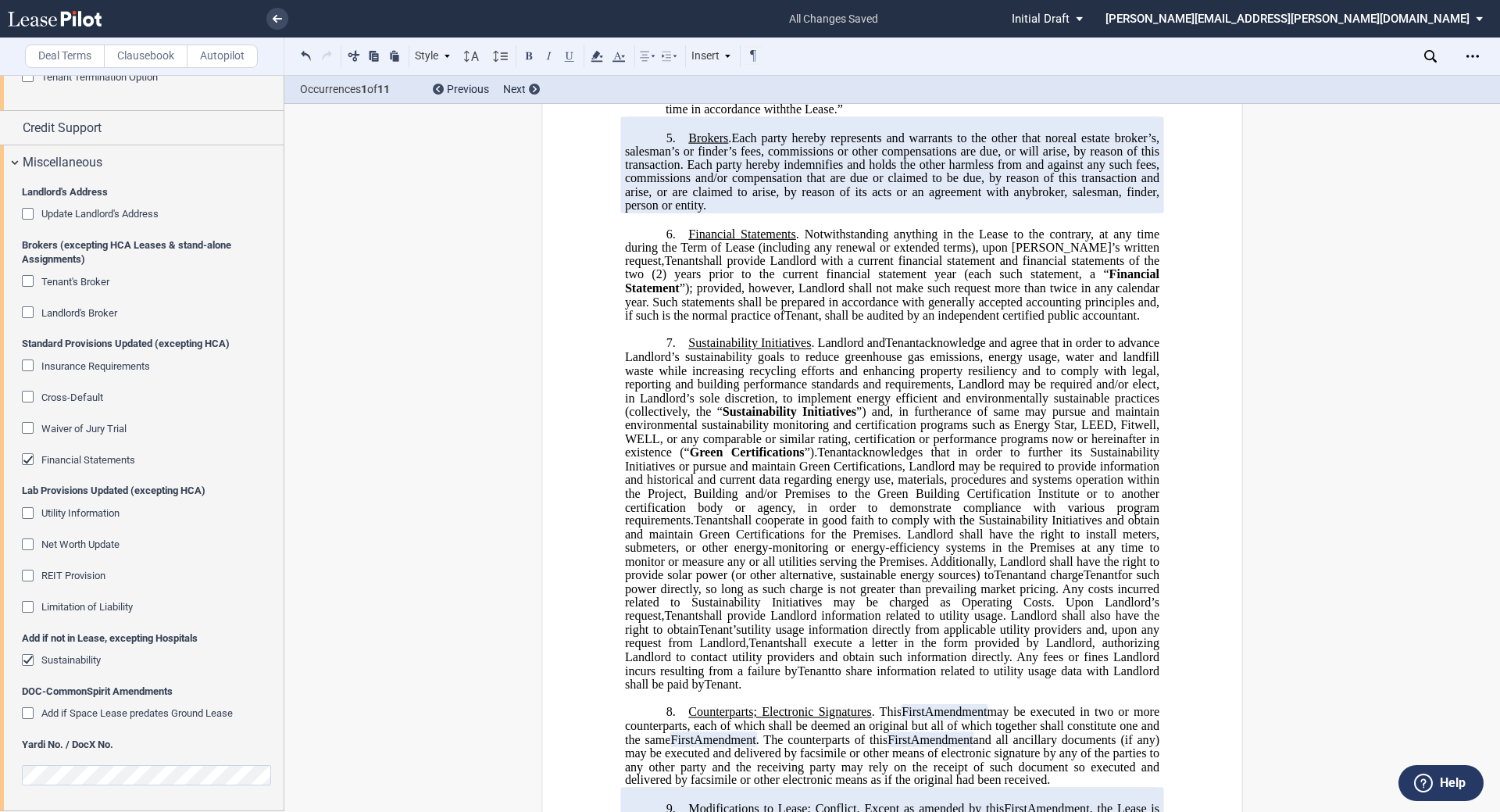
click at [122, 457] on span "Financial Statements" at bounding box center [87, 459] width 94 height 12
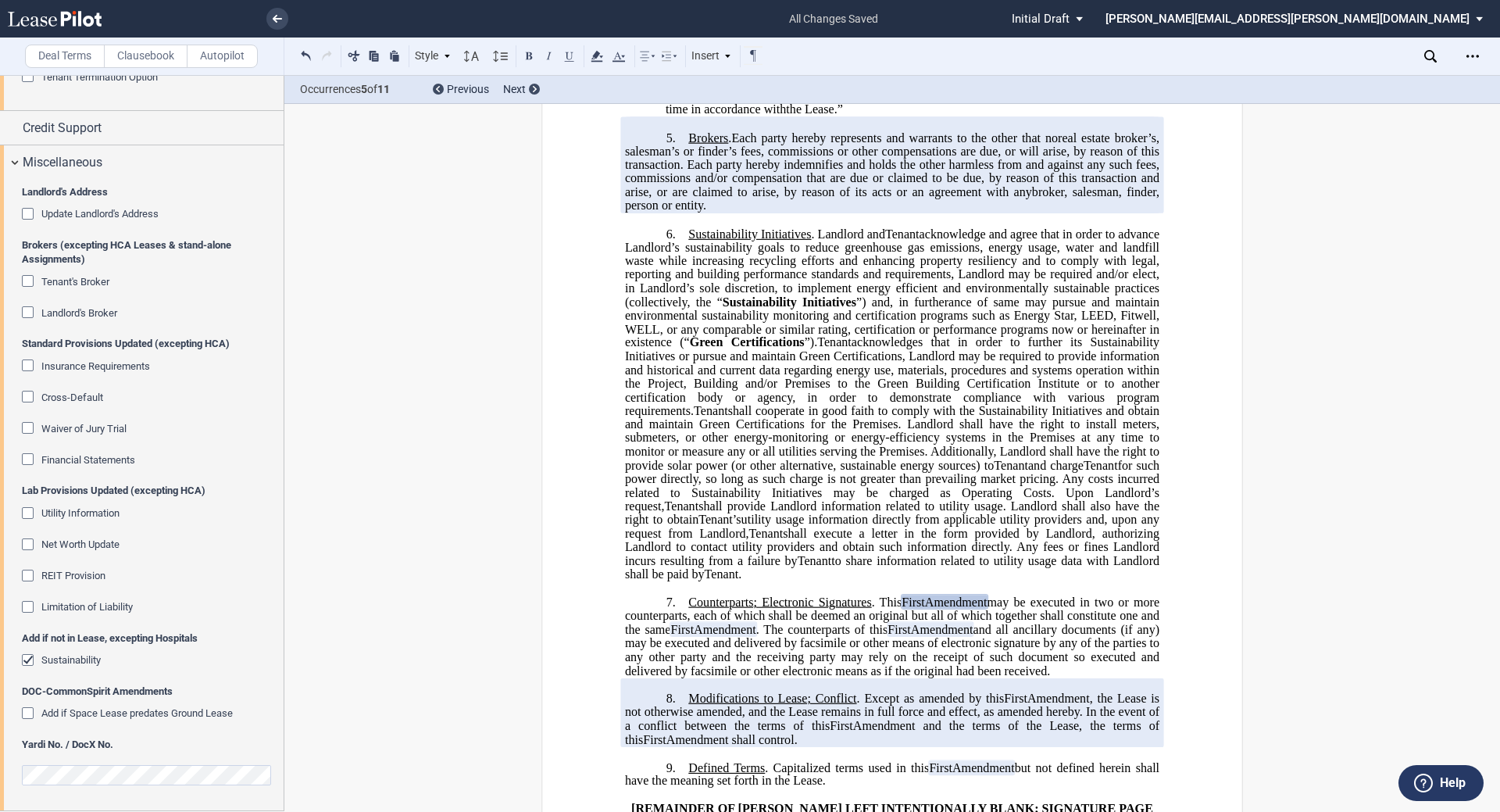
click at [43, 666] on div "Sustainability" at bounding box center [70, 660] width 59 height 14
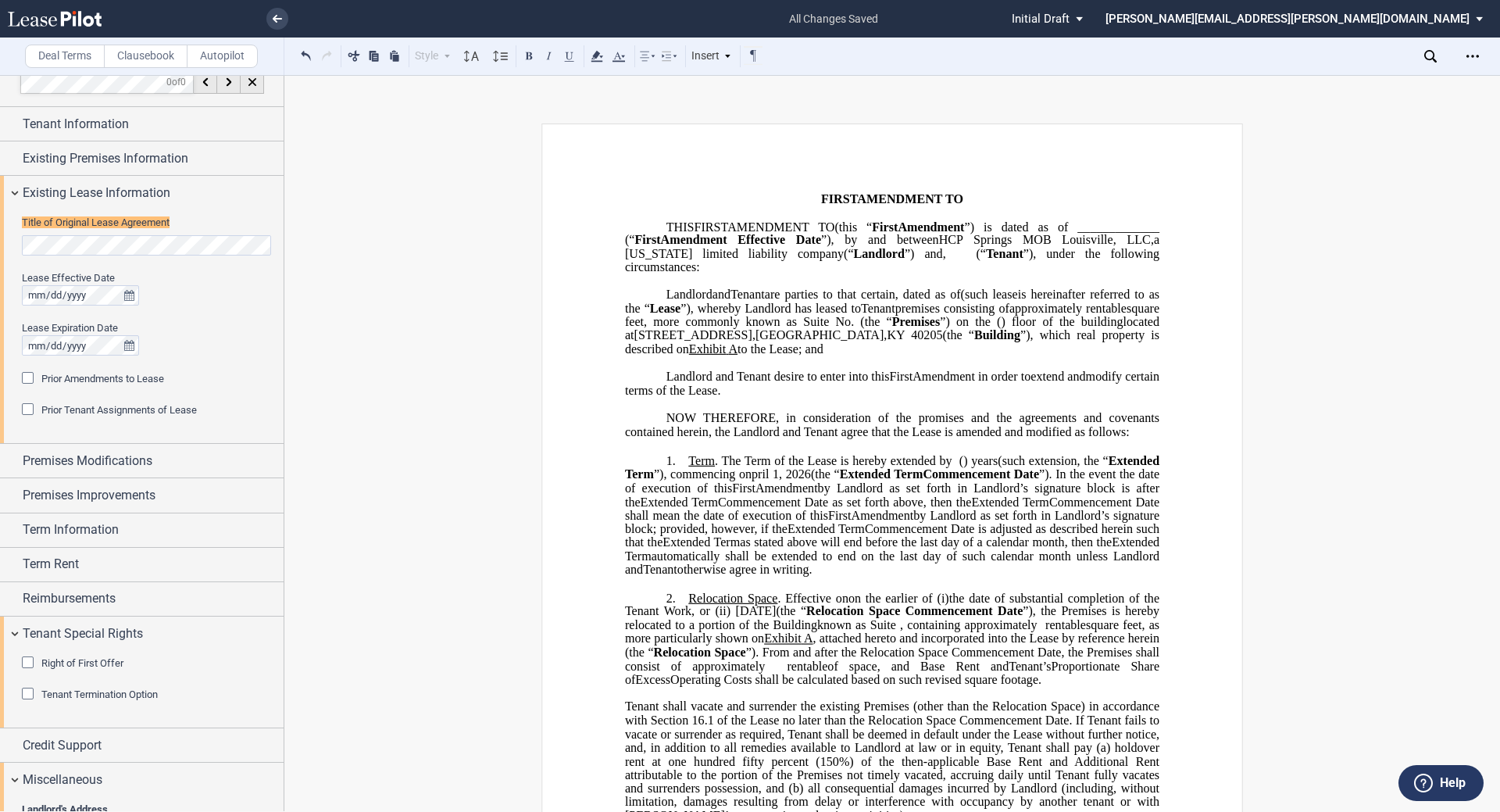
scroll to position [0, 0]
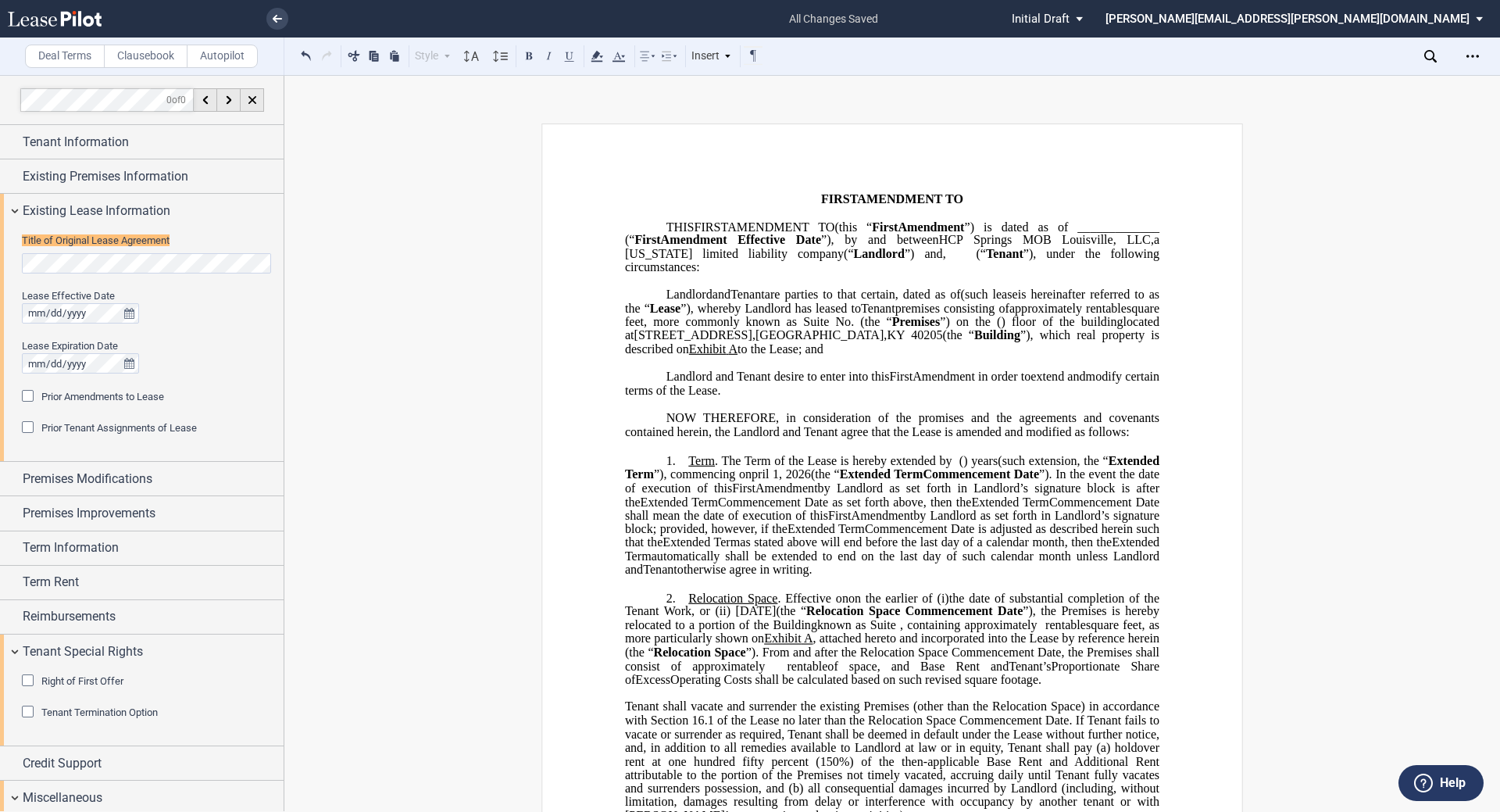
click at [747, 302] on span ", dated as of" at bounding box center [928, 293] width 66 height 14
click at [747, 247] on span "”), by and between" at bounding box center [879, 239] width 118 height 14
click at [747, 52] on icon "Open Lease options menu" at bounding box center [1473, 57] width 13 height 13
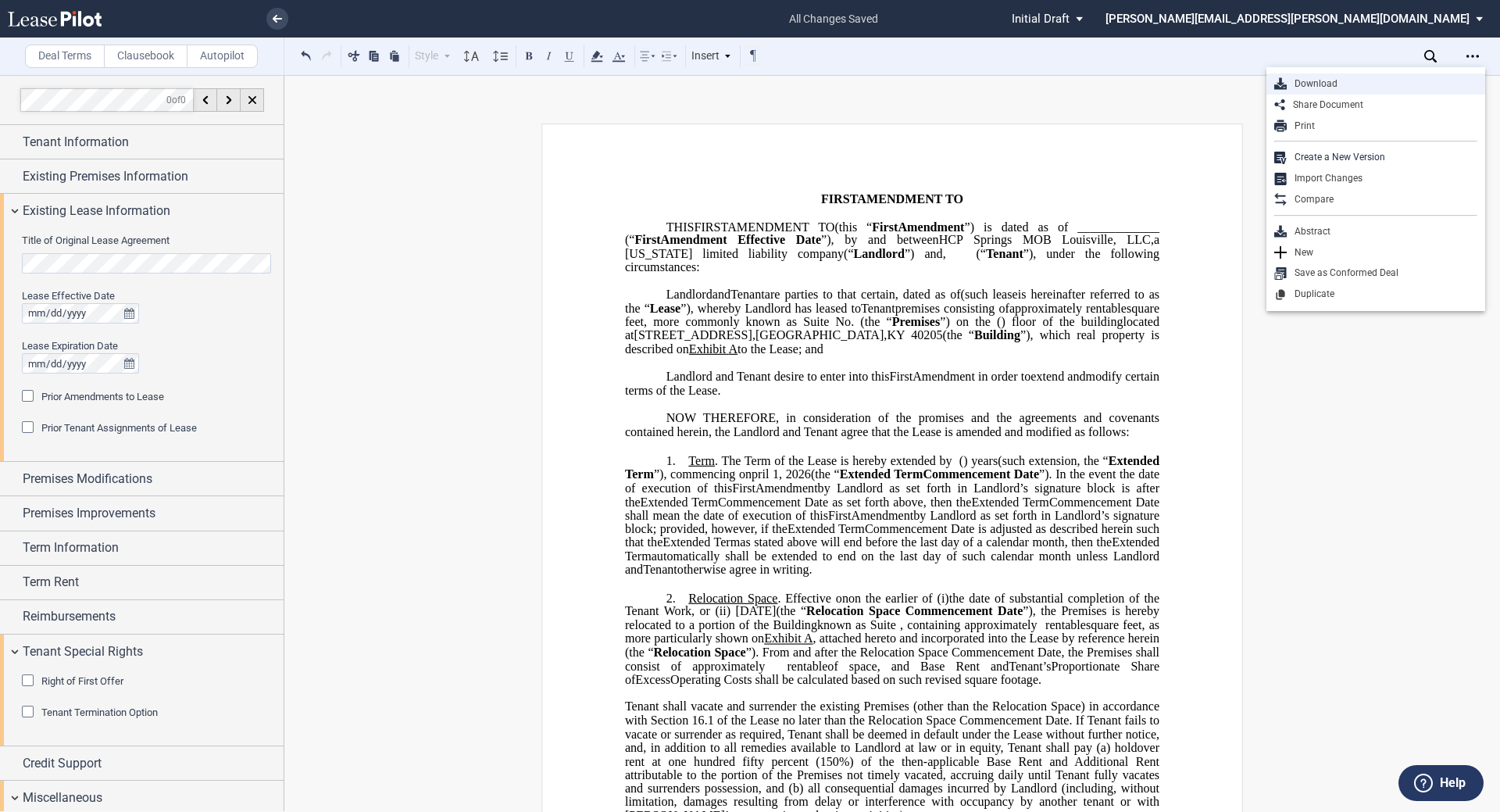
click at [747, 88] on div "Download" at bounding box center [1382, 84] width 190 height 14
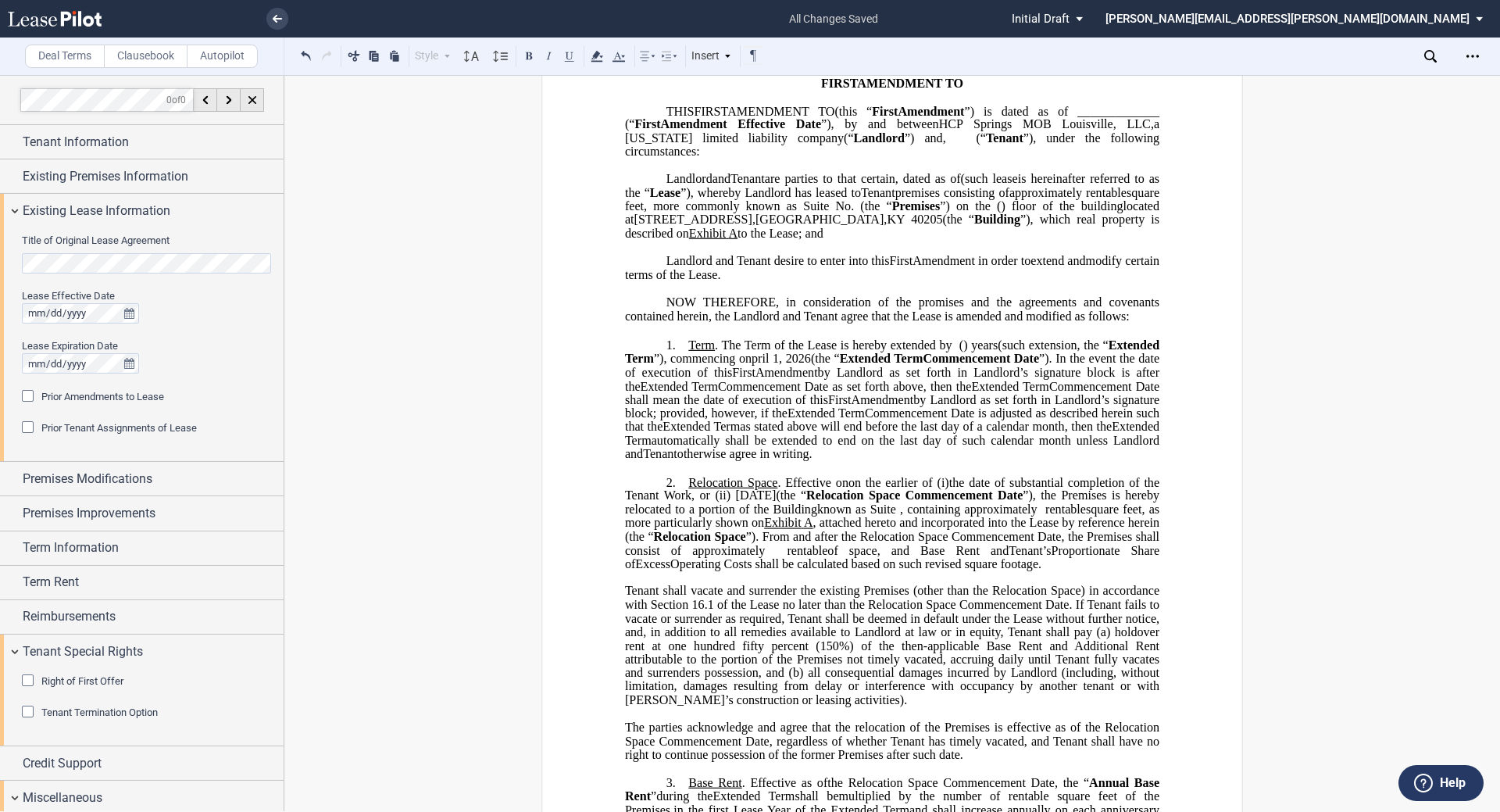
scroll to position [118, 0]
click at [737, 640] on span "Tenant shall vacate and surrender the existing Premises (other than the Relocat…" at bounding box center [894, 643] width 538 height 123
